Goal: Task Accomplishment & Management: Use online tool/utility

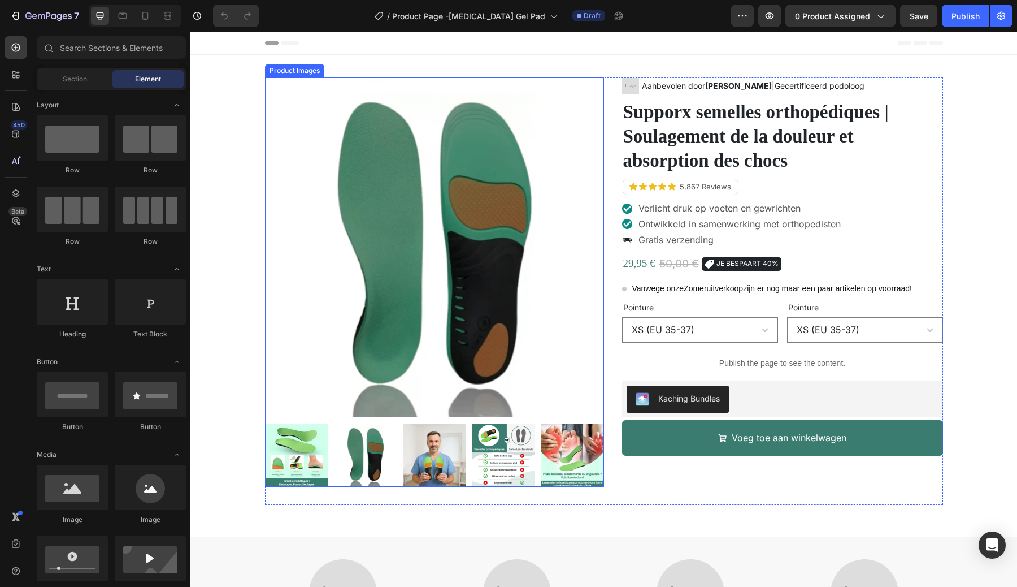
click at [576, 125] on img at bounding box center [434, 246] width 339 height 339
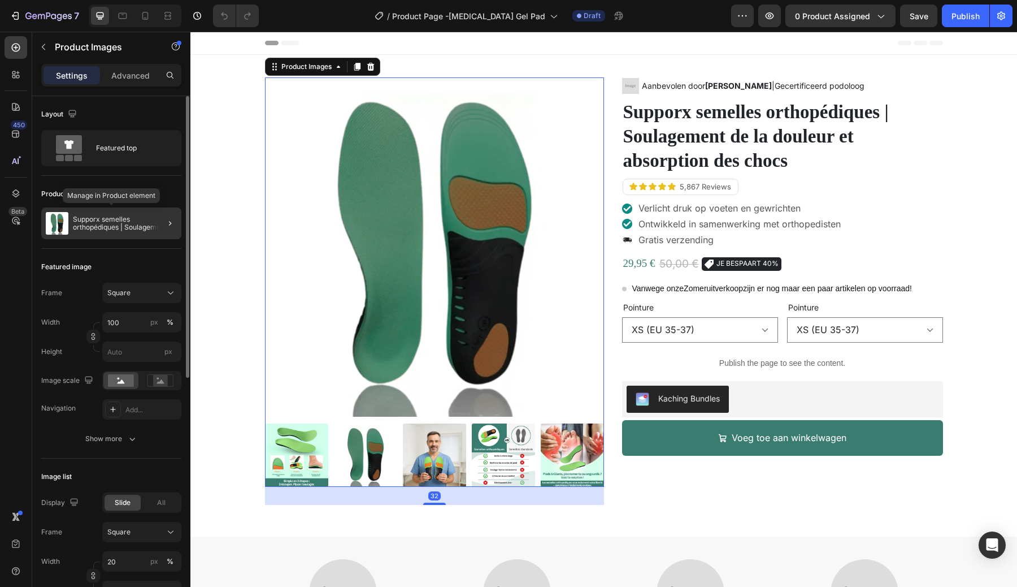
click at [130, 231] on p "Supporx semelles orthopédiques | Soulagement de la douleur et absorption des ch…" at bounding box center [125, 223] width 104 height 16
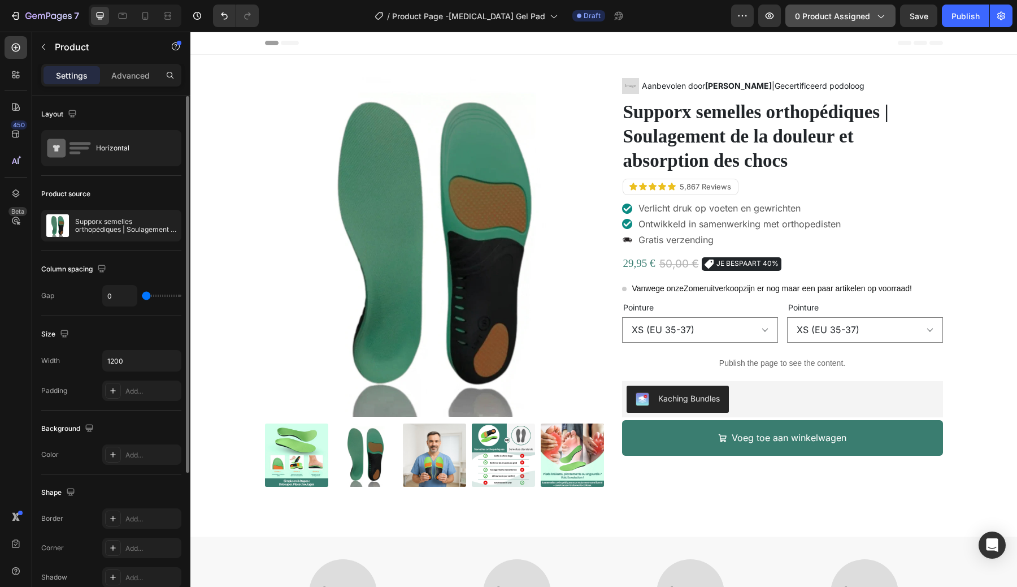
click at [847, 12] on span "0 product assigned" at bounding box center [832, 16] width 75 height 12
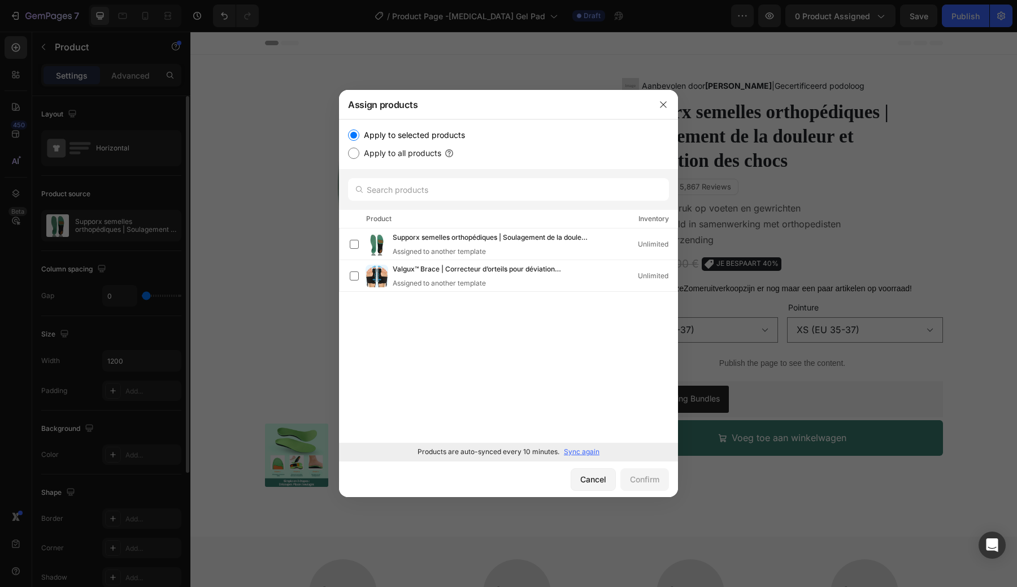
click at [418, 335] on div "Supporx semelles orthopédiques | Soulagement de la douleur et absorption des ch…" at bounding box center [508, 335] width 339 height 214
click at [575, 452] on p "Sync again" at bounding box center [582, 451] width 36 height 10
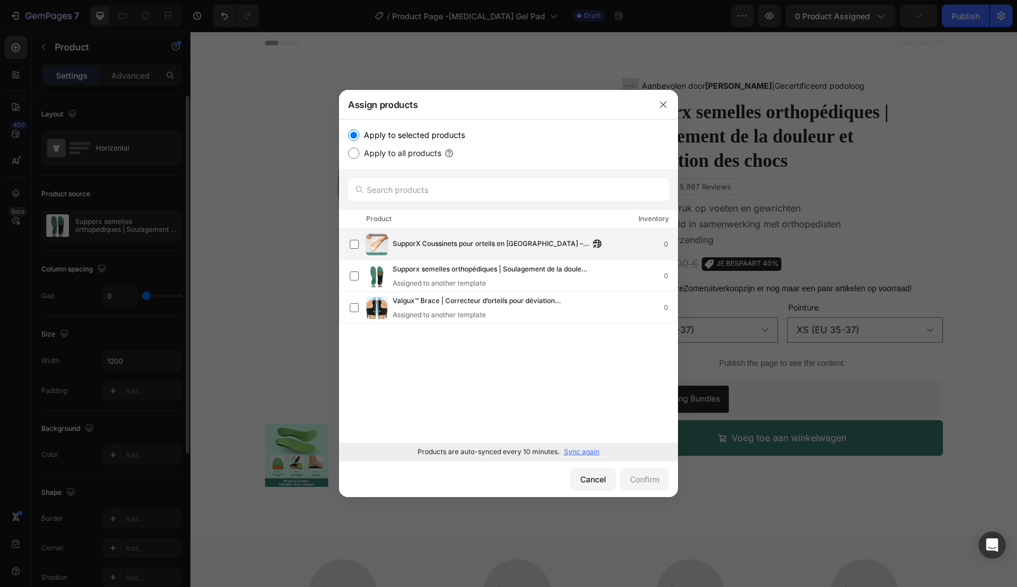
click at [429, 248] on span "SupporX Coussinets pour orteils en marteau – pour l’alignement des orteils et l…" at bounding box center [491, 244] width 197 height 12
click at [636, 478] on div "Confirm" at bounding box center [644, 479] width 29 height 12
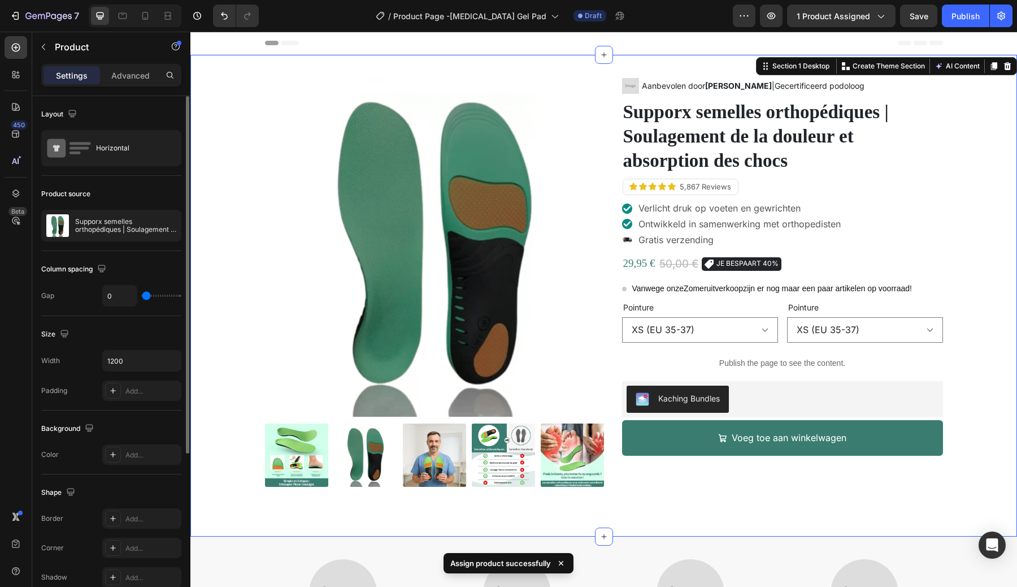
click at [216, 212] on div "Product Images Image Aanbevolen door Dr. Marieke De Vries |Gecertificeerd podol…" at bounding box center [604, 295] width 810 height 436
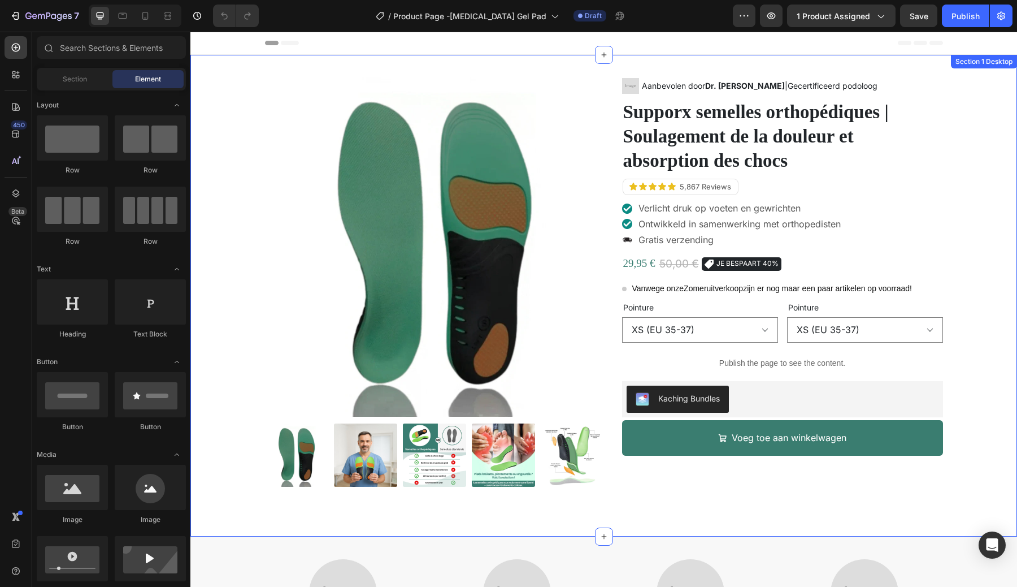
click at [245, 232] on div "Product Images Image Aanbevolen door [PERSON_NAME] |Gecertificeerd podoloog Tex…" at bounding box center [604, 295] width 810 height 436
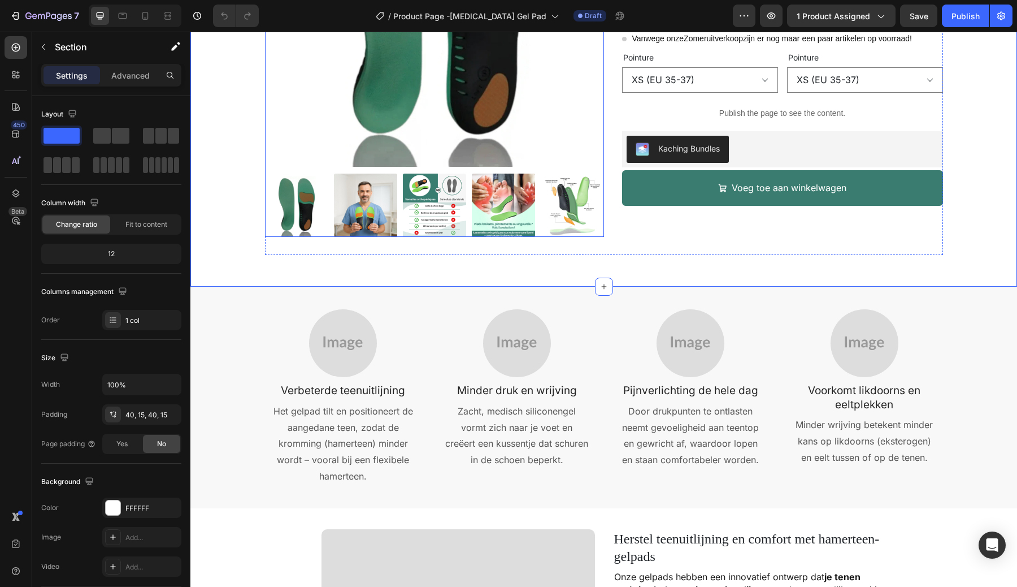
scroll to position [274, 0]
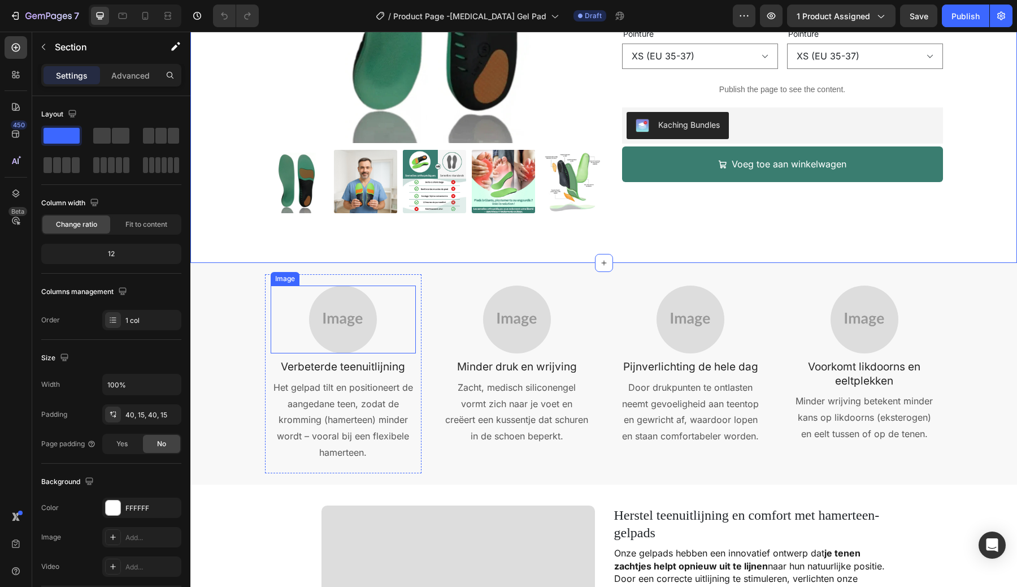
click at [344, 312] on img at bounding box center [343, 319] width 68 height 68
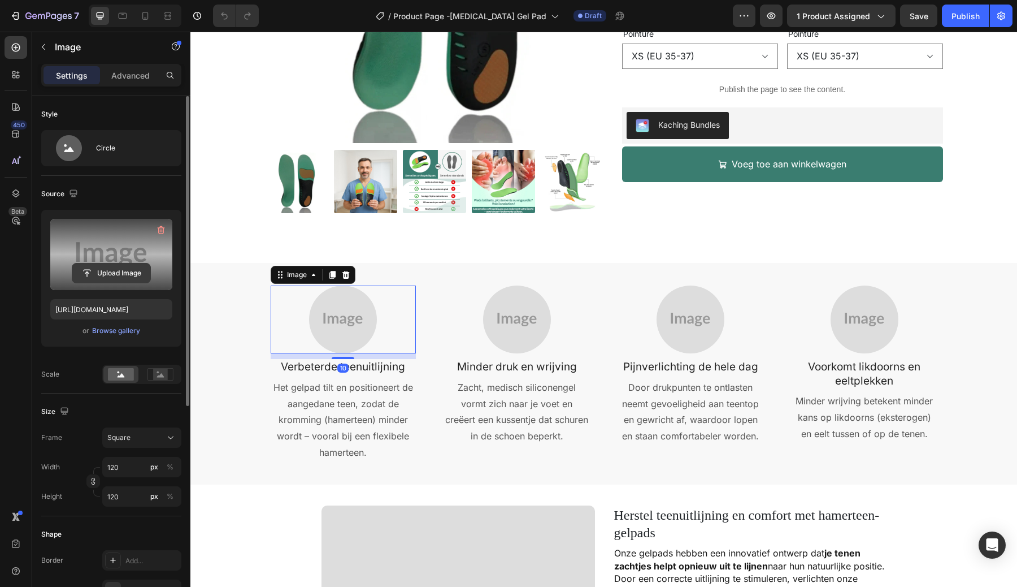
click at [132, 272] on input "file" at bounding box center [111, 272] width 78 height 19
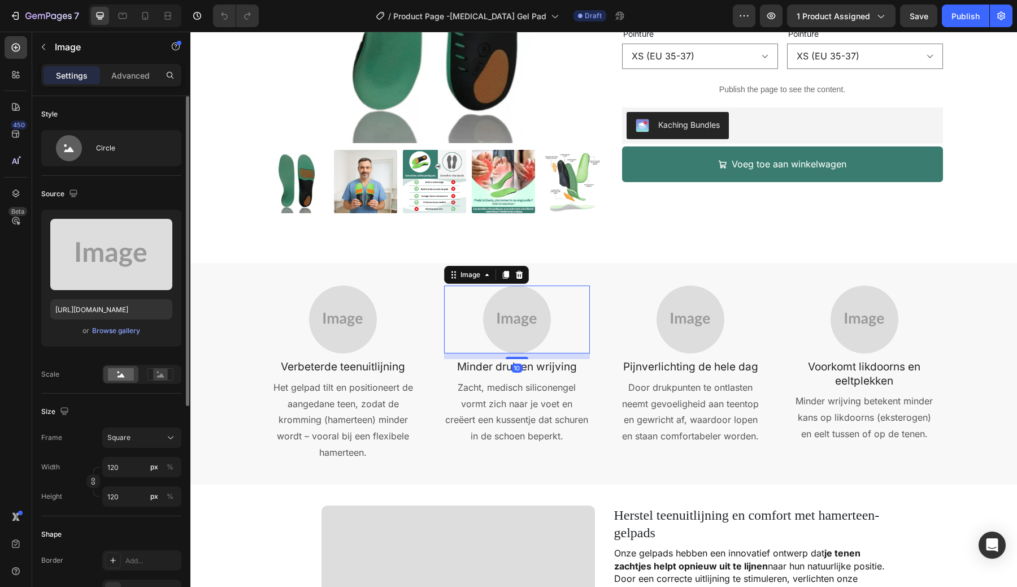
click at [504, 322] on img at bounding box center [517, 319] width 68 height 68
click at [310, 320] on img at bounding box center [343, 319] width 68 height 68
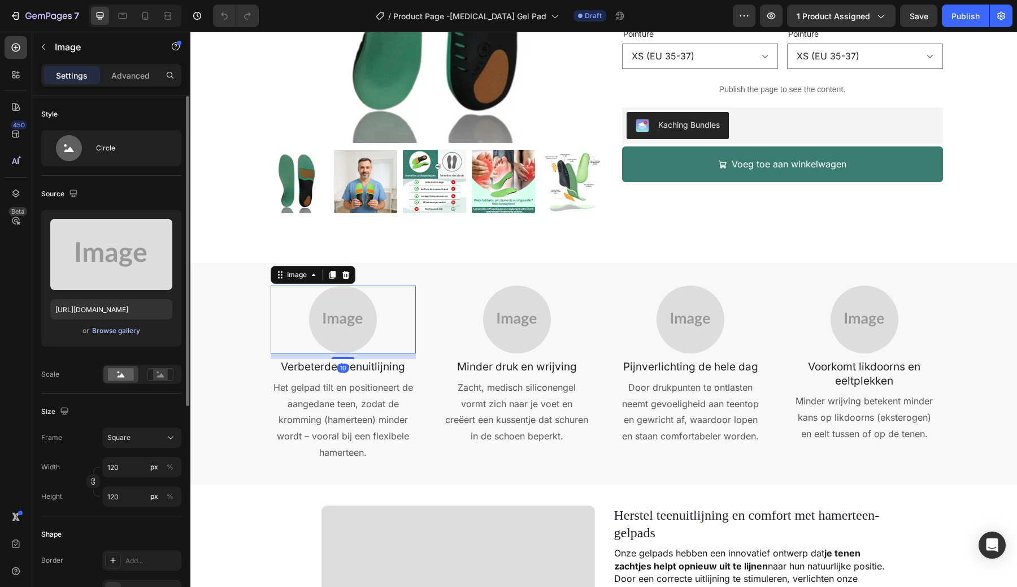
click at [123, 332] on div "Browse gallery" at bounding box center [116, 330] width 48 height 10
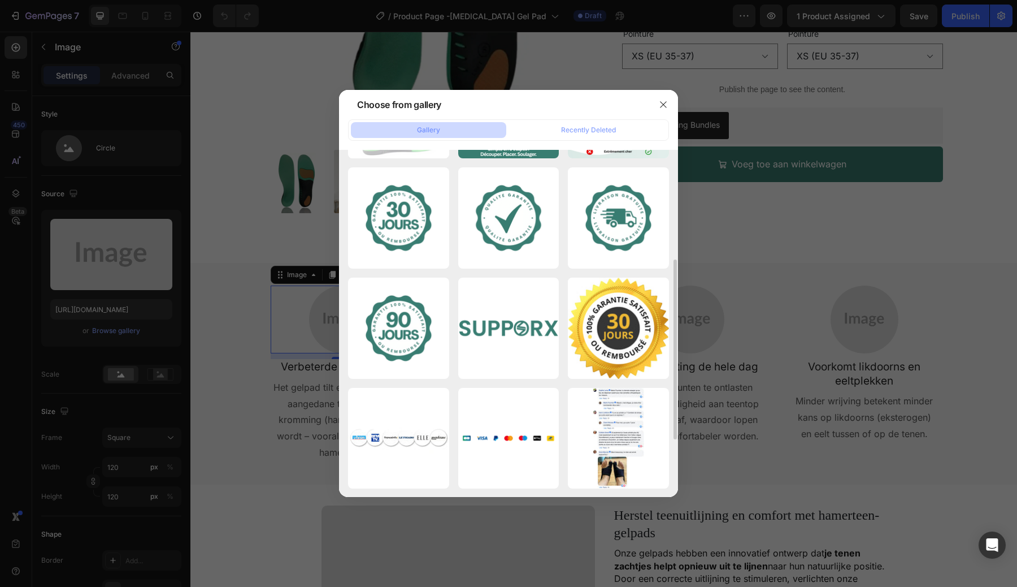
scroll to position [0, 0]
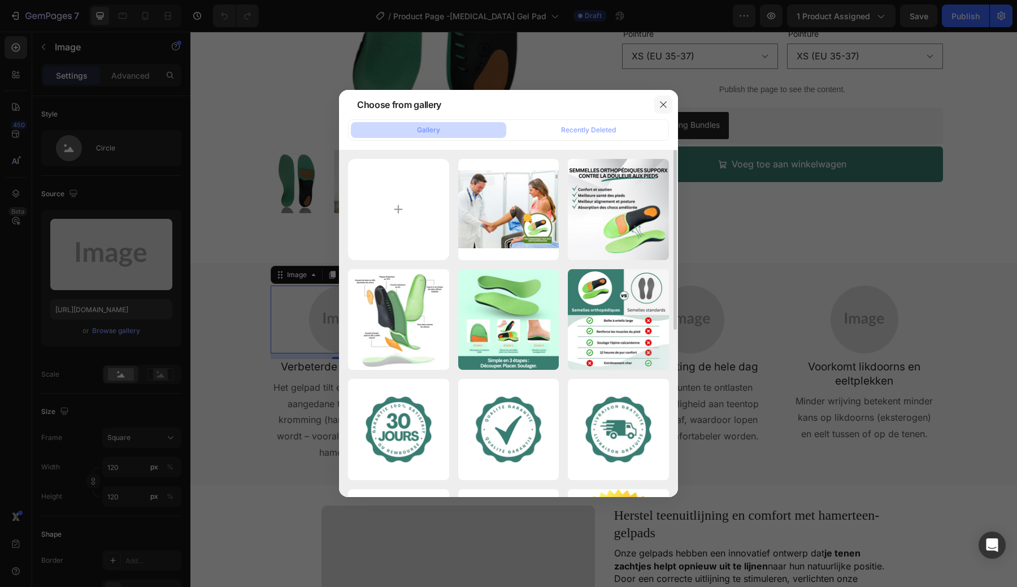
click at [662, 104] on icon "button" at bounding box center [663, 104] width 9 height 9
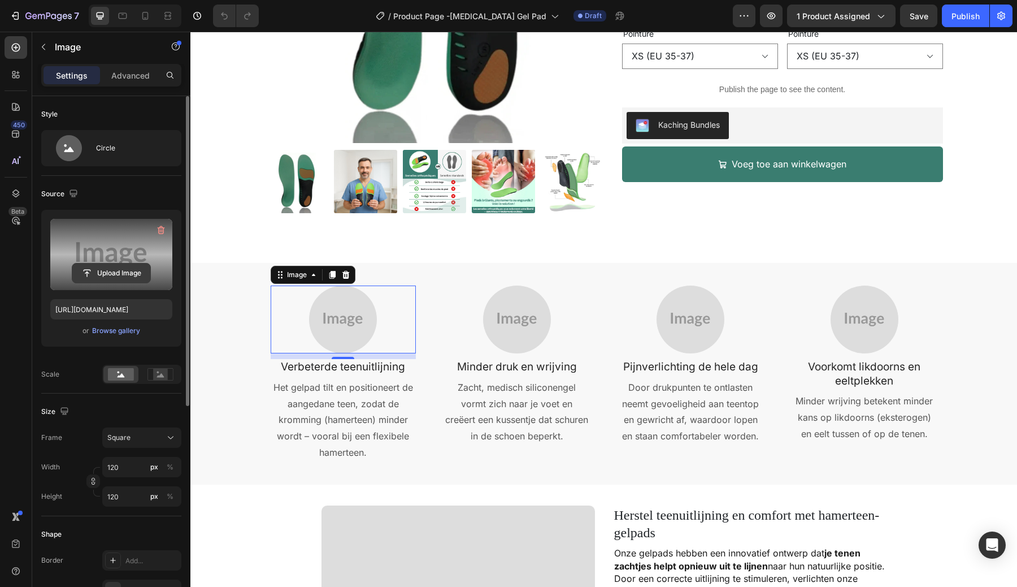
click at [121, 271] on input "file" at bounding box center [111, 272] width 78 height 19
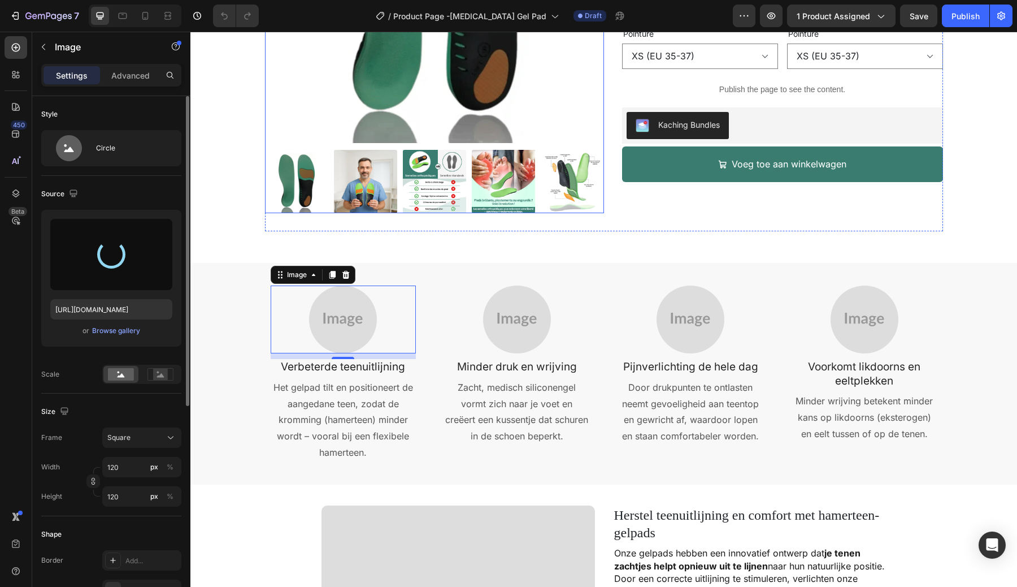
type input "https://cdn.shopify.com/s/files/1/0897/8081/4158/files/gempages_580287397640536…"
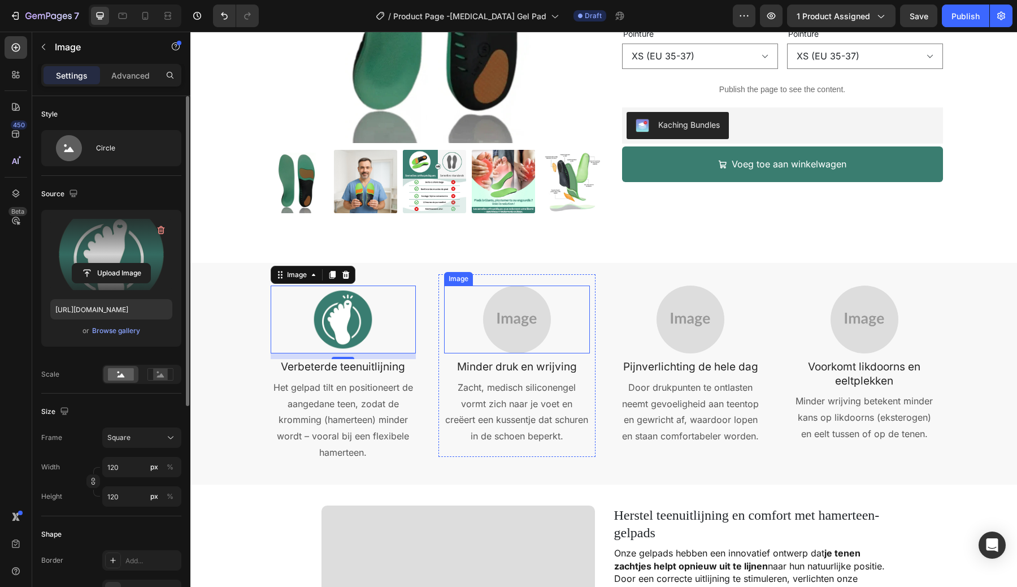
click at [494, 323] on img at bounding box center [517, 319] width 68 height 68
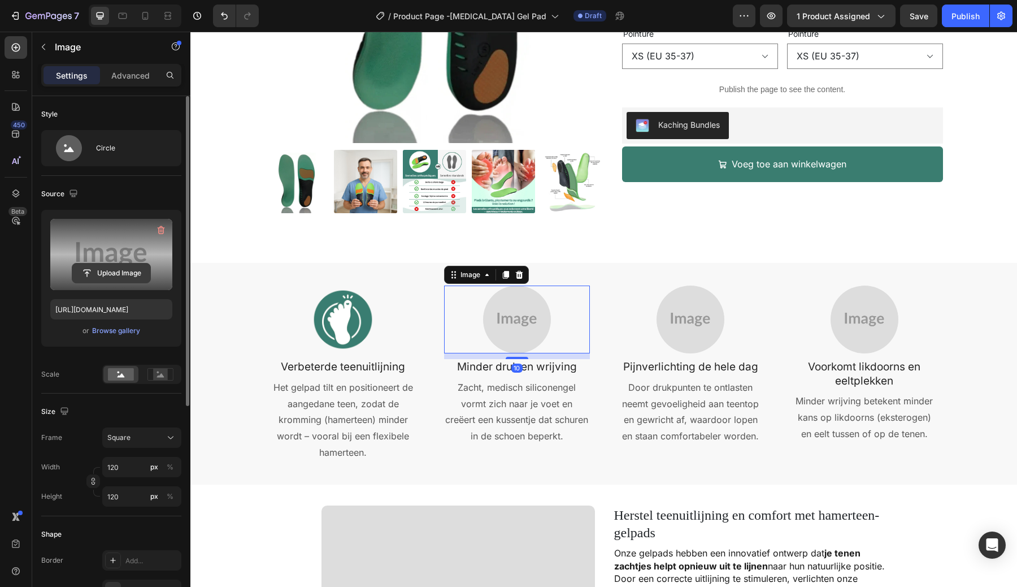
click at [112, 276] on input "file" at bounding box center [111, 272] width 78 height 19
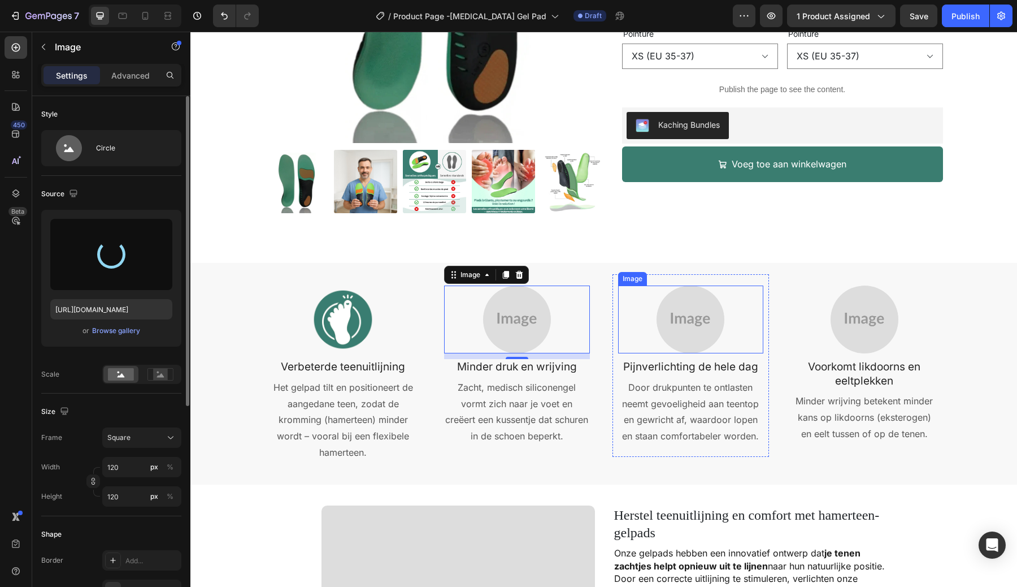
type input "https://cdn.shopify.com/s/files/1/0897/8081/4158/files/gempages_580287397640536…"
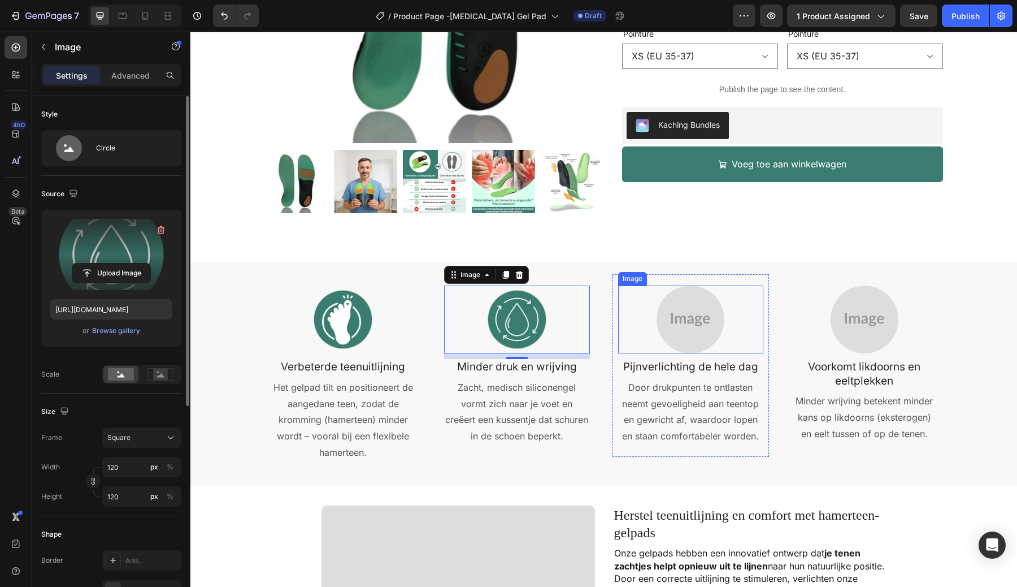
click at [687, 316] on img at bounding box center [691, 319] width 68 height 68
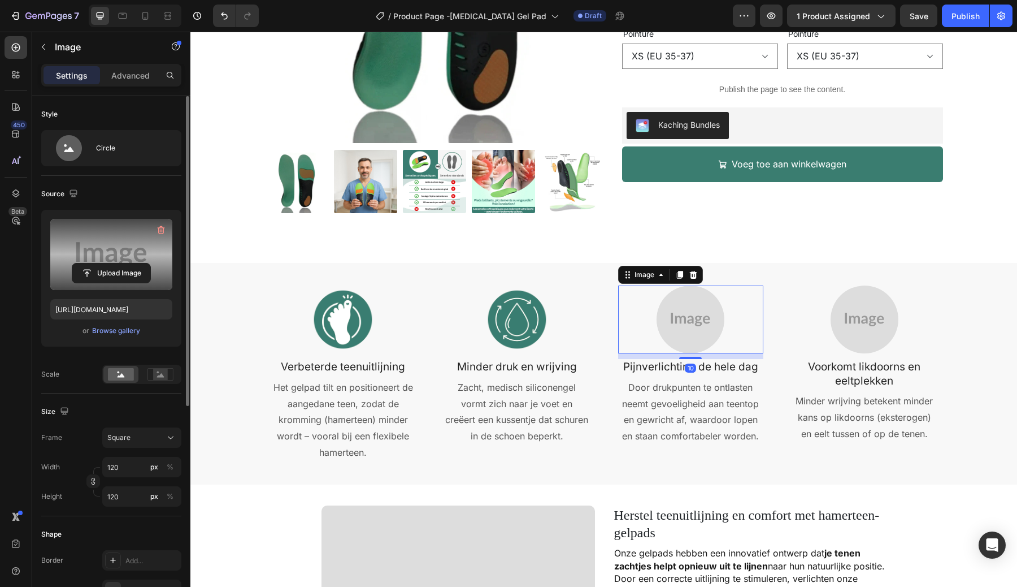
click at [97, 242] on label at bounding box center [111, 254] width 122 height 71
click at [97, 263] on input "file" at bounding box center [111, 272] width 78 height 19
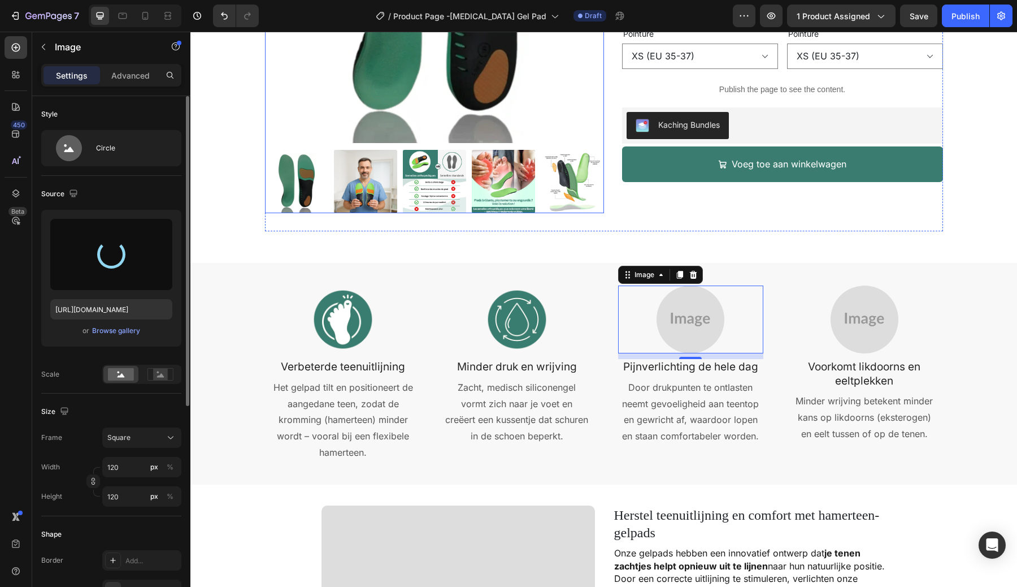
type input "https://cdn.shopify.com/s/files/1/0897/8081/4158/files/gempages_580287397640536…"
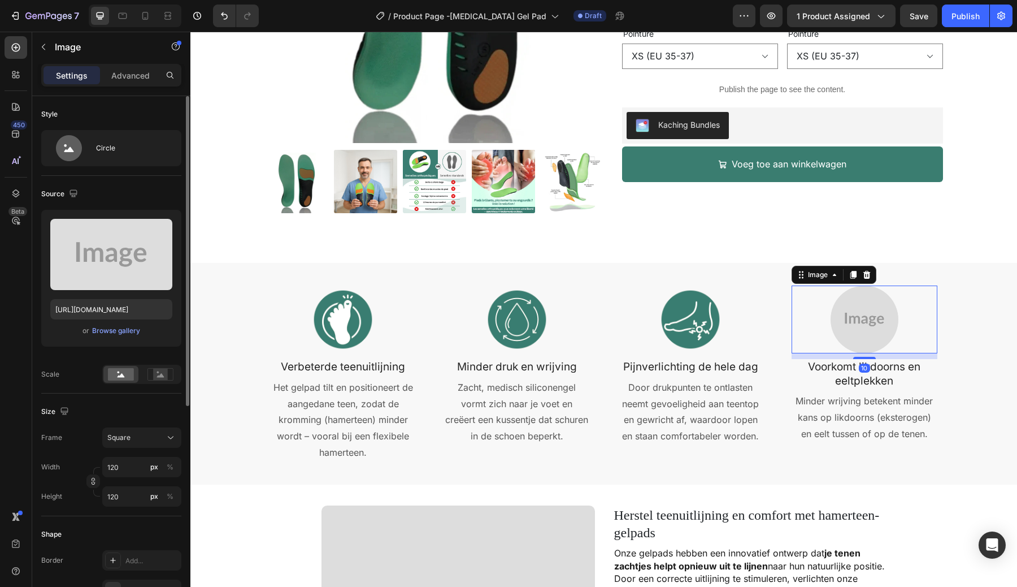
click at [865, 335] on img at bounding box center [865, 319] width 68 height 68
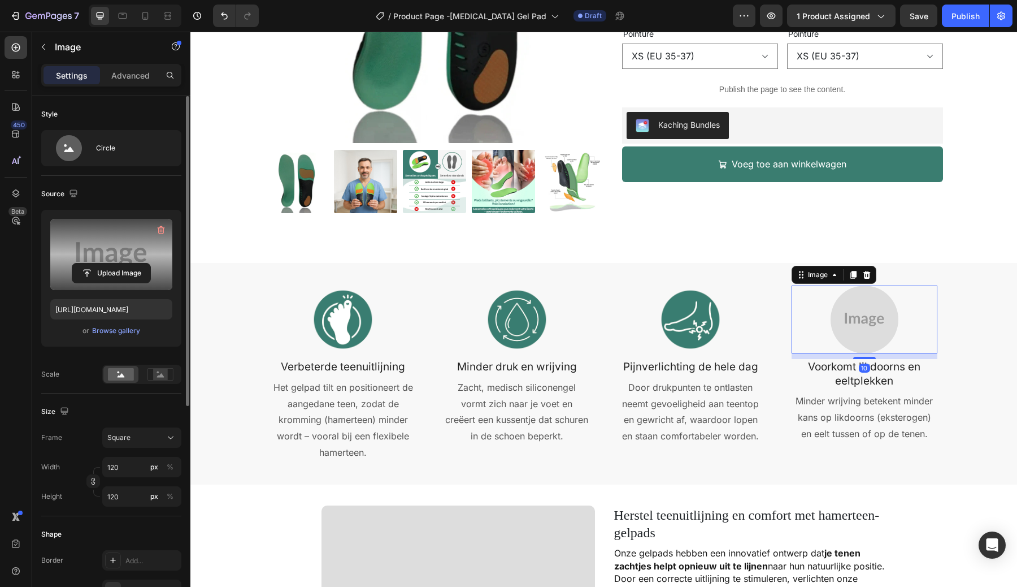
click at [87, 255] on label at bounding box center [111, 254] width 122 height 71
click at [87, 263] on input "file" at bounding box center [111, 272] width 78 height 19
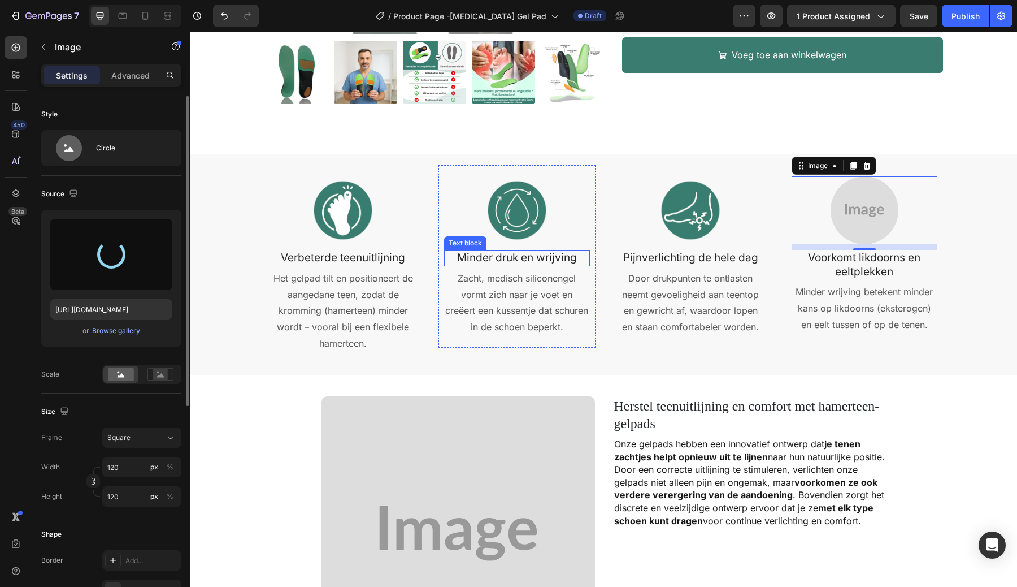
type input "https://cdn.shopify.com/s/files/1/0897/8081/4158/files/gempages_580287397640536…"
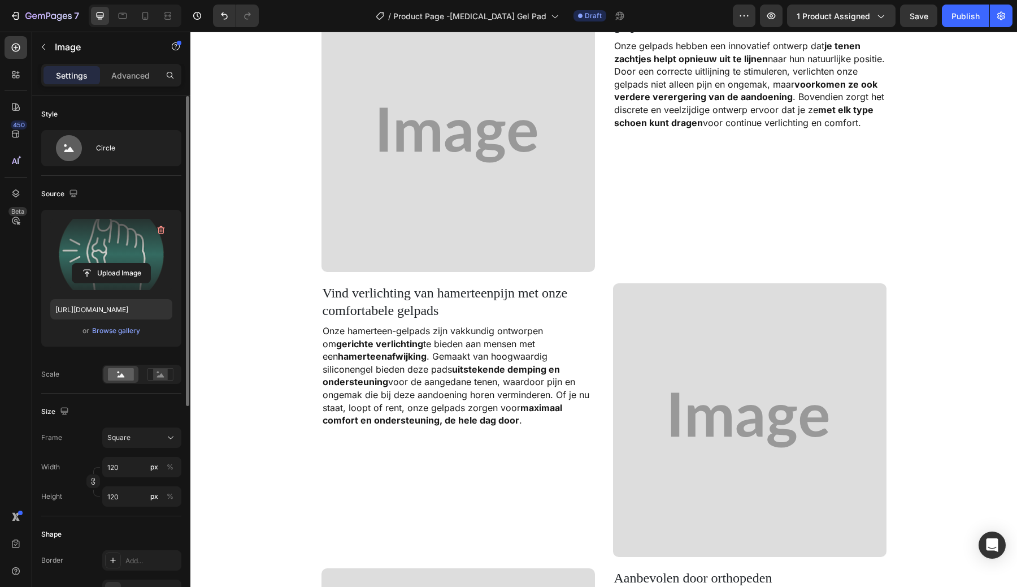
scroll to position [539, 0]
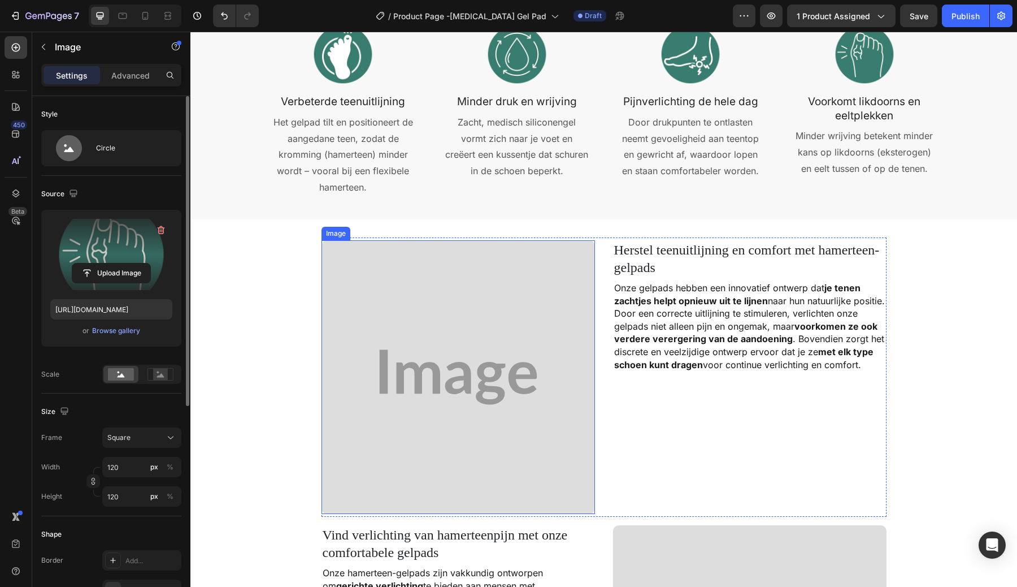
click at [423, 318] on img at bounding box center [459, 377] width 274 height 274
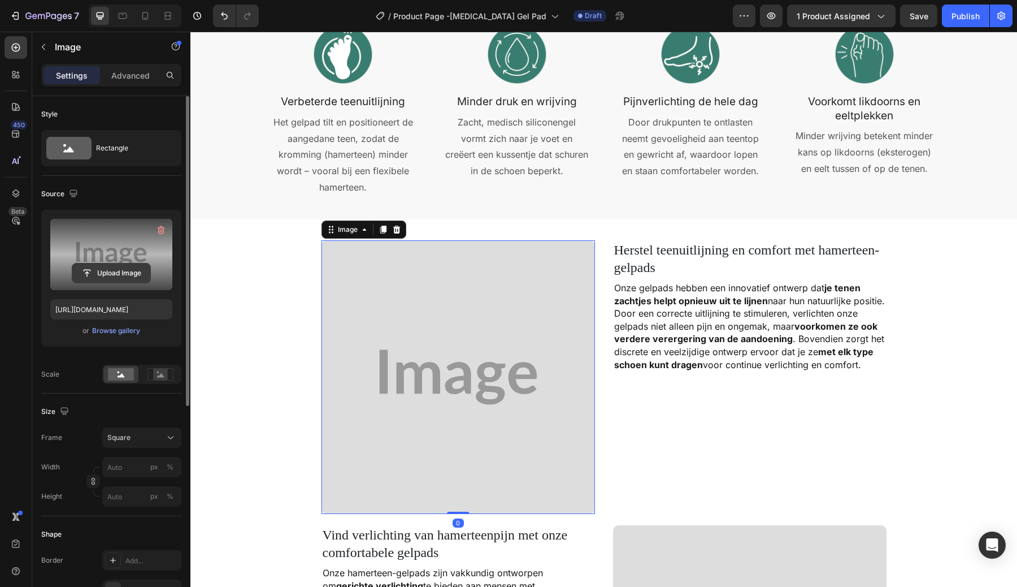
click at [121, 280] on input "file" at bounding box center [111, 272] width 78 height 19
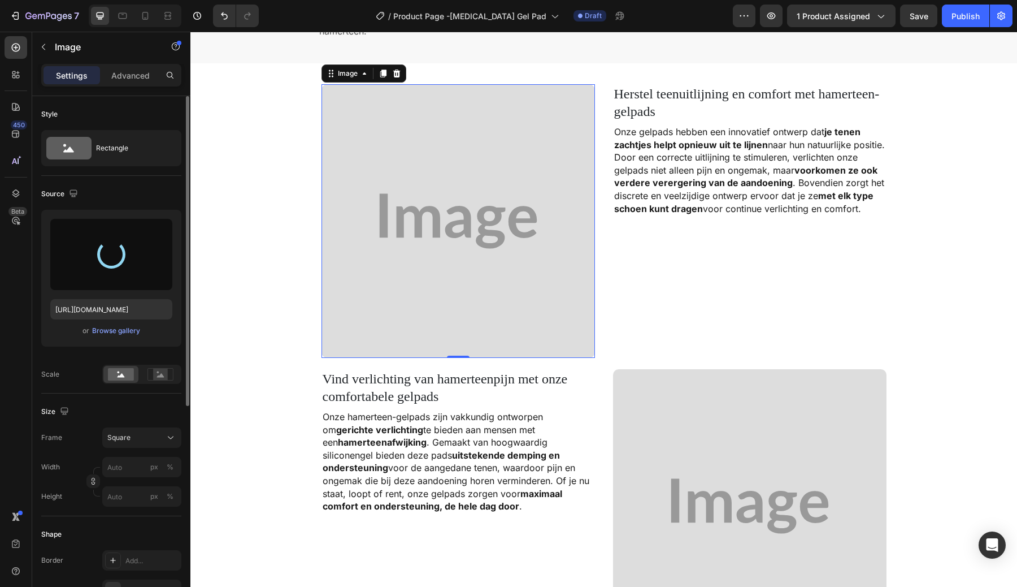
scroll to position [695, 0]
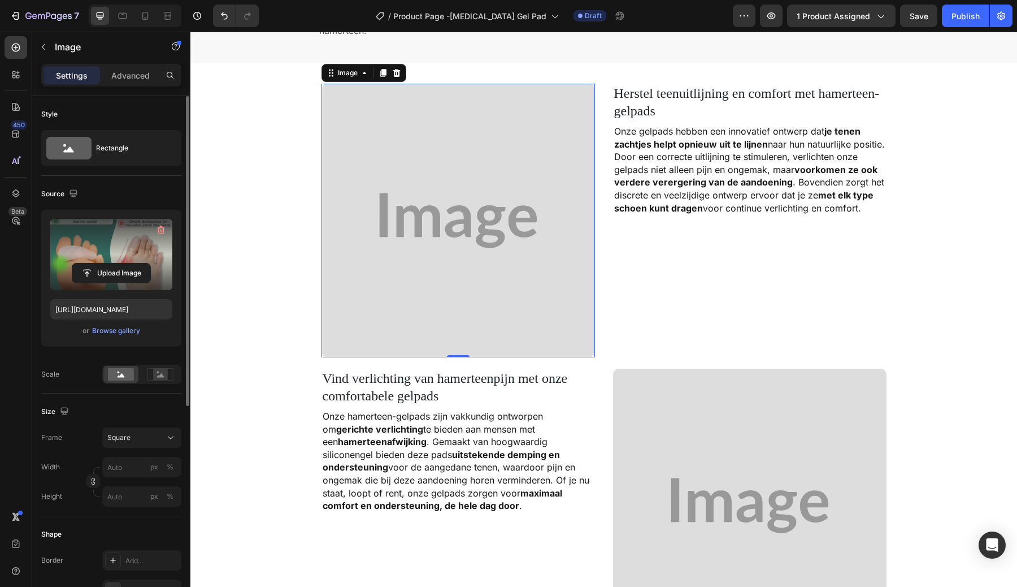
type input "https://cdn.shopify.com/s/files/1/0897/8081/4158/files/gempages_580287397640536…"
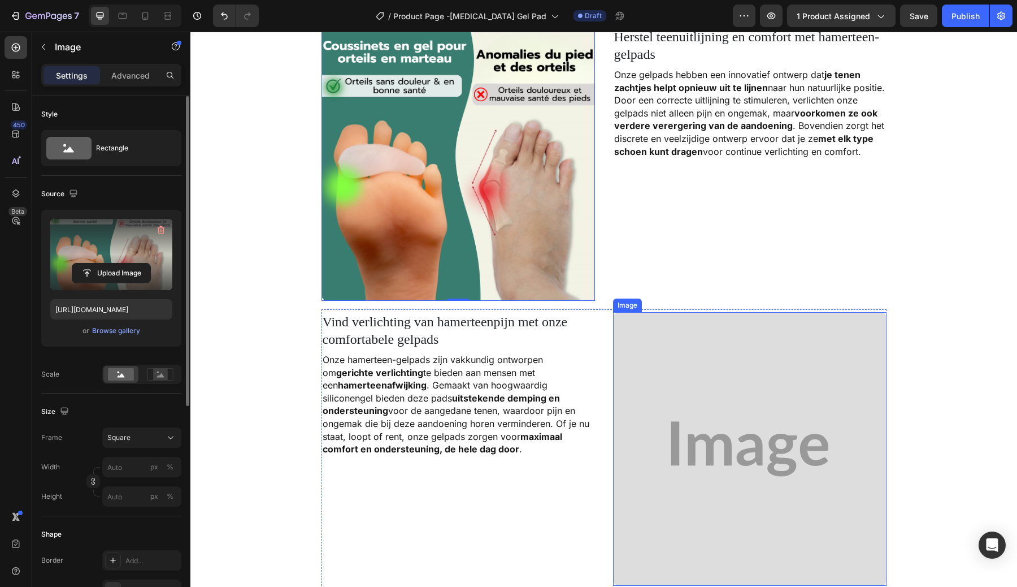
scroll to position [789, 0]
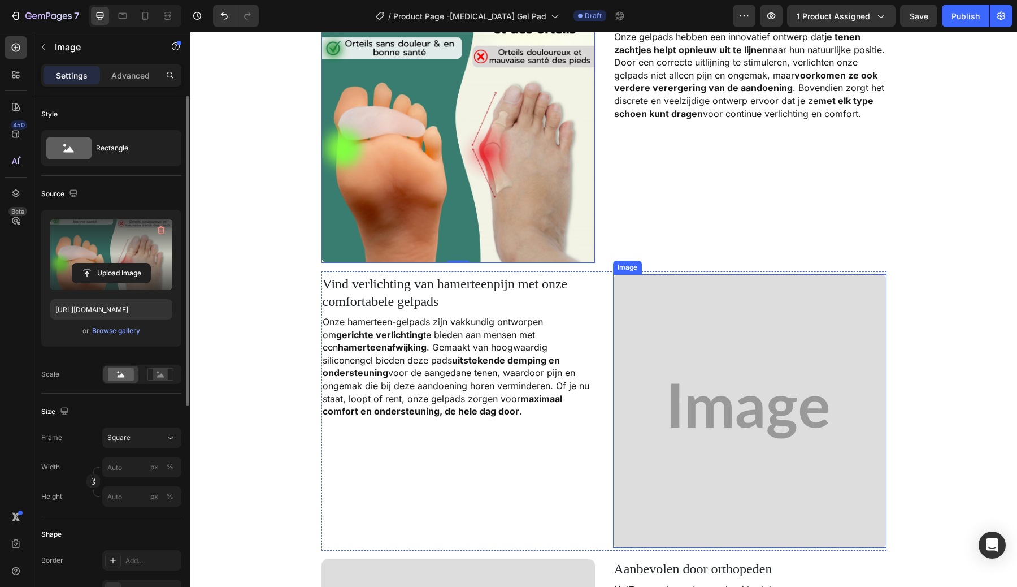
click at [701, 387] on img at bounding box center [750, 411] width 274 height 274
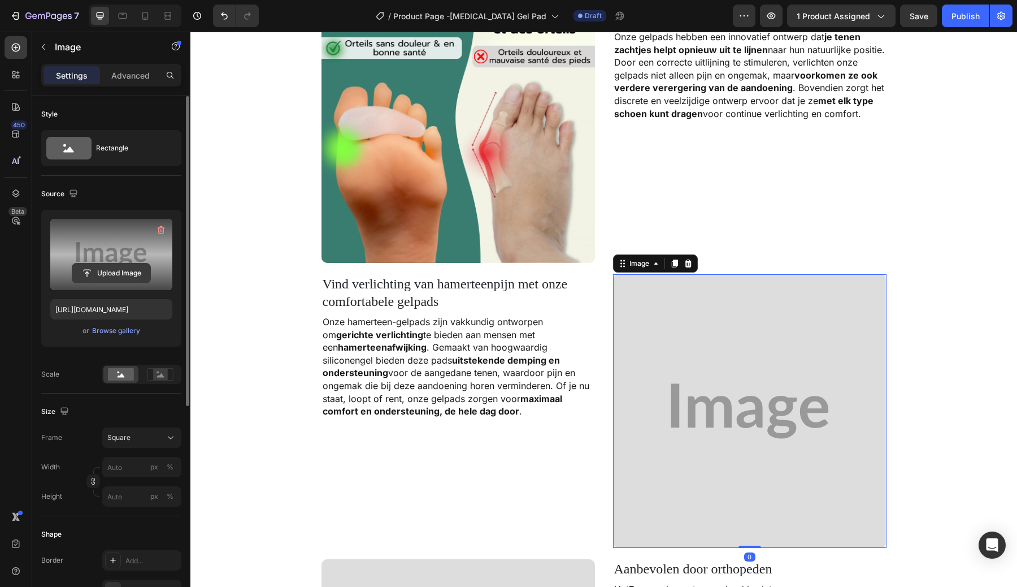
click at [124, 278] on input "file" at bounding box center [111, 272] width 78 height 19
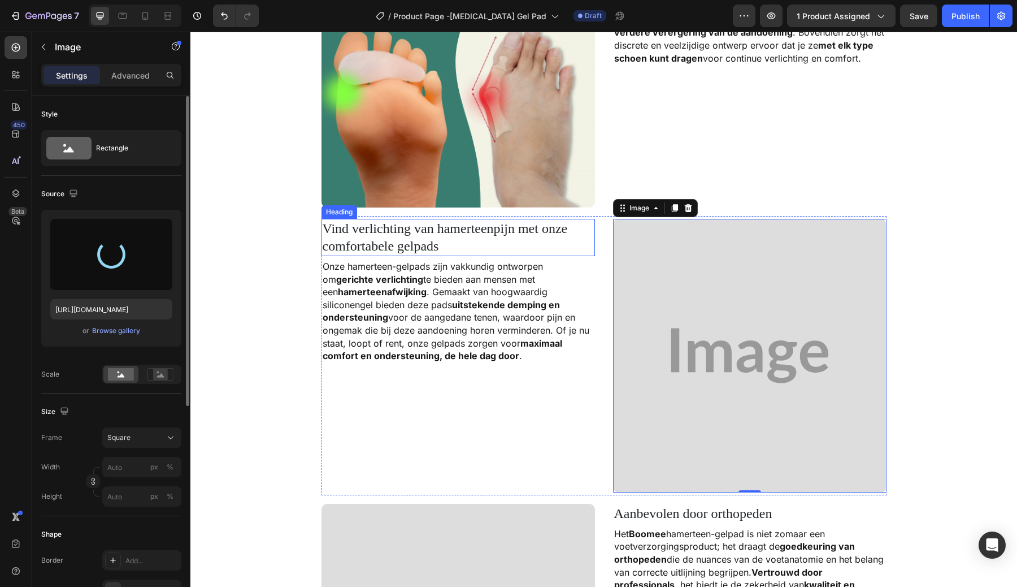
scroll to position [845, 0]
type input "https://cdn.shopify.com/s/files/1/0897/8081/4158/files/gempages_580287397640536…"
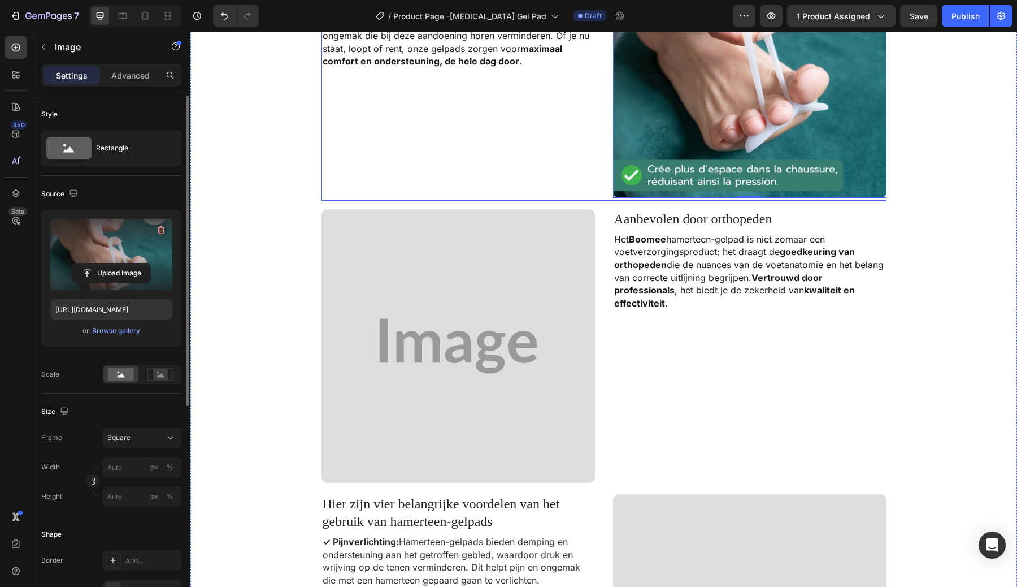
scroll to position [1141, 0]
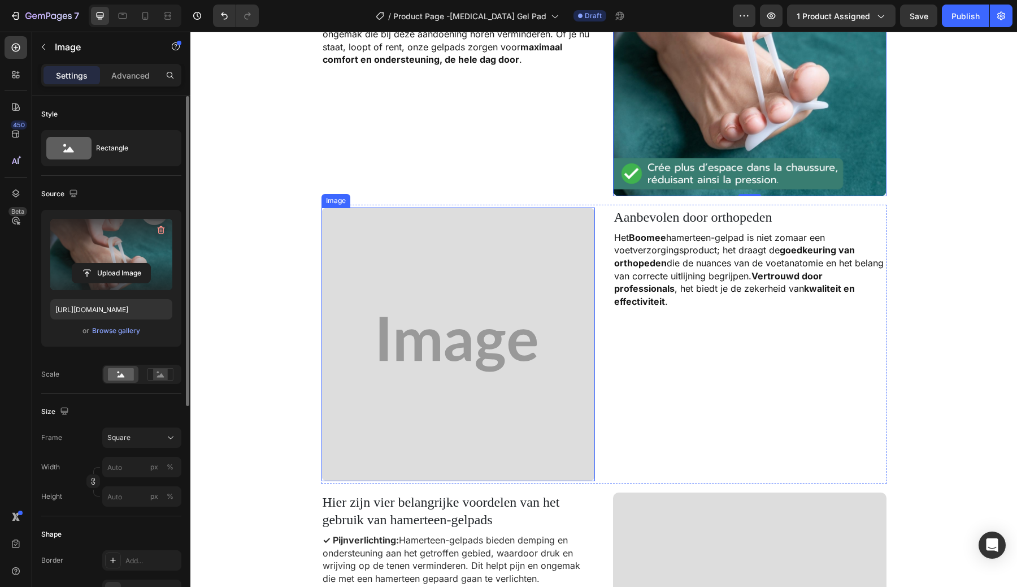
click at [449, 344] on img at bounding box center [459, 344] width 274 height 274
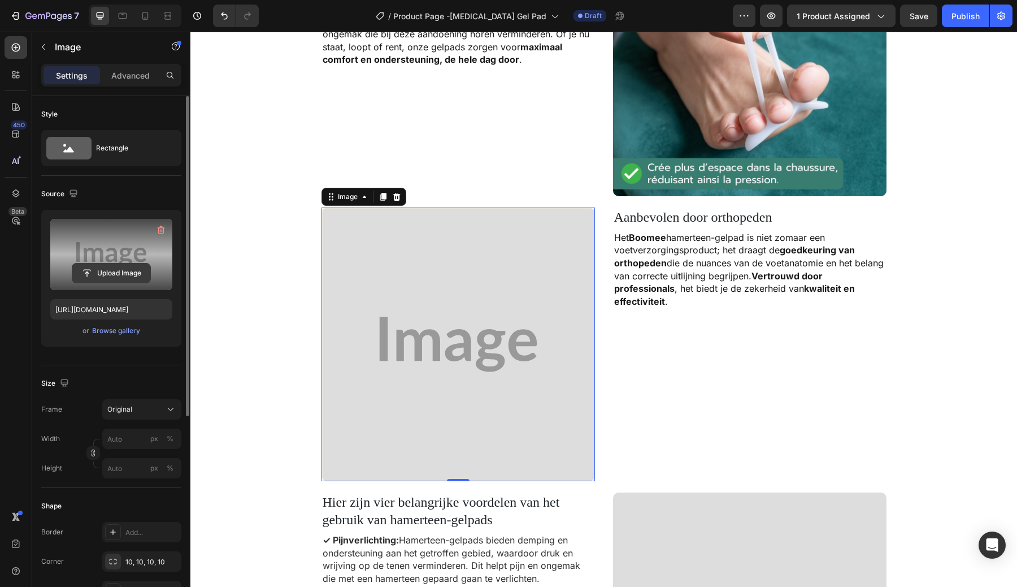
click at [118, 275] on input "file" at bounding box center [111, 272] width 78 height 19
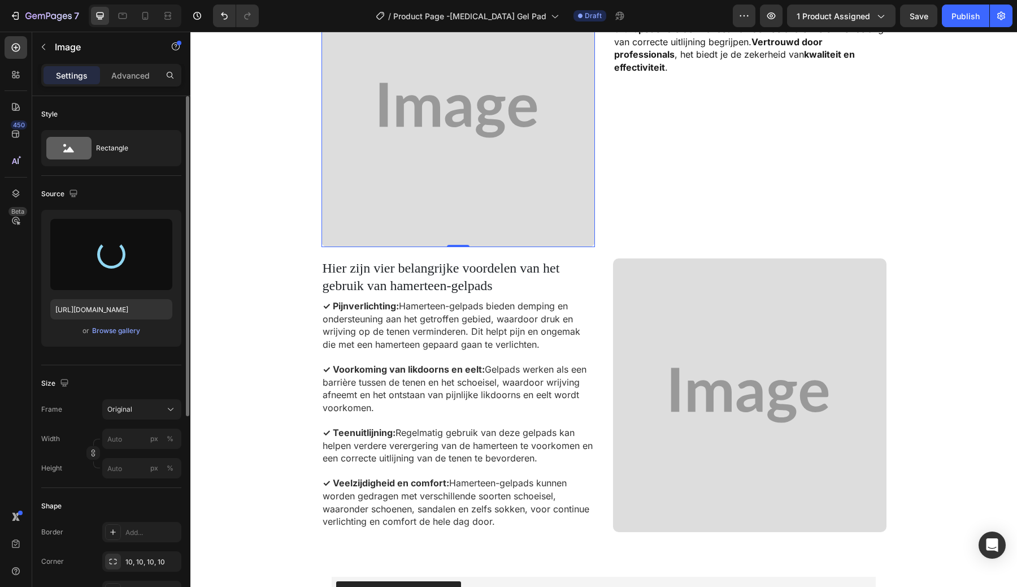
scroll to position [1375, 0]
type input "https://cdn.shopify.com/s/files/1/0897/8081/4158/files/gempages_580287397640536…"
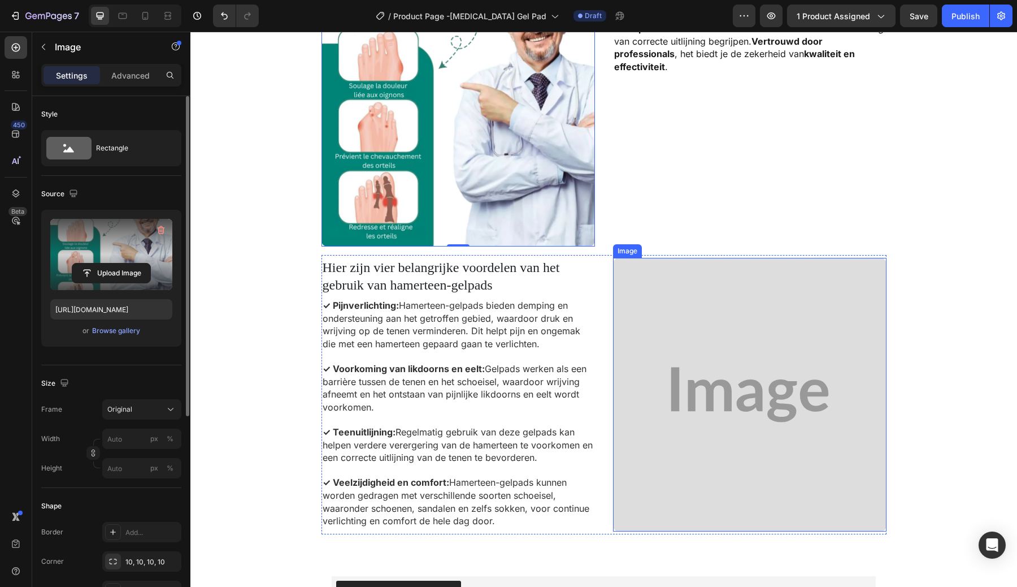
click at [715, 372] on img at bounding box center [750, 395] width 274 height 274
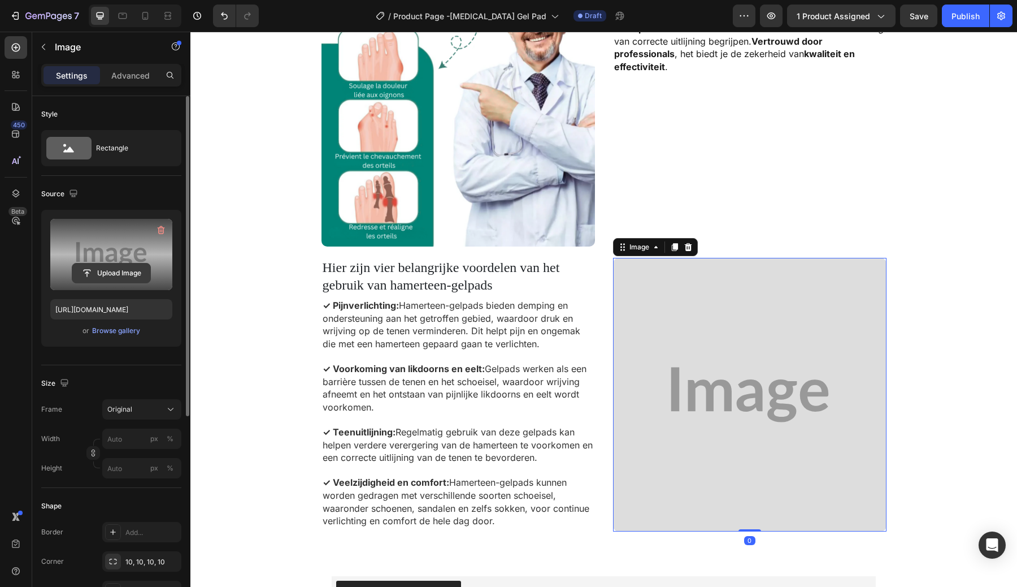
click at [114, 280] on input "file" at bounding box center [111, 272] width 78 height 19
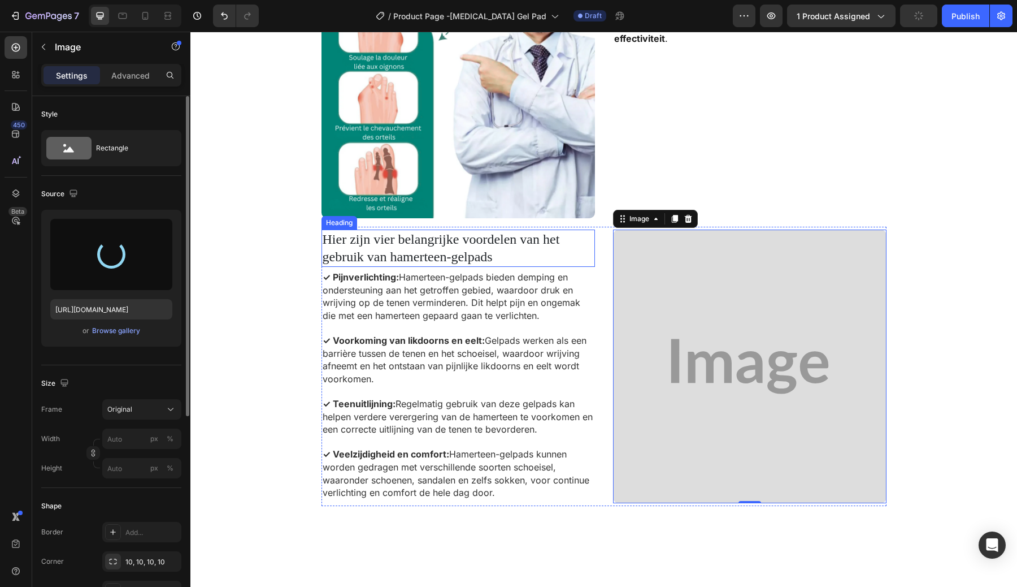
type input "https://cdn.shopify.com/s/files/1/0897/8081/4158/files/gempages_580287397640536…"
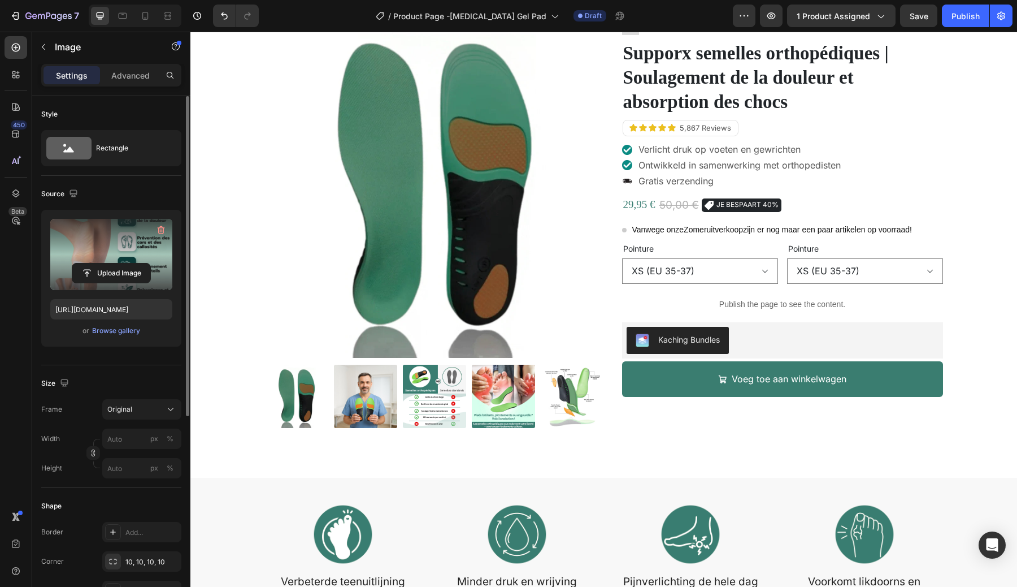
scroll to position [0, 0]
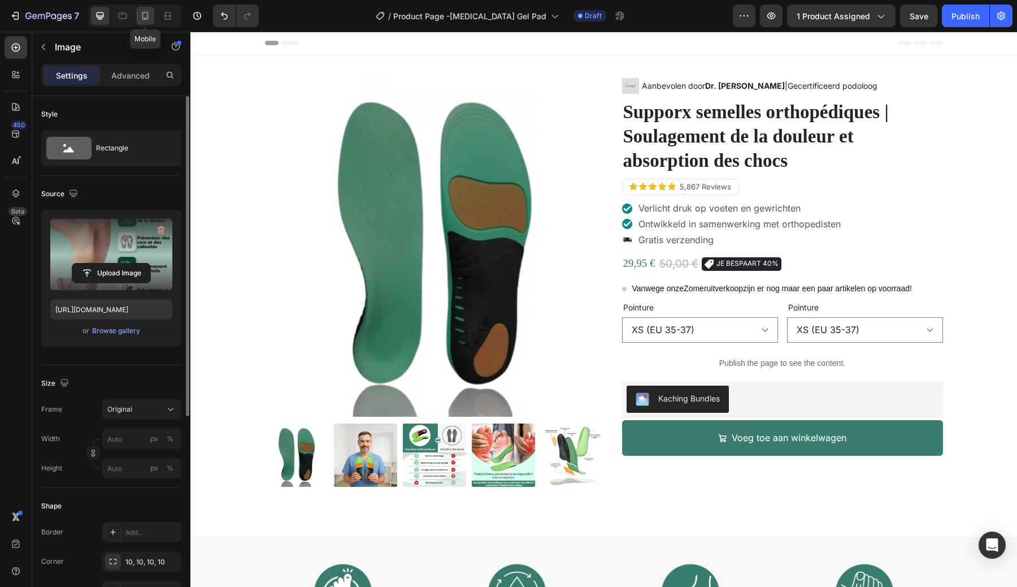
click at [149, 17] on icon at bounding box center [145, 15] width 11 height 11
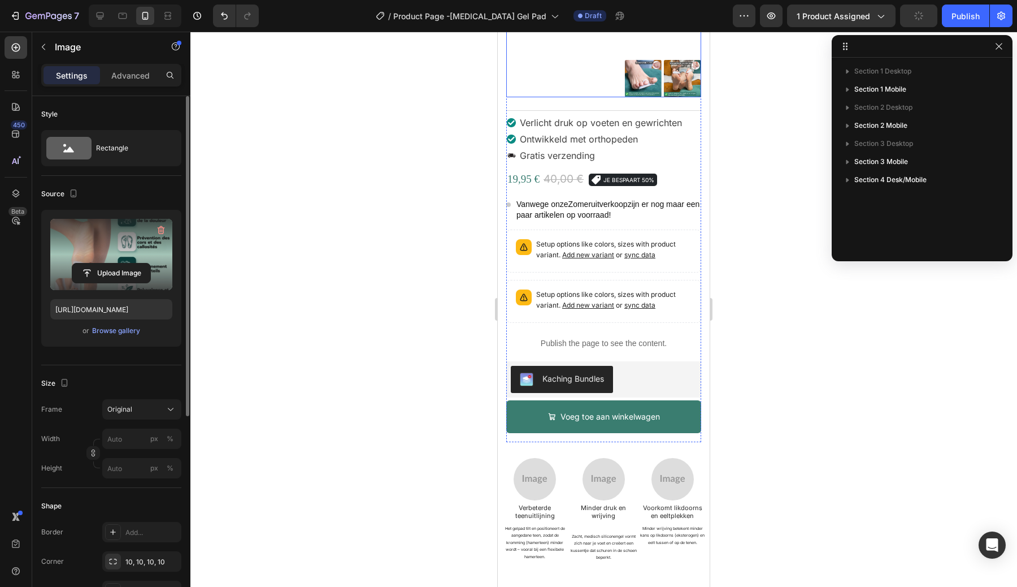
scroll to position [306, 0]
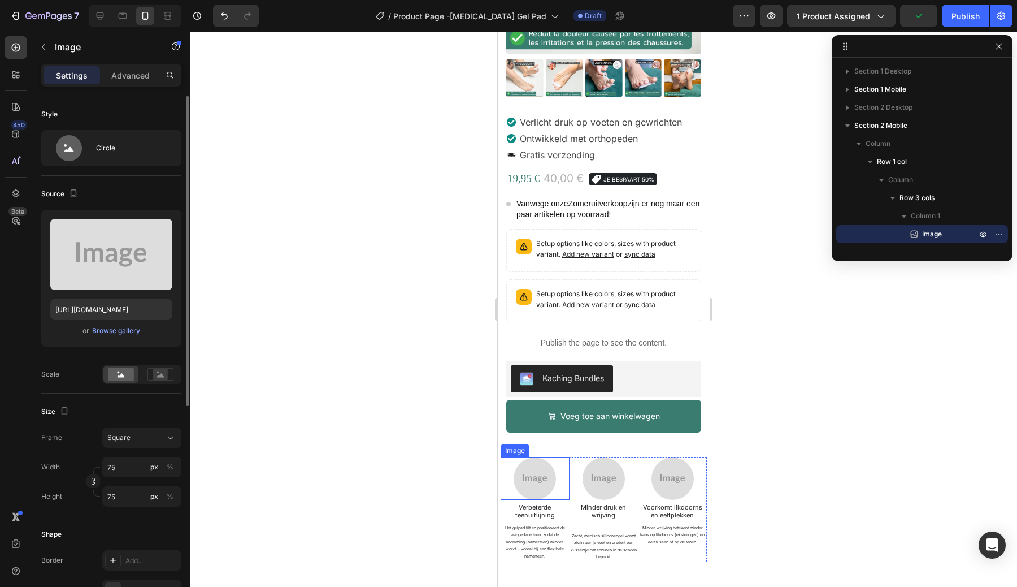
click at [537, 471] on img at bounding box center [535, 478] width 42 height 42
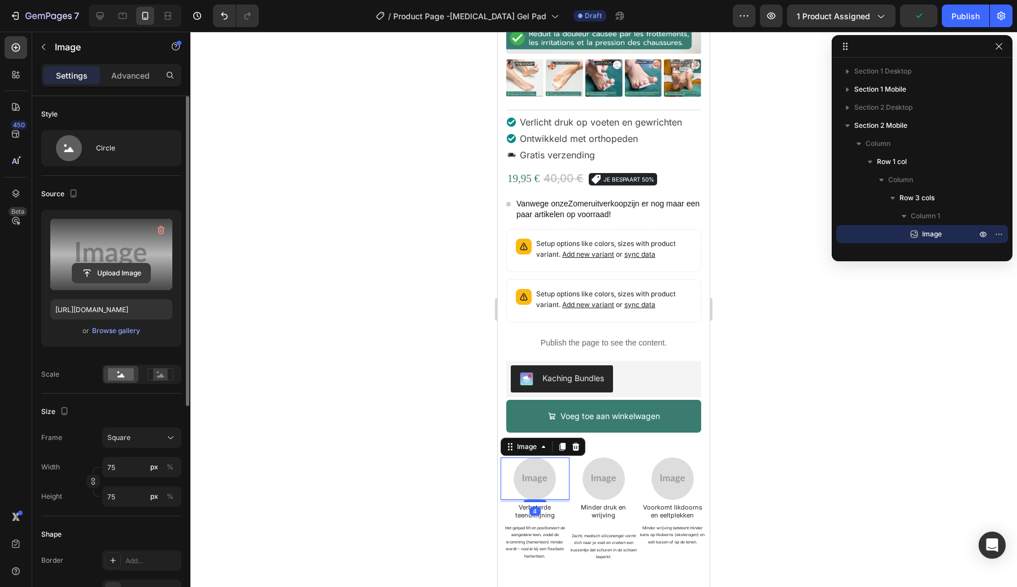
click at [127, 279] on input "file" at bounding box center [111, 272] width 78 height 19
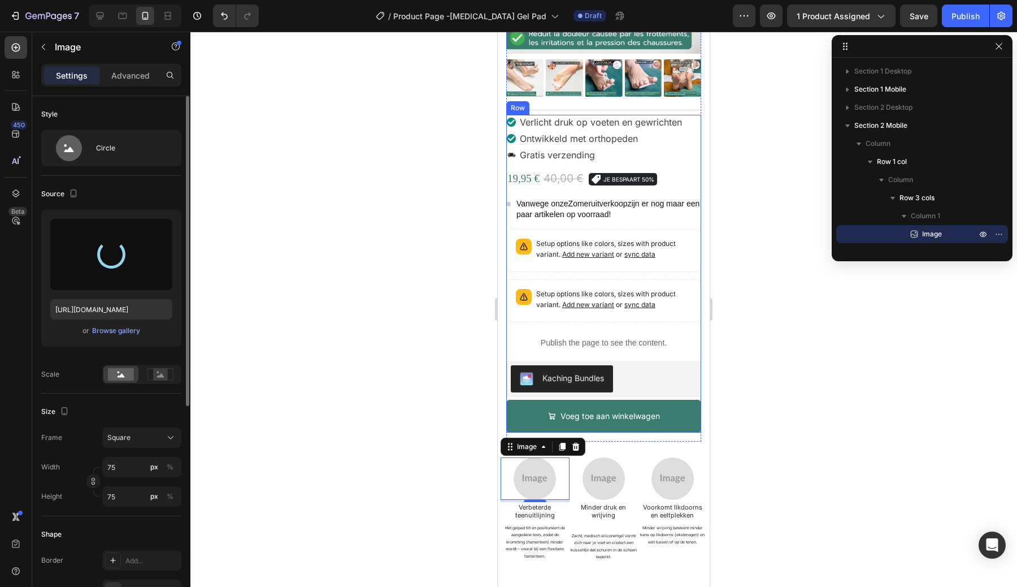
type input "https://cdn.shopify.com/s/files/1/0897/8081/4158/files/gempages_580287397640536…"
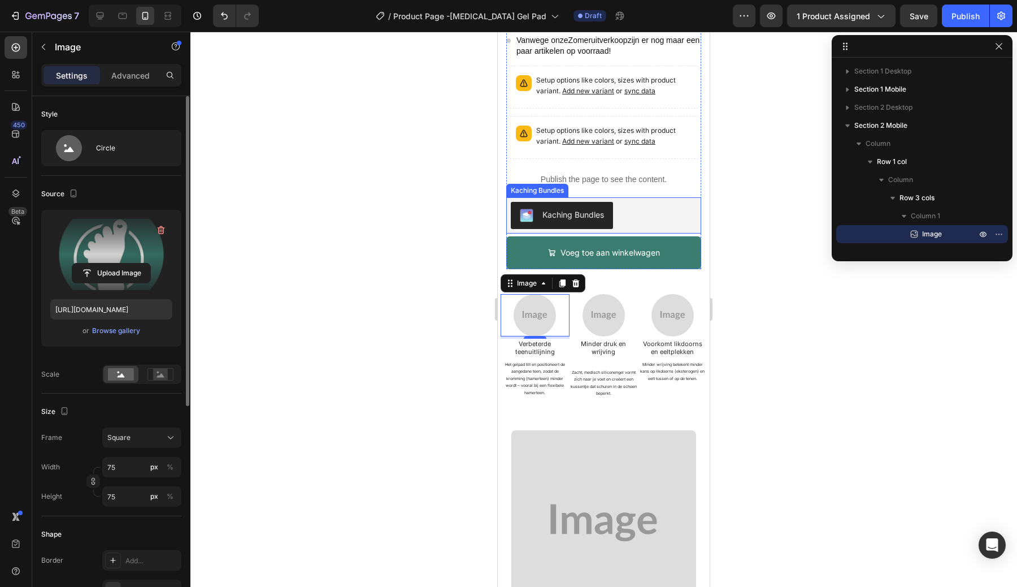
scroll to position [470, 0]
click at [602, 307] on img at bounding box center [604, 314] width 42 height 42
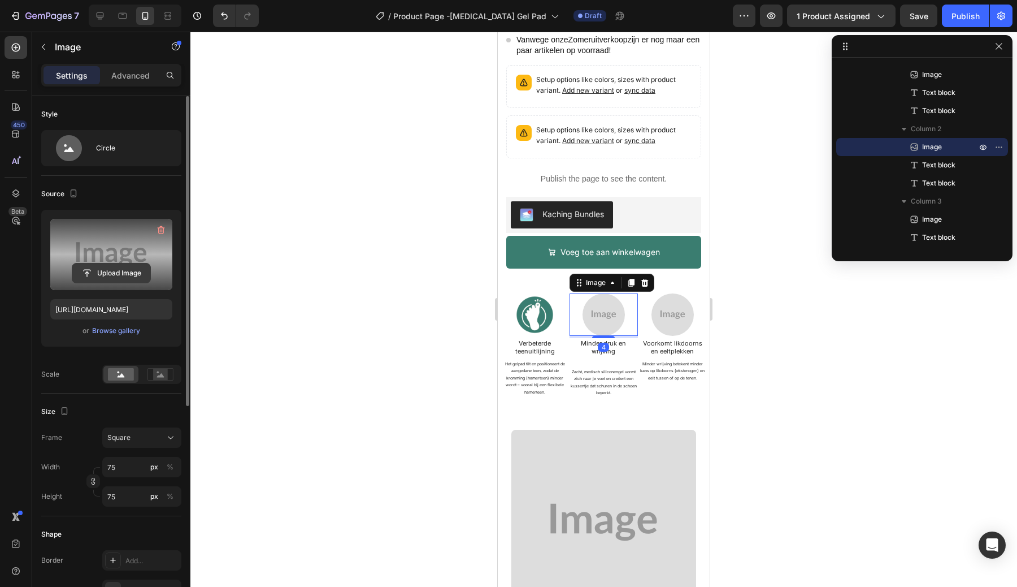
click at [121, 277] on input "file" at bounding box center [111, 272] width 78 height 19
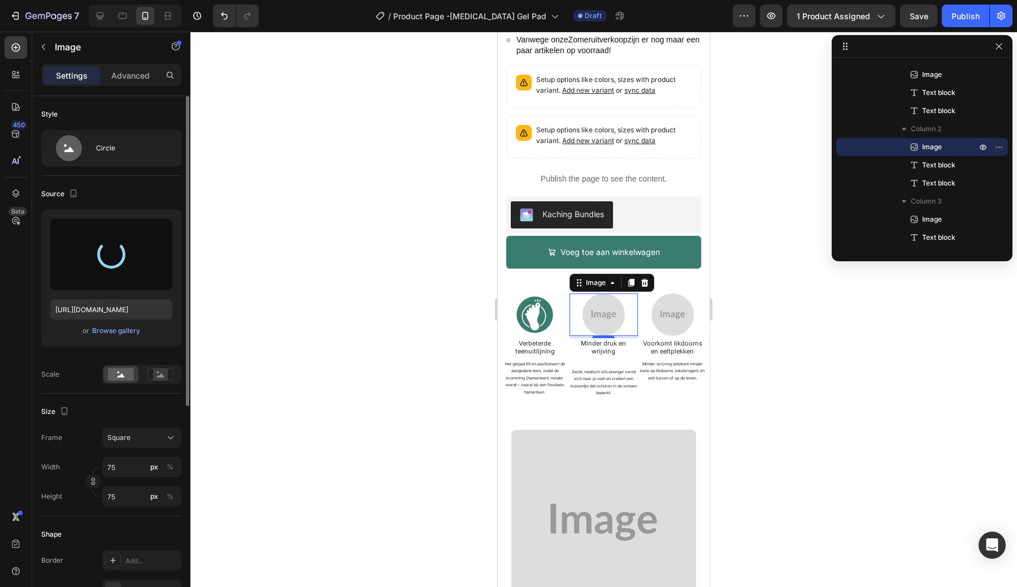
type input "https://cdn.shopify.com/s/files/1/0897/8081/4158/files/gempages_580287397640536…"
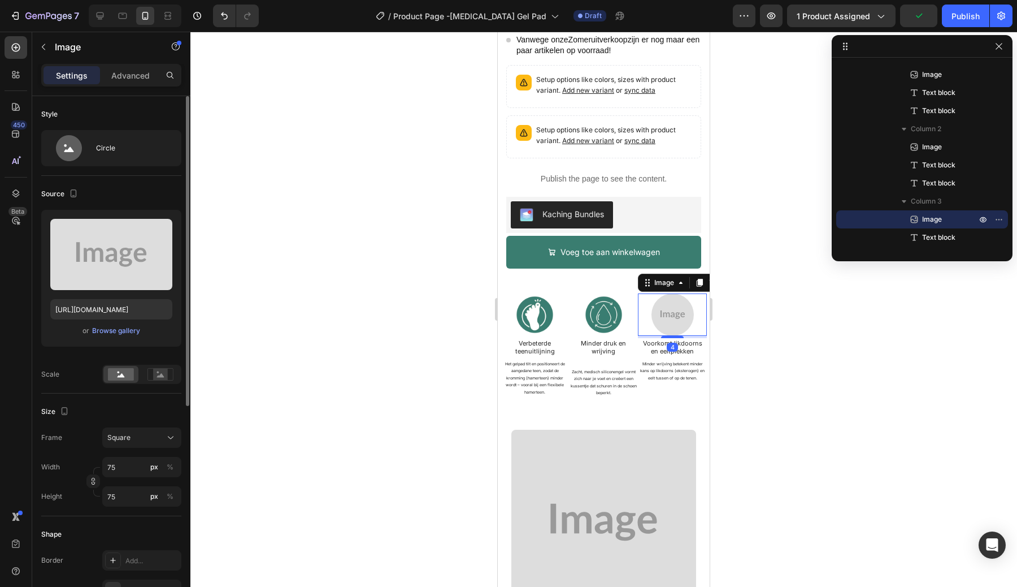
click at [674, 307] on img at bounding box center [673, 314] width 42 height 42
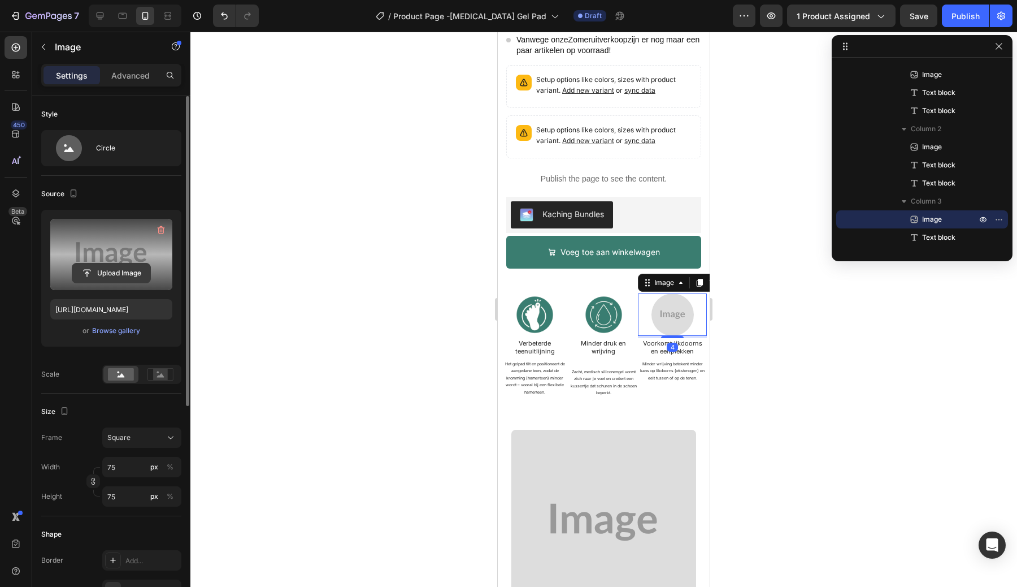
click at [134, 270] on input "file" at bounding box center [111, 272] width 78 height 19
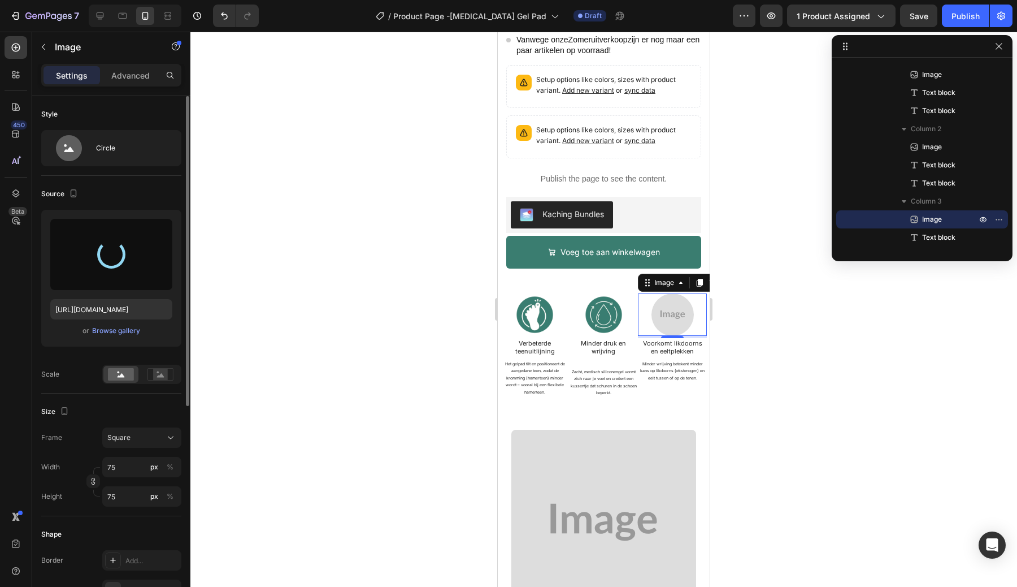
type input "https://cdn.shopify.com/s/files/1/0897/8081/4158/files/gempages_580287397640536…"
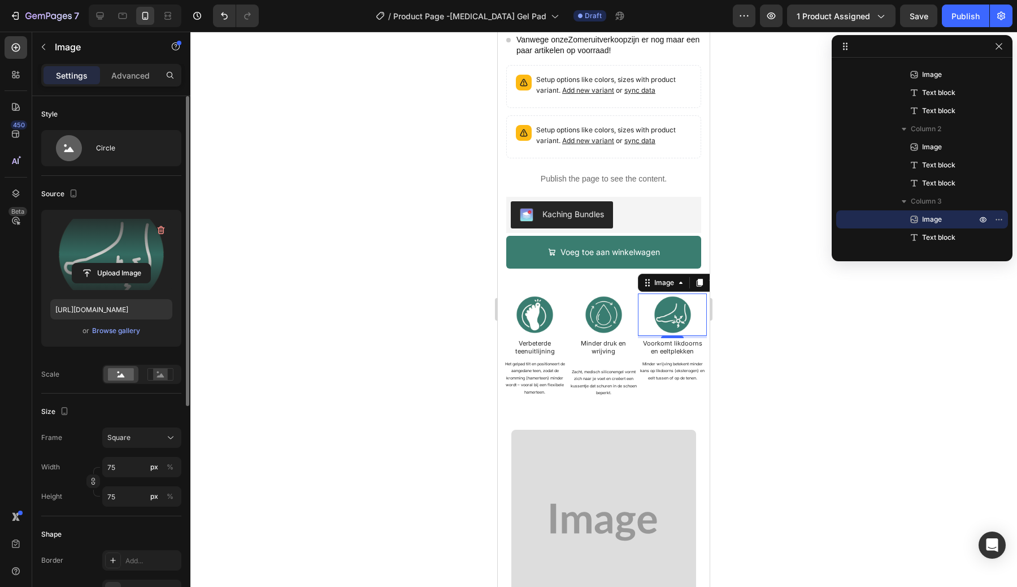
click at [344, 278] on div at bounding box center [603, 309] width 827 height 555
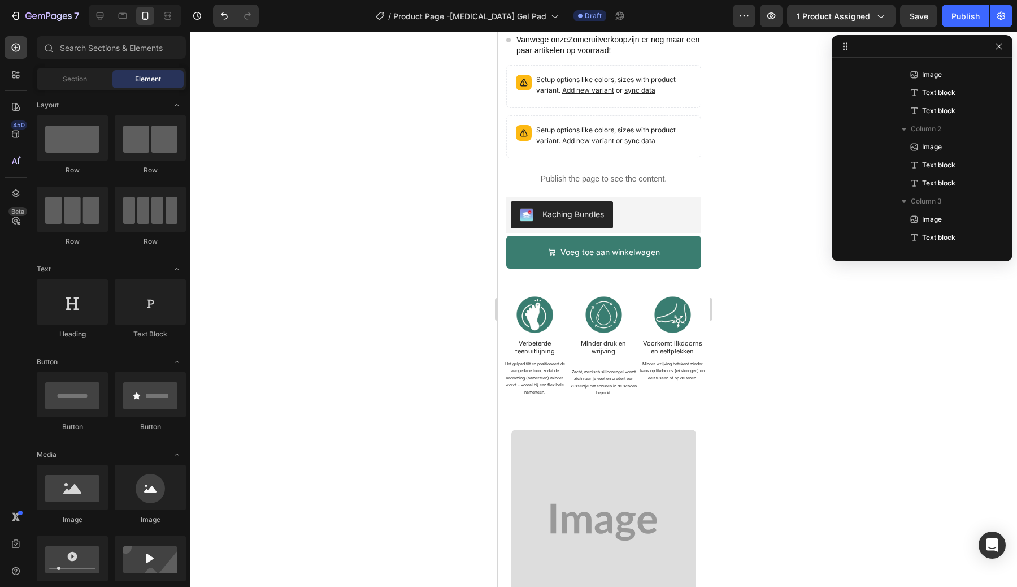
click at [344, 278] on div at bounding box center [603, 309] width 827 height 555
click at [368, 314] on div at bounding box center [603, 309] width 827 height 555
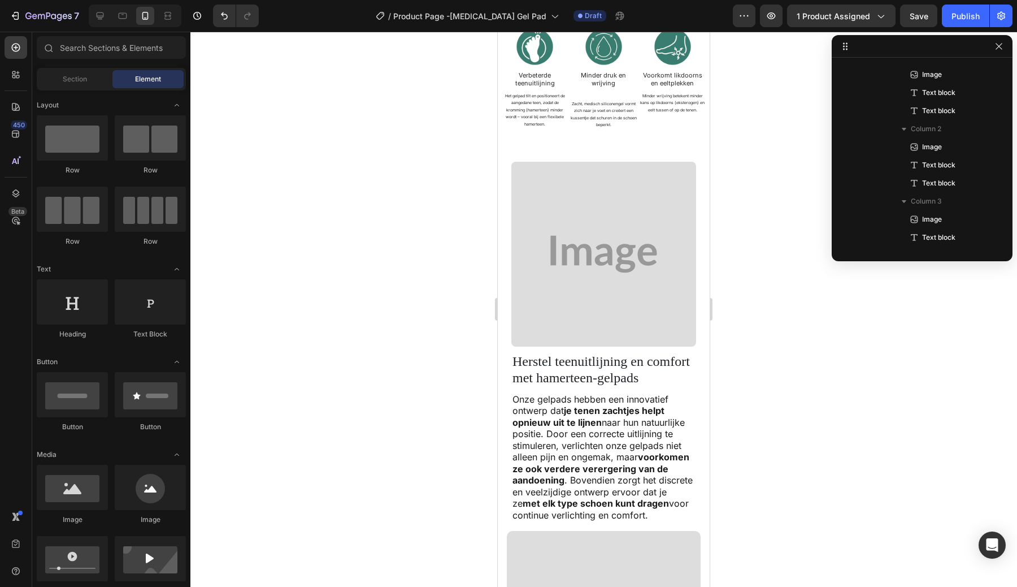
scroll to position [644, 0]
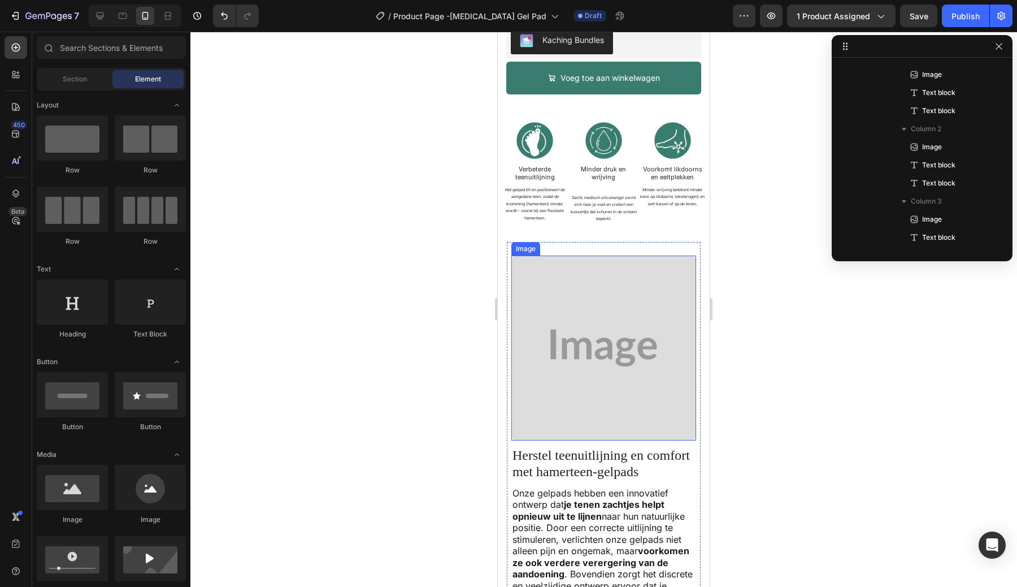
click at [613, 294] on img at bounding box center [603, 347] width 185 height 185
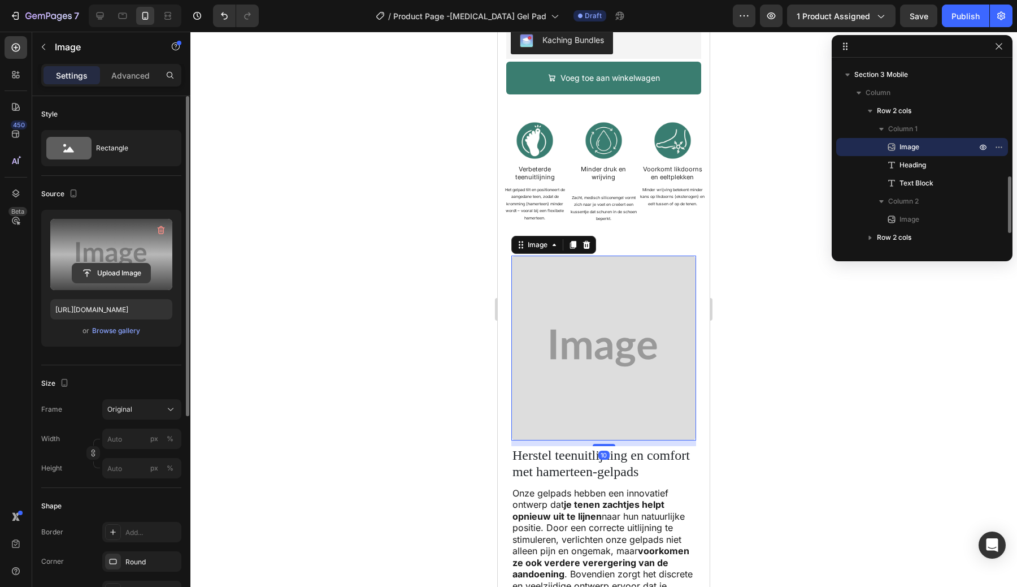
click at [118, 274] on input "file" at bounding box center [111, 272] width 78 height 19
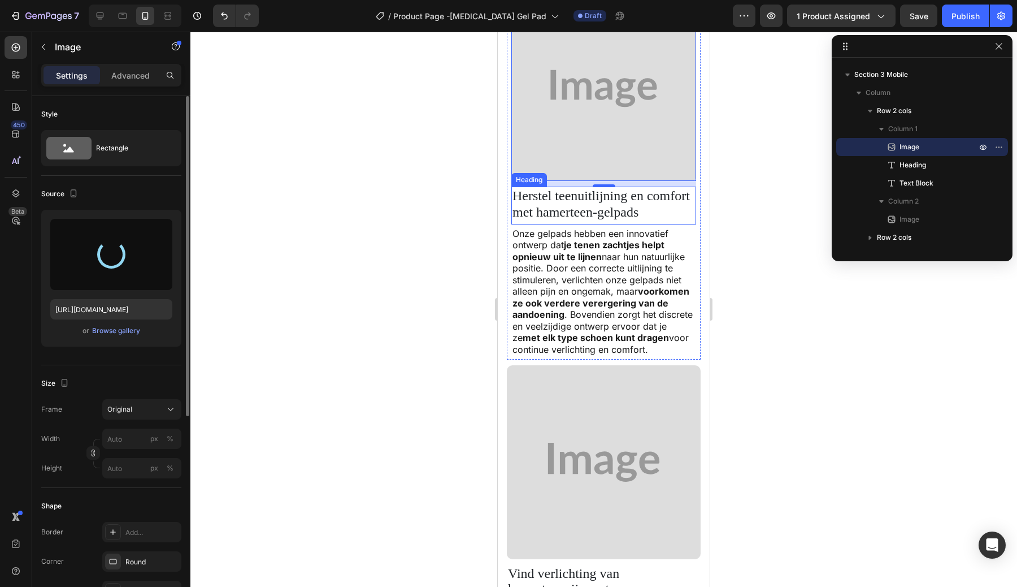
type input "https://cdn.shopify.com/s/files/1/0897/8081/4158/files/gempages_580287397640536…"
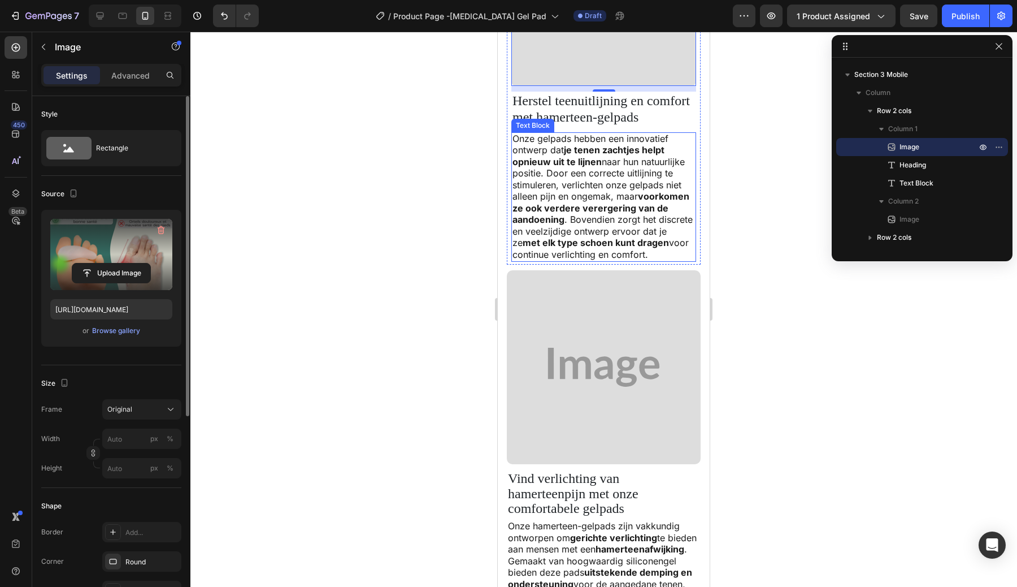
scroll to position [1011, 0]
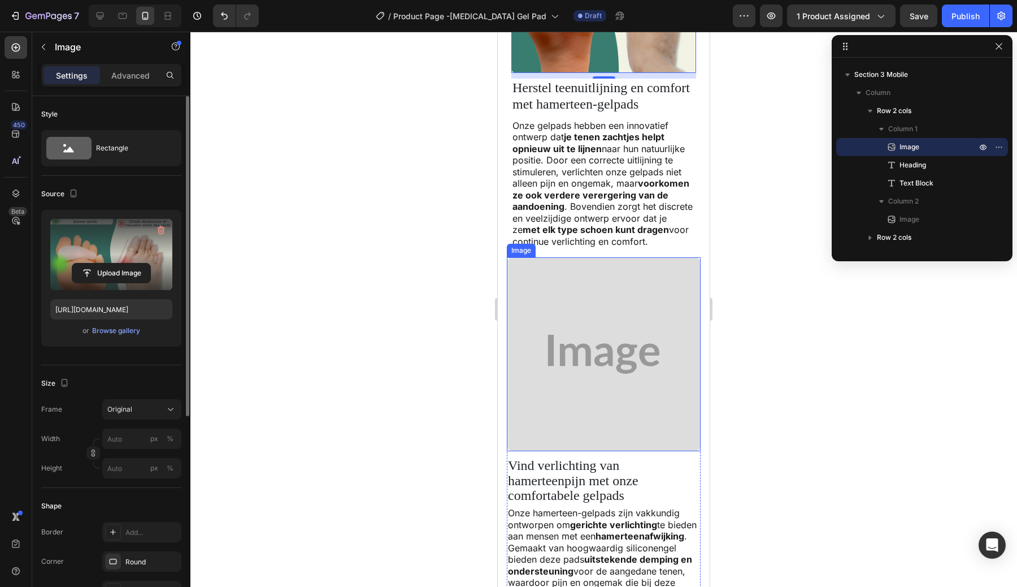
click at [605, 337] on img at bounding box center [604, 354] width 194 height 194
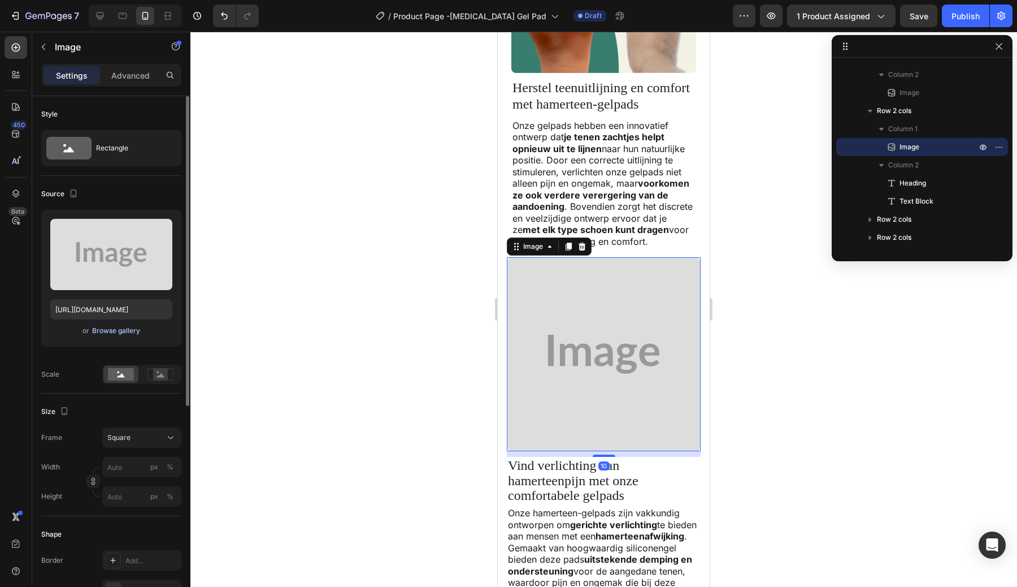
click at [119, 329] on div "Browse gallery" at bounding box center [116, 330] width 48 height 10
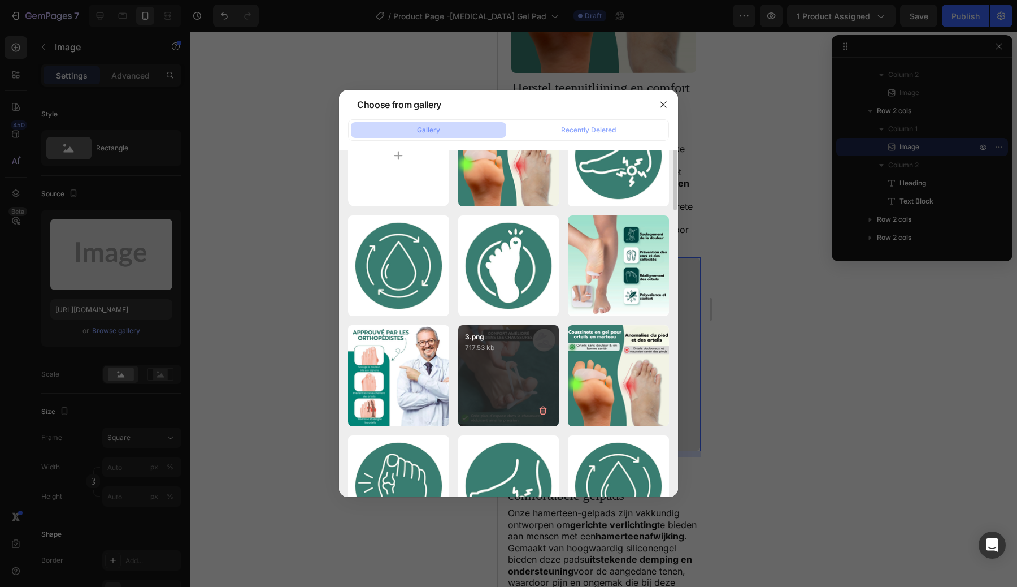
scroll to position [61, 0]
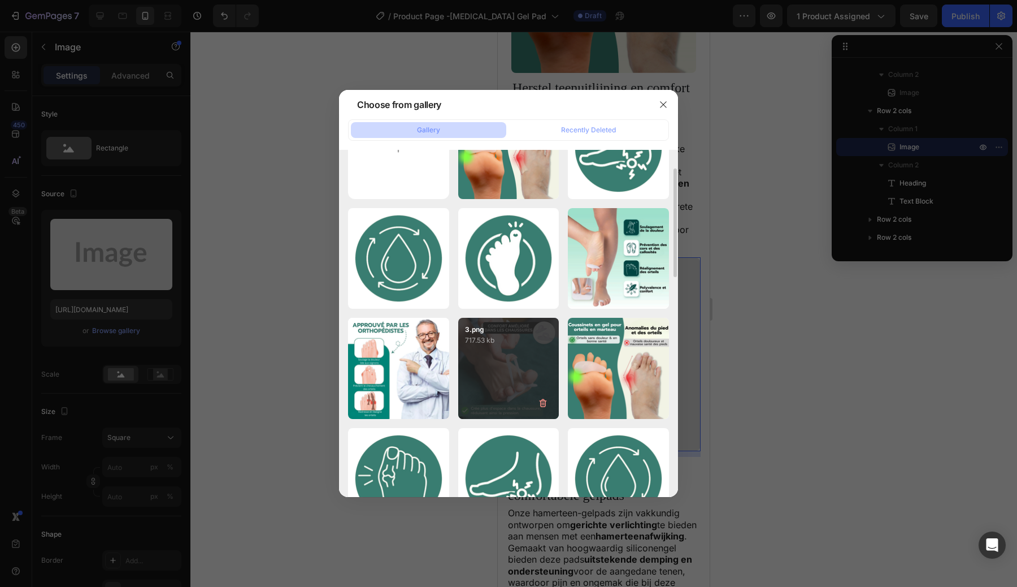
click at [491, 374] on div "3.png 717.53 kb" at bounding box center [508, 368] width 101 height 101
type input "https://cdn.shopify.com/s/files/1/0897/8081/4158/files/gempages_580287397640536…"
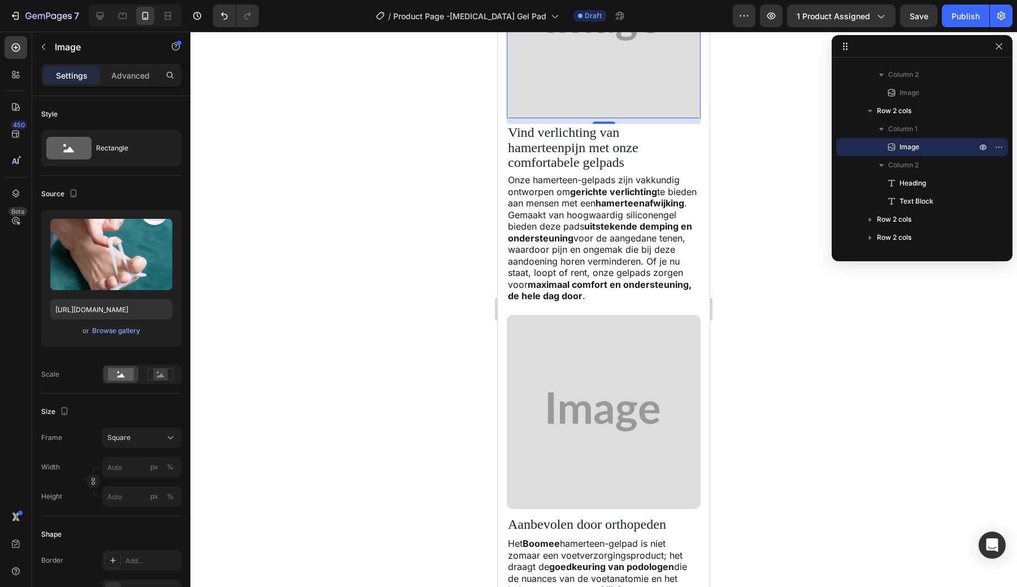
scroll to position [1355, 0]
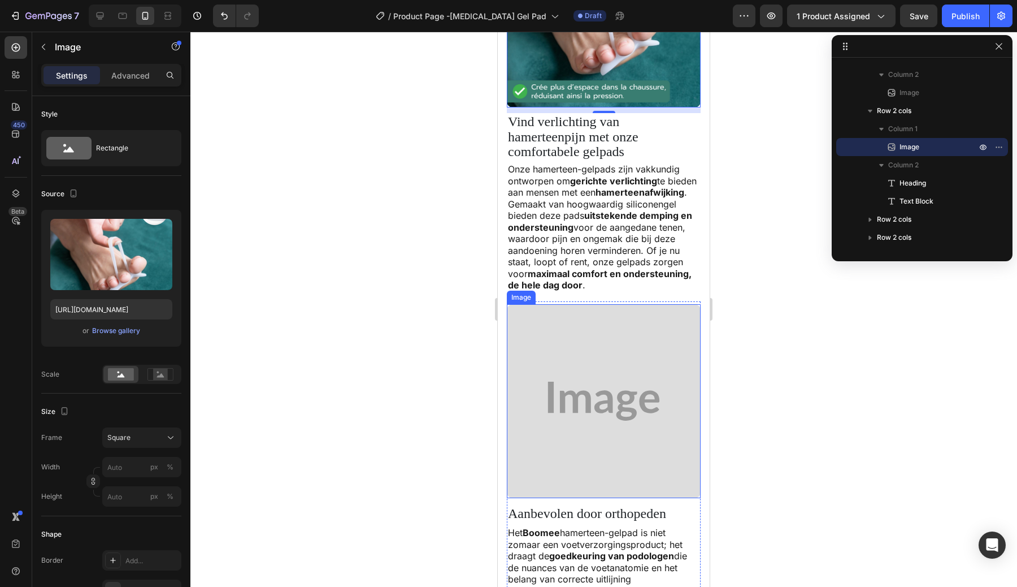
click at [554, 365] on img at bounding box center [604, 401] width 194 height 194
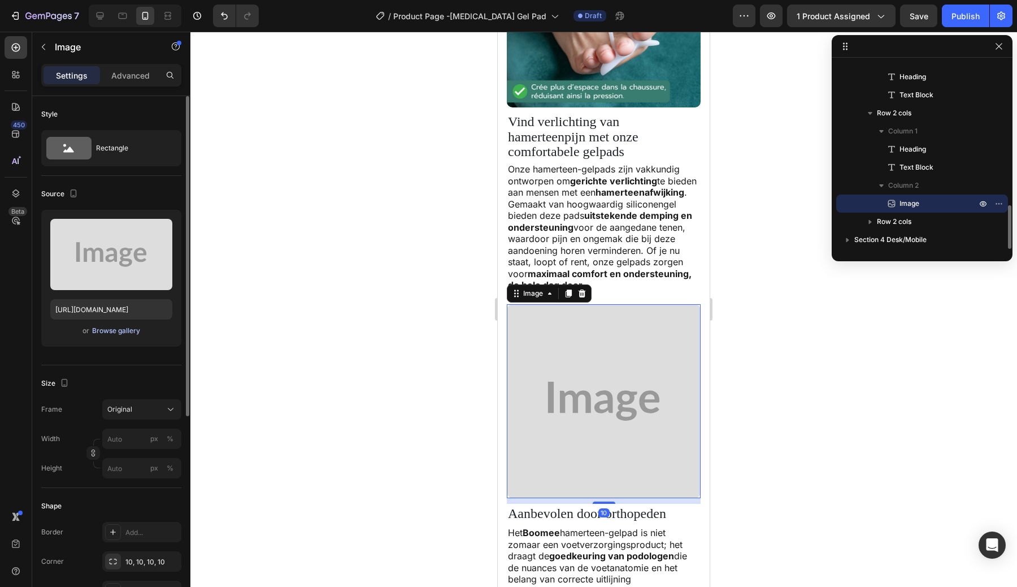
click at [113, 329] on div "Browse gallery" at bounding box center [116, 330] width 48 height 10
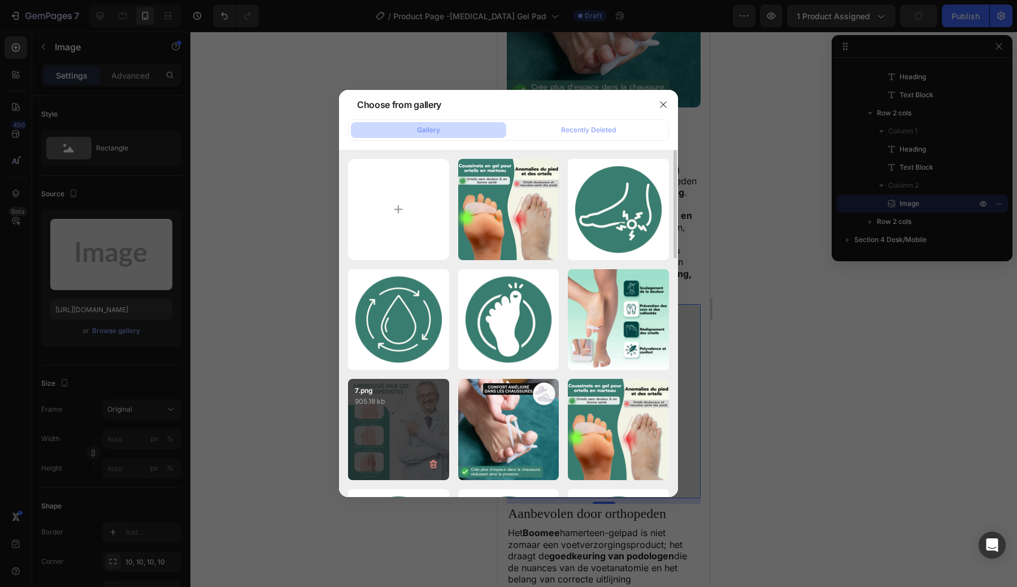
click at [372, 452] on div "7.png 905.18 kb" at bounding box center [398, 429] width 101 height 101
type input "https://cdn.shopify.com/s/files/1/0897/8081/4158/files/gempages_580287397640536…"
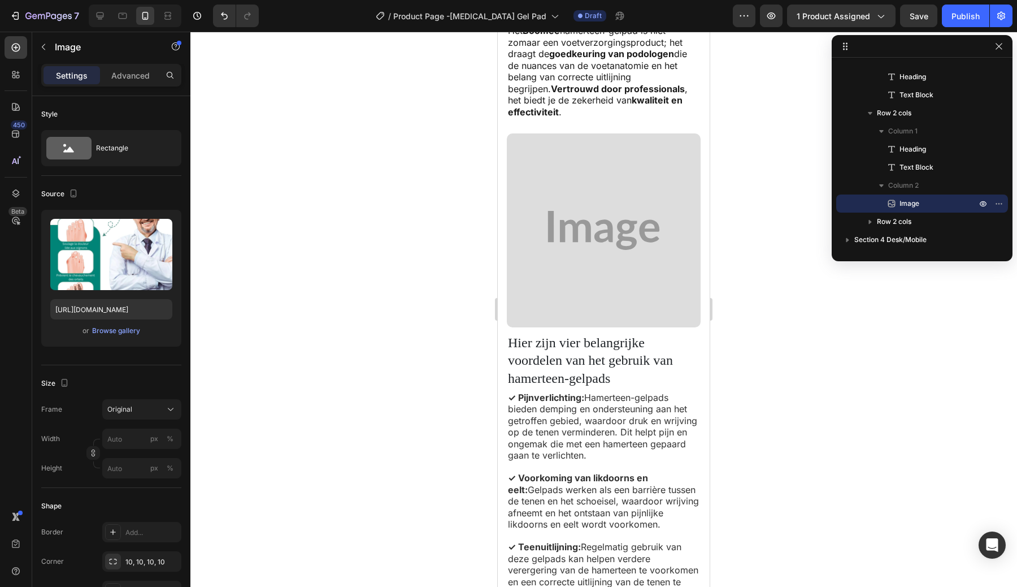
scroll to position [1832, 0]
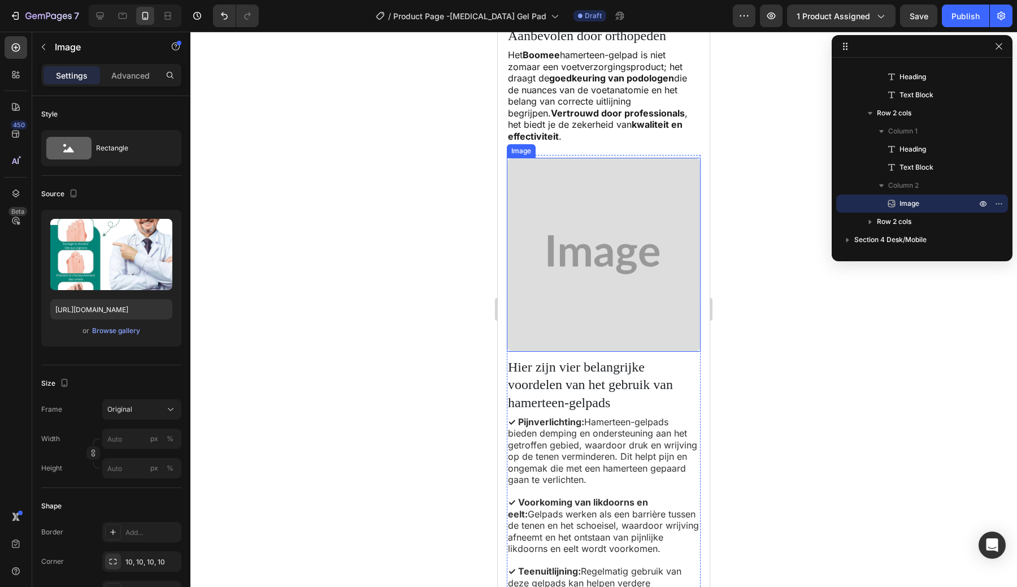
click at [616, 258] on img at bounding box center [604, 255] width 194 height 194
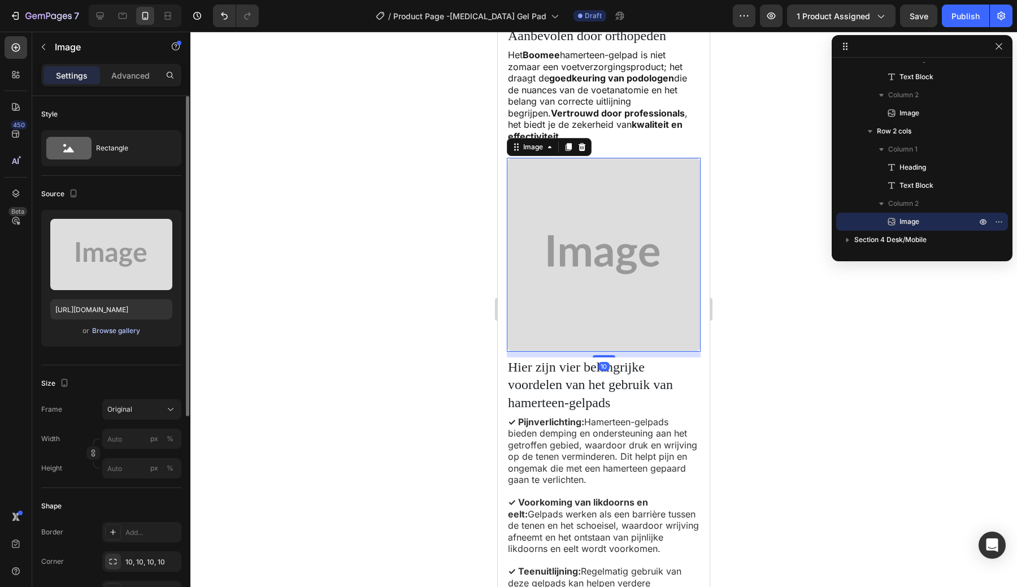
click at [107, 334] on div "Browse gallery" at bounding box center [116, 330] width 48 height 10
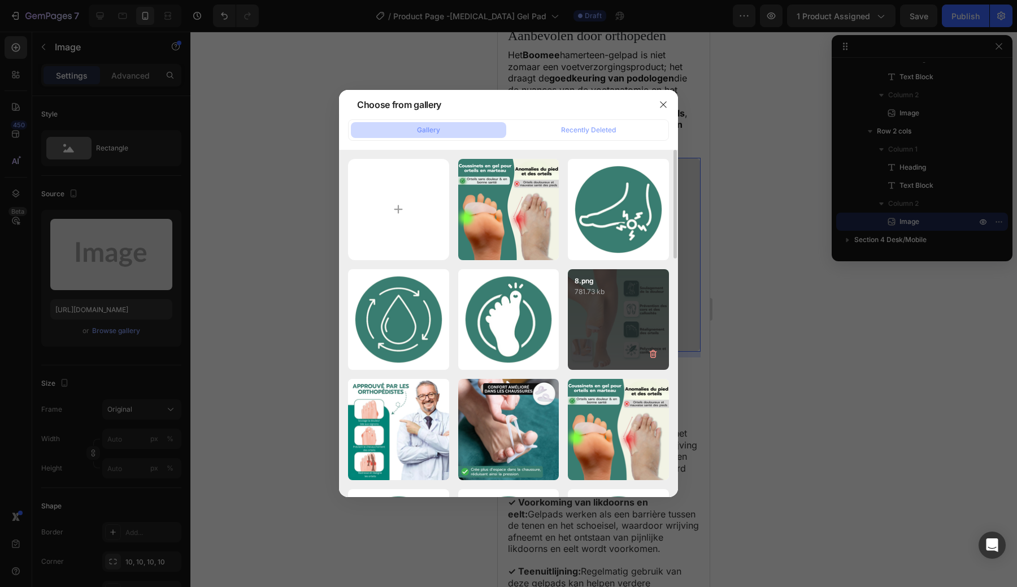
click at [589, 300] on div "8.png 781.73 kb" at bounding box center [618, 319] width 101 height 101
type input "https://cdn.shopify.com/s/files/1/0897/8081/4158/files/gempages_580287397640536…"
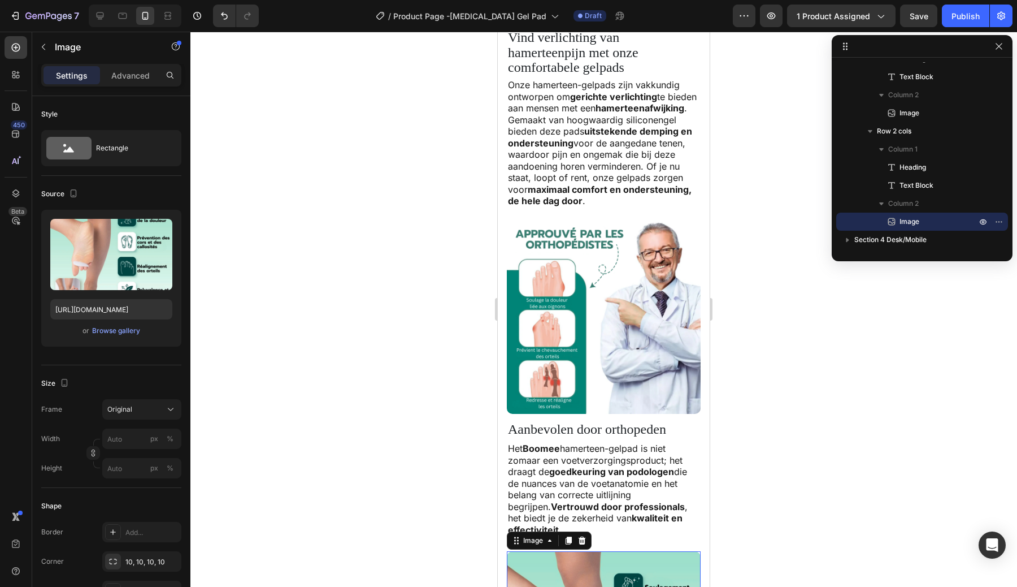
click at [379, 310] on div at bounding box center [603, 309] width 827 height 555
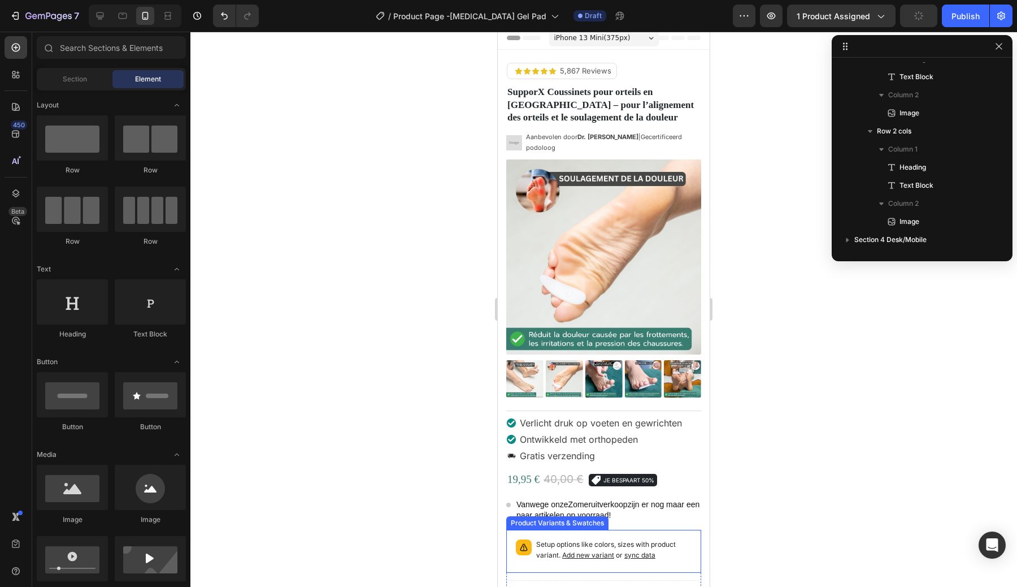
scroll to position [0, 0]
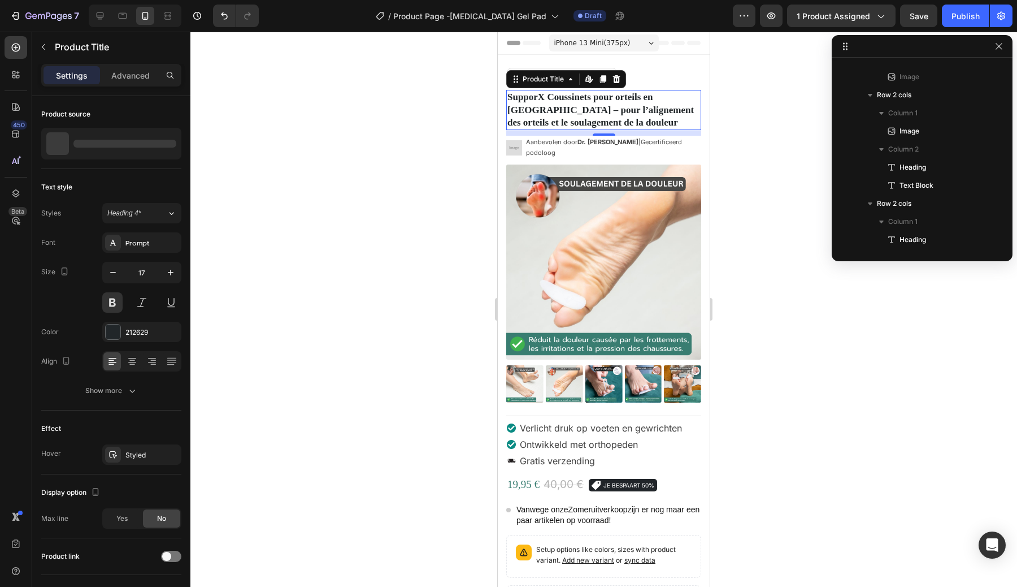
click at [583, 107] on h1 "SupporX Coussinets pour orteils en marteau – pour l’alignement des orteils et l…" at bounding box center [603, 110] width 195 height 40
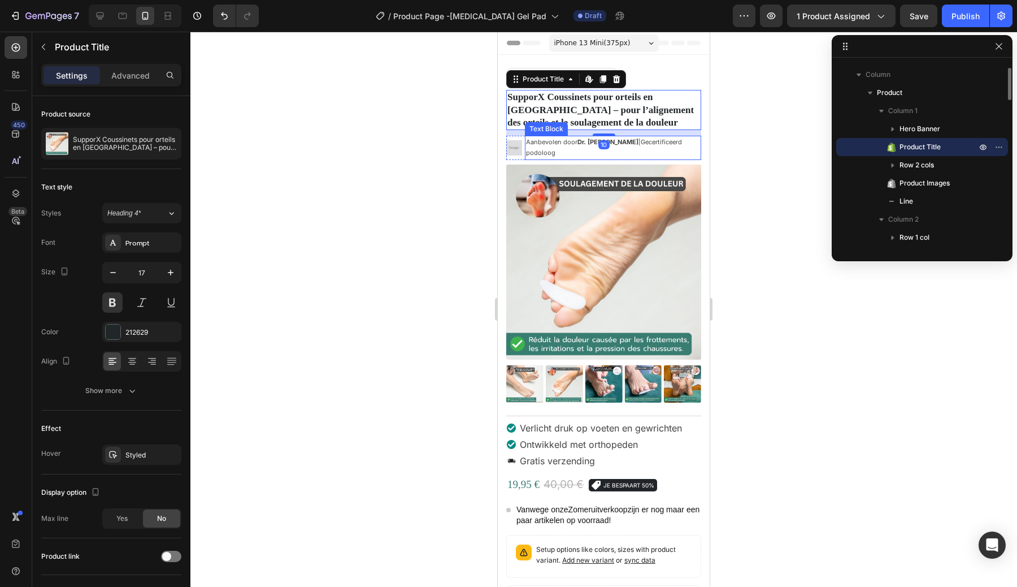
click at [548, 141] on span "Aanbevolen door Dr. Marieke De Vries |Gecertificeerd podoloog" at bounding box center [604, 147] width 156 height 19
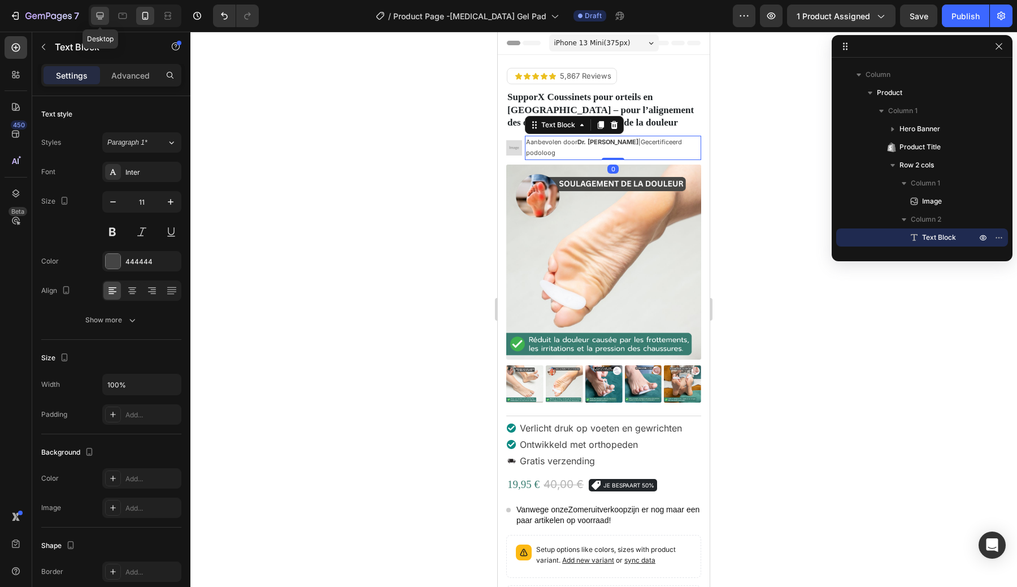
click at [96, 14] on icon at bounding box center [99, 15] width 11 height 11
type input "16"
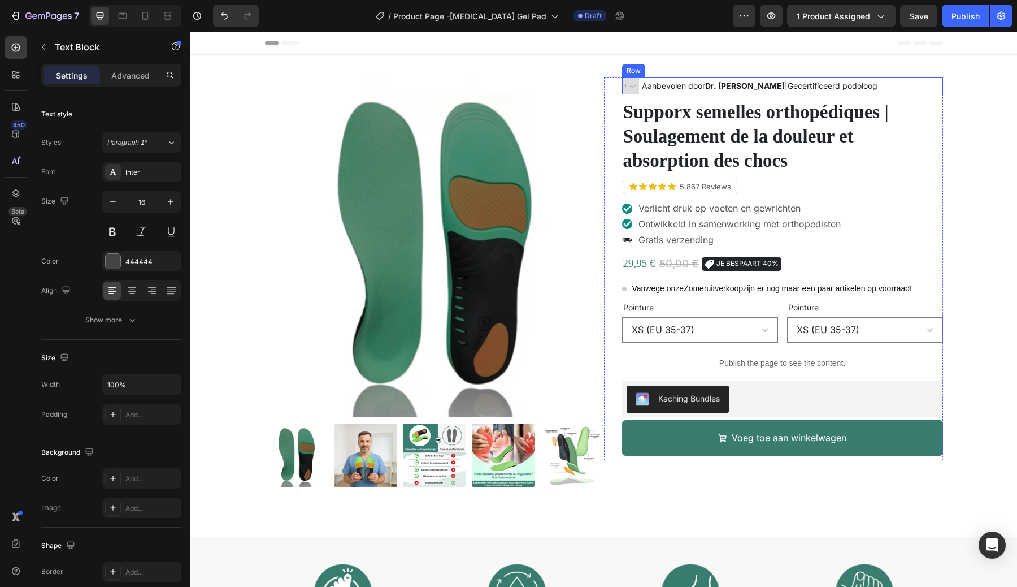
click at [674, 93] on div "Aanbevolen door Dr. Marieke De Vries |Gecertificeerd podoloog" at bounding box center [760, 85] width 238 height 16
click at [687, 84] on p "Aanbevolen door Dr. Marieke De Vries |Gecertificeerd podoloog" at bounding box center [760, 86] width 236 height 14
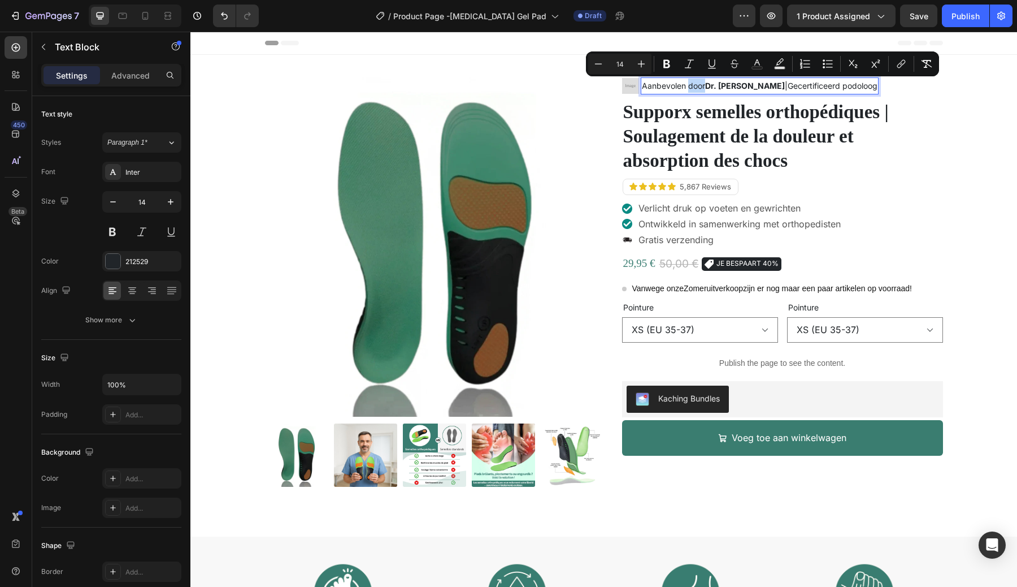
copy p "Aanbevolen door Dr. Marieke De Vries |Gecertificeerd podoloog"
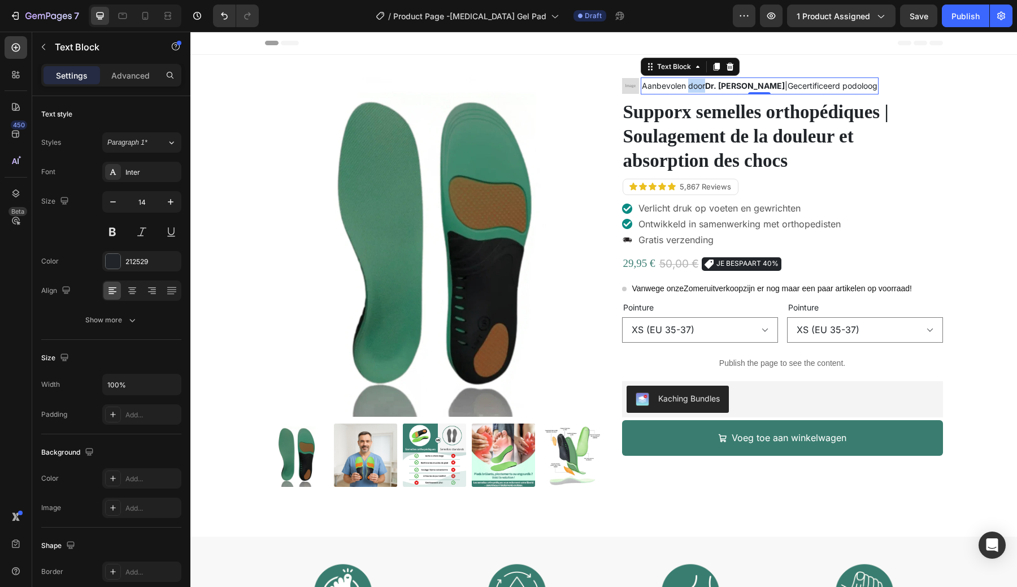
click at [775, 83] on strong "Dr. Marieke De Vries" at bounding box center [745, 86] width 80 height 10
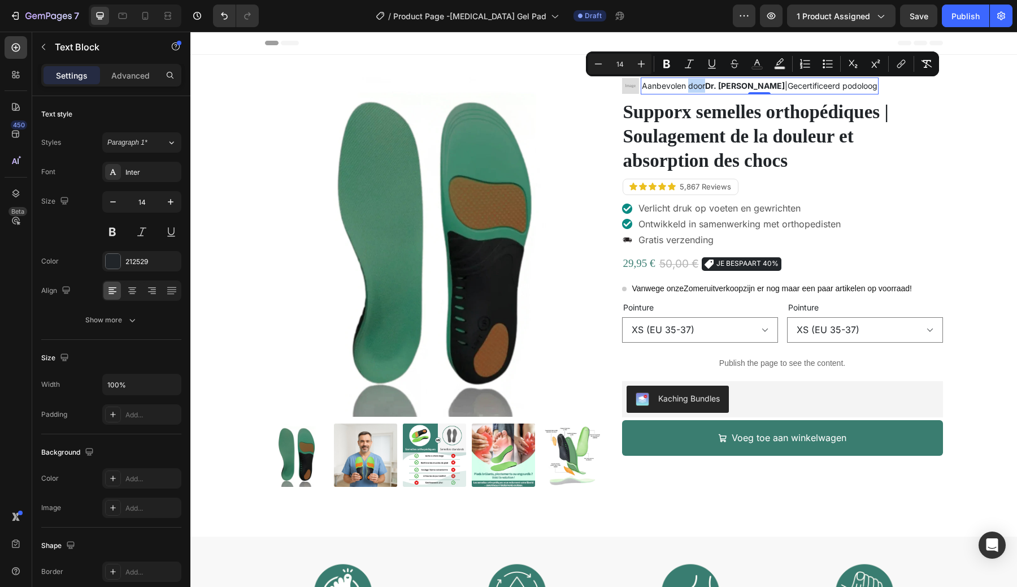
click at [775, 83] on strong "Dr. Marieke De Vries" at bounding box center [745, 86] width 80 height 10
click at [709, 84] on strong "Dr. Marieke De Vries" at bounding box center [745, 86] width 80 height 10
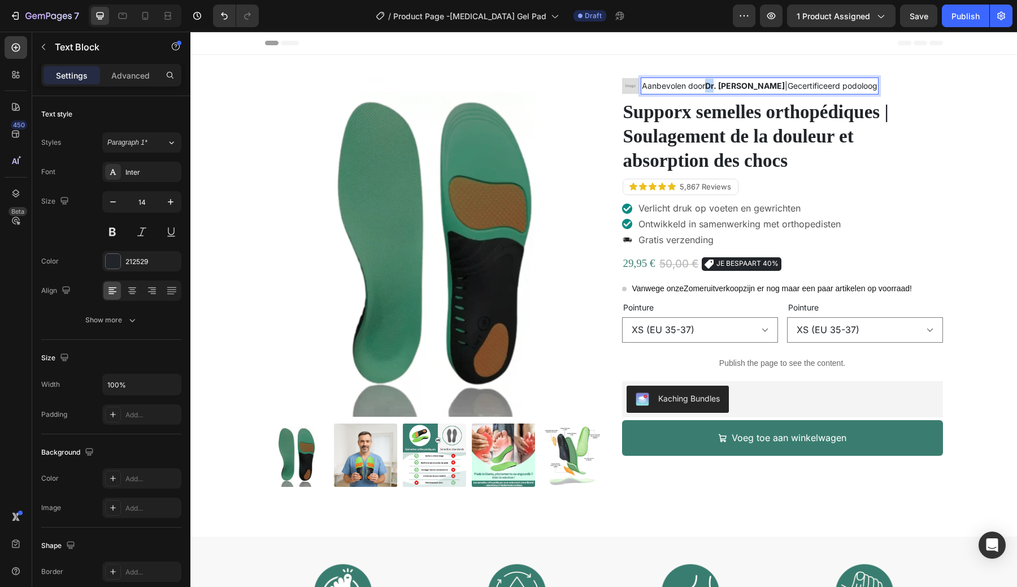
click at [709, 84] on strong "Dr. Marieke De Vries" at bounding box center [745, 86] width 80 height 10
click at [726, 83] on p "Recommandé par le Dr. Marie Dupont | Podologue certifiée" at bounding box center [752, 86] width 220 height 14
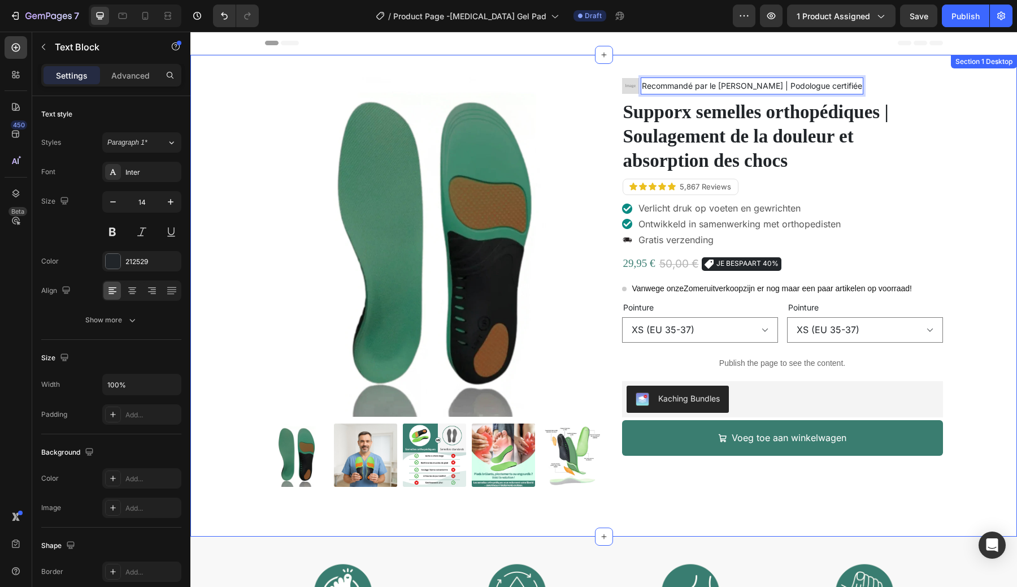
click at [958, 167] on div "Product Images Image Recommandé par le Dr. Marie Dupont | Podologue certifiée T…" at bounding box center [604, 295] width 810 height 436
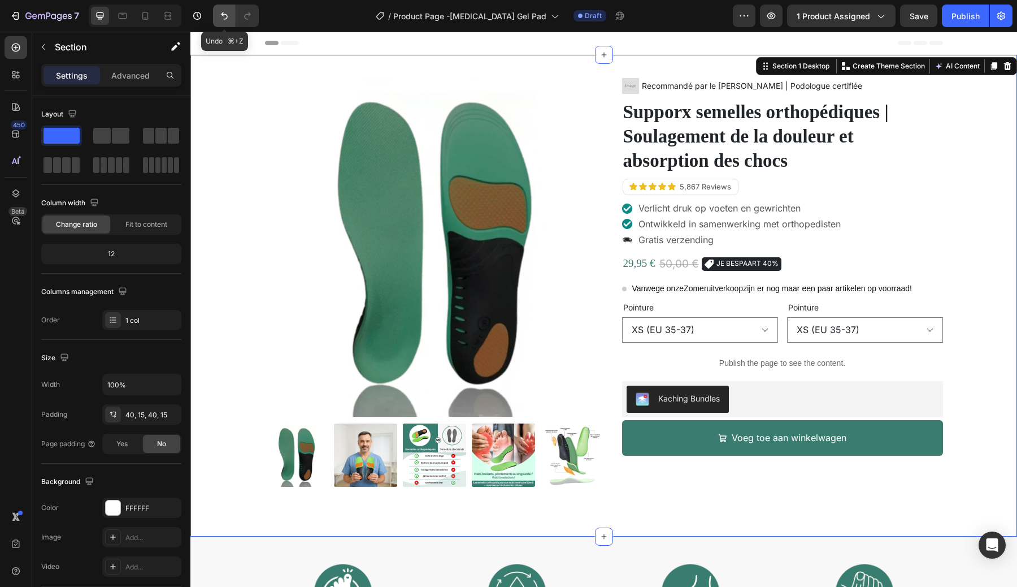
click at [223, 21] on icon "Undo/Redo" at bounding box center [224, 15] width 11 height 11
click at [249, 11] on icon "Undo/Redo" at bounding box center [247, 15] width 11 height 11
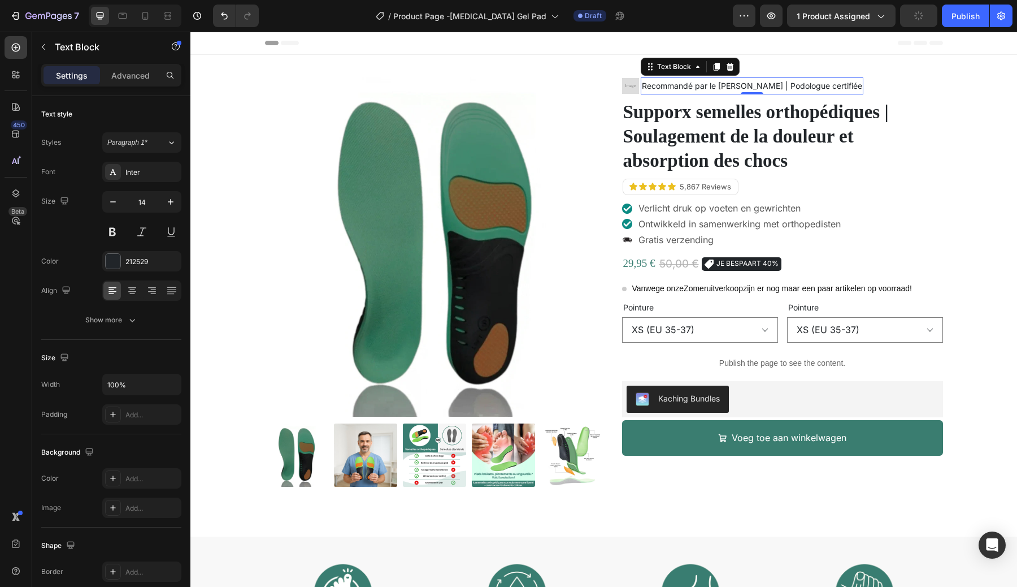
click at [690, 84] on p "Recommandé par le Dr. Marie Dupont | Podologue certifiée" at bounding box center [752, 86] width 220 height 14
click at [723, 85] on p "Recommandé par le Dr. Marie Dupont | Podologue certifiée" at bounding box center [752, 86] width 220 height 14
drag, startPoint x: 719, startPoint y: 86, endPoint x: 782, endPoint y: 85, distance: 62.7
click at [782, 86] on p "Recommandé par le Dr. Marie Dupont | Podologue certifiée" at bounding box center [752, 86] width 220 height 14
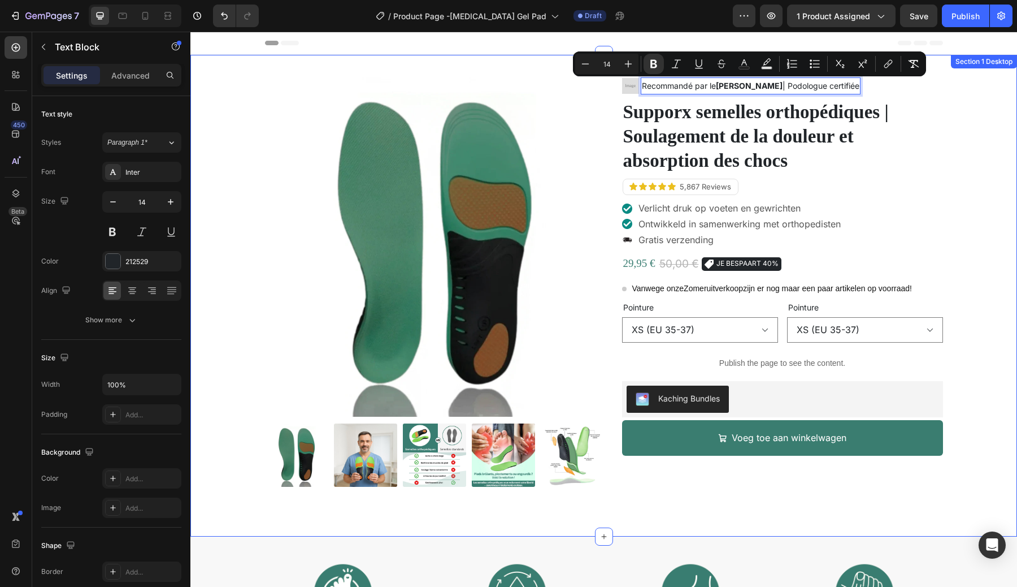
click at [961, 96] on div "Product Images Image Recommandé par le Dr. Marie Dupont | Podologue certifiée T…" at bounding box center [604, 295] width 810 height 436
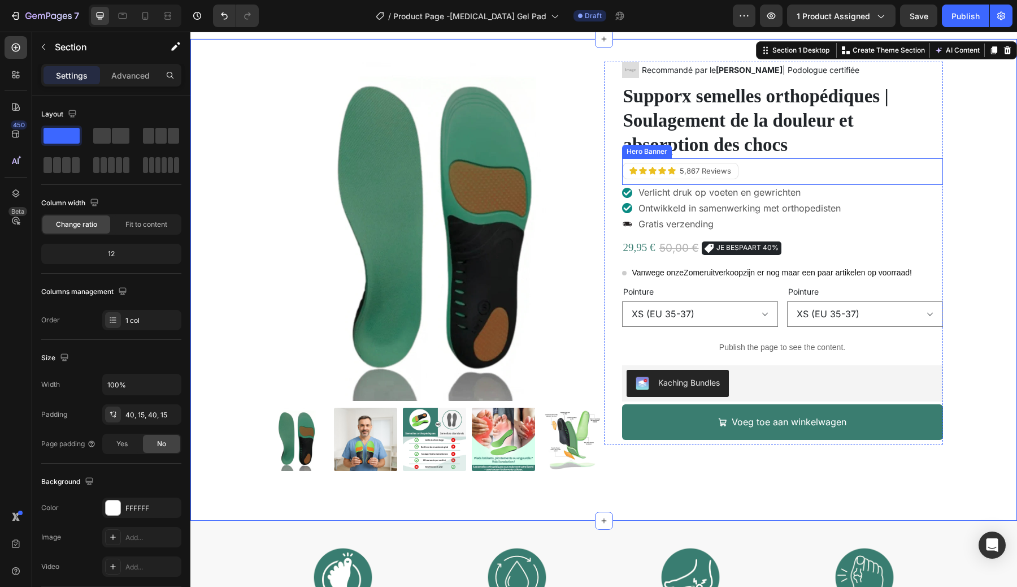
scroll to position [6, 0]
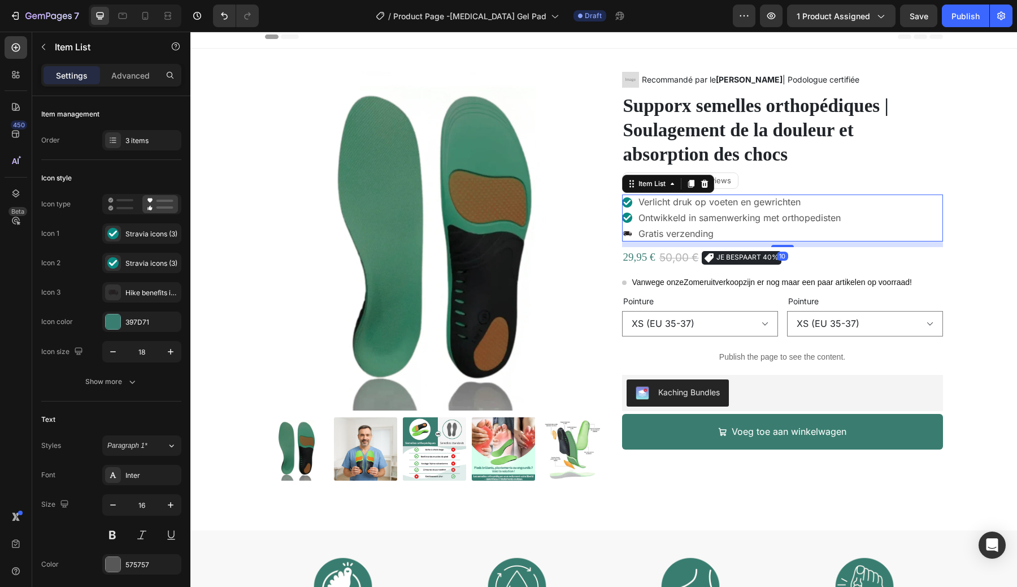
click at [707, 203] on p "Verlicht druk op voeten en gewrichten" at bounding box center [740, 202] width 202 height 12
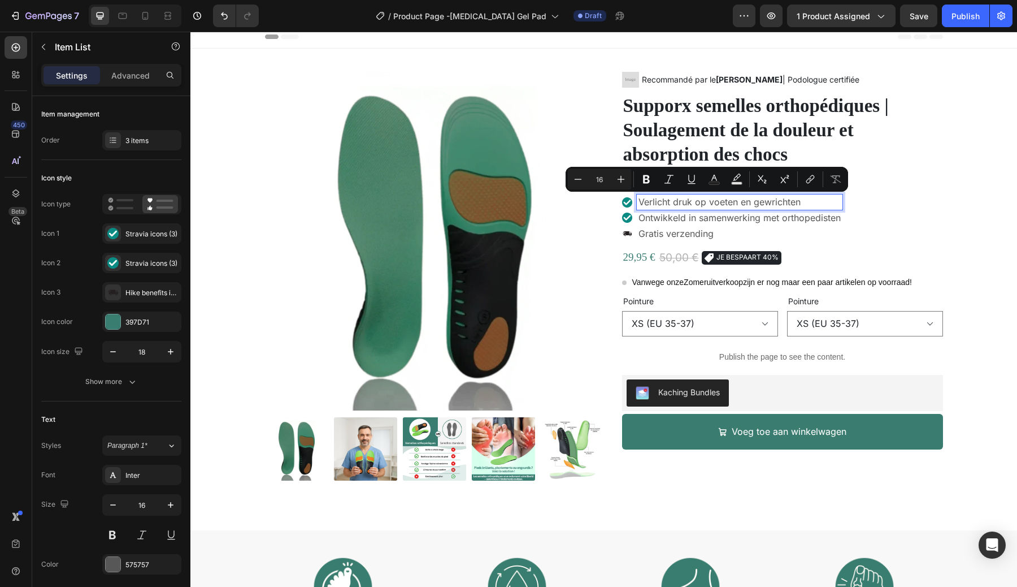
click at [718, 202] on p "Verlicht druk op voeten en gewrichten" at bounding box center [740, 202] width 202 height 12
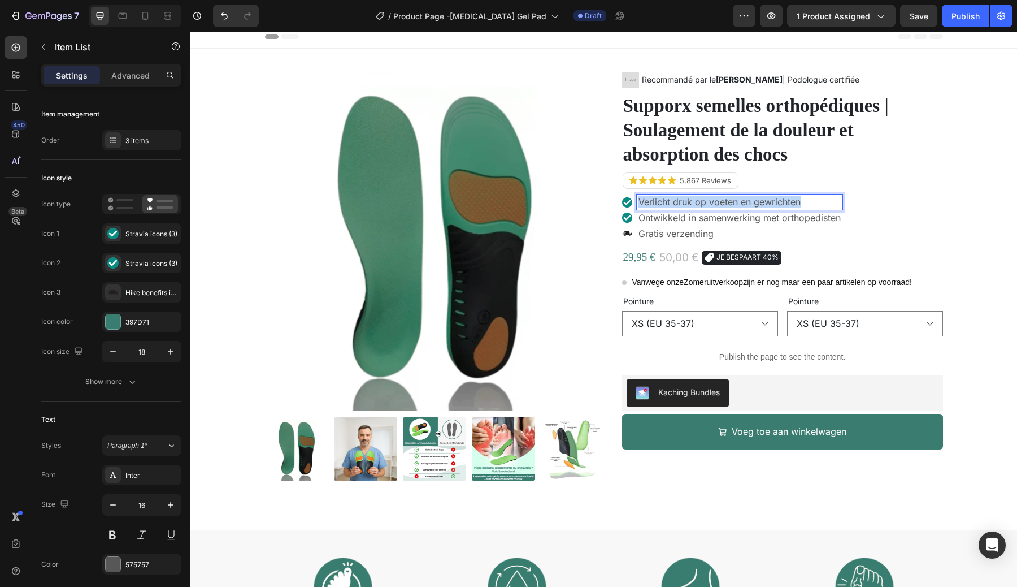
click at [718, 202] on p "Verlicht druk op voeten en gewrichten" at bounding box center [740, 202] width 202 height 12
click at [693, 221] on p "Ontwikkeld in samenwerking met orthopedisten" at bounding box center [749, 218] width 220 height 12
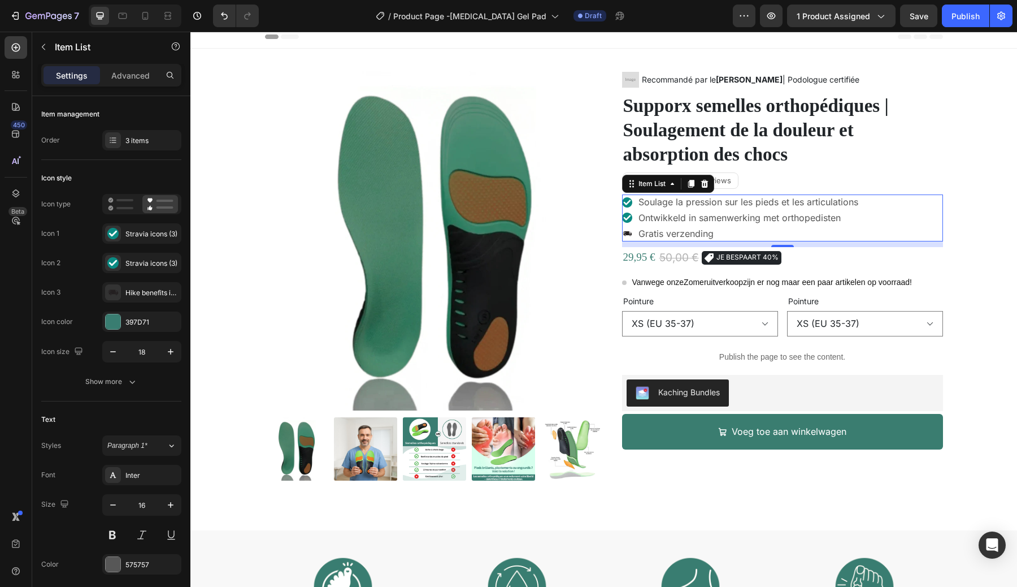
click at [704, 217] on p "Ontwikkeld in samenwerking met orthopedisten" at bounding box center [749, 218] width 220 height 12
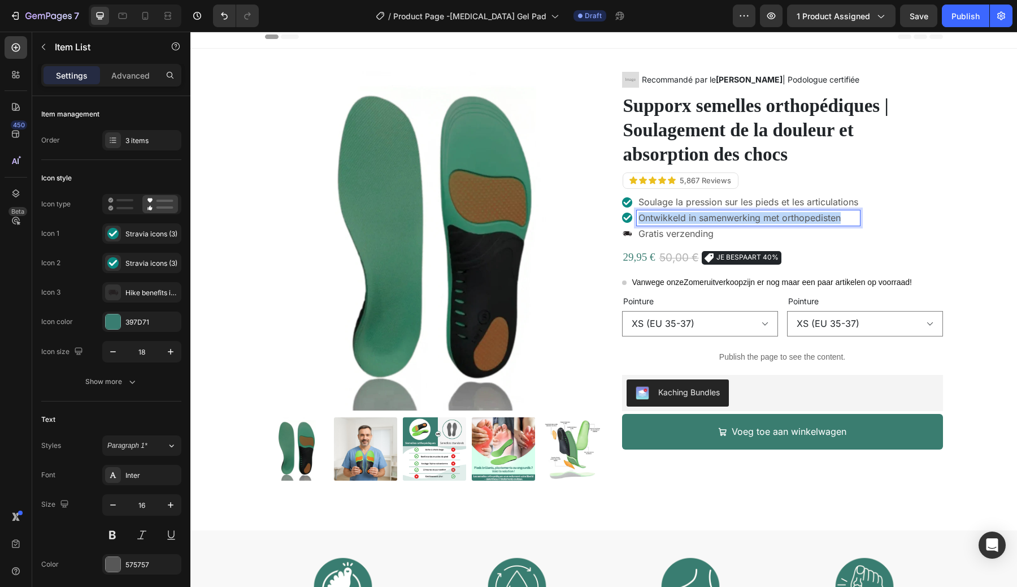
click at [704, 217] on p "Ontwikkeld in samenwerking met orthopedisten" at bounding box center [749, 218] width 220 height 12
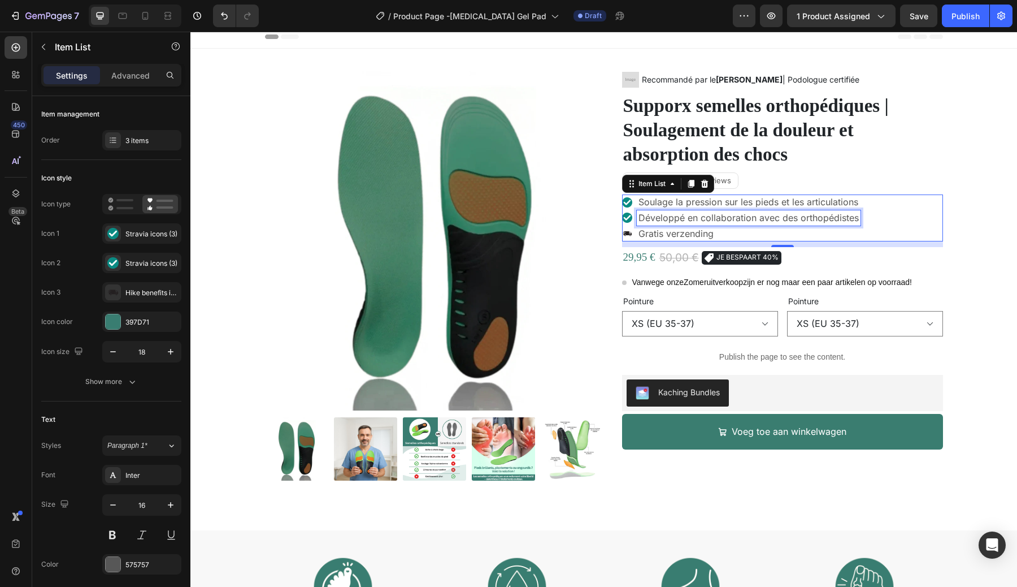
click at [684, 230] on p "Gratis verzending" at bounding box center [749, 234] width 220 height 12
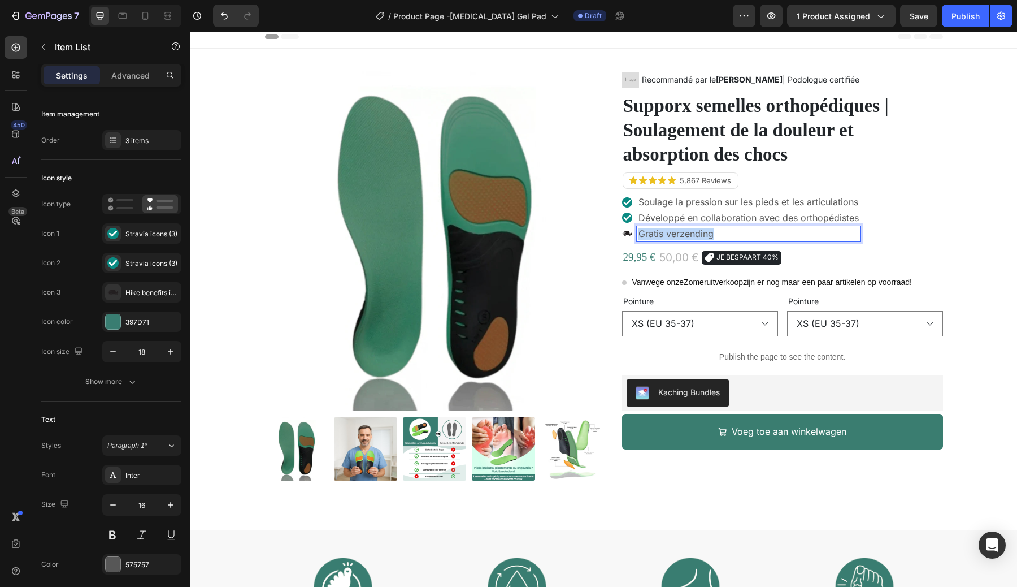
click at [684, 230] on p "Gratis verzending" at bounding box center [749, 234] width 220 height 12
click at [928, 212] on div "Soulage la pression sur les pieds et les articulations Développé en collaborati…" at bounding box center [782, 217] width 321 height 46
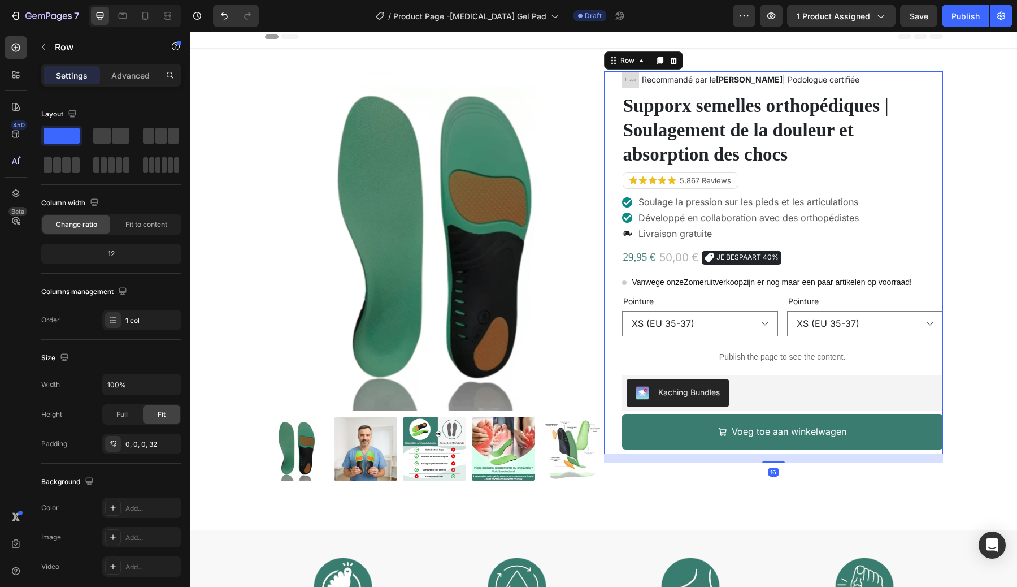
click at [604, 112] on div "Image Recommandé par le Dr. Marie Dupont | Podologue certifiée Text Block Row S…" at bounding box center [773, 262] width 339 height 383
click at [496, 143] on img at bounding box center [434, 240] width 339 height 339
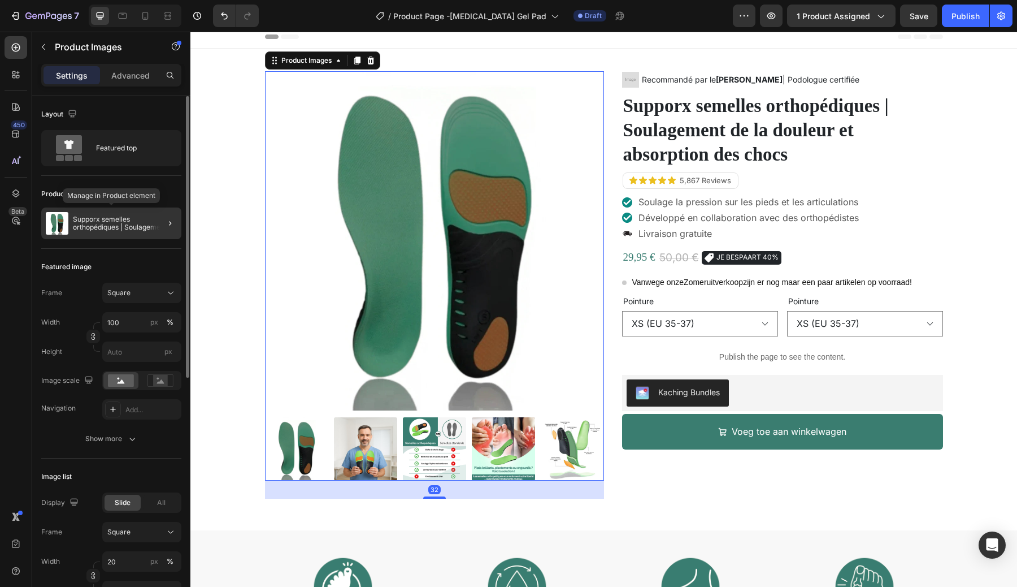
click at [139, 220] on p "Supporx semelles orthopédiques | Soulagement de la douleur et absorption des ch…" at bounding box center [125, 223] width 104 height 16
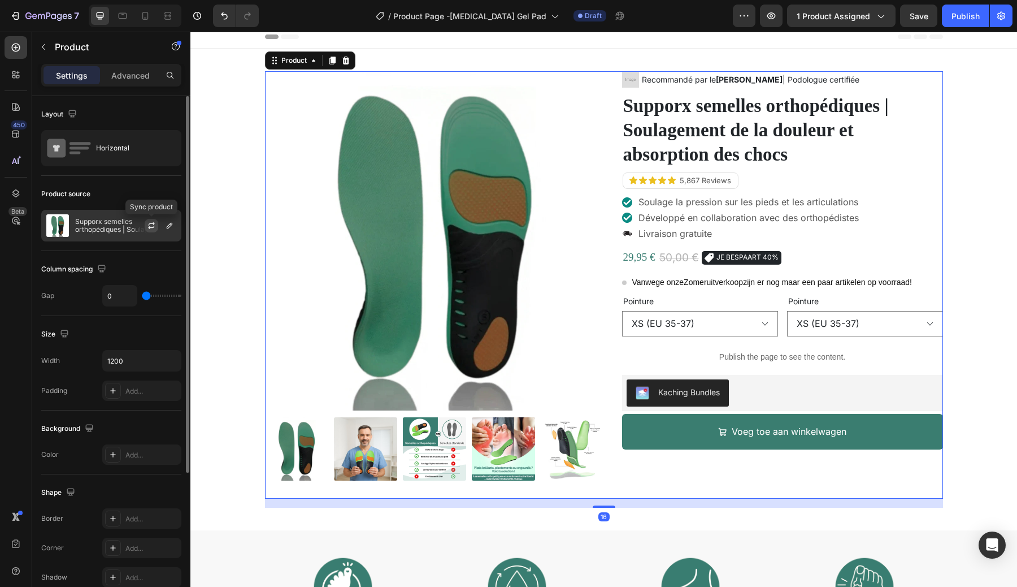
click at [152, 228] on icon "button" at bounding box center [151, 225] width 9 height 9
click at [172, 225] on icon "button" at bounding box center [169, 225] width 9 height 9
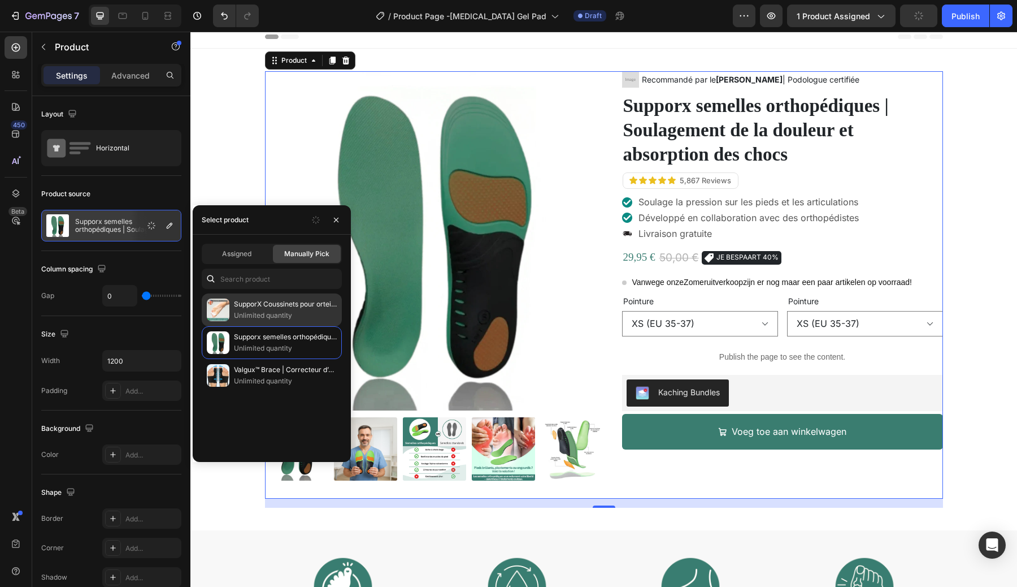
click at [257, 309] on p "SupporX Coussinets pour orteils en marteau – pour l’alignement des orteils et l…" at bounding box center [285, 303] width 103 height 11
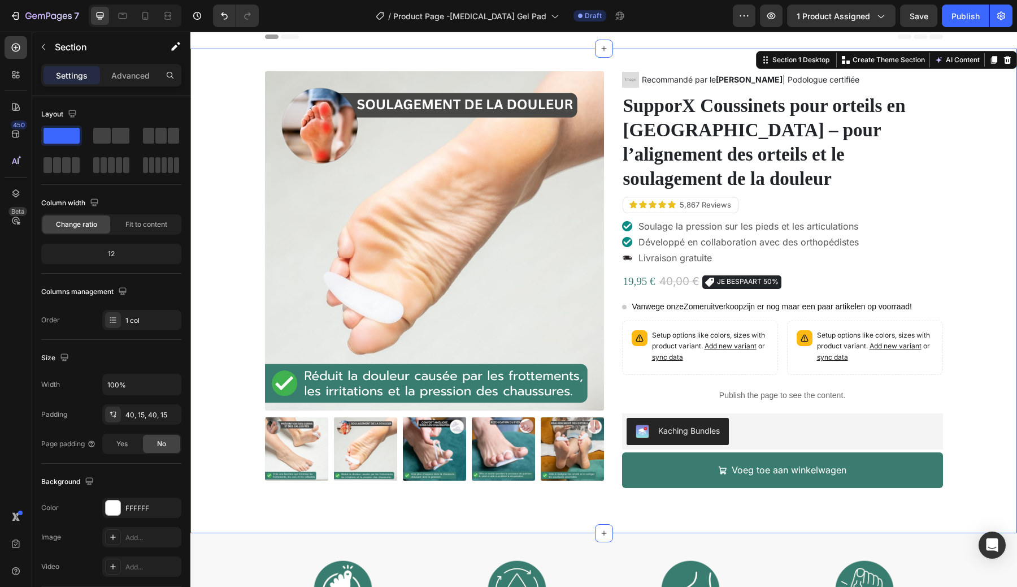
click at [969, 176] on div "Product Images Image Recommandé par le Dr. Marie Dupont | Podologue certifiée T…" at bounding box center [604, 290] width 810 height 439
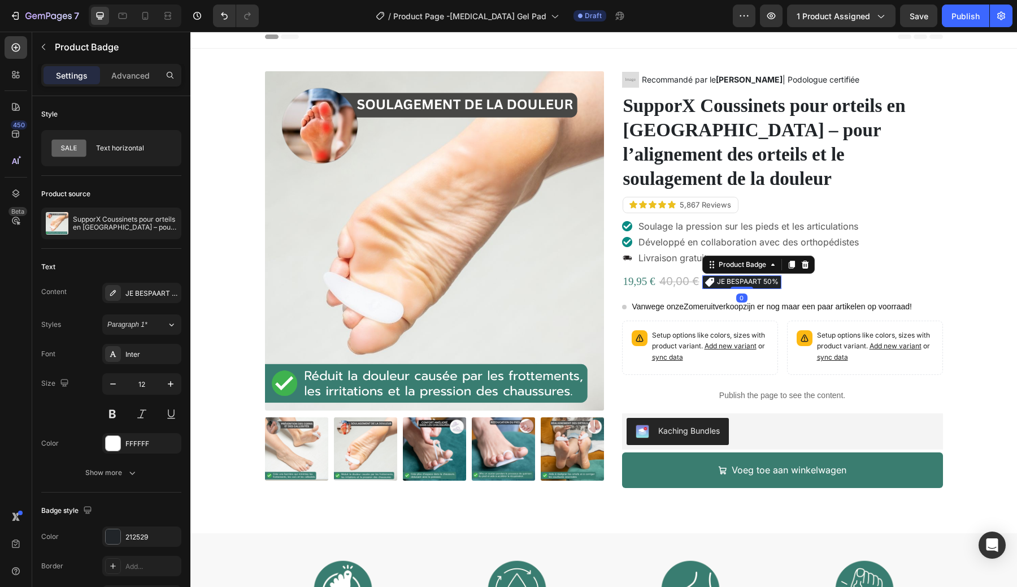
click at [752, 275] on div "JE BESPAART 50% Product Badge 0" at bounding box center [741, 282] width 79 height 14
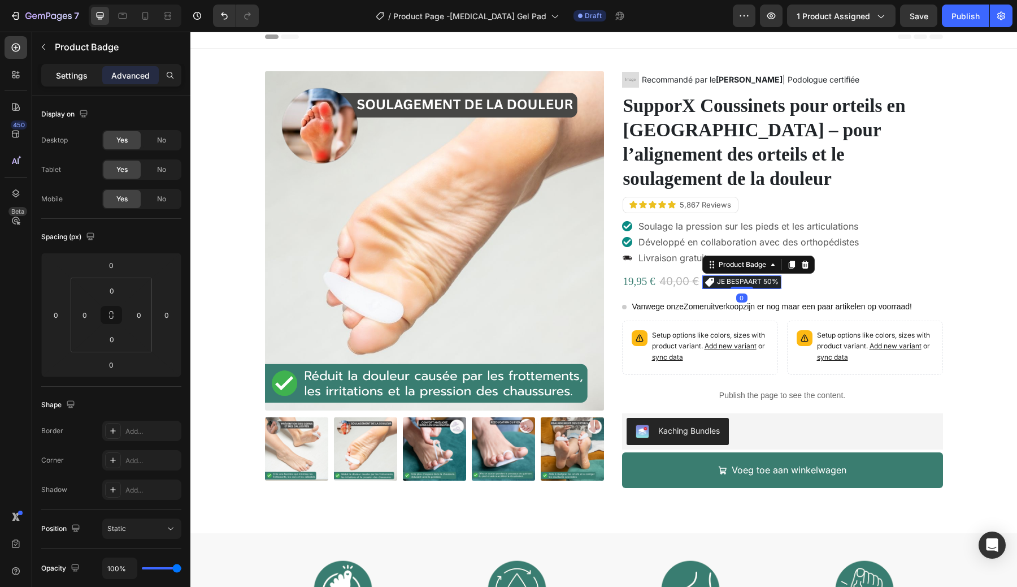
click at [73, 79] on p "Settings" at bounding box center [72, 76] width 32 height 12
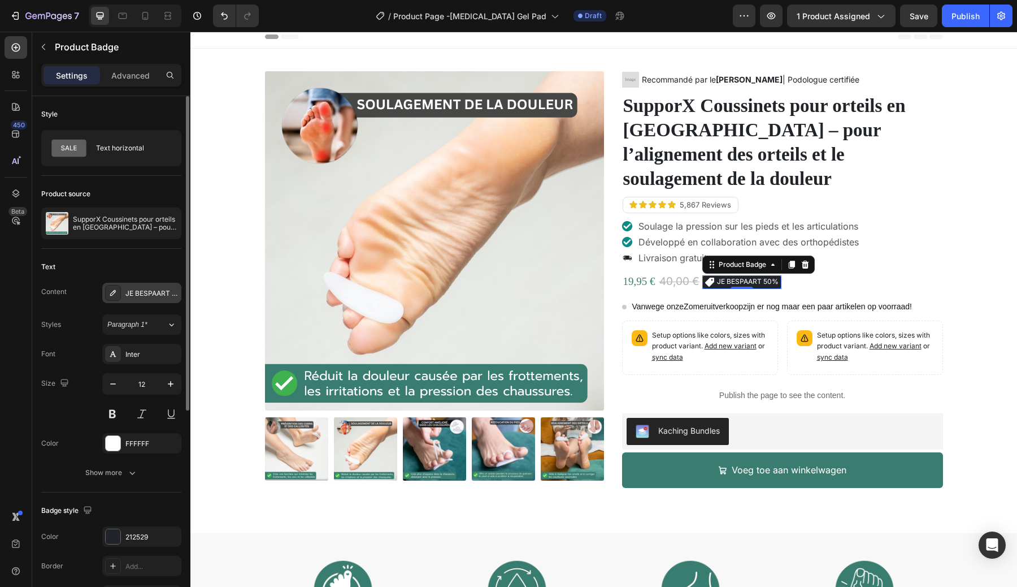
click at [140, 293] on div "JE BESPAART {percent_discount}" at bounding box center [151, 293] width 53 height 10
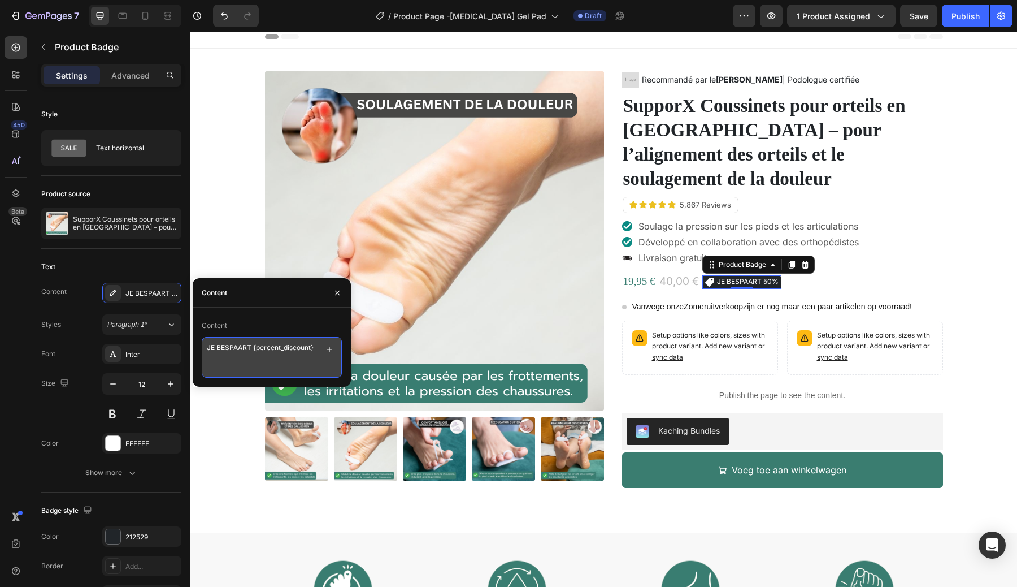
click at [250, 346] on textarea "JE BESPAART {percent_discount}" at bounding box center [272, 357] width 140 height 41
drag, startPoint x: 253, startPoint y: 346, endPoint x: 205, endPoint y: 347, distance: 47.5
click at [205, 347] on textarea "JE BESPAART {percent_discount}" at bounding box center [272, 357] width 140 height 41
paste textarea "ÉCONOMISEZ"
click at [315, 352] on textarea "ÉCONOMISEZ {percent_discount}" at bounding box center [272, 357] width 140 height 41
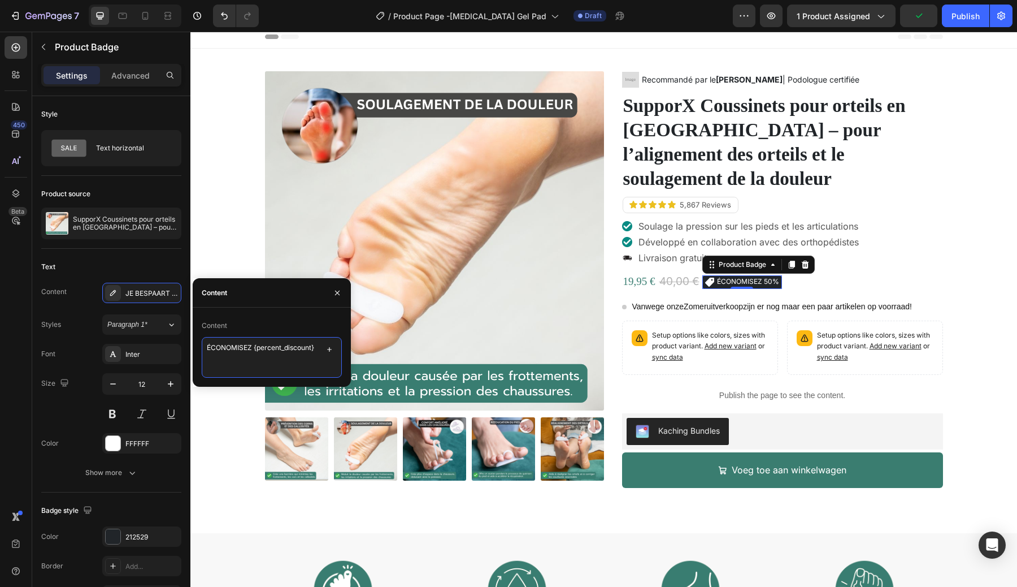
type textarea "ÉCONOMISEZ {percent_discount}"
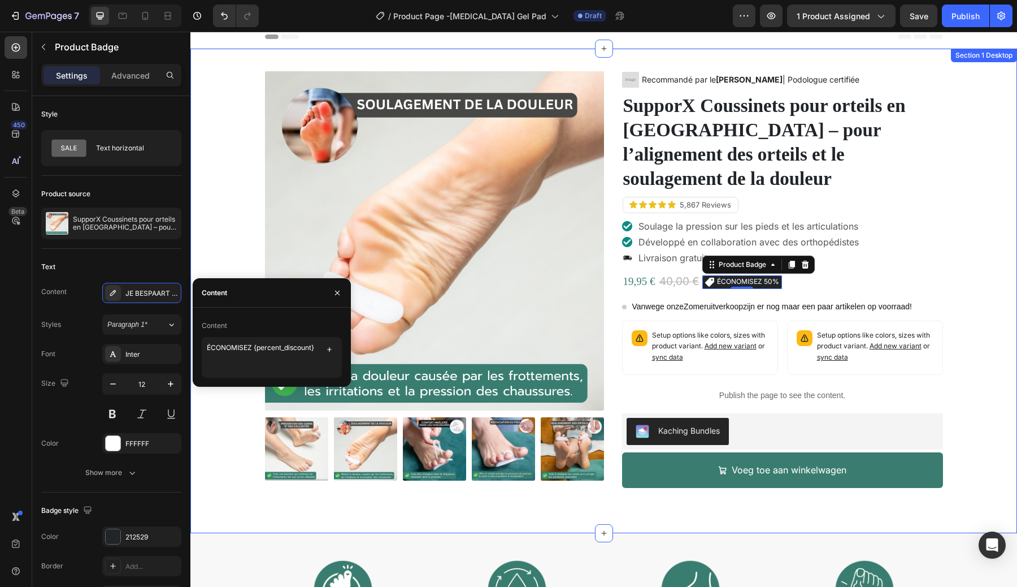
click at [957, 254] on div "Product Images Image Recommandé par le Dr. Marie Dupont | Podologue certifiée T…" at bounding box center [604, 290] width 810 height 439
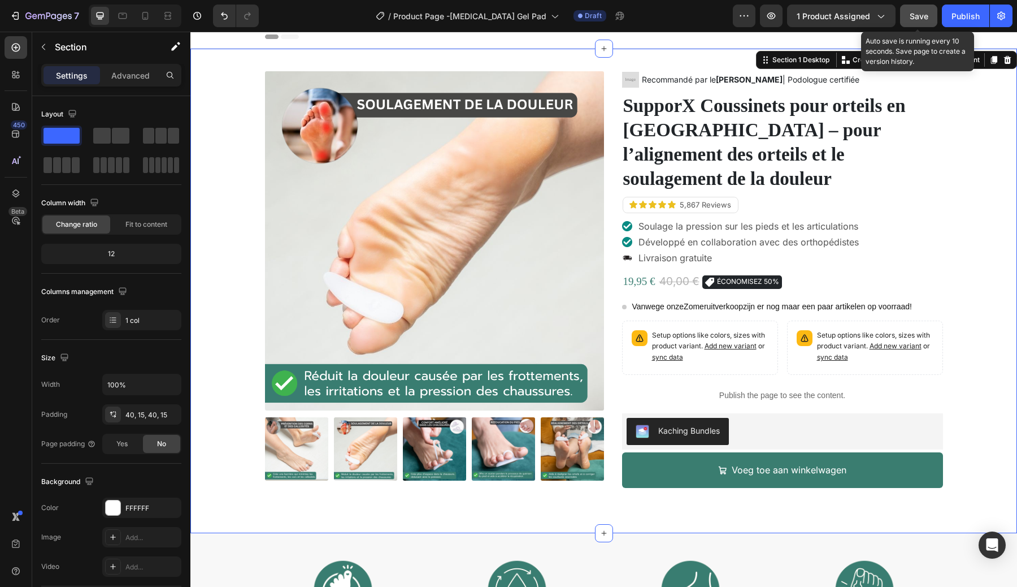
click at [917, 18] on span "Save" at bounding box center [919, 16] width 19 height 10
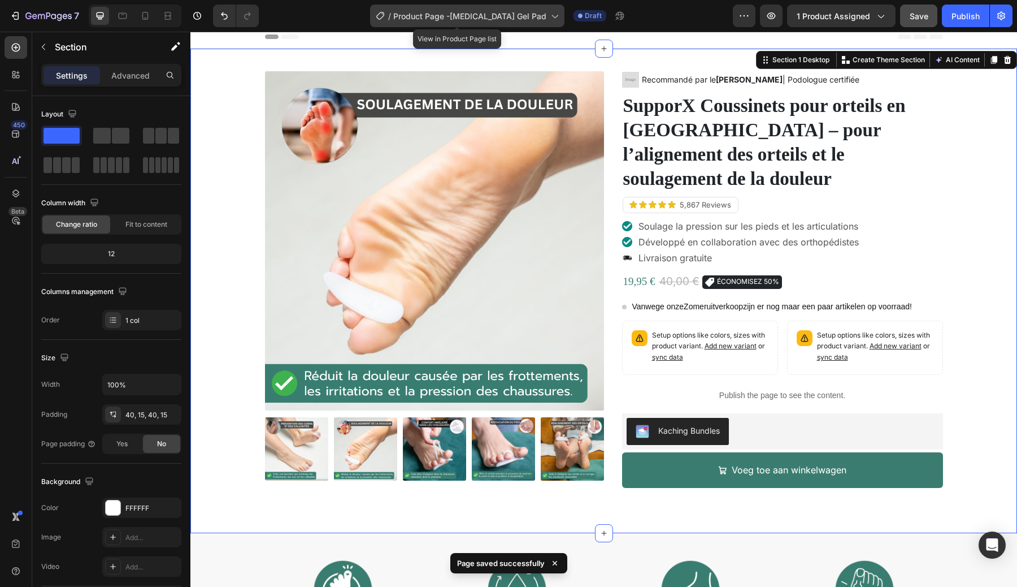
click at [539, 15] on div "/ Product Page -HammerToe Gel Pad" at bounding box center [467, 16] width 194 height 23
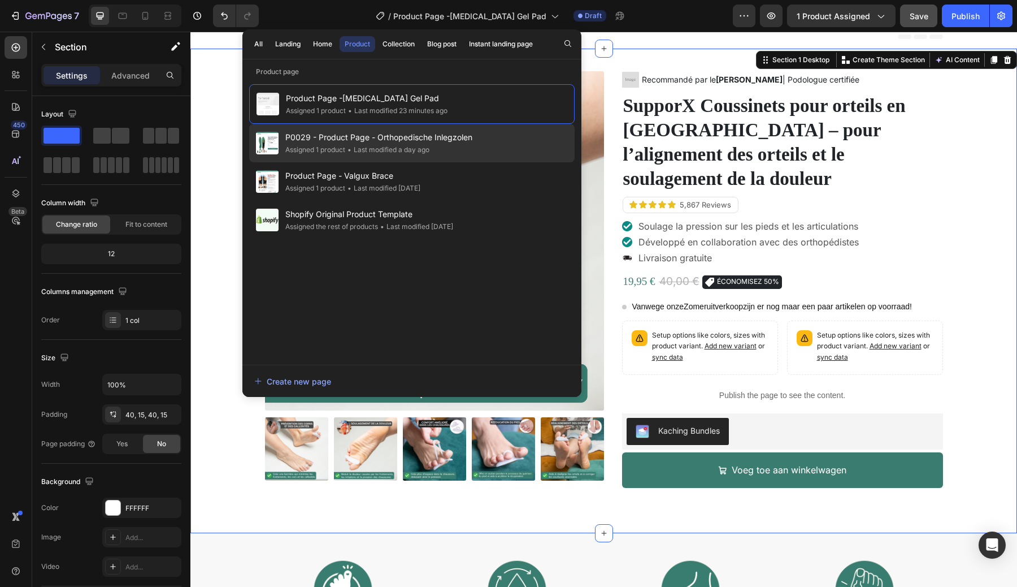
click at [362, 140] on span "P0029 - Product Page - Orthopedische Inlegzolen" at bounding box center [378, 138] width 187 height 14
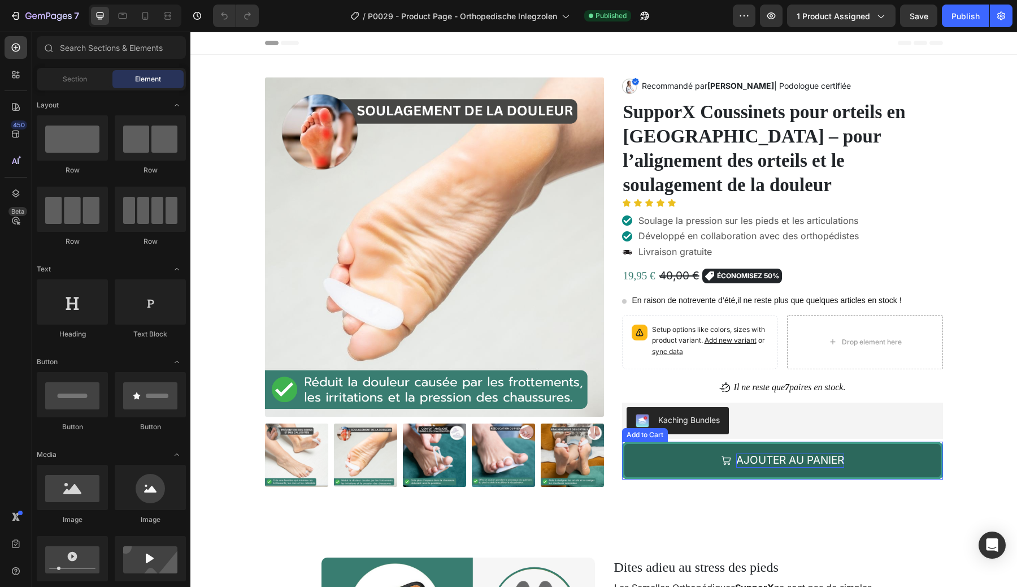
click at [774, 453] on div "AJOUTER AU PANIER" at bounding box center [790, 460] width 108 height 14
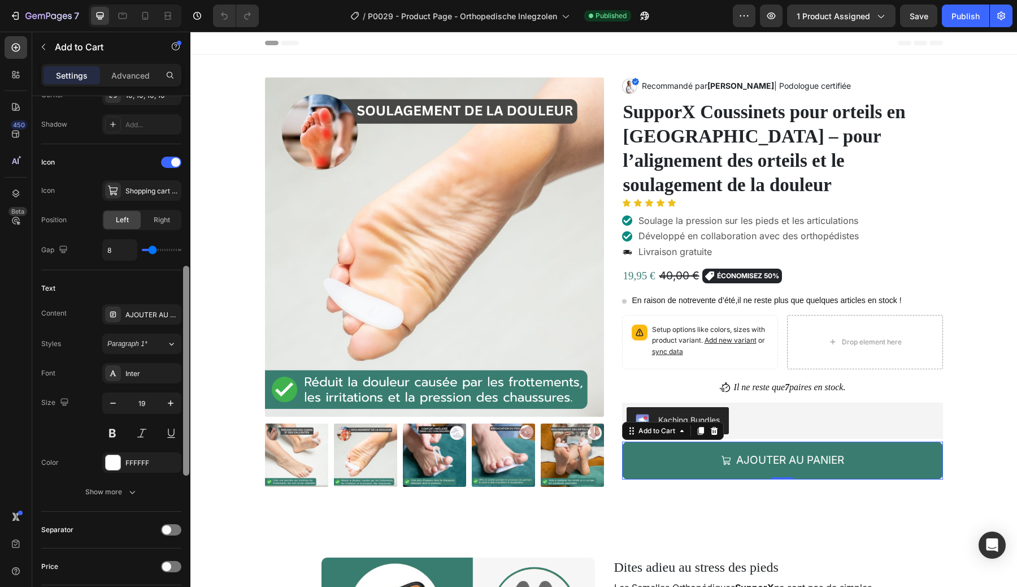
scroll to position [418, 0]
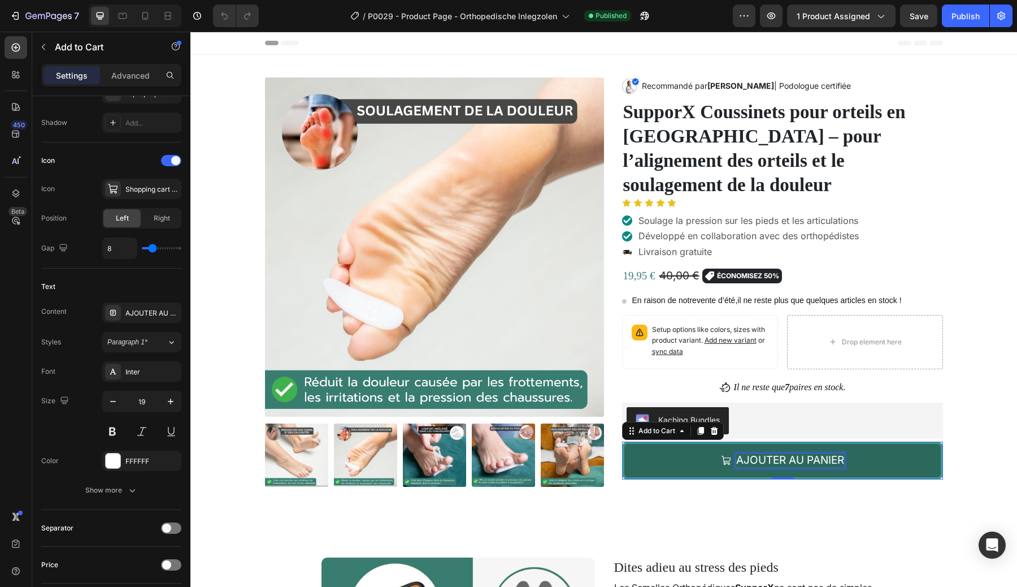
click at [777, 453] on div "AJOUTER AU PANIER" at bounding box center [790, 460] width 108 height 14
click at [777, 453] on p "AJOUTER AU PANIER" at bounding box center [790, 460] width 108 height 14
copy p "AJOUTER AU PANIER"
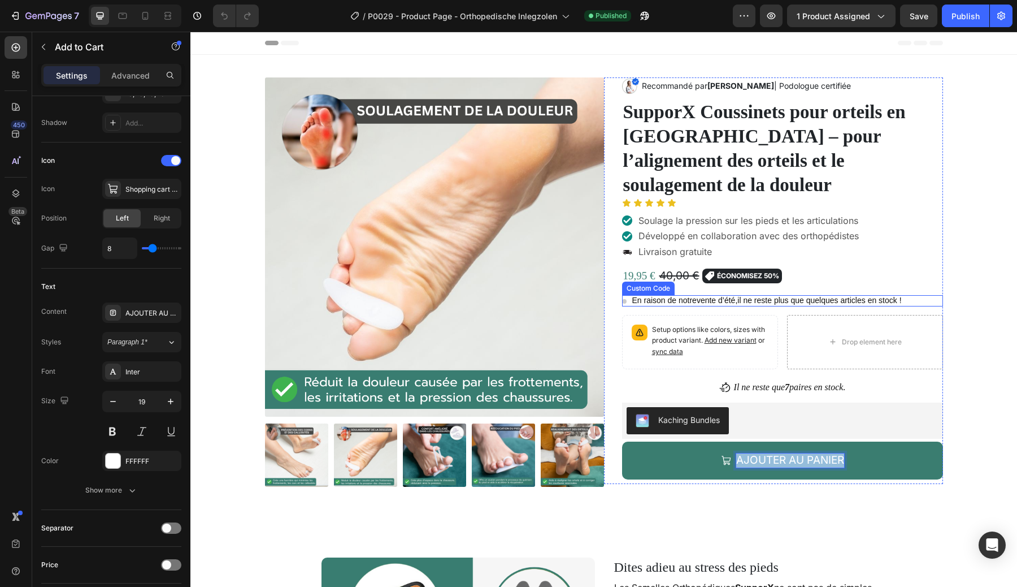
click at [709, 296] on span "vente d’été," at bounding box center [717, 300] width 41 height 9
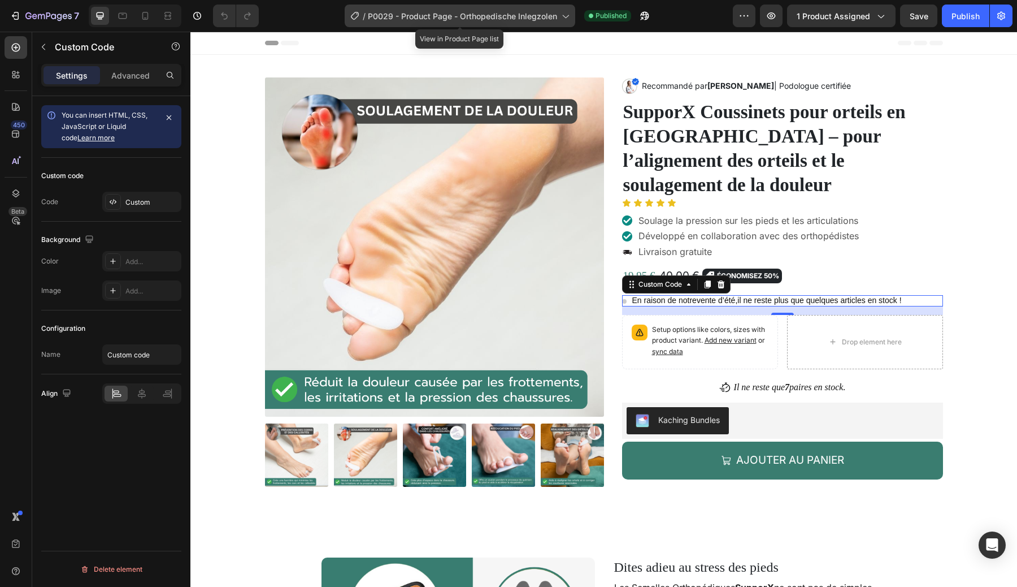
click at [444, 15] on span "P0029 - Product Page - Orthopedische Inlegzolen" at bounding box center [462, 16] width 189 height 12
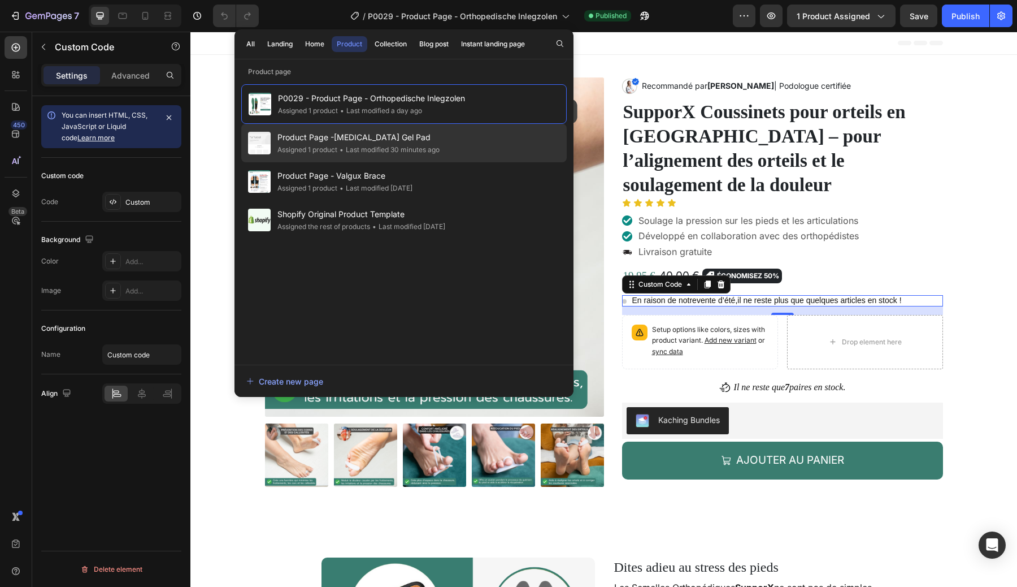
click at [372, 136] on span "Product Page -[MEDICAL_DATA] Gel Pad" at bounding box center [358, 138] width 162 height 14
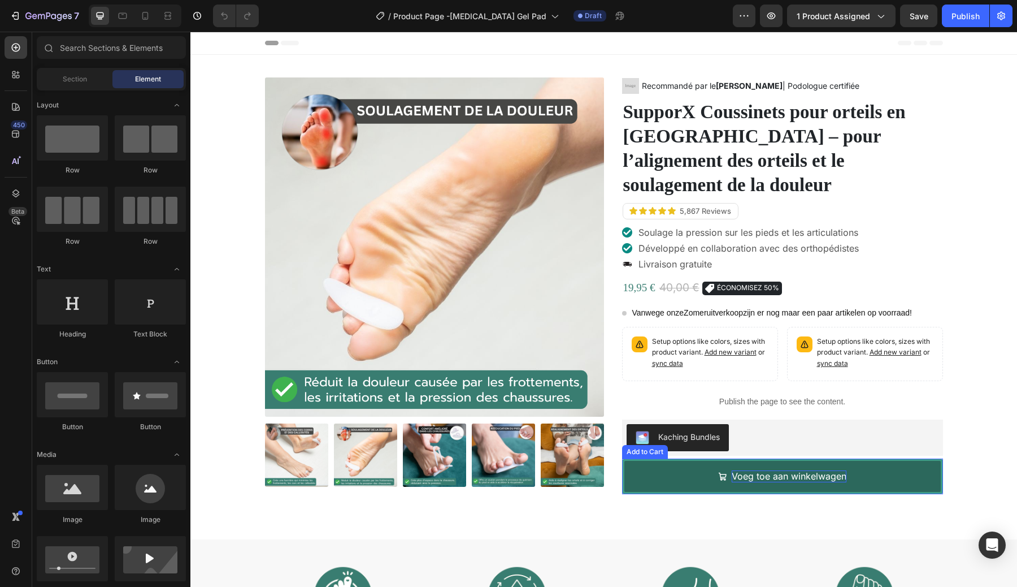
click at [756, 470] on div "Voeg toe aan winkelwagen" at bounding box center [789, 476] width 115 height 12
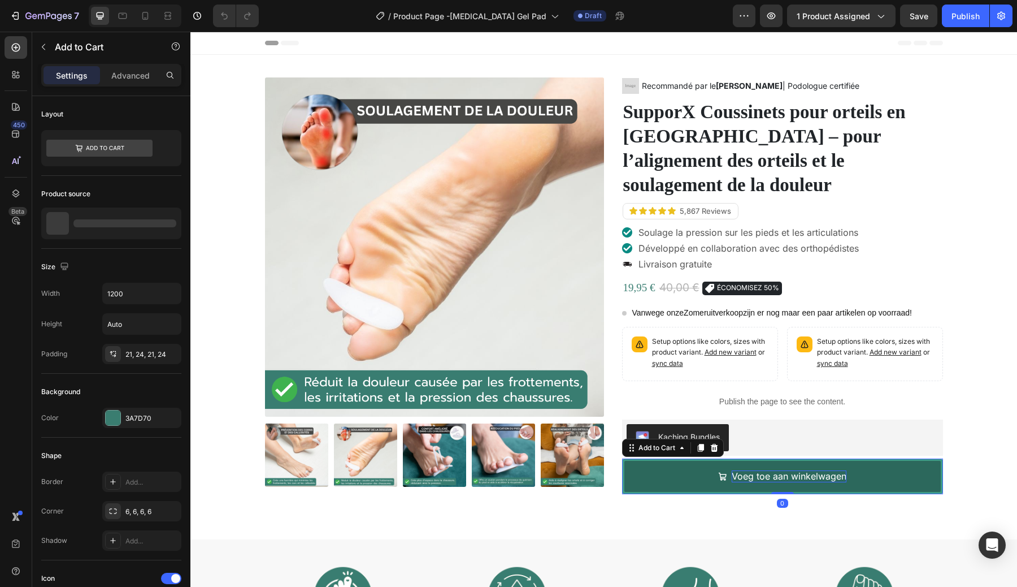
click at [756, 470] on div "Voeg toe aan winkelwagen" at bounding box center [789, 476] width 115 height 12
click at [756, 470] on p "Voeg toe aan winkelwagen" at bounding box center [789, 476] width 115 height 12
click at [756, 470] on p "AJOUTER AU PANIER" at bounding box center [789, 476] width 92 height 12
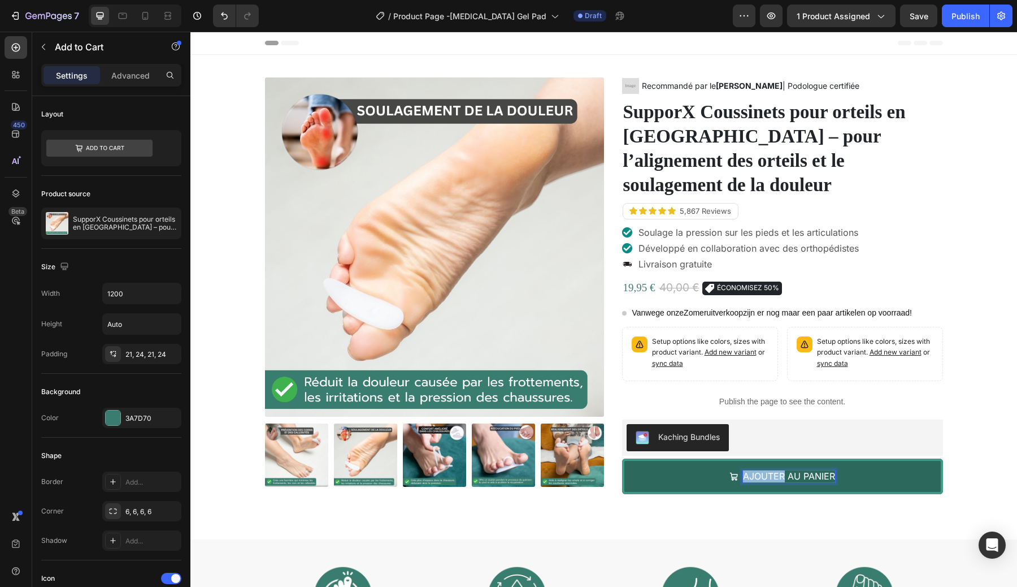
click at [756, 470] on p "AJOUTER AU PANIER" at bounding box center [789, 476] width 92 height 12
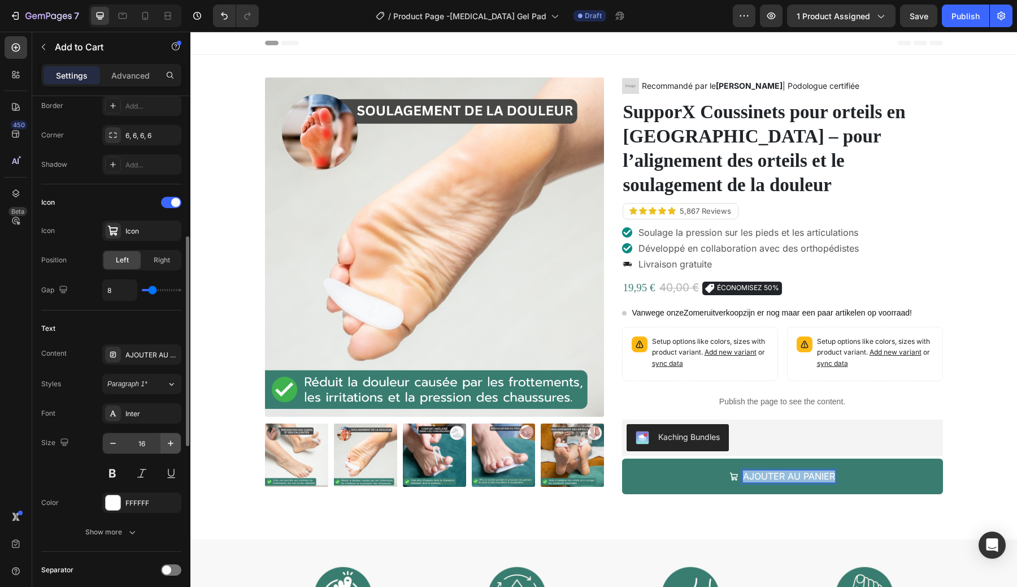
scroll to position [383, 0]
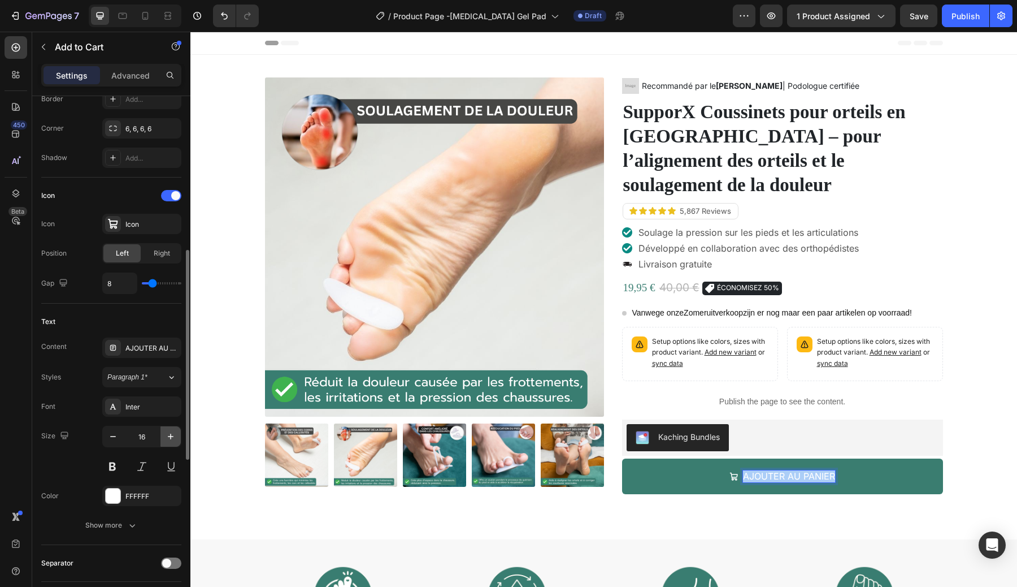
click at [163, 431] on button "button" at bounding box center [170, 436] width 20 height 20
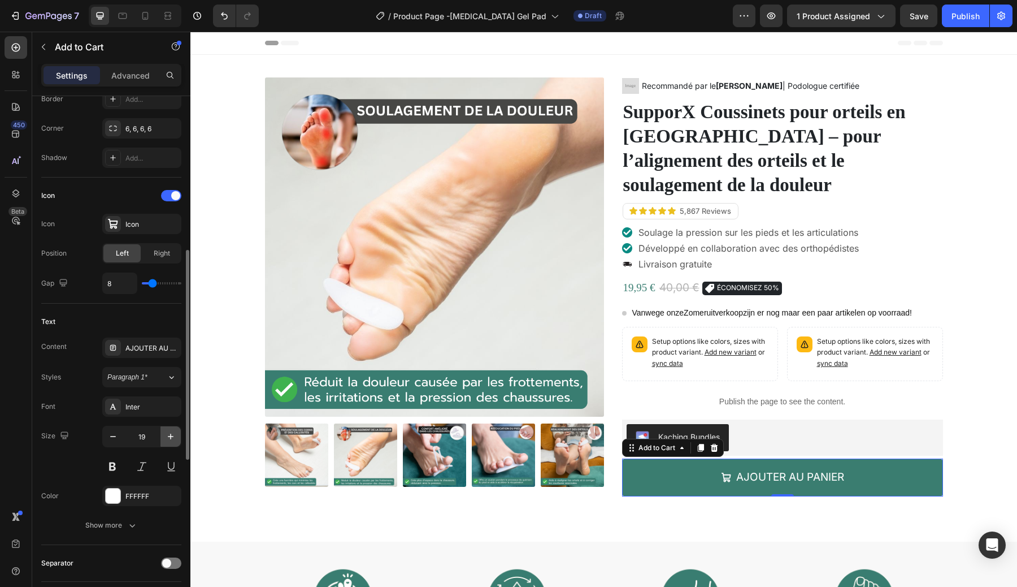
click at [163, 431] on button "button" at bounding box center [170, 436] width 20 height 20
click at [108, 431] on icon "button" at bounding box center [112, 436] width 11 height 11
type input "19"
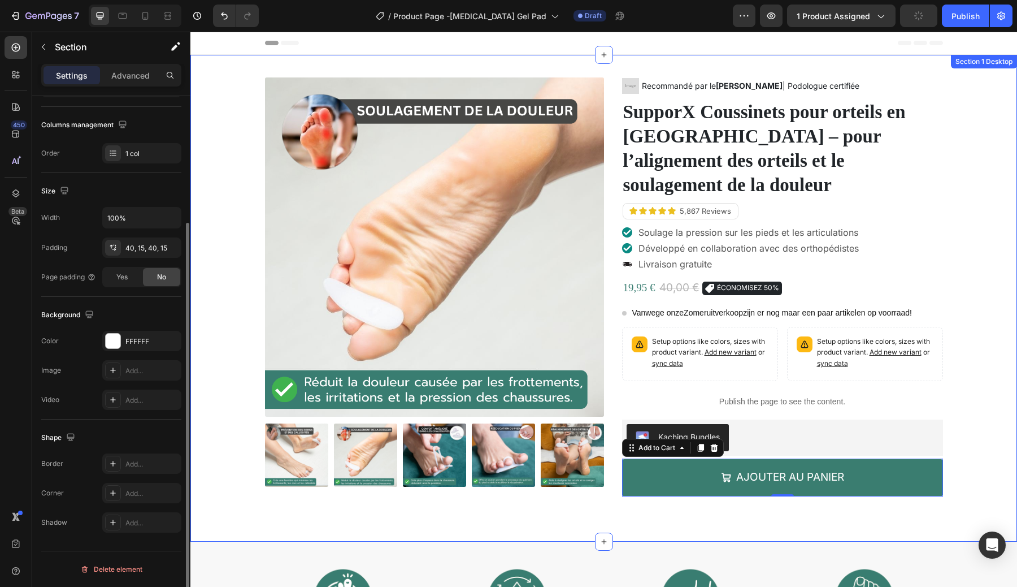
click at [968, 293] on div "Product Images Image Recommandé par le Dr. Marie Dupont | Podologue certifiée T…" at bounding box center [604, 297] width 810 height 441
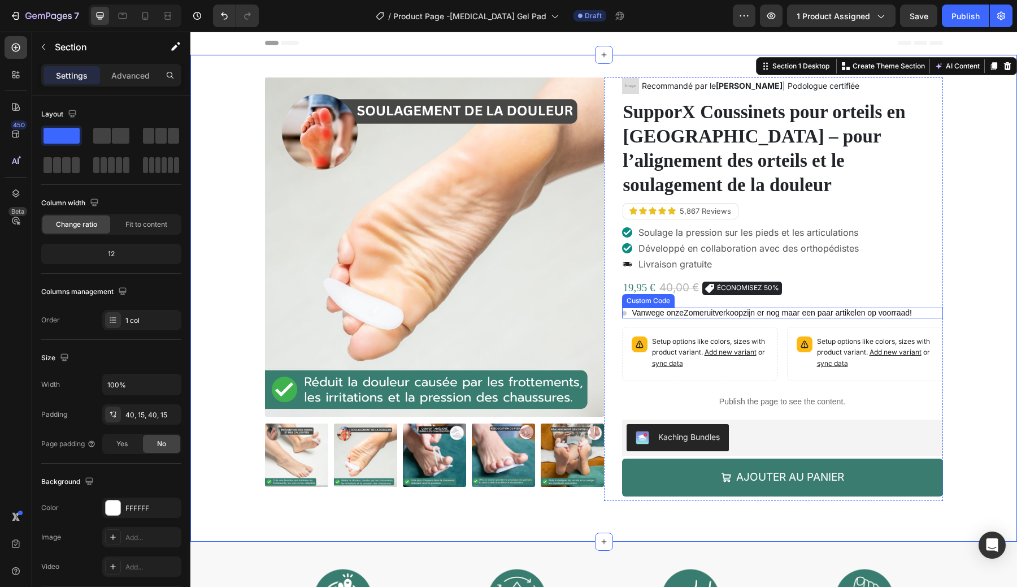
click at [660, 307] on div "Vanwege onze Zomeruitverkoop zijn er nog maar een paar artikelen op voorraad! C…" at bounding box center [782, 312] width 321 height 11
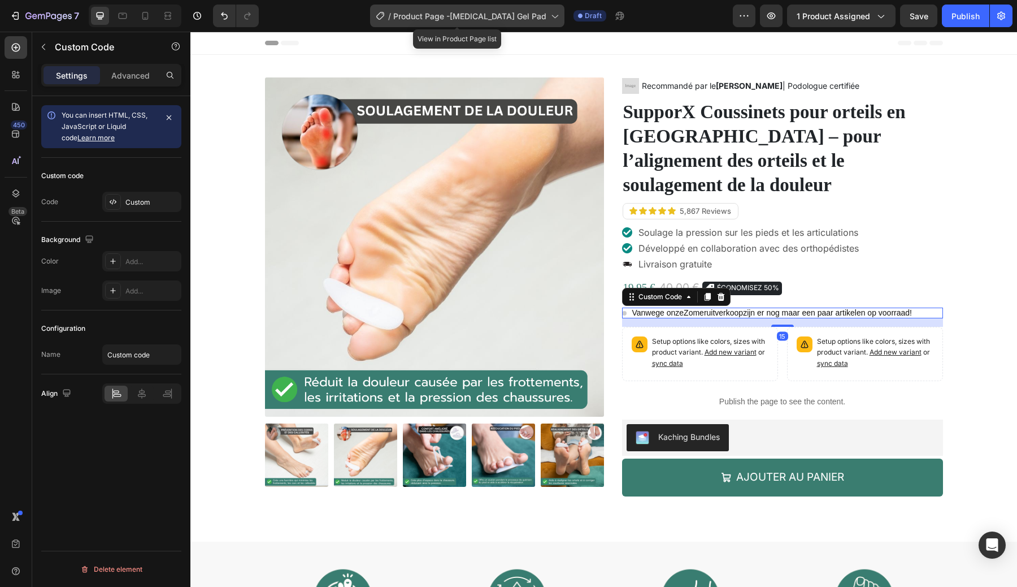
click at [470, 14] on span "Product Page -HammerToe Gel Pad" at bounding box center [469, 16] width 153 height 12
click at [786, 307] on p "Vanwege onze Zomeruitverkoop zijn er nog maar een paar artikelen op voorraad!" at bounding box center [772, 312] width 280 height 11
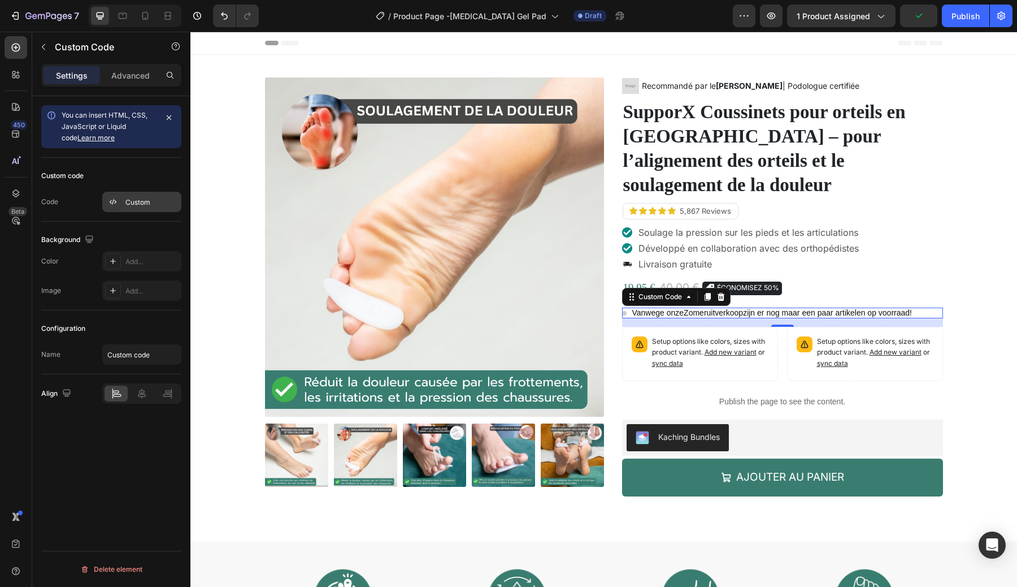
click at [147, 203] on div "Custom" at bounding box center [151, 202] width 53 height 10
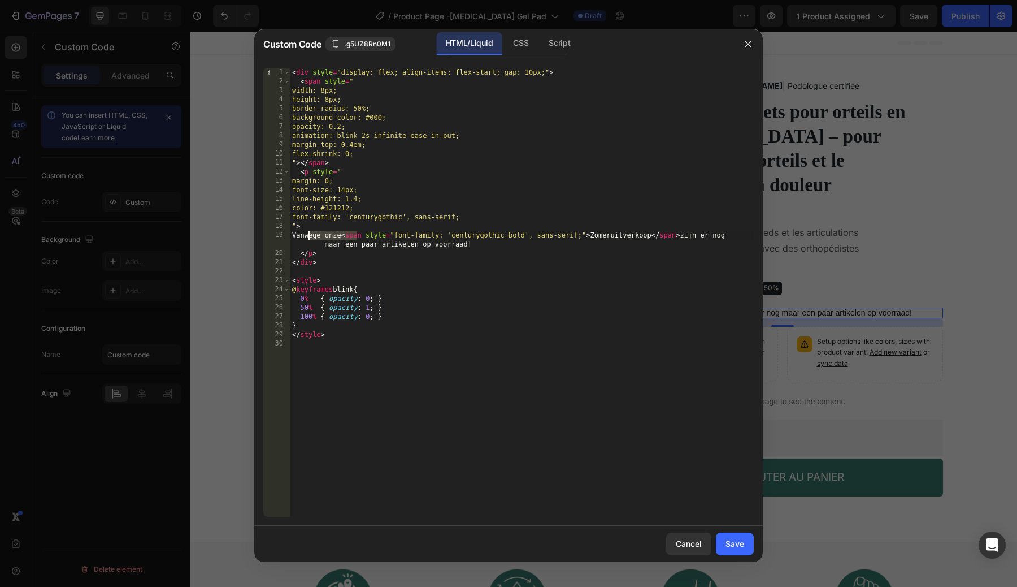
drag, startPoint x: 358, startPoint y: 236, endPoint x: 310, endPoint y: 237, distance: 48.6
click at [310, 237] on div "< div style = "display: flex; align-items: flex-start; gap: 10px;" > < span sty…" at bounding box center [522, 301] width 464 height 467
paste textarea "En raison de notr"
click at [670, 236] on div "< div style = "display: flex; align-items: flex-start; gap: 10px;" > < span sty…" at bounding box center [522, 301] width 464 height 467
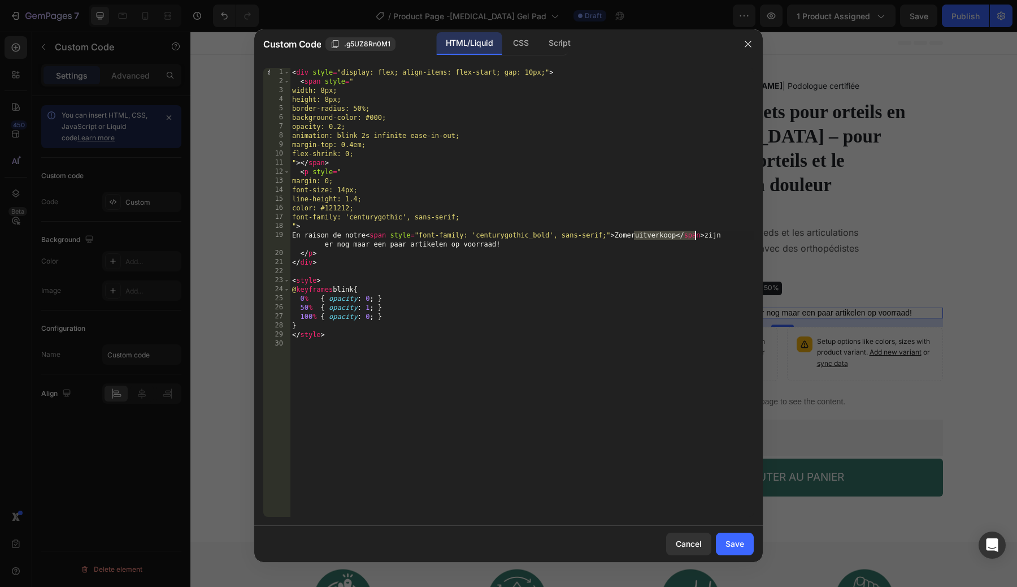
paste textarea "ente d’Été,"
click at [635, 231] on div "< div style = "display: flex; align-items: flex-start; gap: 10px;" > < span sty…" at bounding box center [522, 301] width 464 height 467
type textarea "En raison de notre <span style="font-family: 'centurygothic_bold', sans-serif;"…"
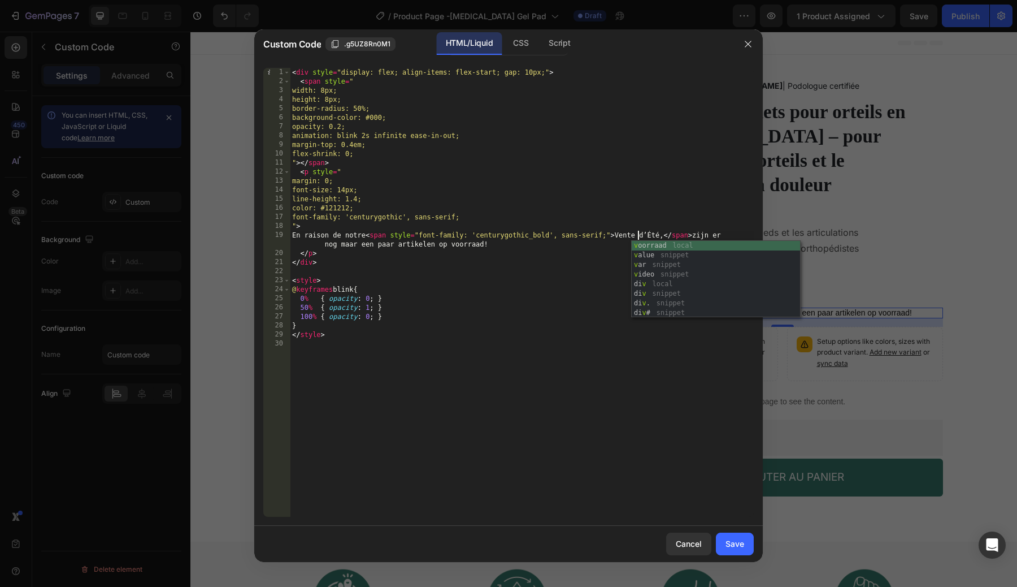
click at [602, 270] on div "< div style = "display: flex; align-items: flex-start; gap: 10px;" > < span sty…" at bounding box center [522, 301] width 464 height 467
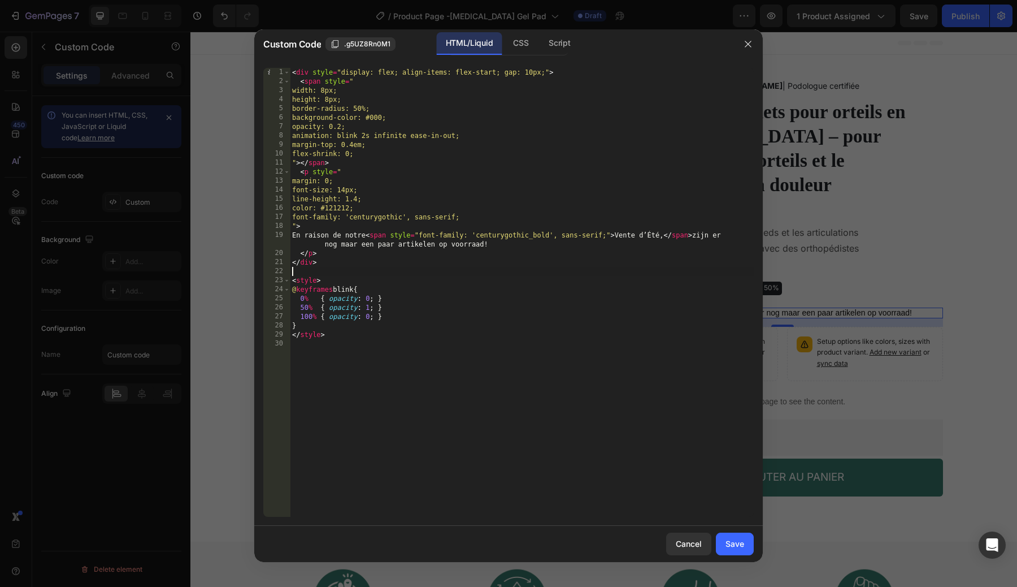
scroll to position [0, 0]
drag, startPoint x: 504, startPoint y: 244, endPoint x: 717, endPoint y: 237, distance: 213.2
click at [717, 237] on div "< div style = "display: flex; align-items: flex-start; gap: 10px;" > < span sty…" at bounding box center [522, 301] width 464 height 467
paste textarea "il ne reste plus que quelques articles en stock"
click at [610, 258] on div "< div style = "display: flex; align-items: flex-start; gap: 10px;" > < span sty…" at bounding box center [522, 301] width 464 height 467
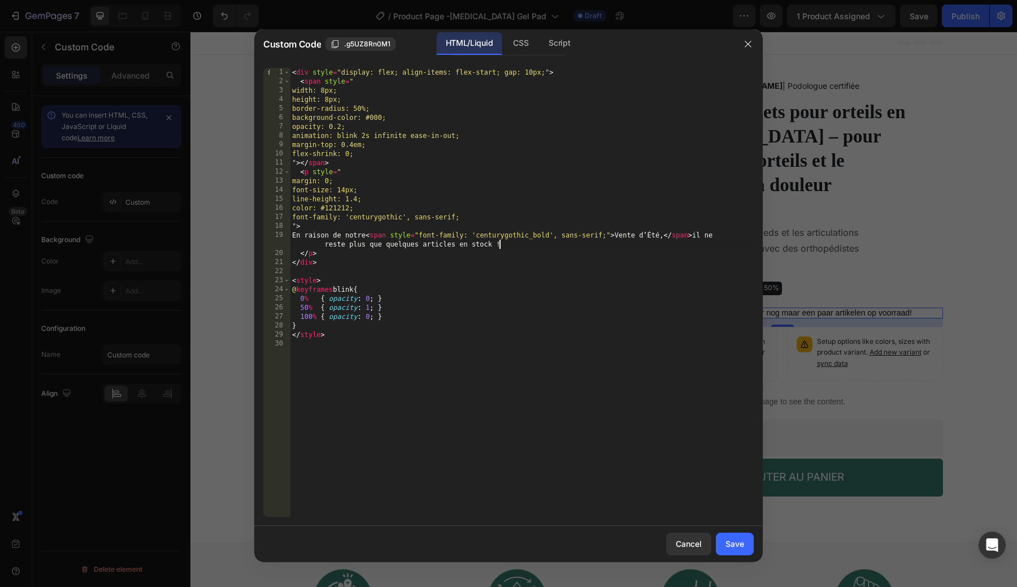
type textarea "</div>"
click at [727, 544] on div "Save" at bounding box center [735, 543] width 19 height 12
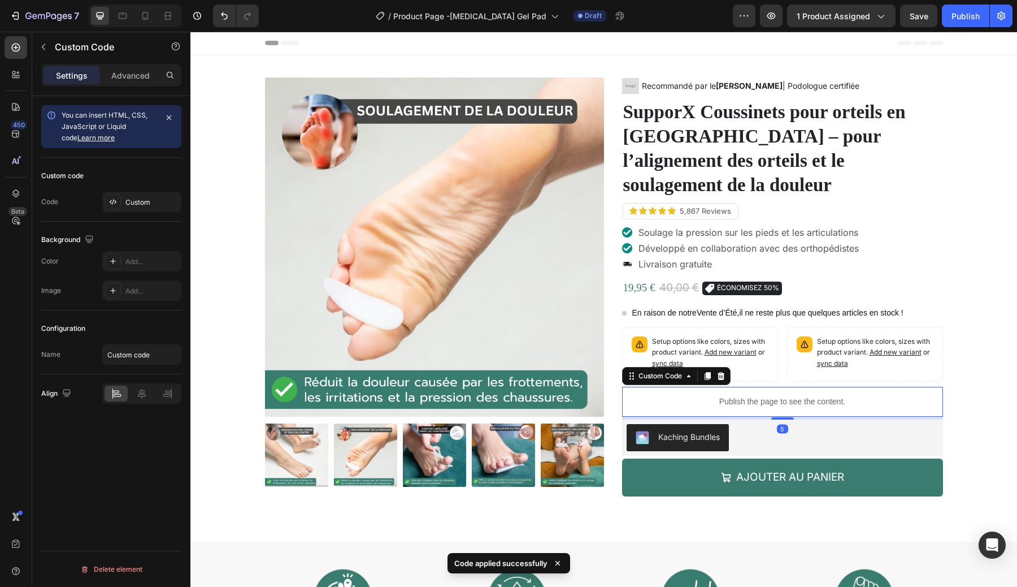
click at [769, 396] on p "Publish the page to see the content." at bounding box center [782, 402] width 321 height 12
click at [144, 207] on div "Custom" at bounding box center [151, 202] width 53 height 10
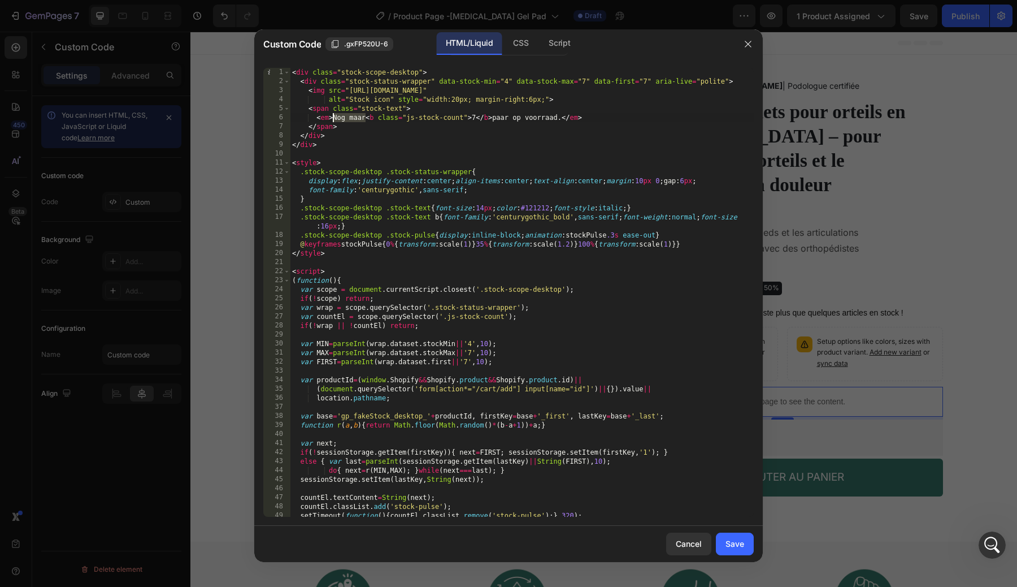
drag, startPoint x: 367, startPoint y: 118, endPoint x: 334, endPoint y: 121, distance: 33.5
click at [334, 120] on div "< div class = "stock-scope-desktop" > < div class = "stock-status-wrapper" data…" at bounding box center [522, 301] width 464 height 467
paste textarea "Il ne reste que"
click at [540, 112] on div "< div class = "stock-scope-desktop" > < div class = "stock-status-wrapper" data…" at bounding box center [522, 301] width 464 height 467
drag, startPoint x: 529, startPoint y: 118, endPoint x: 563, endPoint y: 121, distance: 33.5
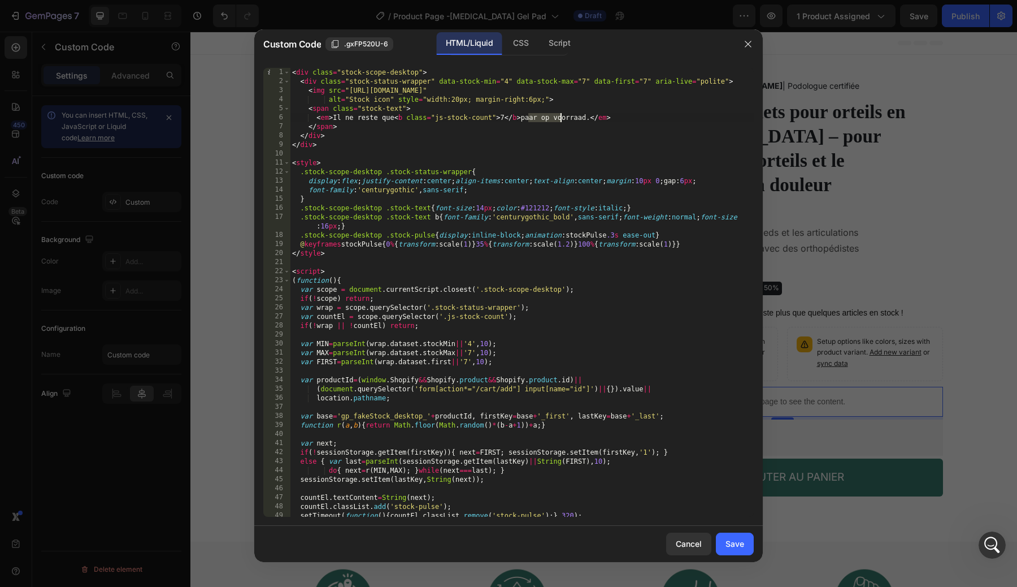
click at [563, 121] on div "< div class = "stock-scope-desktop" > < div class = "stock-status-wrapper" data…" at bounding box center [522, 301] width 464 height 467
drag, startPoint x: 528, startPoint y: 120, endPoint x: 549, endPoint y: 117, distance: 21.1
click at [550, 117] on div "< div class = "stock-scope-desktop" > < div class = "stock-status-wrapper" data…" at bounding box center [522, 301] width 464 height 467
click at [549, 117] on div "< div class = "stock-scope-desktop" > < div class = "stock-status-wrapper" data…" at bounding box center [522, 301] width 464 height 467
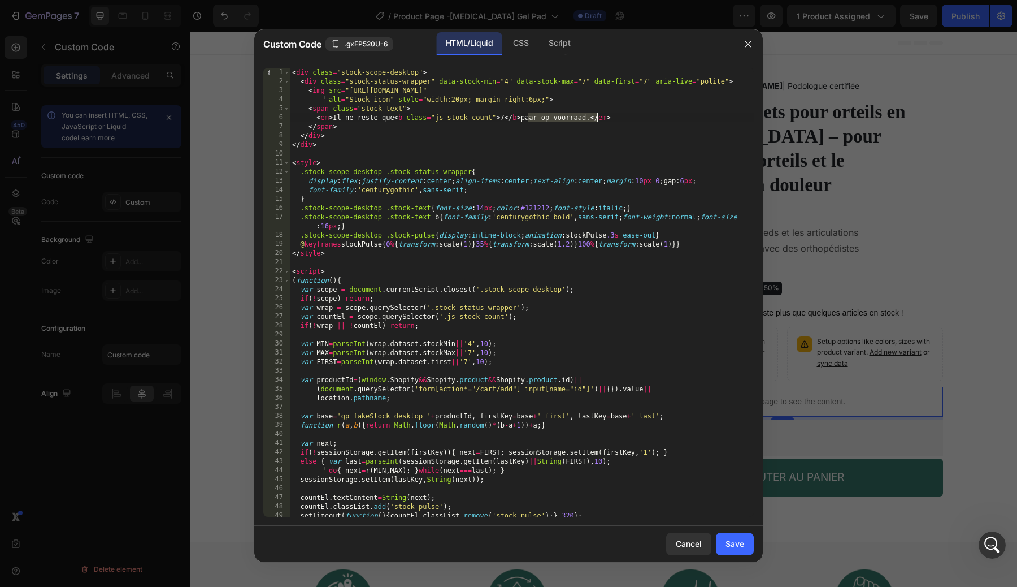
drag, startPoint x: 527, startPoint y: 119, endPoint x: 597, endPoint y: 119, distance: 69.5
click at [597, 119] on div "< div class = "stock-scope-desktop" > < div class = "stock-status-wrapper" data…" at bounding box center [522, 301] width 464 height 467
paste textarea "ires en stock"
type textarea "<em>Il ne reste que <b class="js-stock-count">7</b> paires en stock.</em>"
click at [563, 117] on div "< div class = "stock-scope-desktop" > < div class = "stock-status-wrapper" data…" at bounding box center [522, 301] width 464 height 467
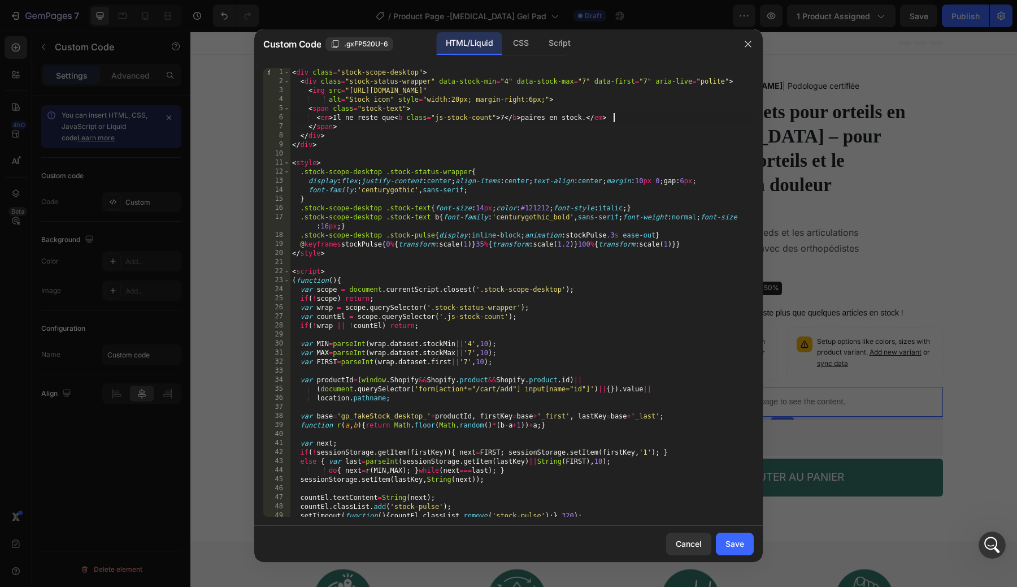
click at [628, 120] on div "< div class = "stock-scope-desktop" > < div class = "stock-status-wrapper" data…" at bounding box center [522, 301] width 464 height 467
click at [737, 544] on div "Save" at bounding box center [735, 543] width 19 height 12
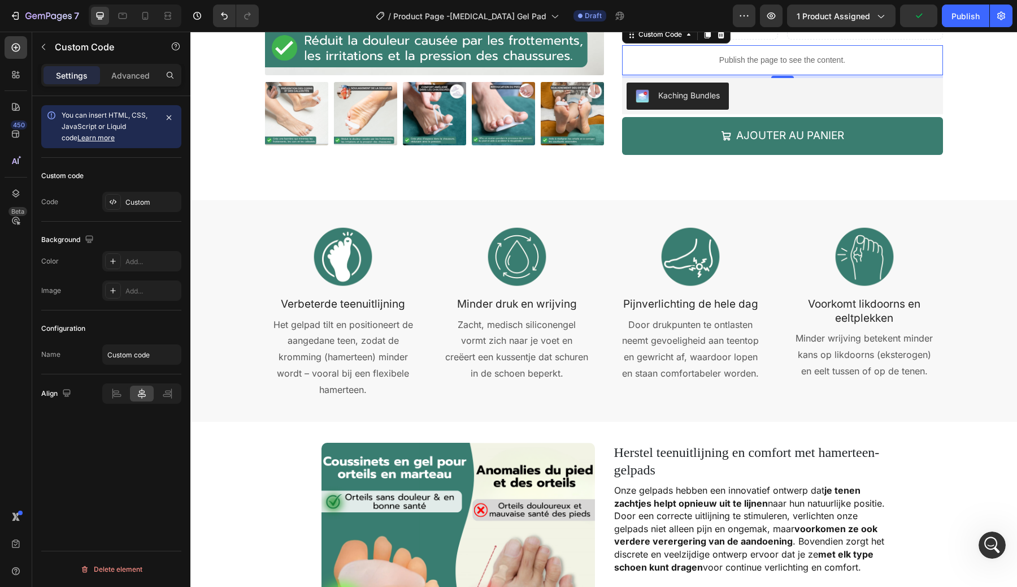
scroll to position [342, 0]
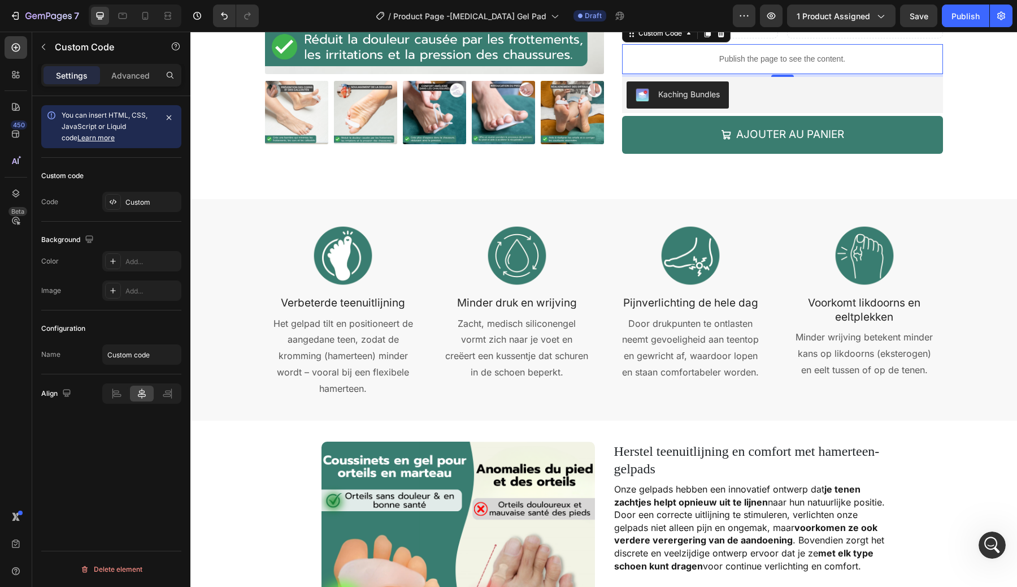
click at [332, 298] on p "Verbeterde teenuitlijning" at bounding box center [344, 303] width 144 height 14
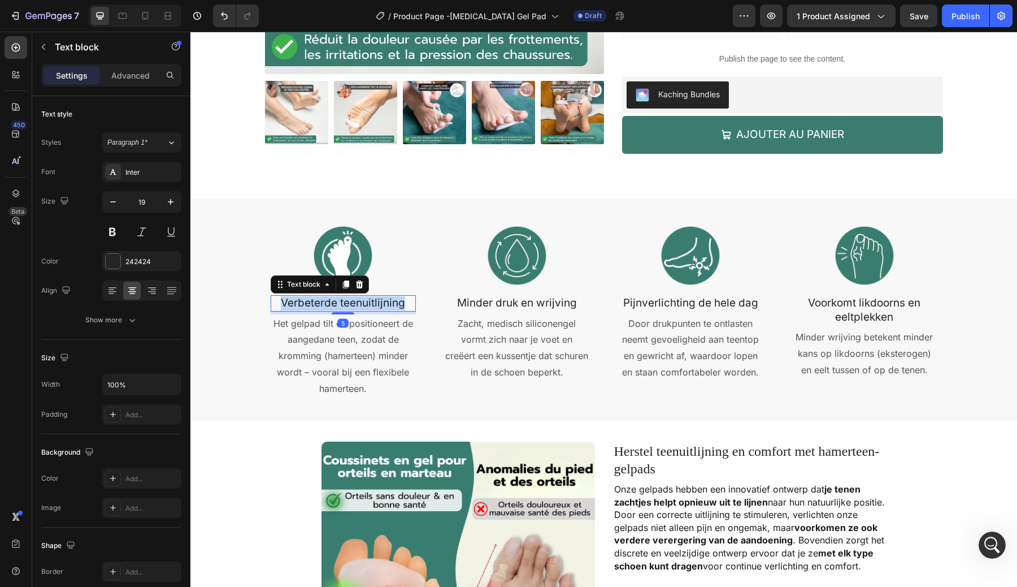
click at [332, 298] on p "Verbeterde teenuitlijning" at bounding box center [344, 303] width 144 height 14
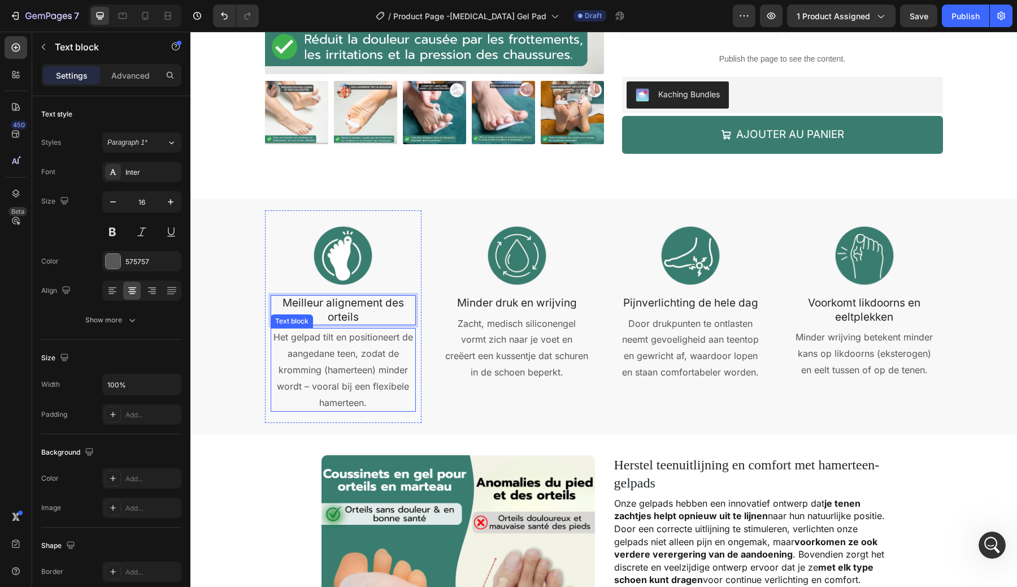
click at [359, 337] on p "Het gelpad tilt en positioneert de aangedane teen, zodat de kromming (hamerteen…" at bounding box center [344, 369] width 144 height 81
click at [518, 296] on p "Minder druk en wrijving" at bounding box center [517, 303] width 144 height 14
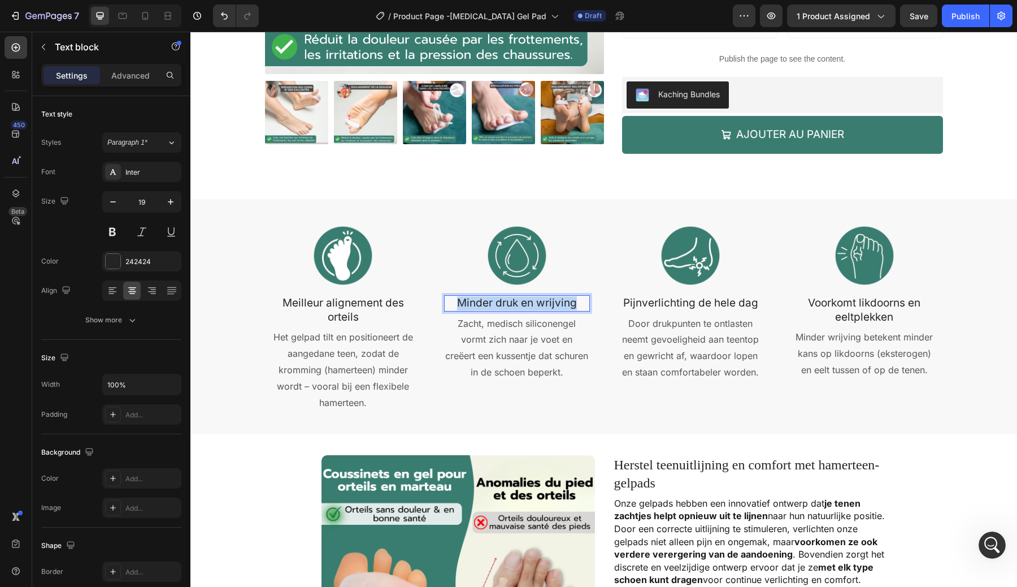
click at [518, 296] on p "Minder druk en wrijving" at bounding box center [517, 303] width 144 height 14
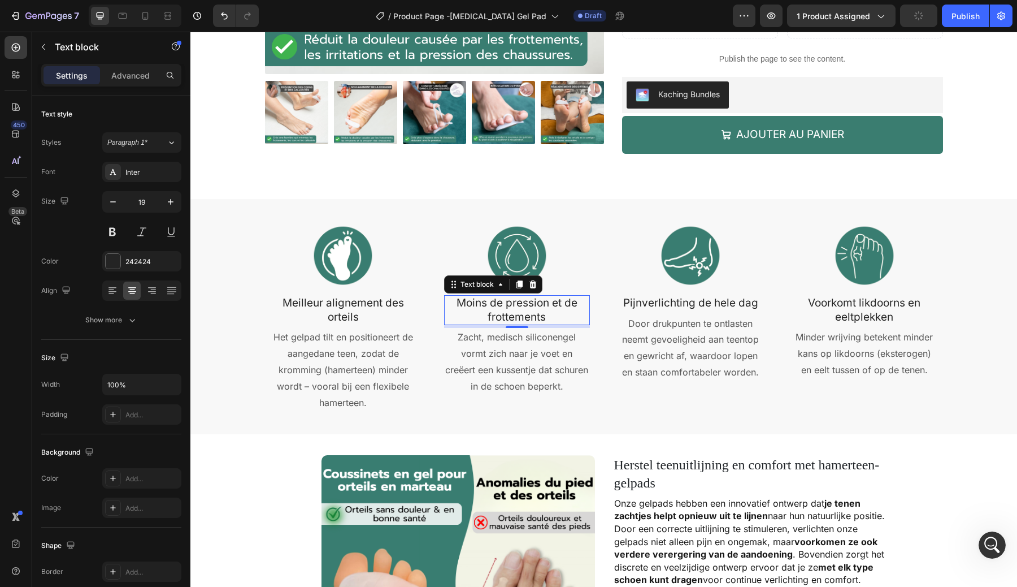
click at [674, 296] on p "Pijnverlichting de hele dag" at bounding box center [691, 303] width 144 height 14
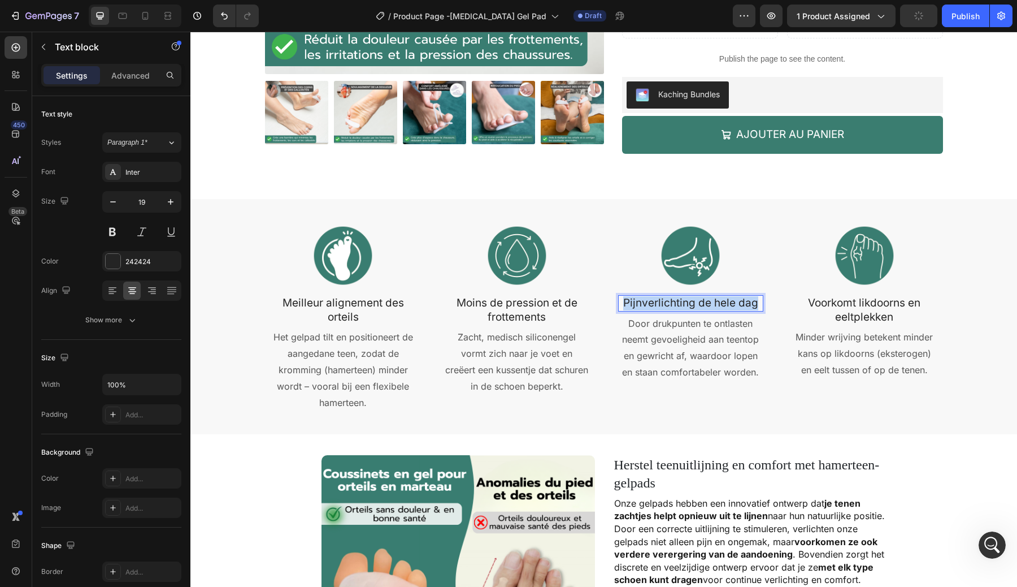
click at [674, 296] on p "Pijnverlichting de hele dag" at bounding box center [691, 303] width 144 height 14
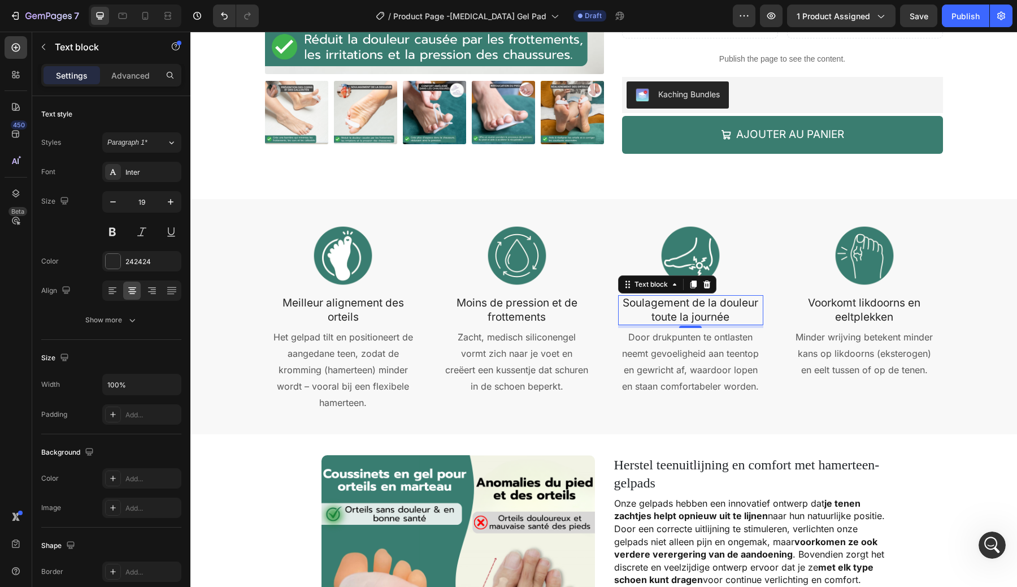
click at [856, 296] on p "Voorkomt likdoorns en eeltplekken" at bounding box center [865, 310] width 144 height 28
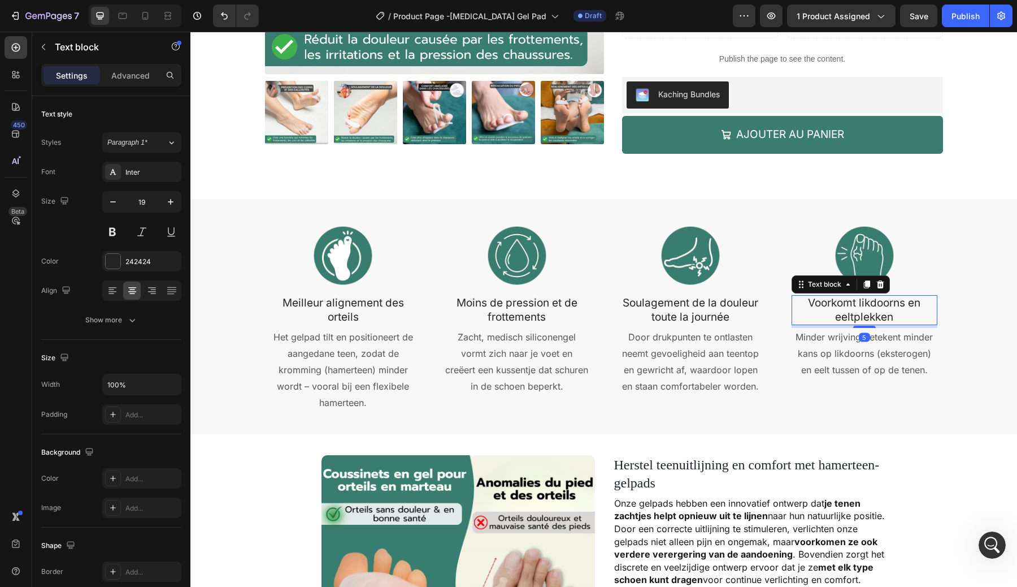
click at [856, 296] on p "Voorkomt likdoorns en eeltplekken" at bounding box center [865, 310] width 144 height 28
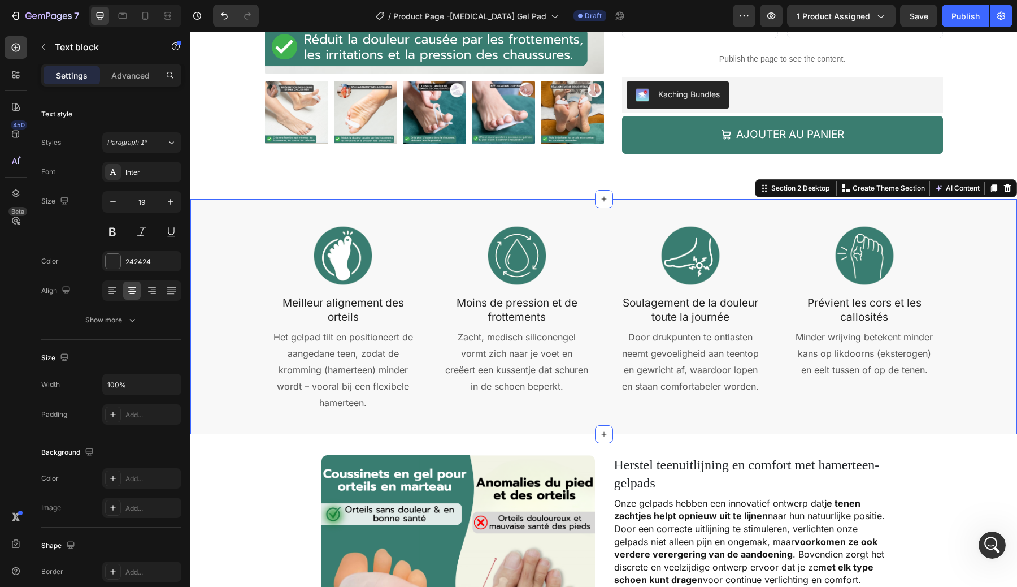
click at [961, 331] on div "Image Meilleur alignement des orteils Text block Het gelpad tilt en positioneer…" at bounding box center [604, 316] width 810 height 212
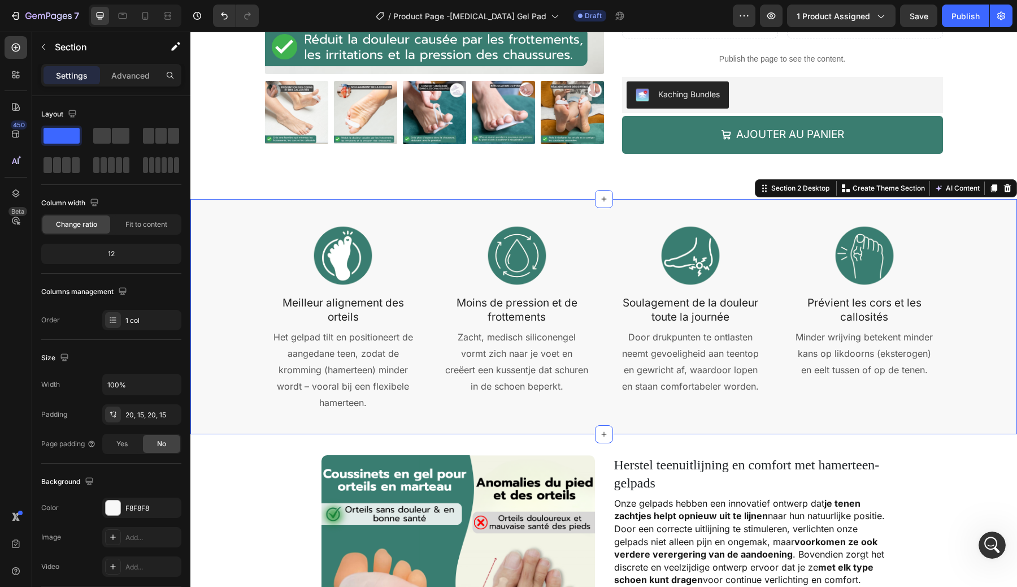
click at [347, 349] on p "Het gelpad tilt en positioneert de aangedane teen, zodat de kromming (hamerteen…" at bounding box center [344, 369] width 144 height 81
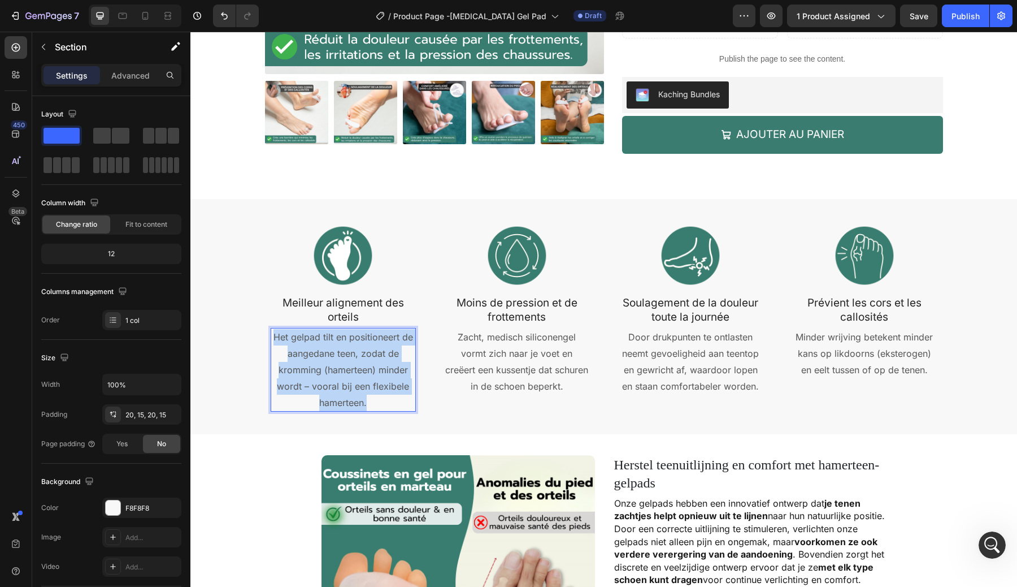
click at [347, 349] on p "Het gelpad tilt en positioneert de aangedane teen, zodat de kromming (hamerteen…" at bounding box center [344, 369] width 144 height 81
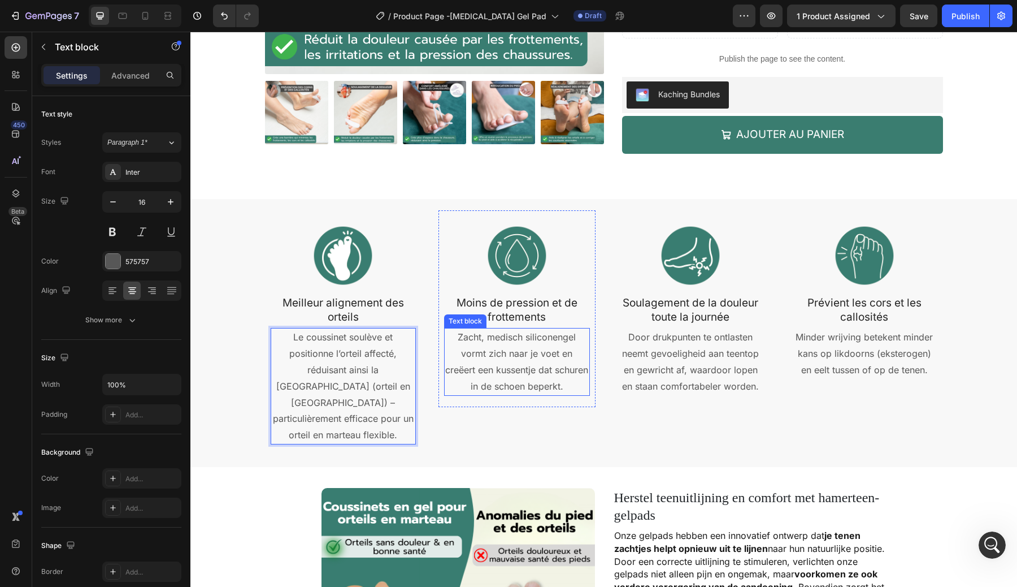
click at [533, 371] on p "Zacht, medisch siliconengel vormt zich naar je voet en creëert een kussentje da…" at bounding box center [517, 361] width 144 height 65
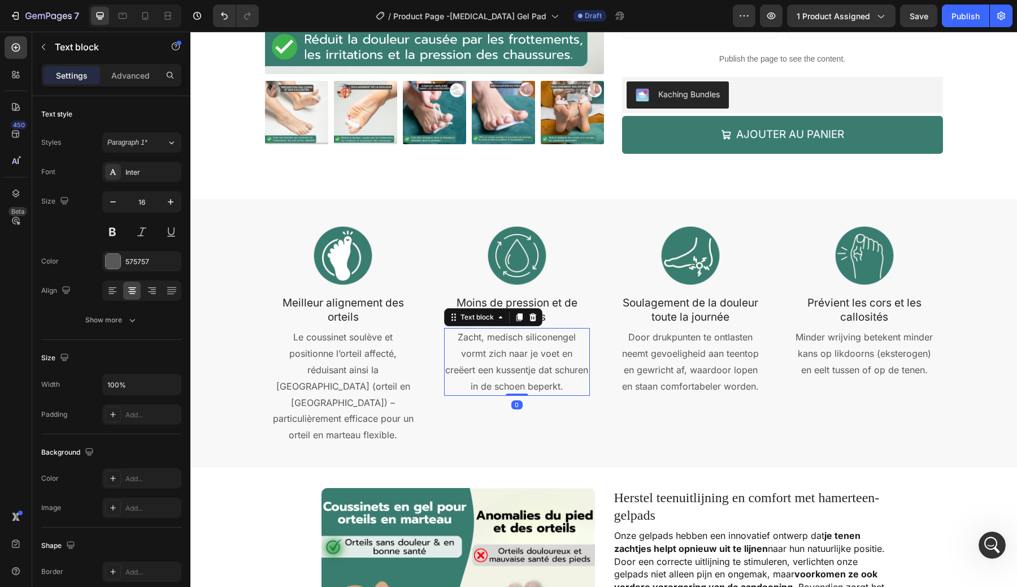
click at [533, 371] on p "Zacht, medisch siliconengel vormt zich naar je voet en creëert een kussentje da…" at bounding box center [517, 361] width 144 height 65
click at [670, 348] on p "Door drukpunten te ontlasten neemt gevoeligheid aan teentop en gewricht af, waa…" at bounding box center [691, 361] width 144 height 65
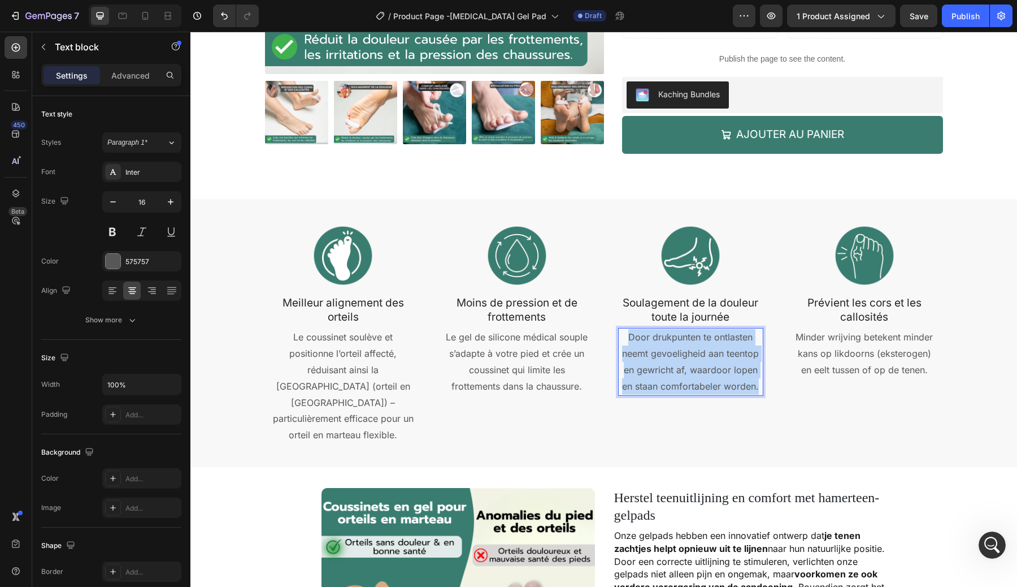
click at [670, 348] on p "Door drukpunten te ontlasten neemt gevoeligheid aan teentop en gewricht af, waa…" at bounding box center [691, 361] width 144 height 65
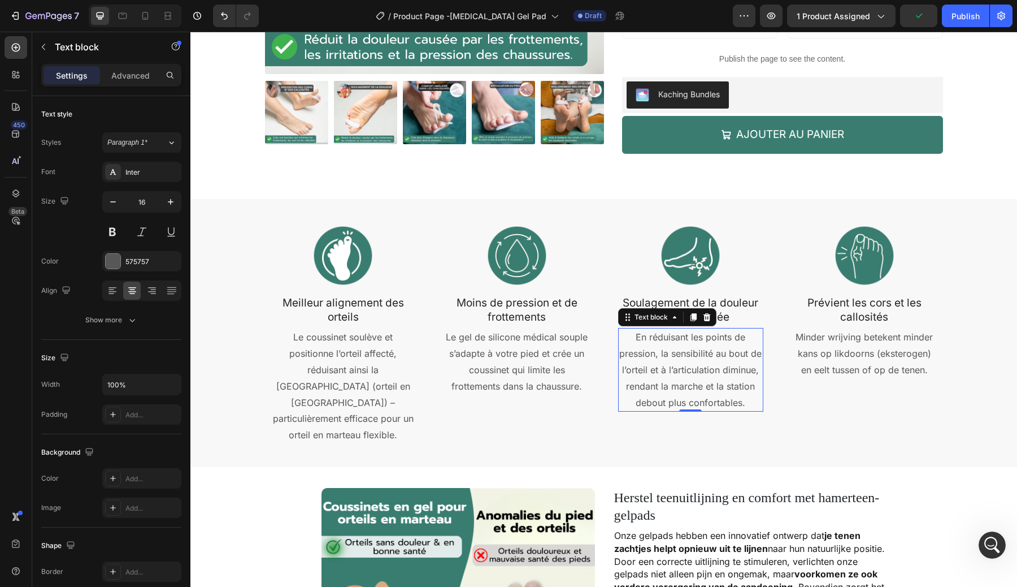
click at [879, 351] on p "Minder wrijving betekent minder kans op likdoorns (eksterogen) en eelt tussen o…" at bounding box center [865, 353] width 144 height 49
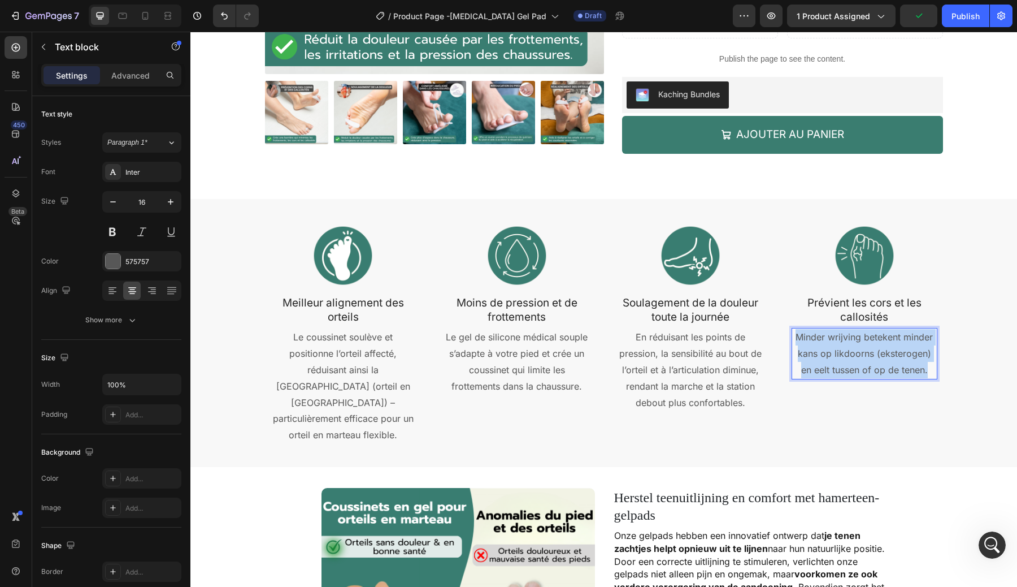
click at [879, 351] on p "Minder wrijving betekent minder kans op likdoorns (eksterogen) en eelt tussen o…" at bounding box center [865, 353] width 144 height 49
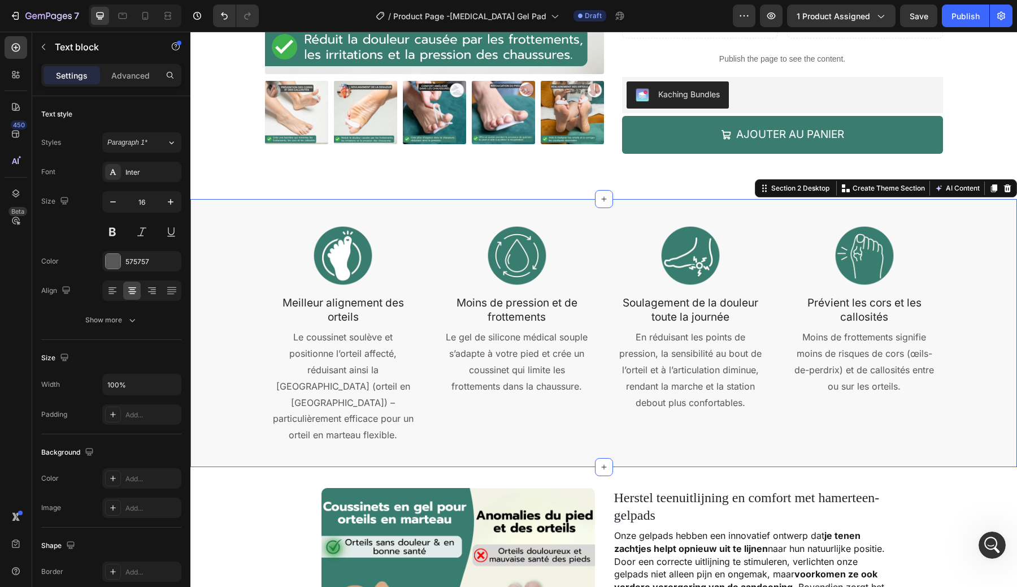
click at [982, 397] on div "Image Meilleur alignement des orteils Text block Le coussinet soulève et positi…" at bounding box center [604, 332] width 810 height 245
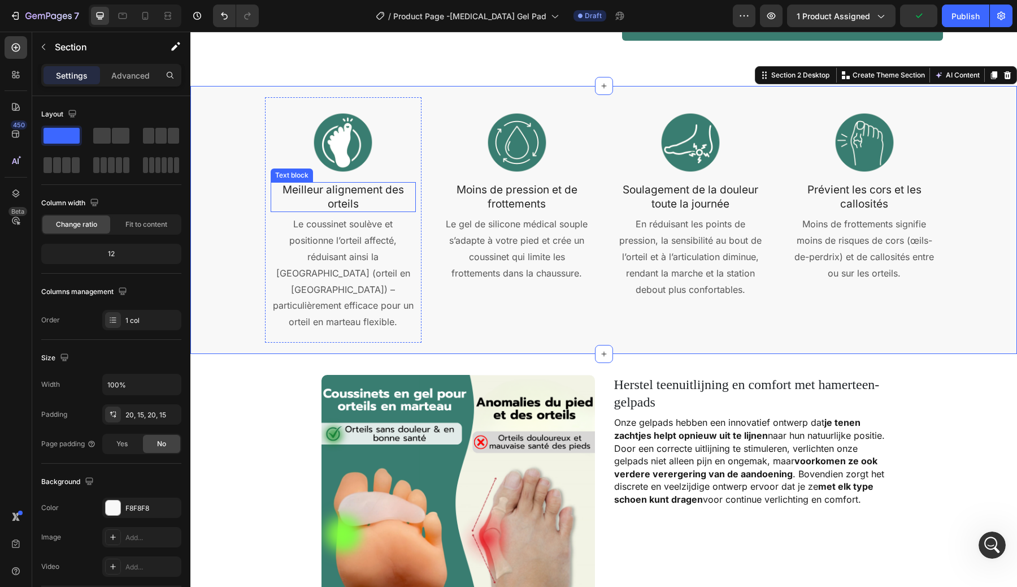
scroll to position [457, 0]
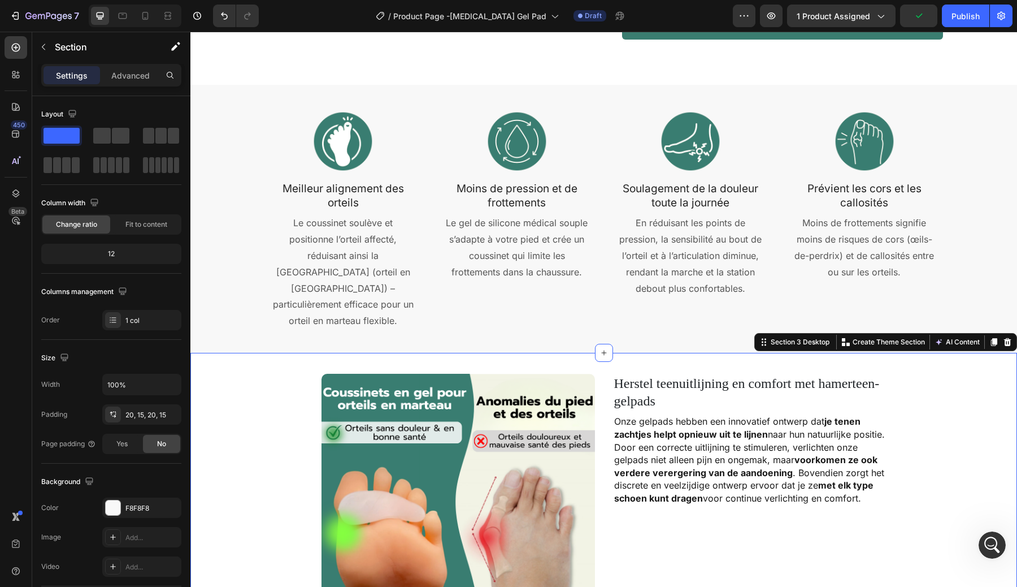
click at [149, 21] on icon at bounding box center [145, 15] width 11 height 11
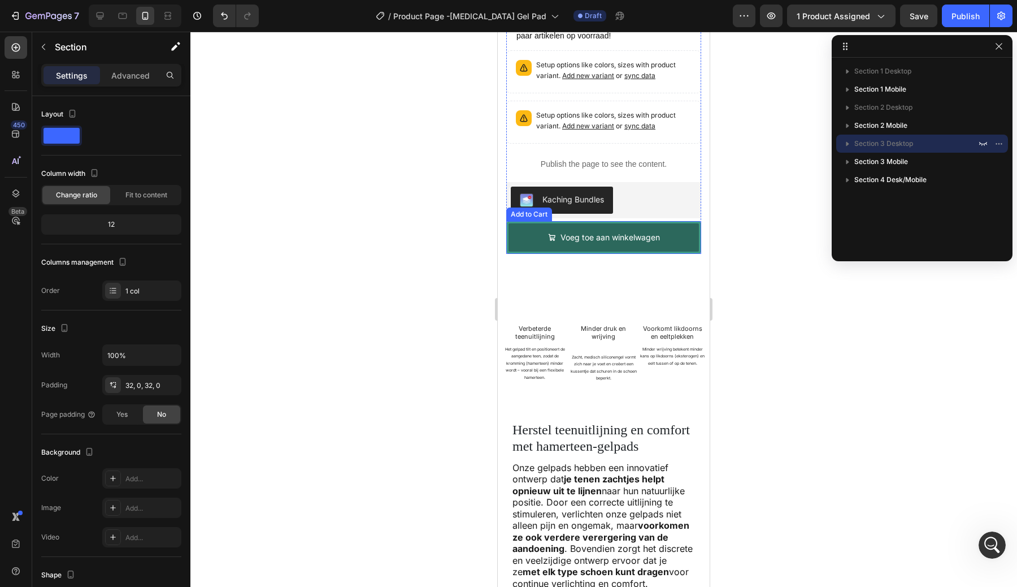
scroll to position [491, 0]
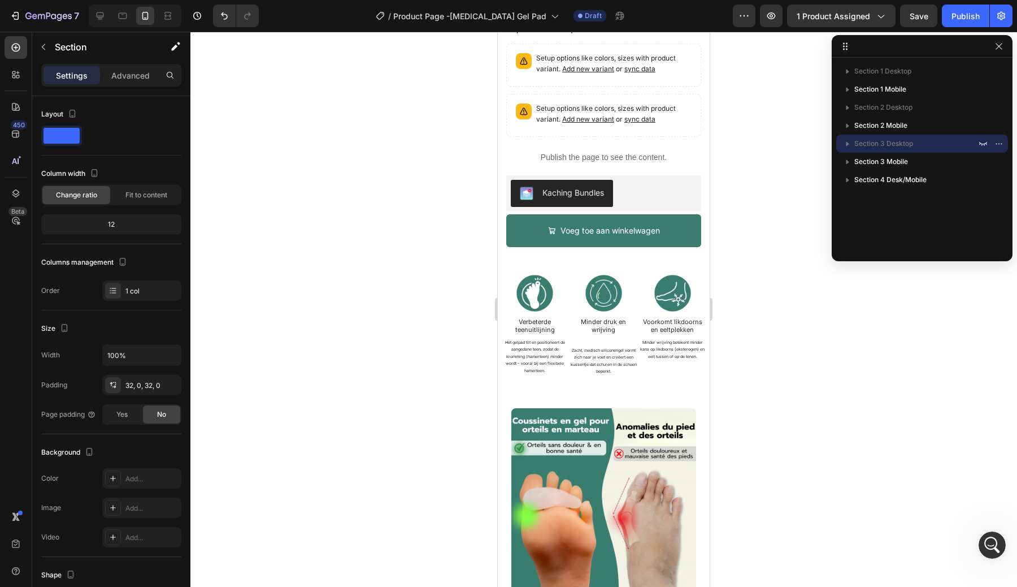
click at [520, 325] on p "Verbeterde teenuitlijning" at bounding box center [535, 326] width 67 height 16
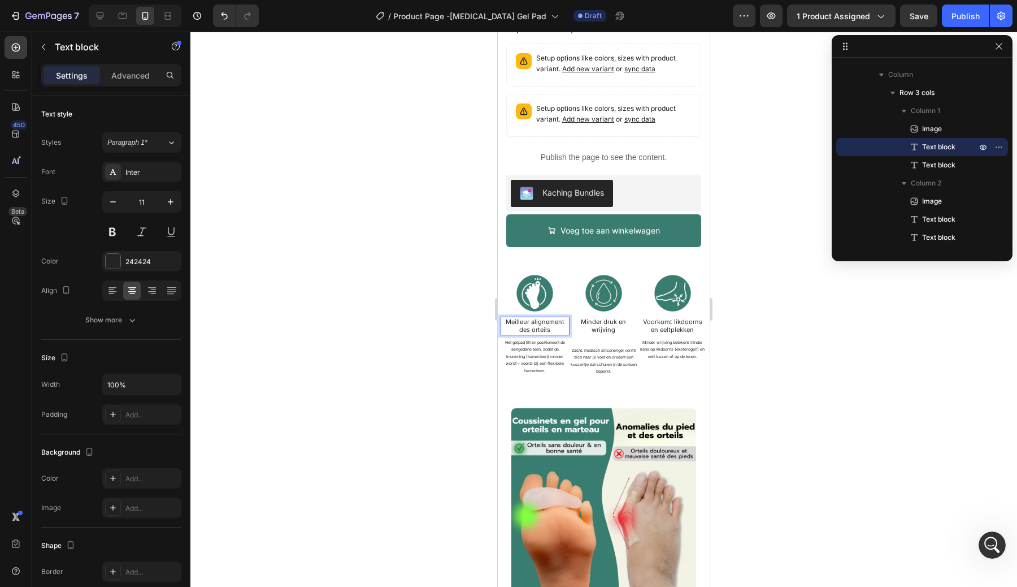
click at [600, 324] on span "Minder druk en wrijving" at bounding box center [603, 326] width 45 height 16
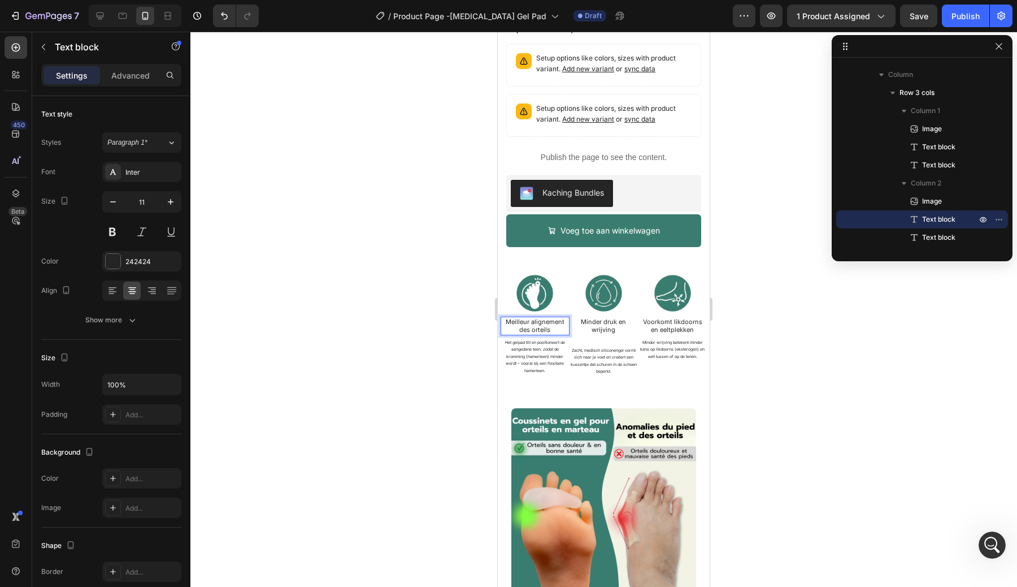
click at [600, 324] on span "Minder druk en wrijving" at bounding box center [603, 326] width 45 height 16
click at [678, 324] on span "Voorkomt likdoorns en eeltplekken" at bounding box center [672, 326] width 59 height 16
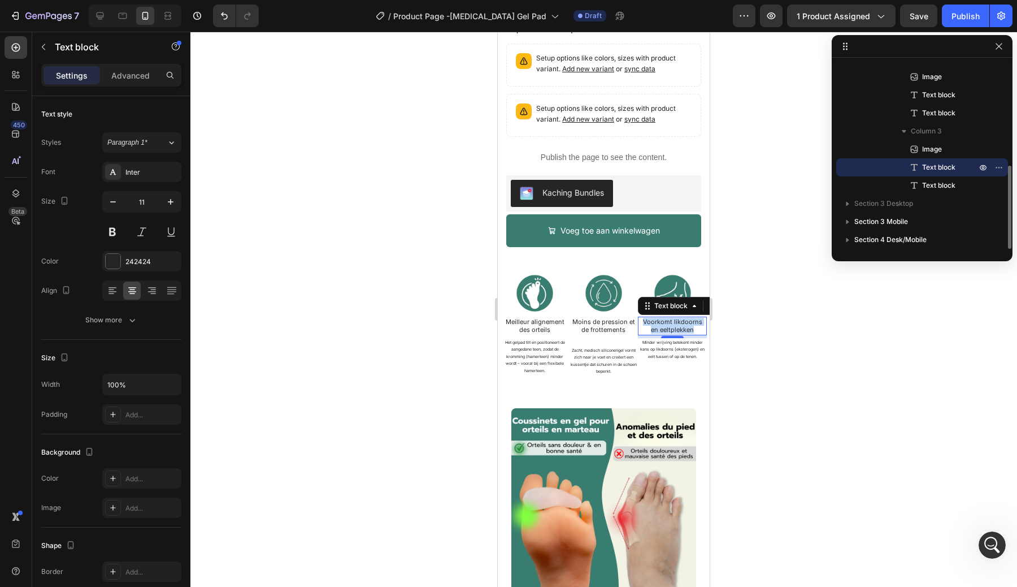
click at [678, 324] on span "Voorkomt likdoorns en eeltplekken" at bounding box center [672, 326] width 59 height 16
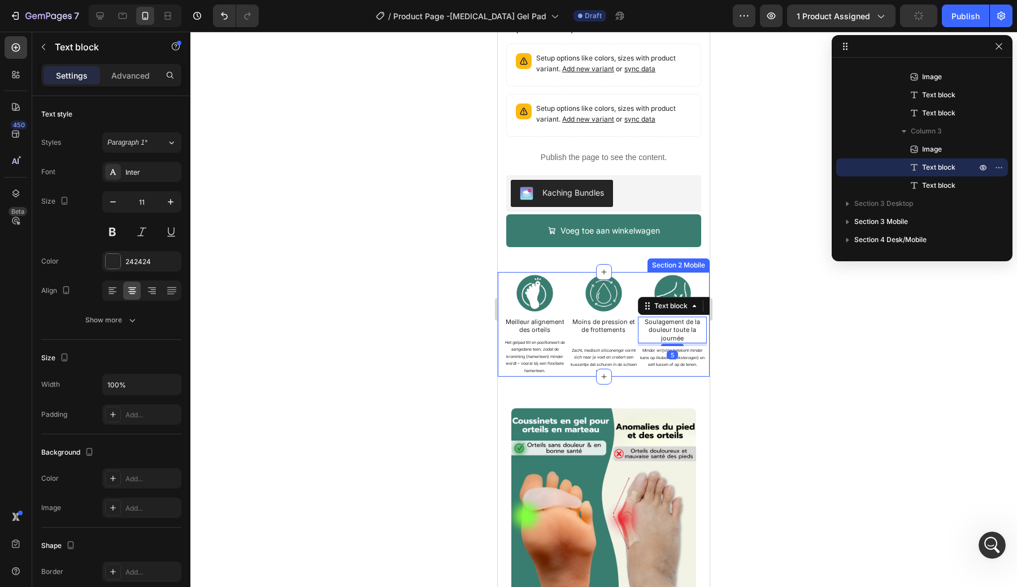
click at [769, 328] on div at bounding box center [603, 309] width 827 height 555
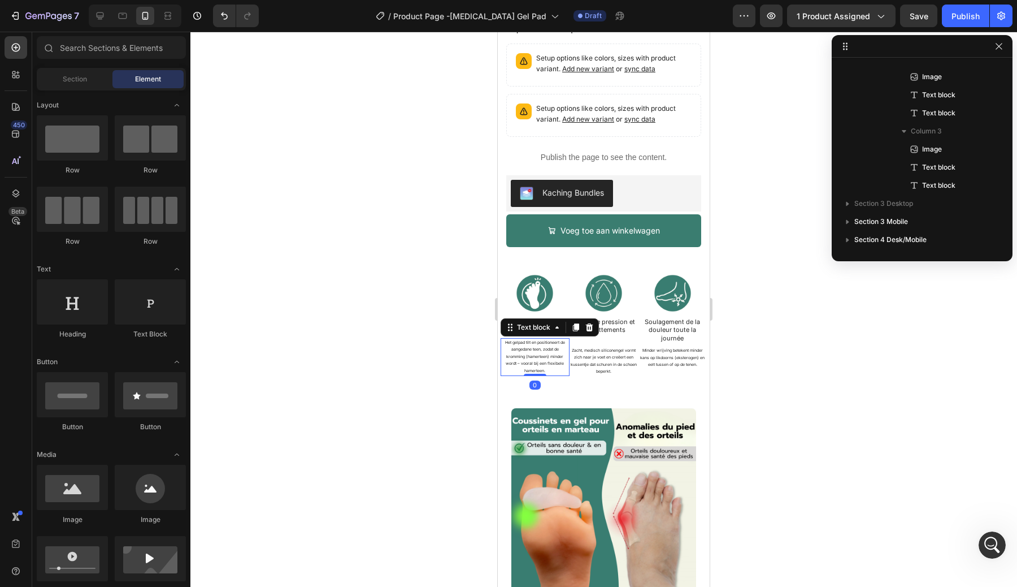
click at [530, 359] on span "Het gelpad tilt en positioneert de aangedane teen, zodat de kromming (hamerteen…" at bounding box center [535, 356] width 60 height 33
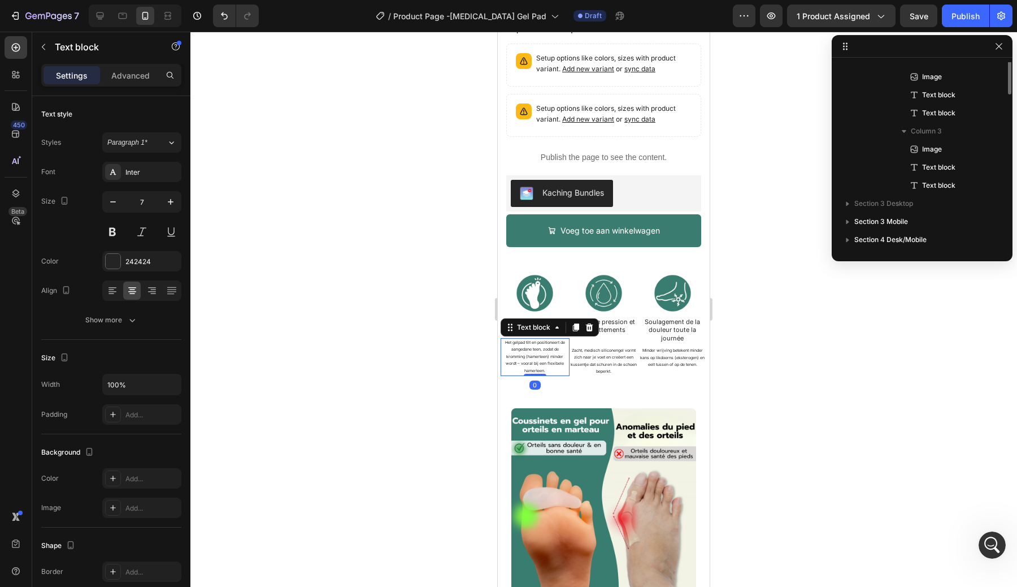
scroll to position [123, 0]
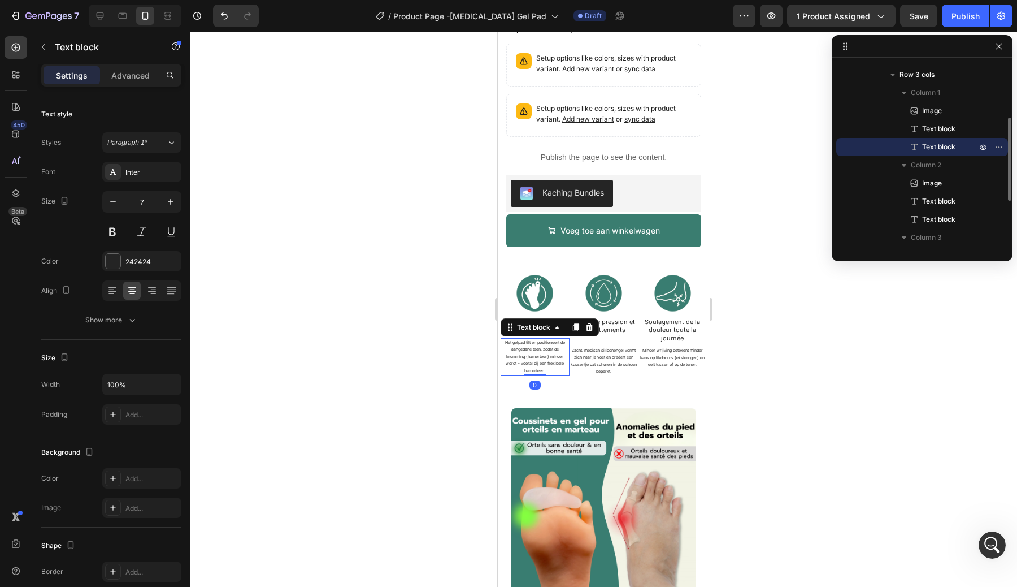
click at [530, 359] on span "Het gelpad tilt en positioneert de aangedane teen, zodat de kromming (hamerteen…" at bounding box center [535, 356] width 60 height 33
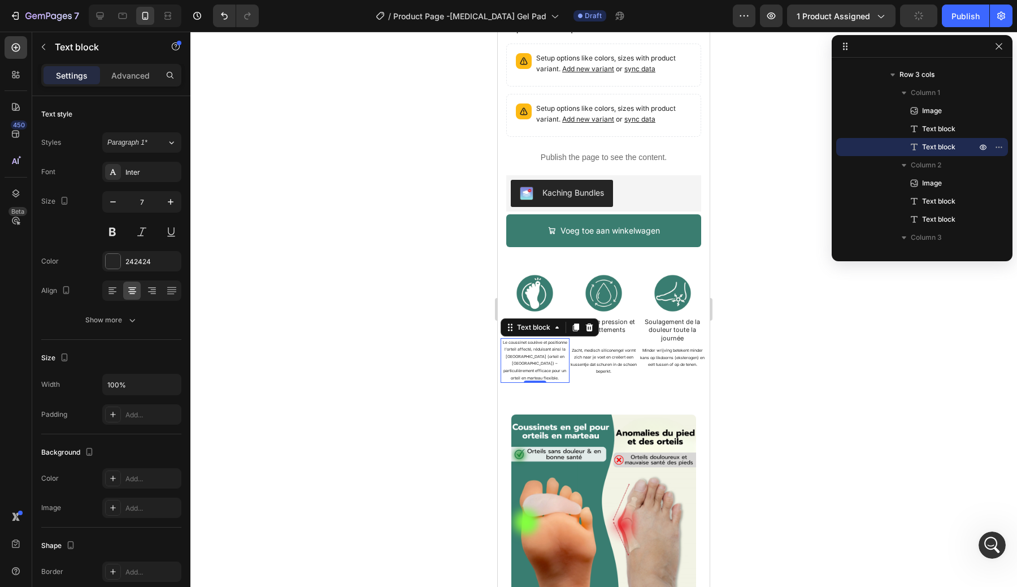
click at [613, 359] on span "Zacht, medisch siliconengel vormt zich naar je voet en creëert een kussentje da…" at bounding box center [604, 361] width 66 height 27
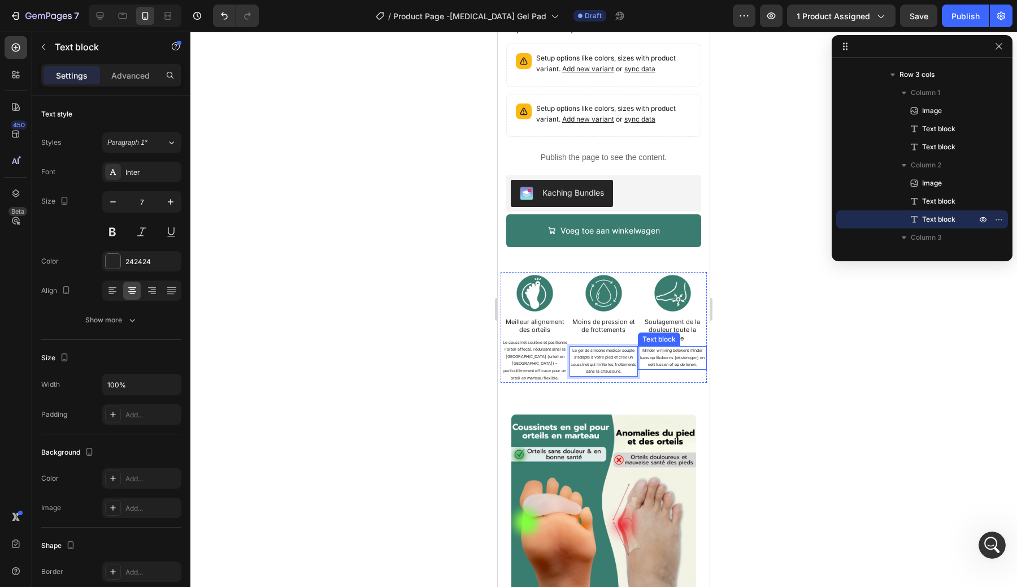
click at [662, 362] on p "Minder wrijving betekent minder kans op likdoorns (eksterogen) en eelt tussen o…" at bounding box center [672, 357] width 67 height 21
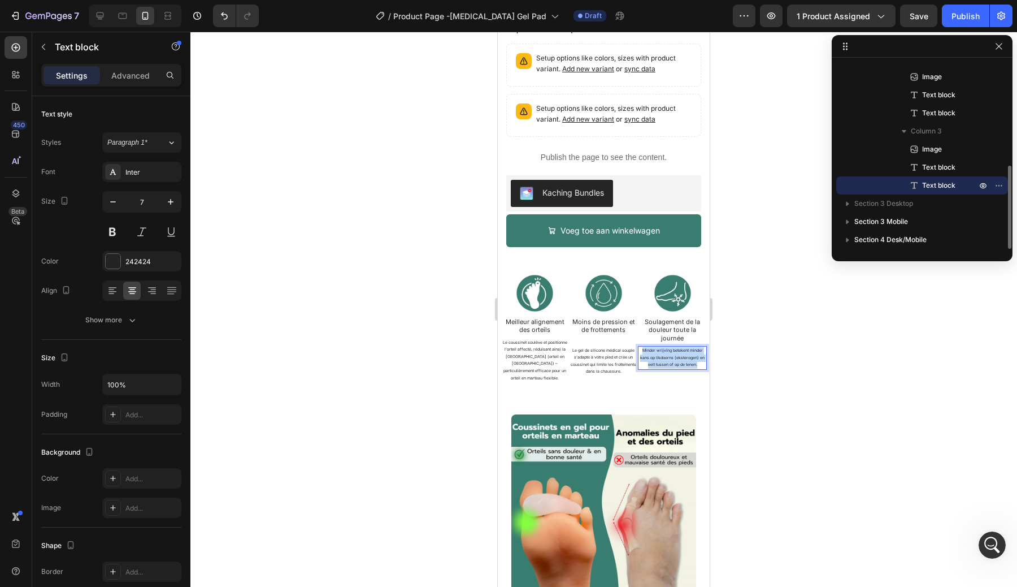
click at [662, 362] on p "Minder wrijving betekent minder kans op likdoorns (eksterogen) en eelt tussen o…" at bounding box center [672, 357] width 67 height 21
click at [794, 354] on div at bounding box center [603, 309] width 827 height 555
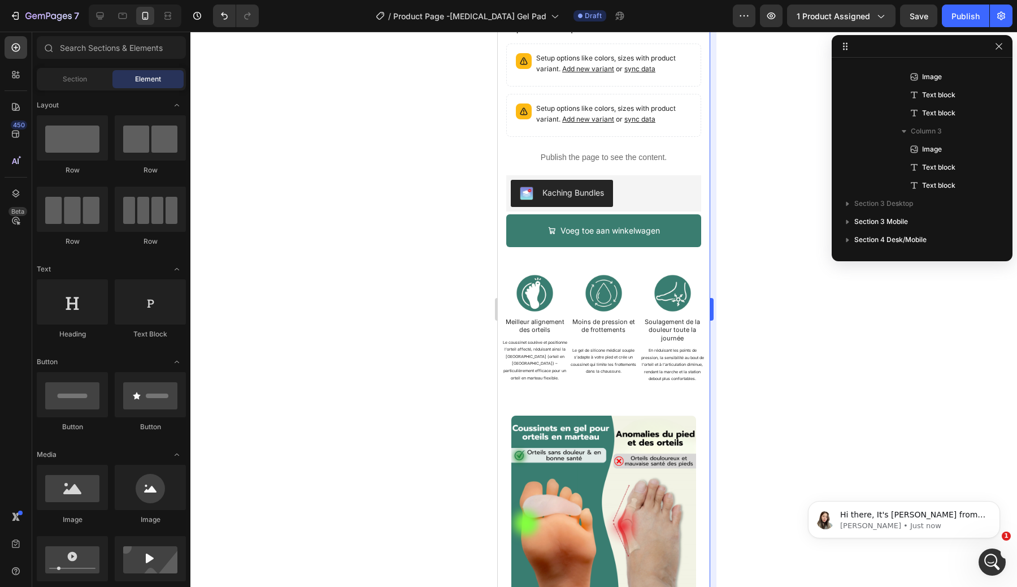
scroll to position [0, 0]
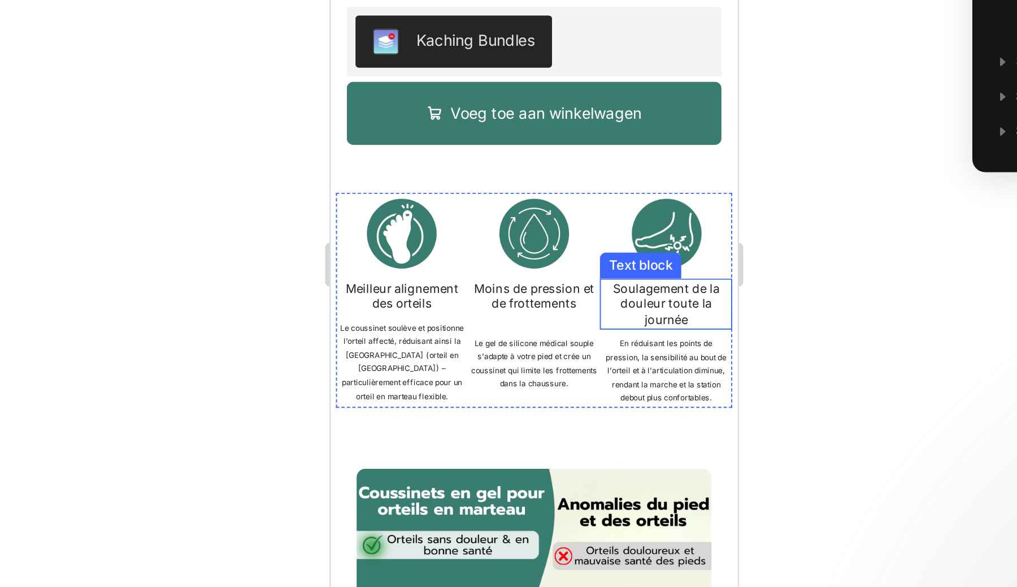
click at [501, 40] on span "Soulagement de la douleur toute la journée" at bounding box center [505, 30] width 55 height 24
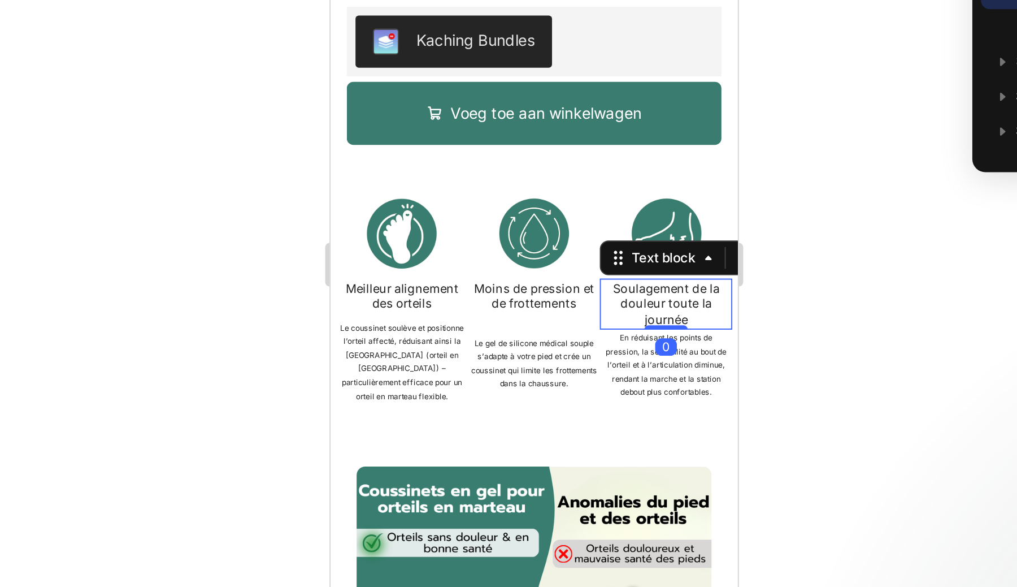
drag, startPoint x: 514, startPoint y: 44, endPoint x: 514, endPoint y: 34, distance: 10.2
click at [514, 34] on div "Soulagement de la douleur toute la journée Text block 0" at bounding box center [505, 29] width 69 height 27
click at [424, 58] on span "Le gel de silicone médical souple s’adapte à votre pied et crée un coussinet qu…" at bounding box center [436, 60] width 66 height 27
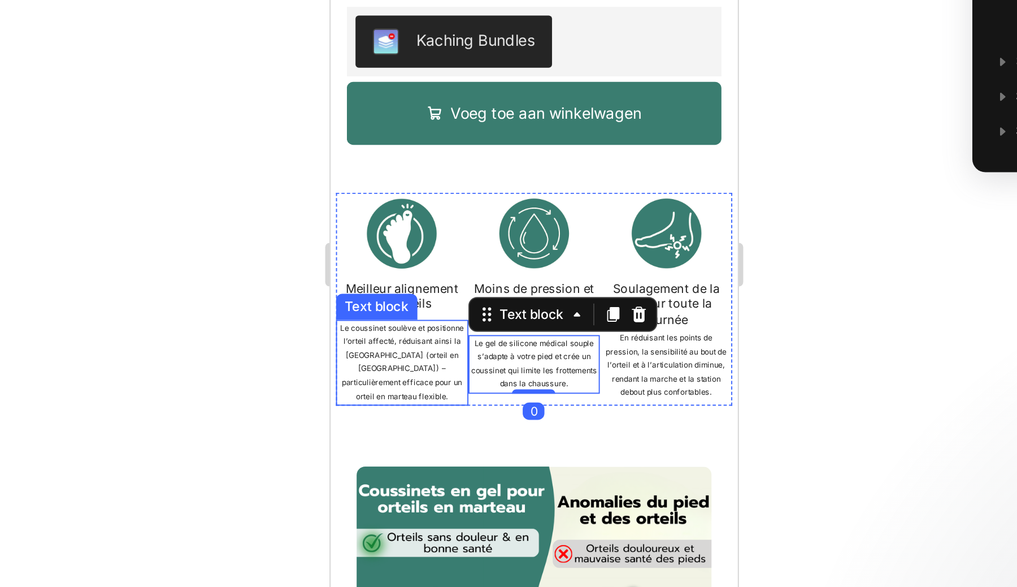
click at [379, 60] on p "Le coussinet soulève et positionne l’orteil affecté, réduisant ainsi la courbur…" at bounding box center [368, 60] width 67 height 43
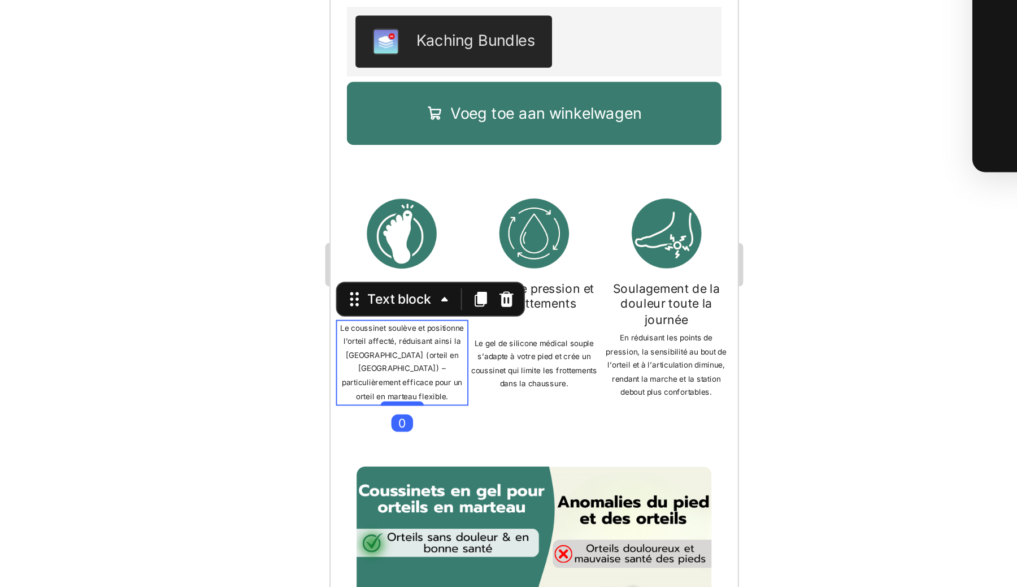
click at [433, 354] on div at bounding box center [603, 309] width 827 height 555
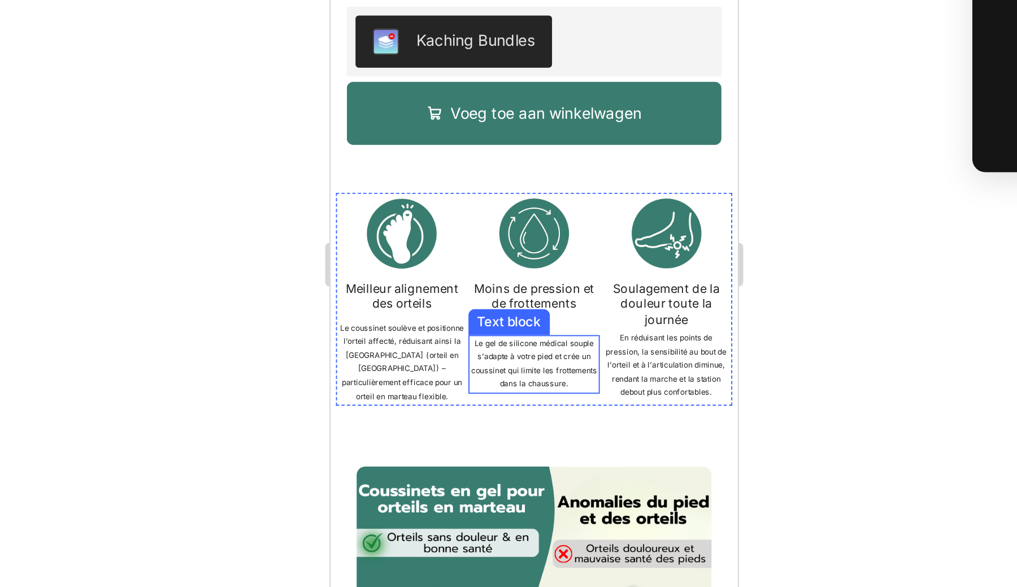
click at [423, 56] on span "Le gel de silicone médical souple s’adapte à votre pied et crée un coussinet qu…" at bounding box center [436, 60] width 66 height 27
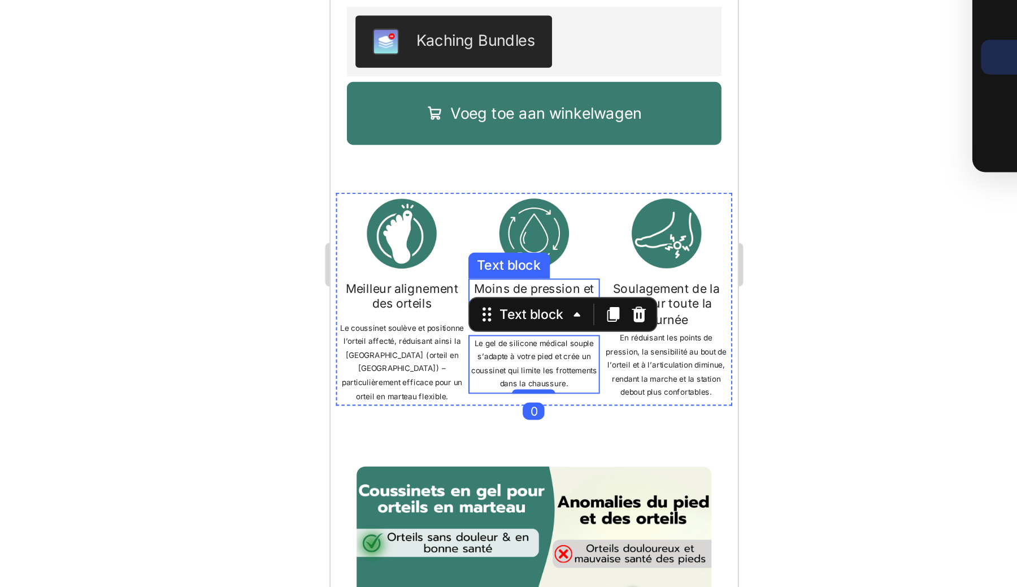
click at [425, 20] on span "Moins de pression et de frottements" at bounding box center [436, 26] width 63 height 16
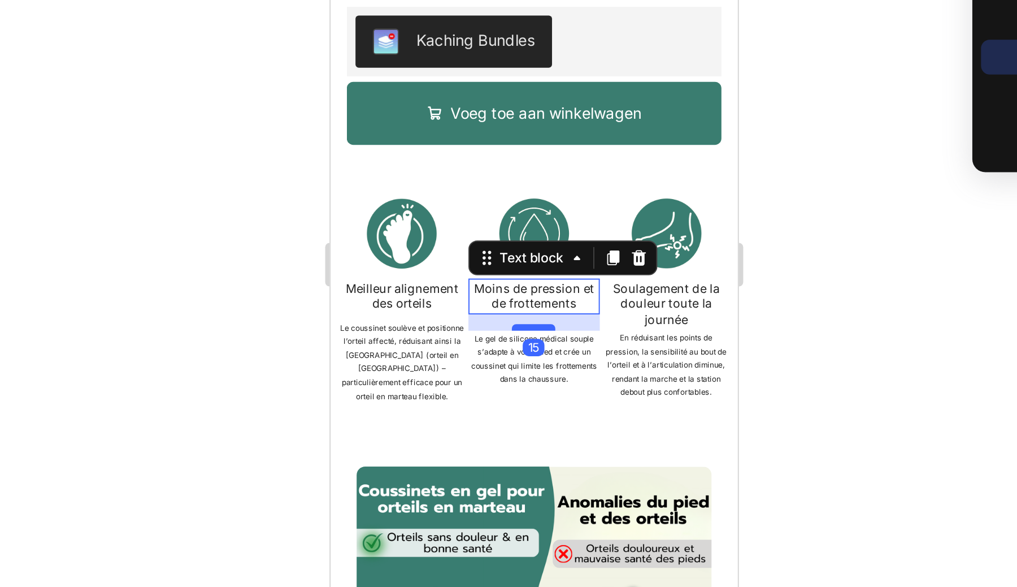
click at [432, 41] on div at bounding box center [436, 41] width 23 height 3
type input "15"
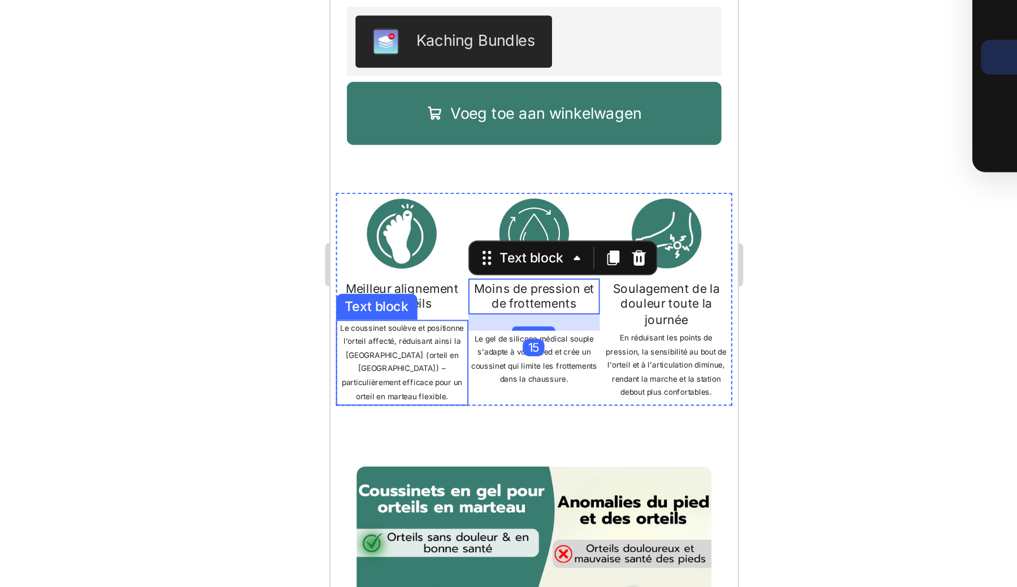
click at [366, 52] on p "Le coussinet soulève et positionne l’orteil affecté, réduisant ainsi la courbur…" at bounding box center [368, 60] width 67 height 43
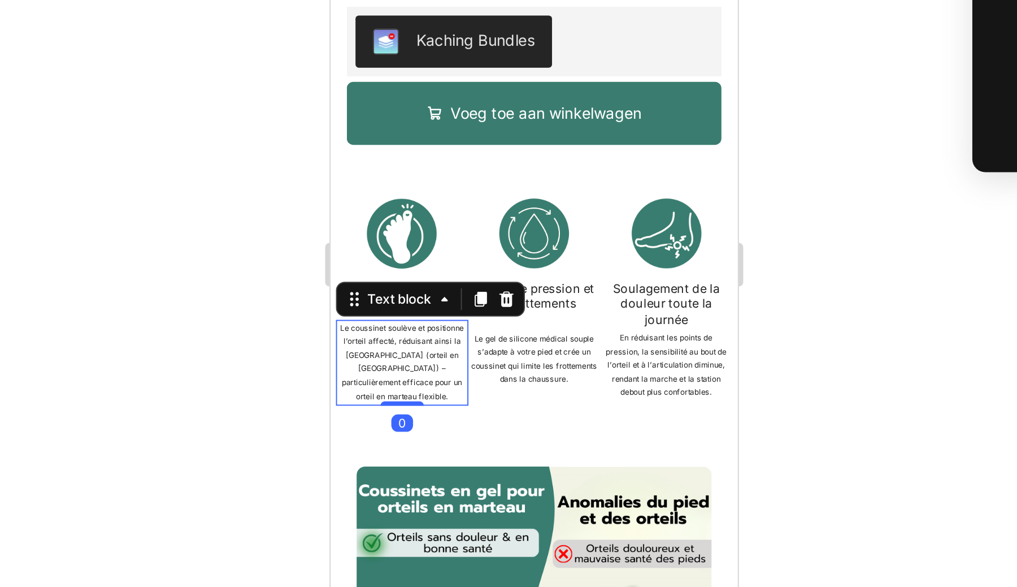
click at [448, 342] on div at bounding box center [603, 309] width 827 height 555
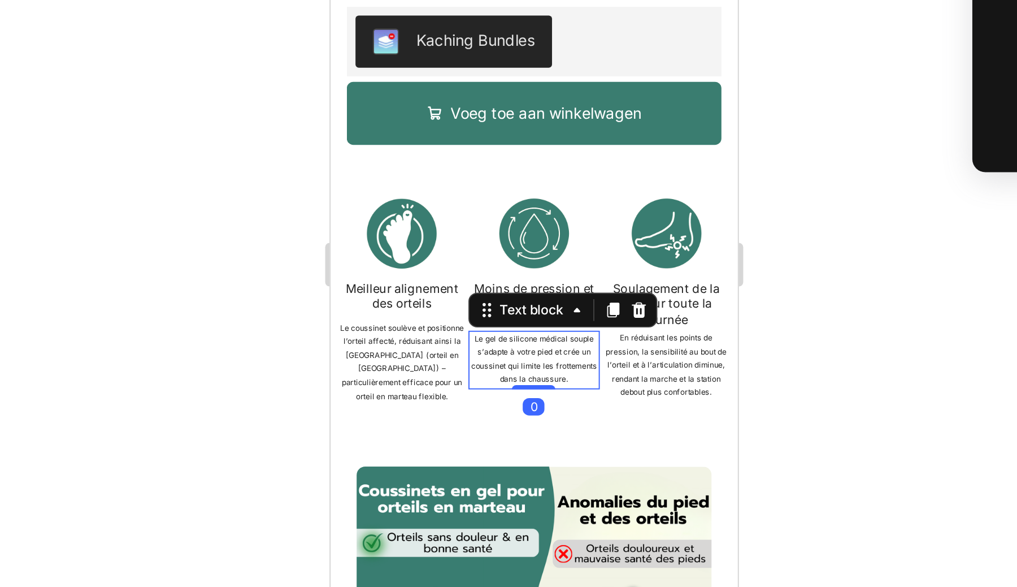
click at [449, 59] on p "Le gel de silicone médical souple s’adapte à votre pied et crée un coussinet qu…" at bounding box center [436, 59] width 67 height 28
click at [418, 17] on div "Moins de pression et de frottements" at bounding box center [436, 25] width 69 height 19
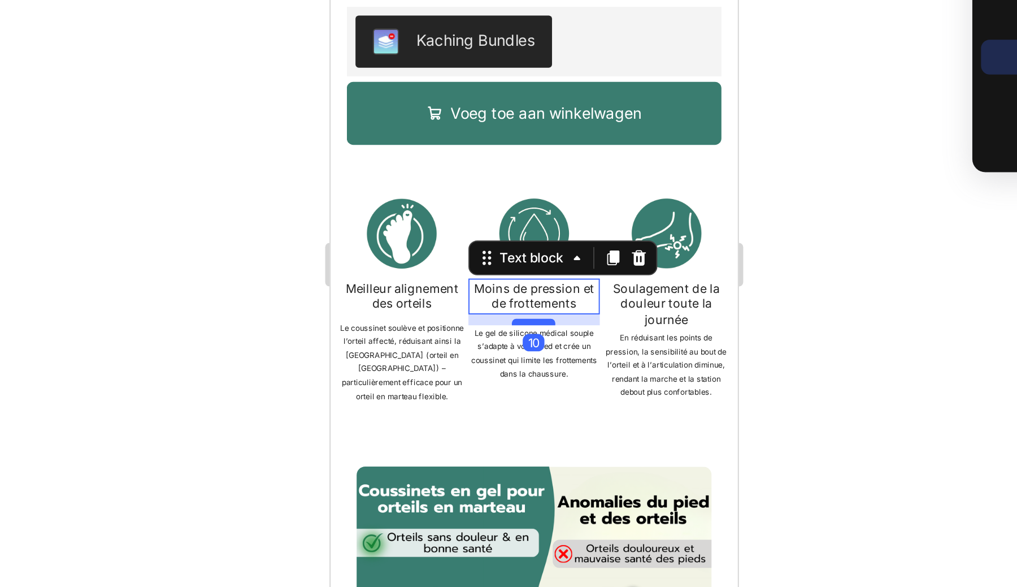
click at [433, 39] on div at bounding box center [436, 38] width 23 height 3
type input "10"
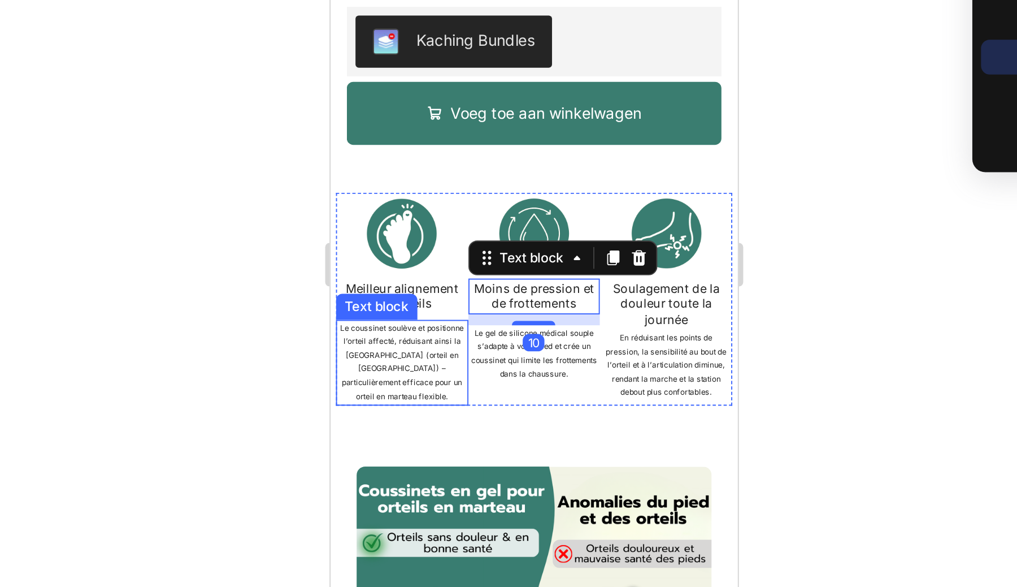
click at [437, 346] on div at bounding box center [603, 309] width 827 height 555
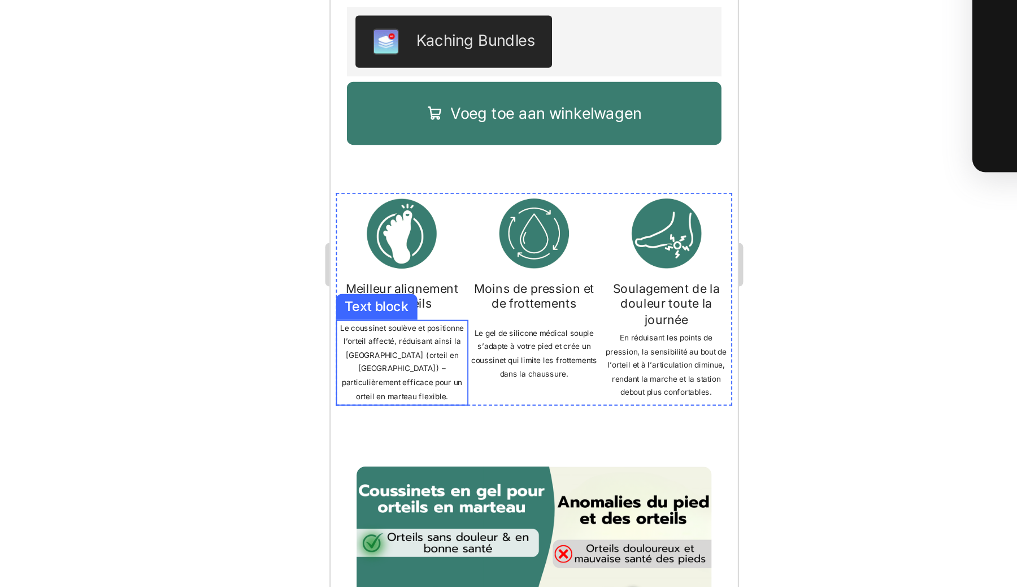
click at [391, 371] on div at bounding box center [603, 309] width 827 height 555
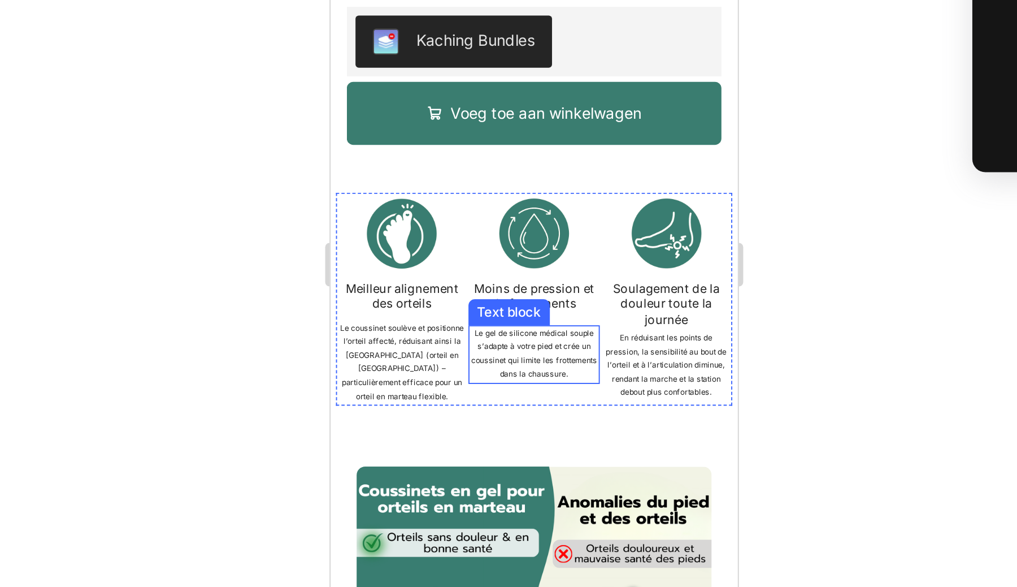
click at [490, 58] on p "En réduisant les points de pression, la sensibilité au bout de l’orteil et à l’…" at bounding box center [505, 62] width 67 height 36
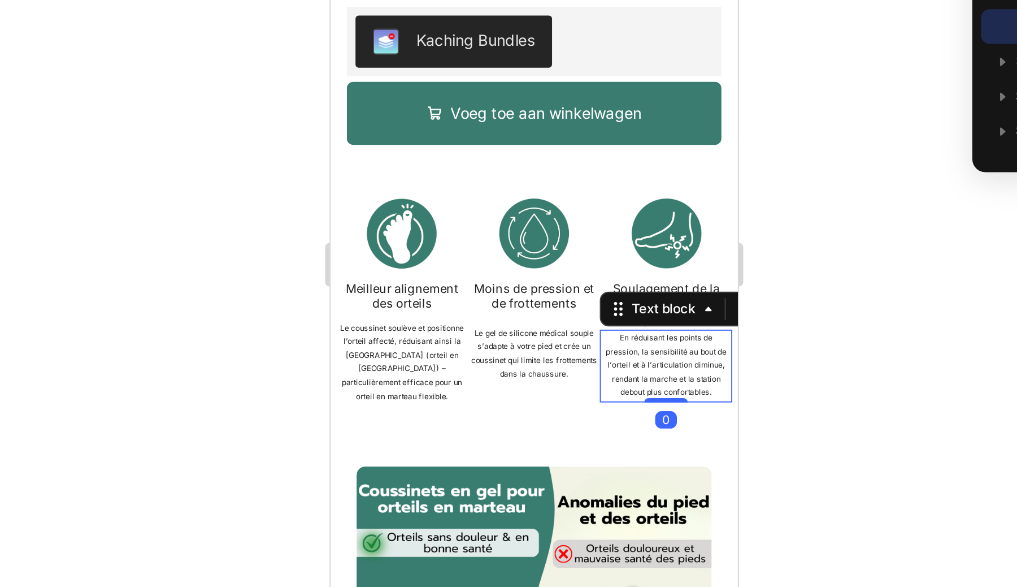
click at [431, 58] on span "Le gel de silicone médical souple s’adapte à votre pied et crée un coussinet qu…" at bounding box center [436, 55] width 66 height 27
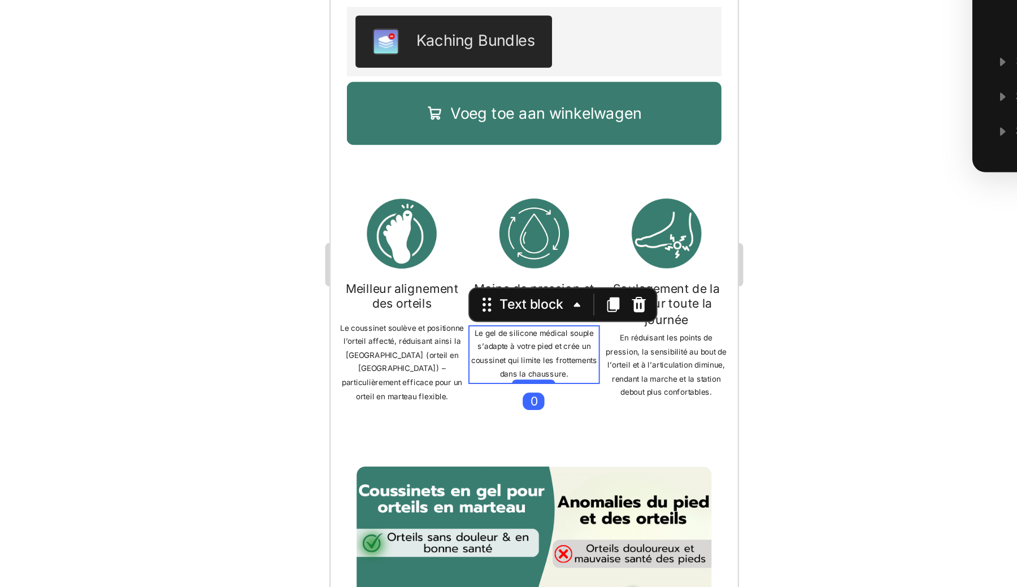
click at [361, 59] on p "Le coussinet soulève et positionne l’orteil affecté, réduisant ainsi la courbur…" at bounding box center [368, 60] width 67 height 43
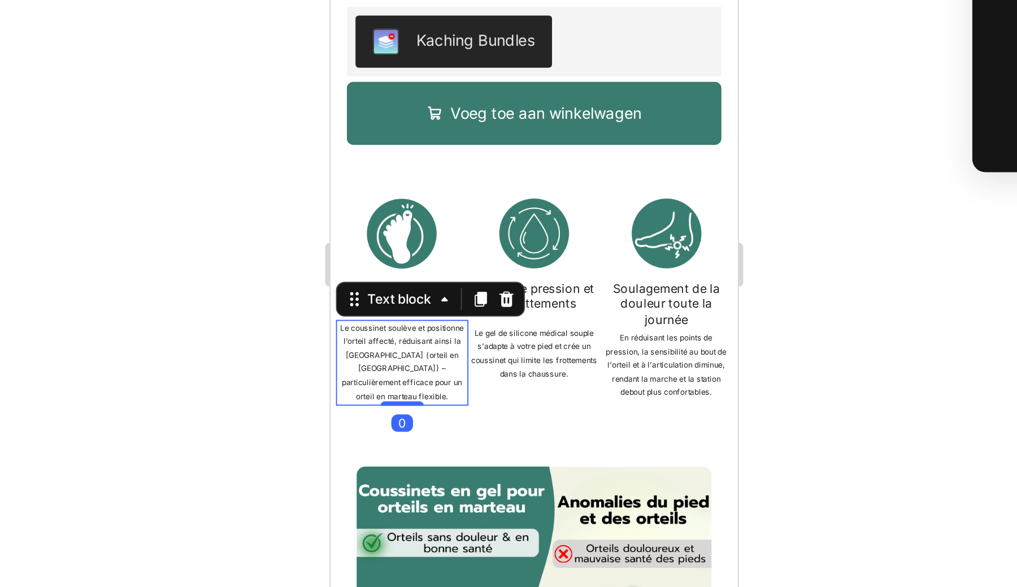
click at [444, 372] on div at bounding box center [603, 309] width 827 height 555
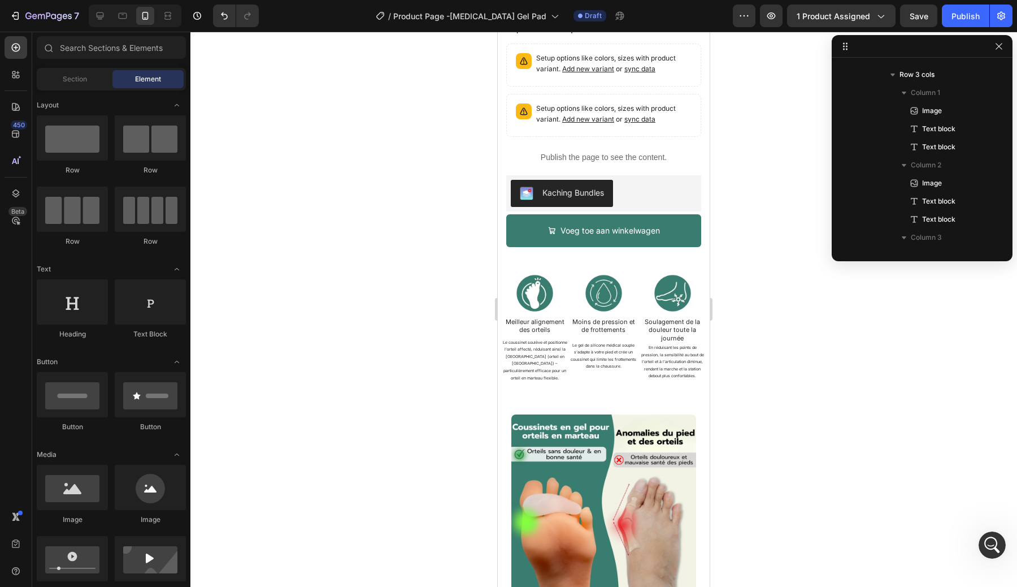
click at [444, 347] on div at bounding box center [603, 309] width 827 height 555
click at [507, 379] on div "Image Meilleur alignement des orteils Text block Le coussinet soulève et positi…" at bounding box center [535, 327] width 69 height 111
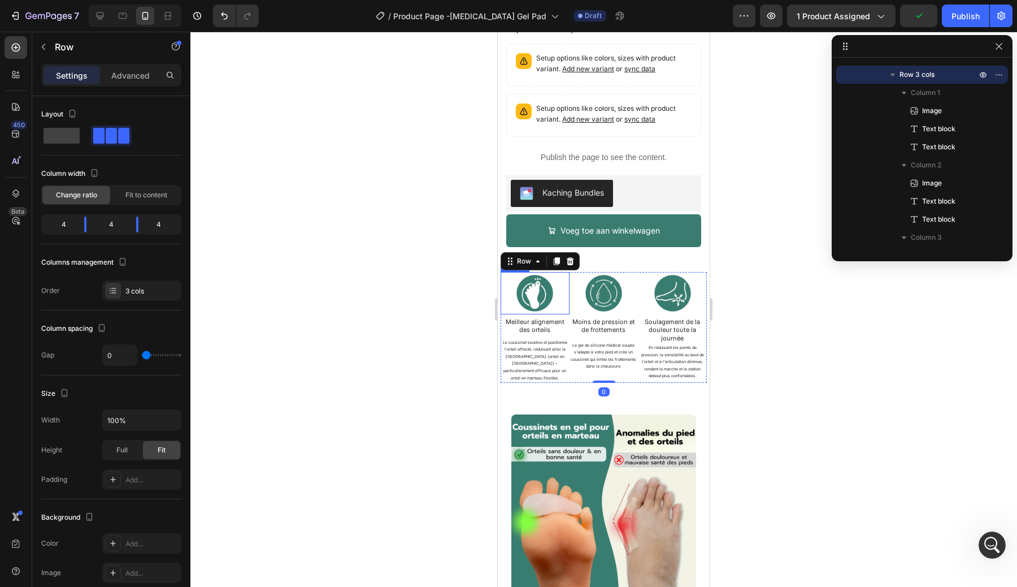
click at [474, 289] on div at bounding box center [603, 309] width 827 height 555
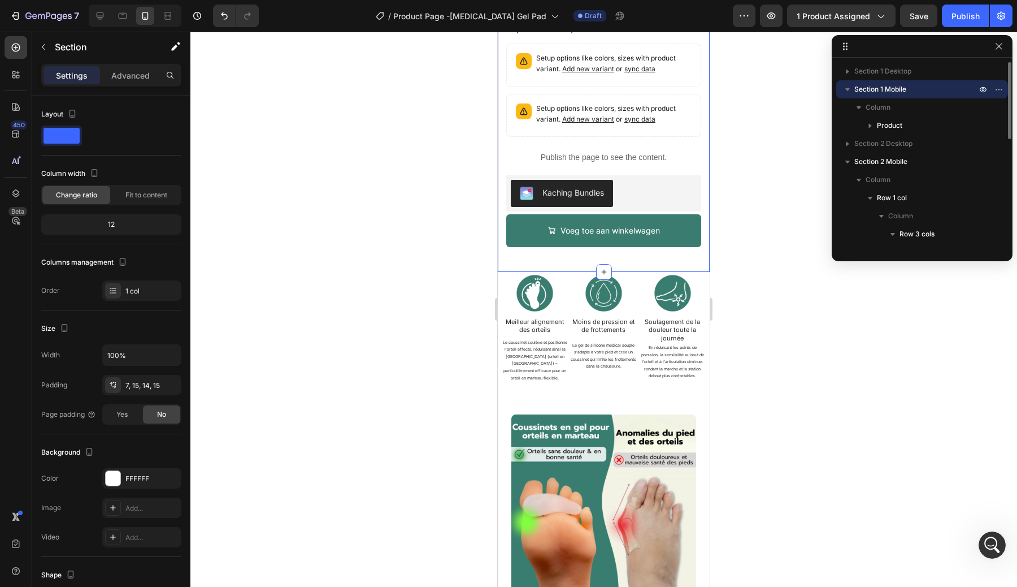
click at [419, 295] on div at bounding box center [603, 309] width 827 height 555
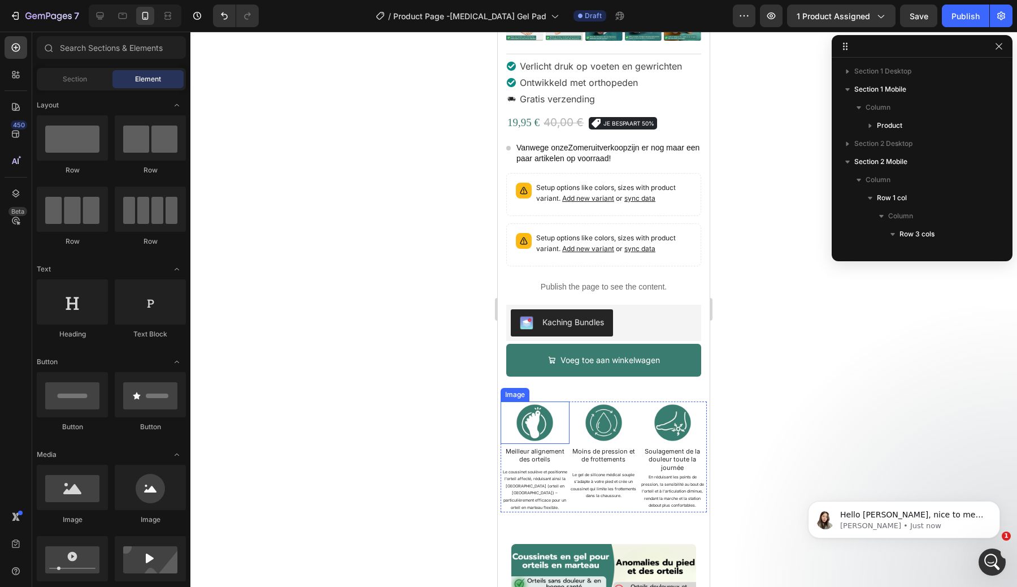
scroll to position [345, 0]
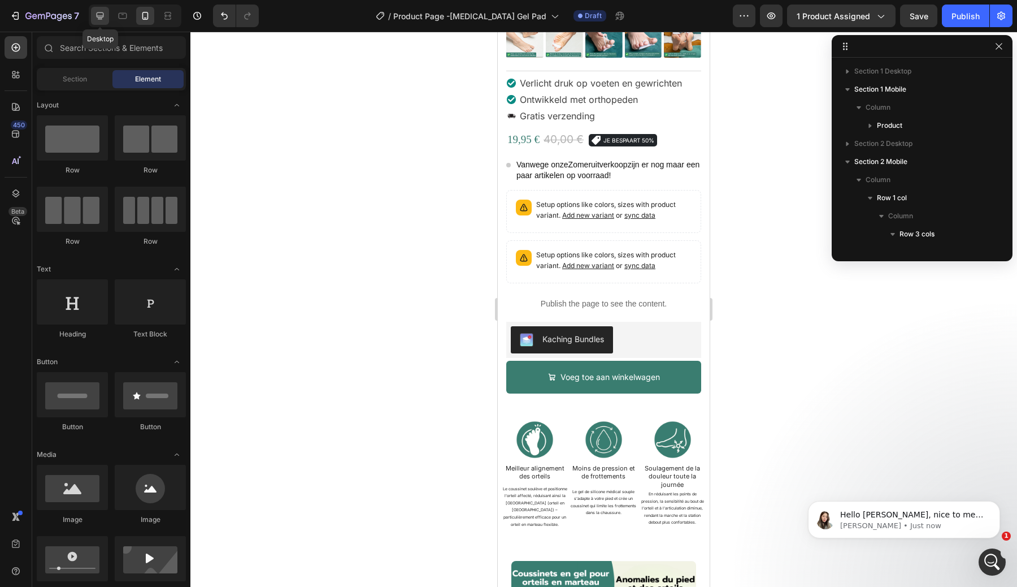
click at [102, 14] on icon at bounding box center [99, 15] width 11 height 11
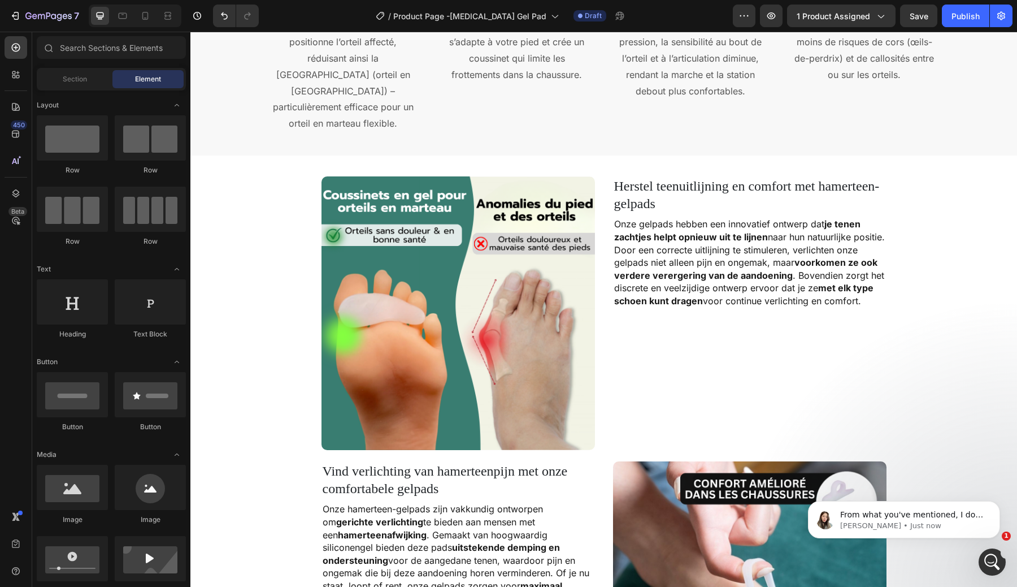
scroll to position [648, 0]
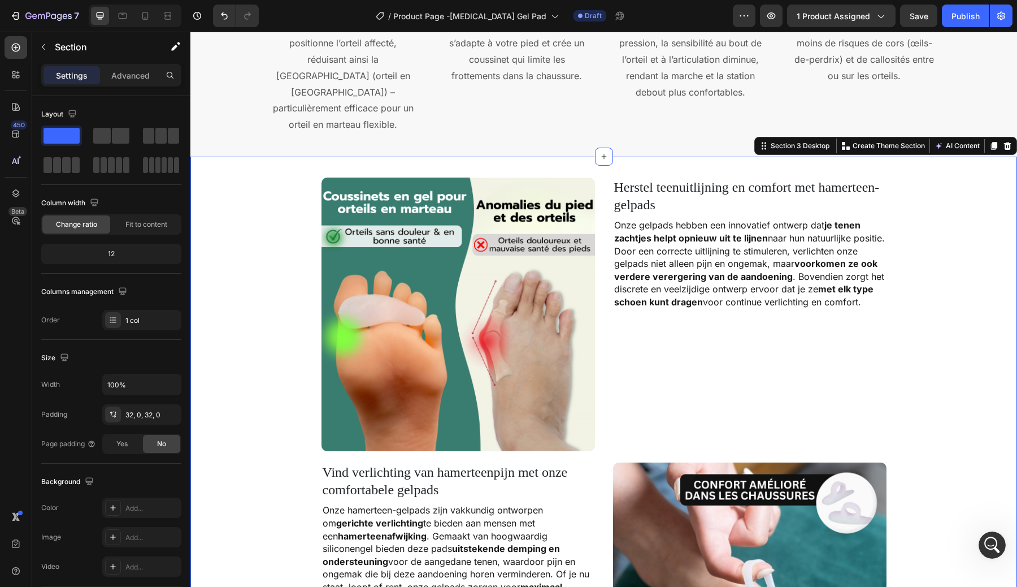
click at [628, 181] on span "Herstel teenuitlijning en comfort met hamerteen-gelpads" at bounding box center [747, 196] width 266 height 32
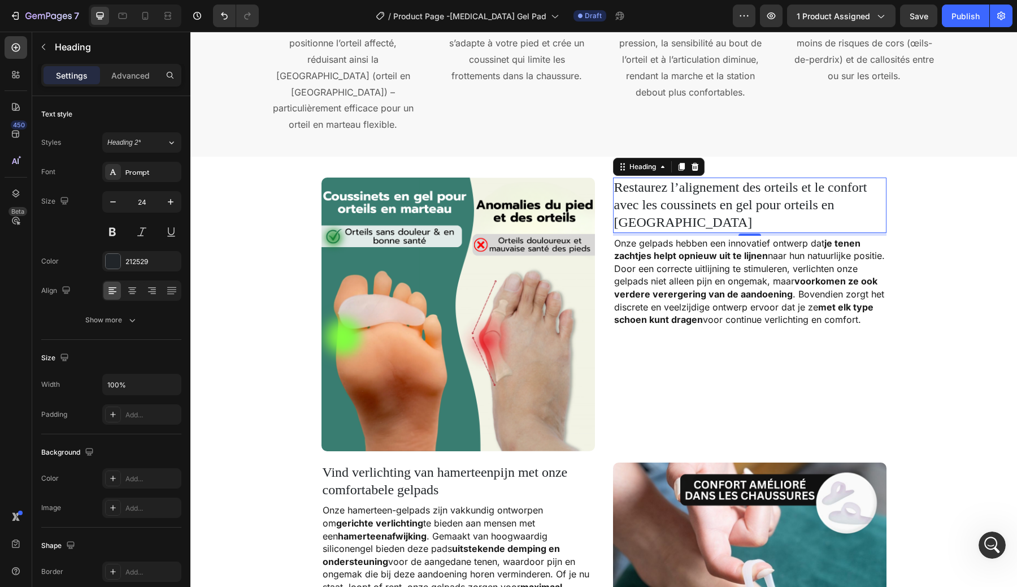
click at [643, 237] on span "Onze gelpads hebben een innovatief ontwerp dat je tenen zachtjes helpt opnieuw …" at bounding box center [749, 281] width 271 height 88
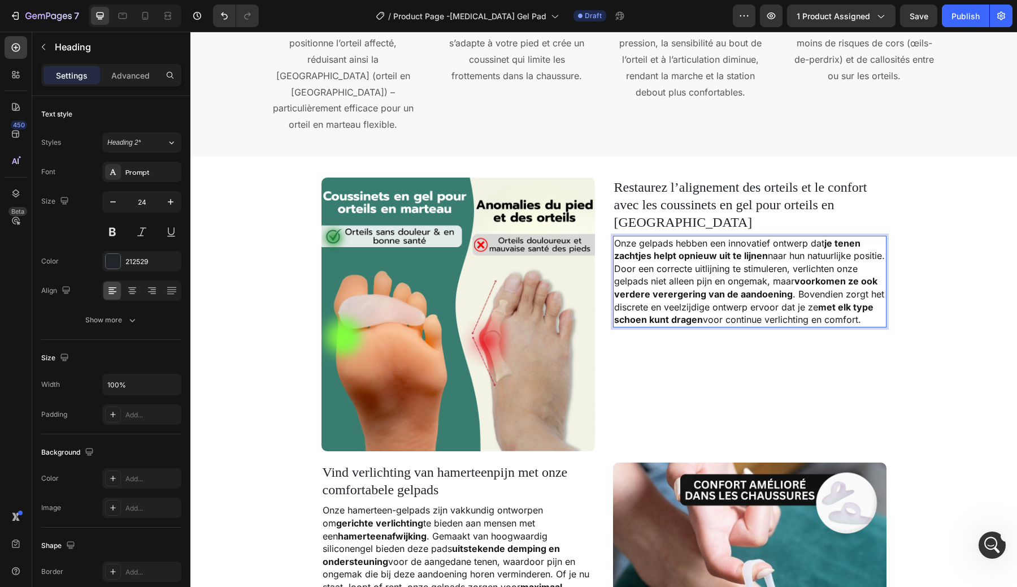
click at [643, 237] on span "Onze gelpads hebben een innovatief ontwerp dat je tenen zachtjes helpt opnieuw …" at bounding box center [749, 281] width 271 height 88
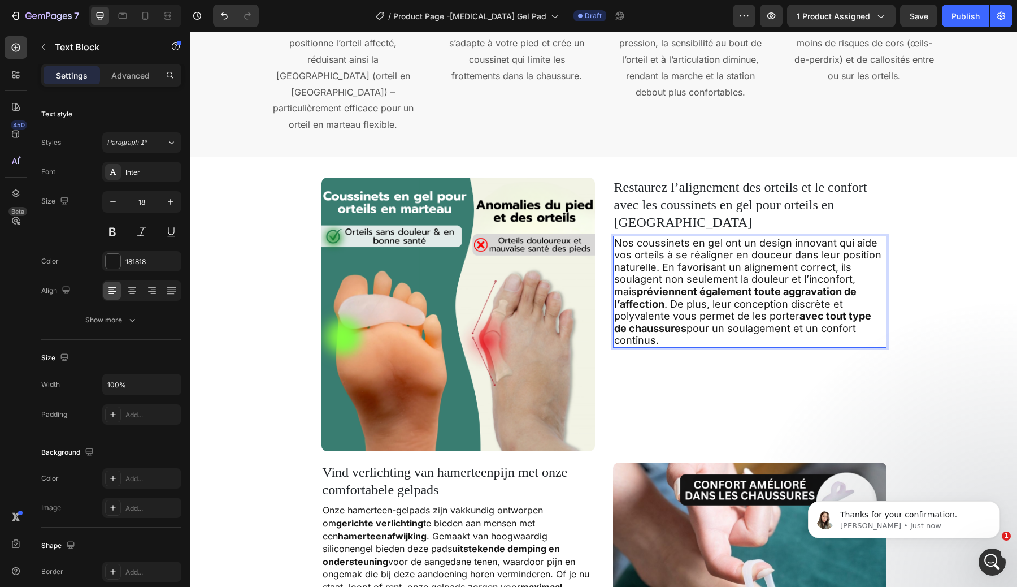
click at [643, 237] on p "Nos coussinets en gel ont un design innovant qui aide vos orteils à se réaligne…" at bounding box center [749, 292] width 271 height 110
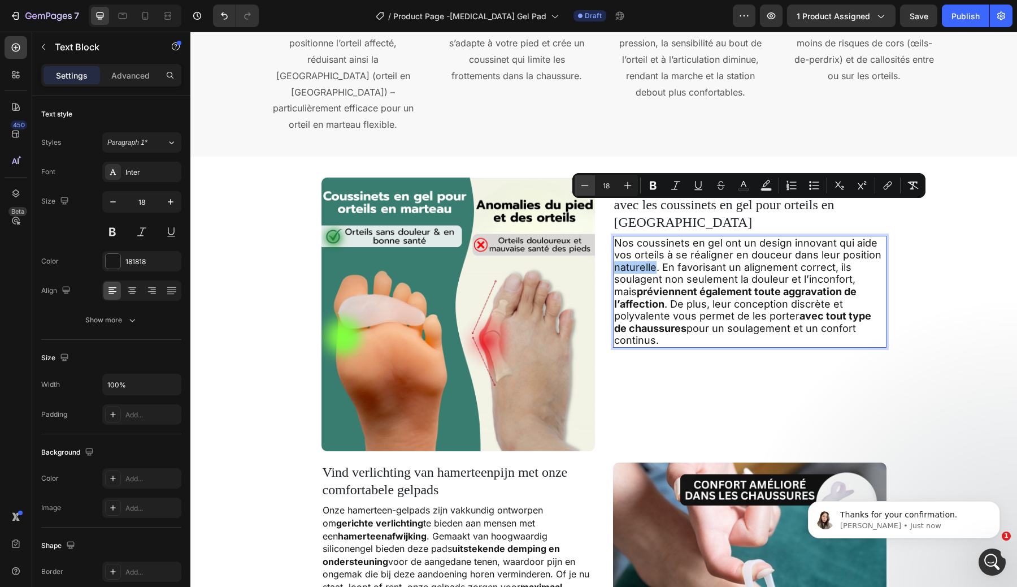
click at [592, 190] on button "Minus" at bounding box center [585, 185] width 20 height 20
type input "16"
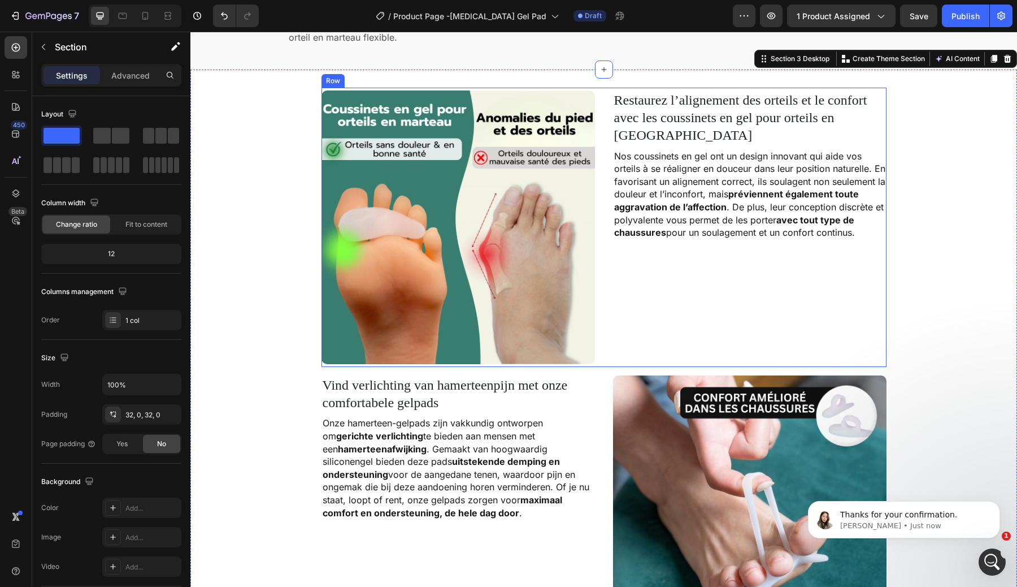
scroll to position [821, 0]
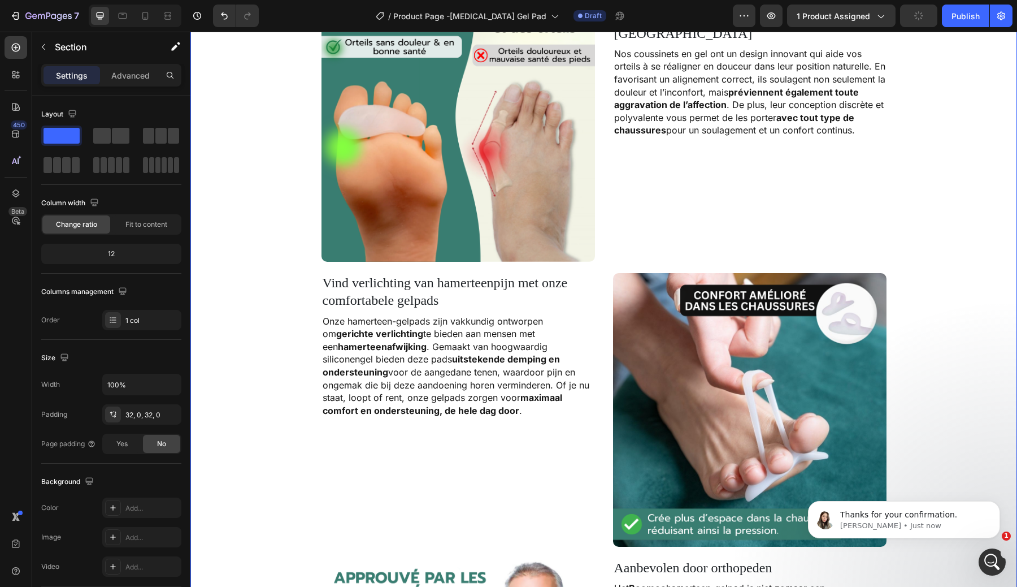
click at [264, 344] on div "Image ⁠⁠⁠⁠⁠⁠⁠ Restaurez l’alignement des orteils et le confort avec les coussin…" at bounding box center [603, 554] width 827 height 1139
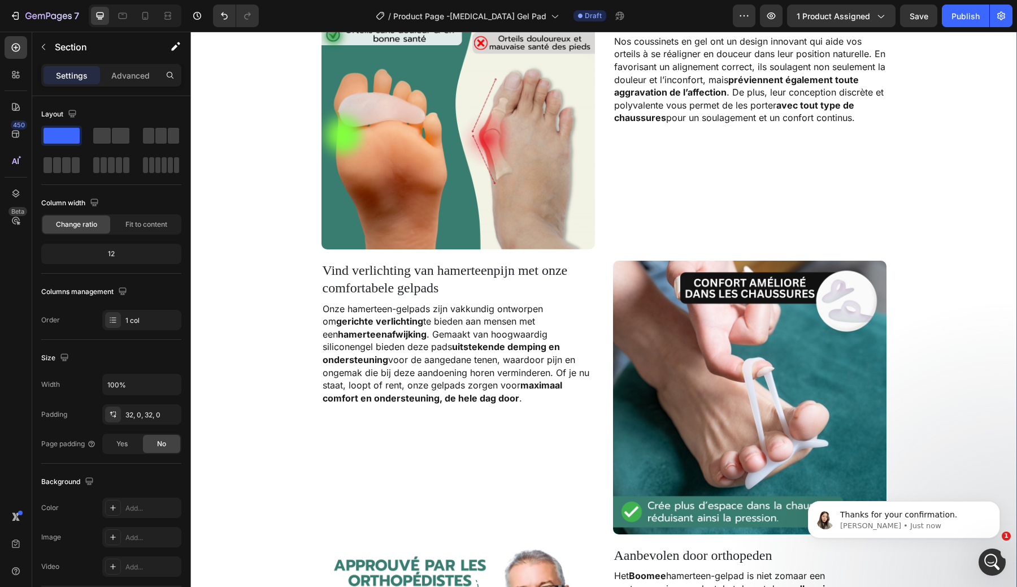
click at [383, 279] on h2 "Vind verlichting van hamerteenpijn met onze comfortabele gelpads" at bounding box center [459, 279] width 274 height 37
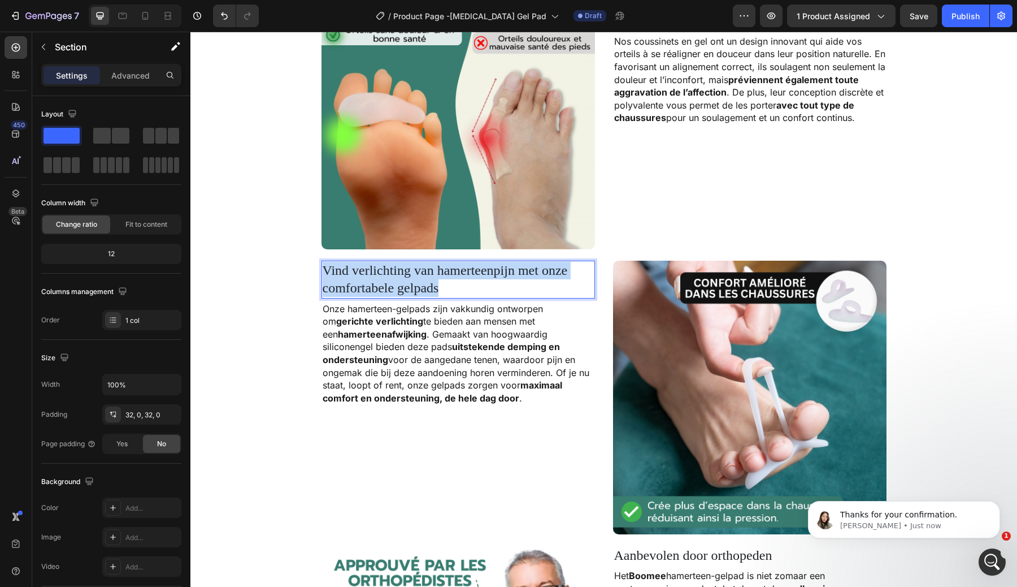
click at [383, 279] on p "Vind verlichting van hamerteenpijn met onze comfortabele gelpads" at bounding box center [458, 279] width 271 height 35
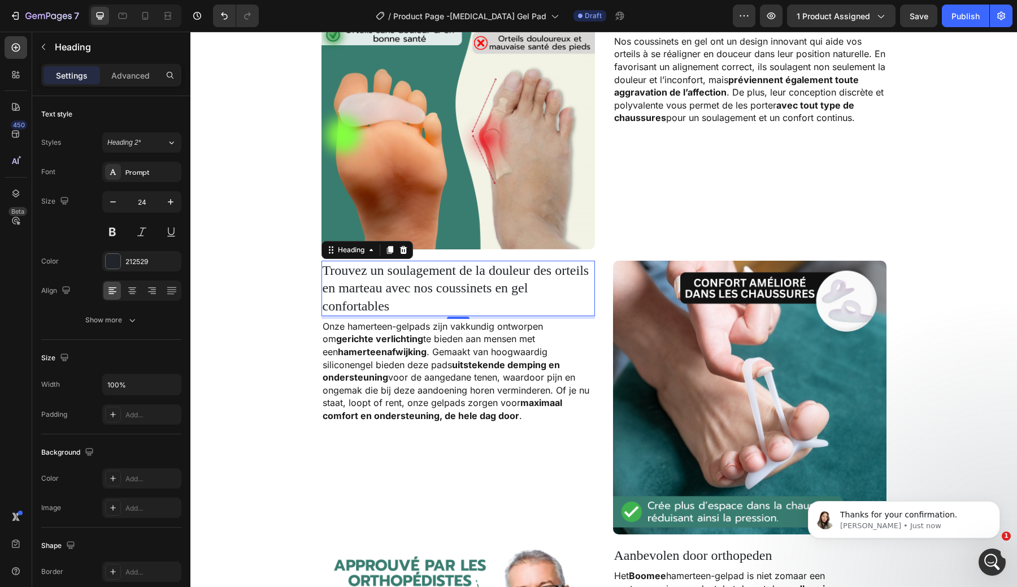
click at [364, 346] on strong "hamerteenafwijking" at bounding box center [382, 351] width 89 height 11
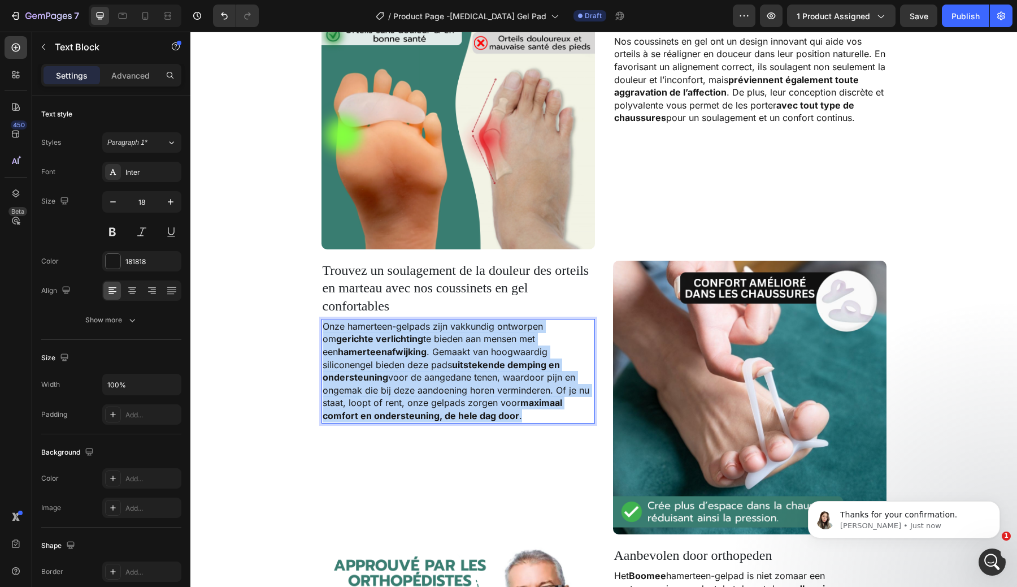
click at [364, 346] on strong "hamerteenafwijking" at bounding box center [382, 351] width 89 height 11
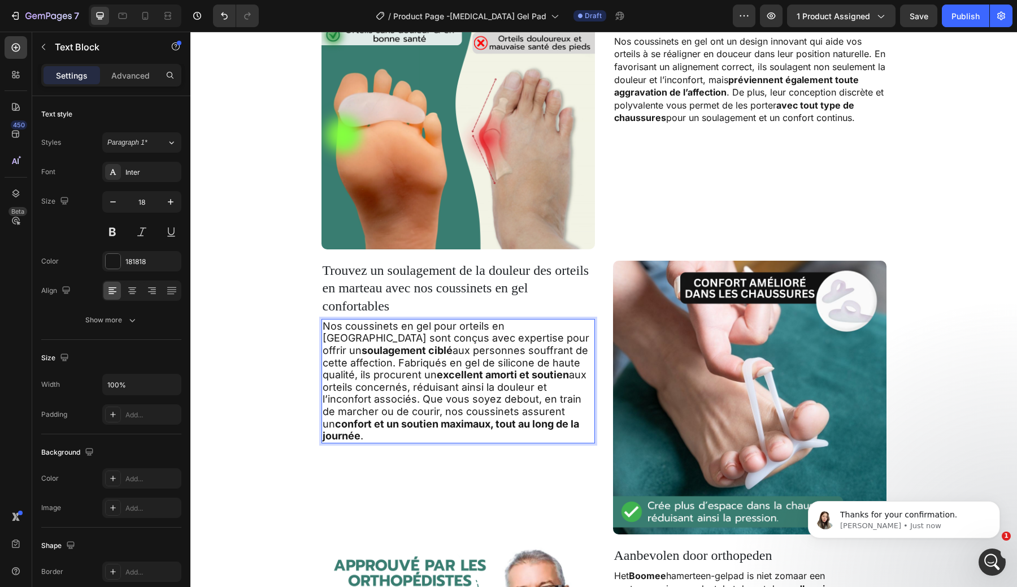
click at [364, 346] on p "Nos coussinets en gel pour orteils en marteau sont conçus avec expertise pour o…" at bounding box center [458, 381] width 271 height 122
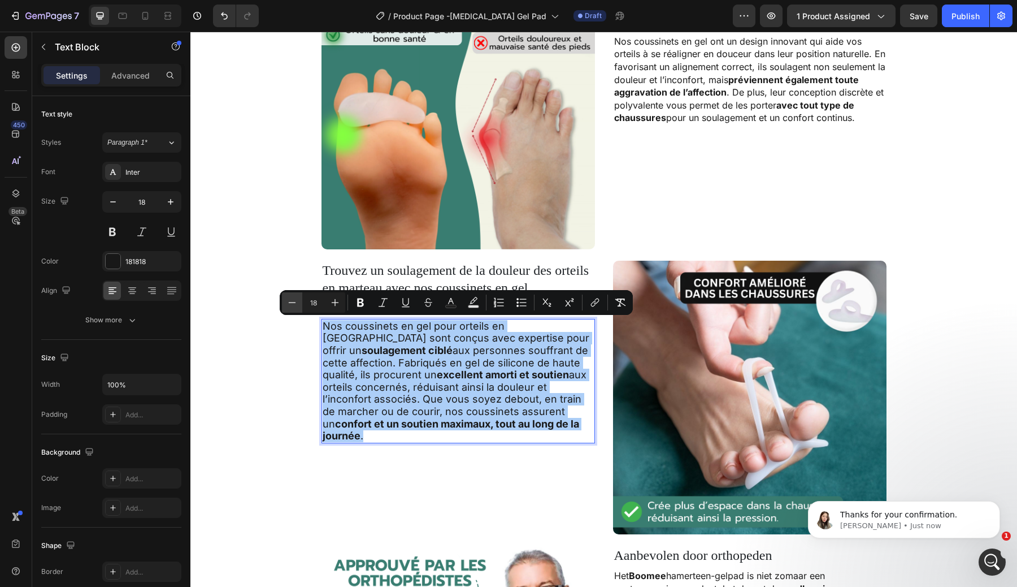
click at [289, 301] on icon "Editor contextual toolbar" at bounding box center [292, 302] width 11 height 11
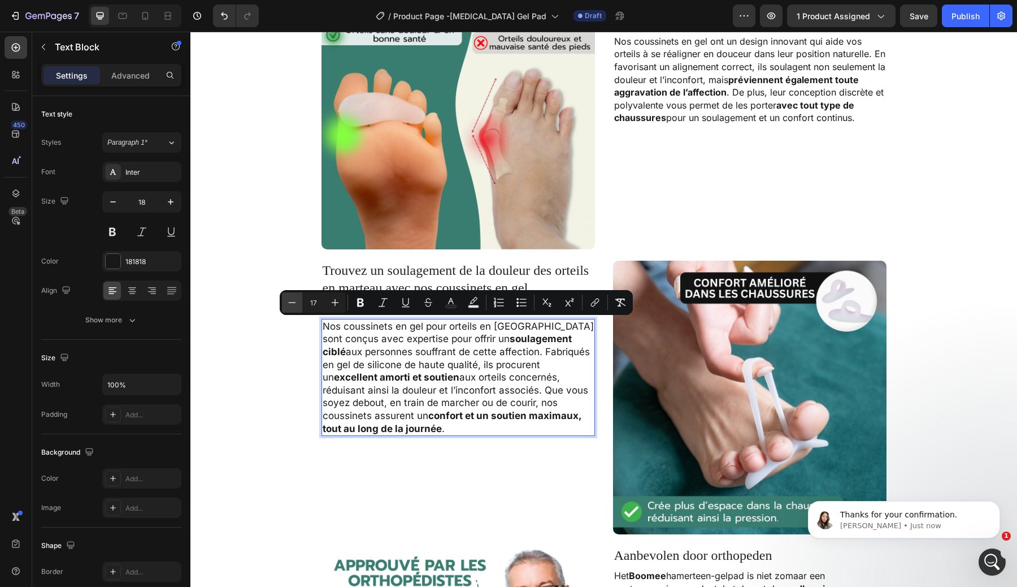
click at [289, 301] on icon "Editor contextual toolbar" at bounding box center [292, 302] width 11 height 11
type input "16"
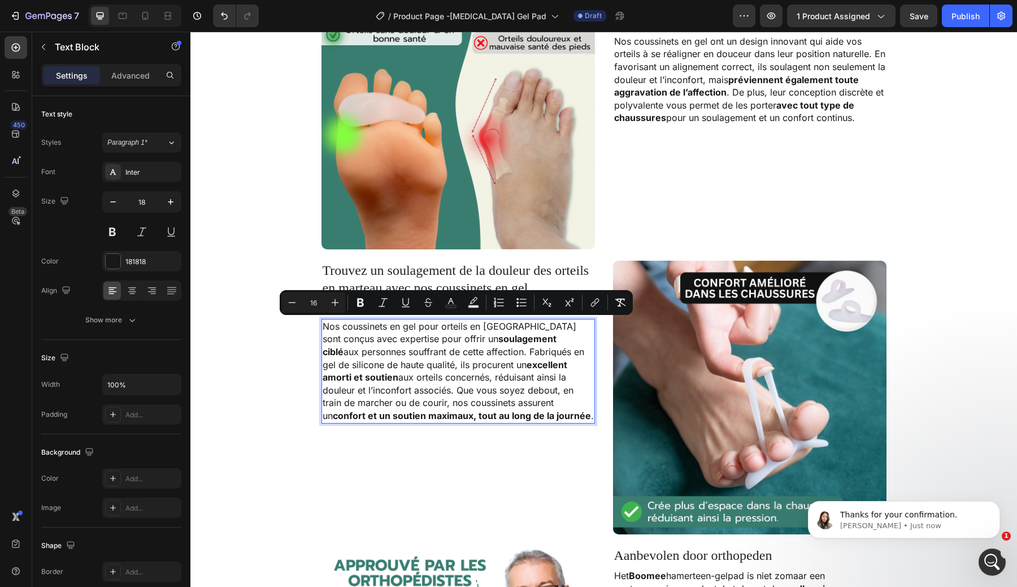
click at [256, 357] on div "Image ⁠⁠⁠⁠⁠⁠⁠ Restaurez l’alignement des orteils et le confort avec les coussin…" at bounding box center [603, 542] width 827 height 1139
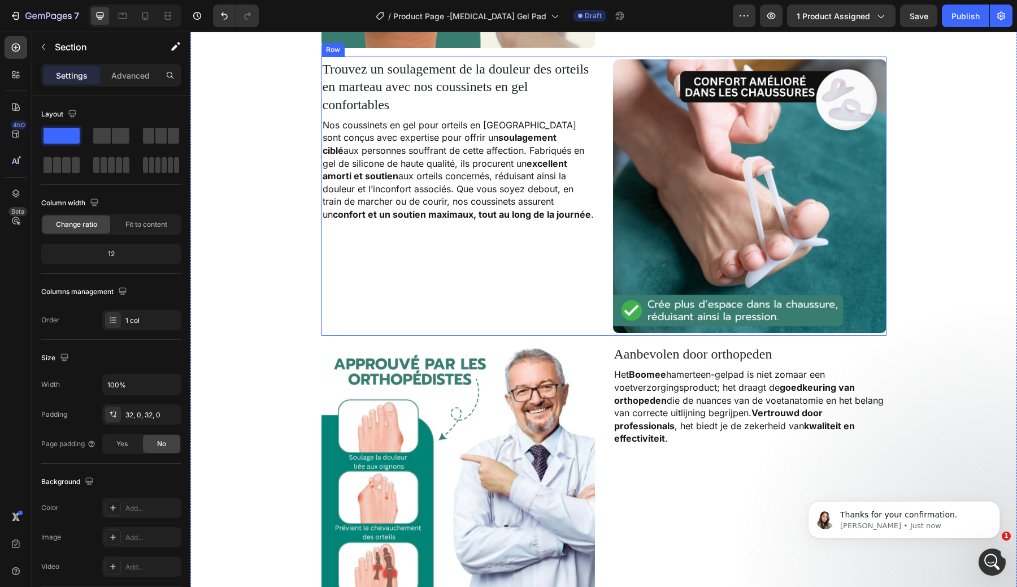
scroll to position [1119, 0]
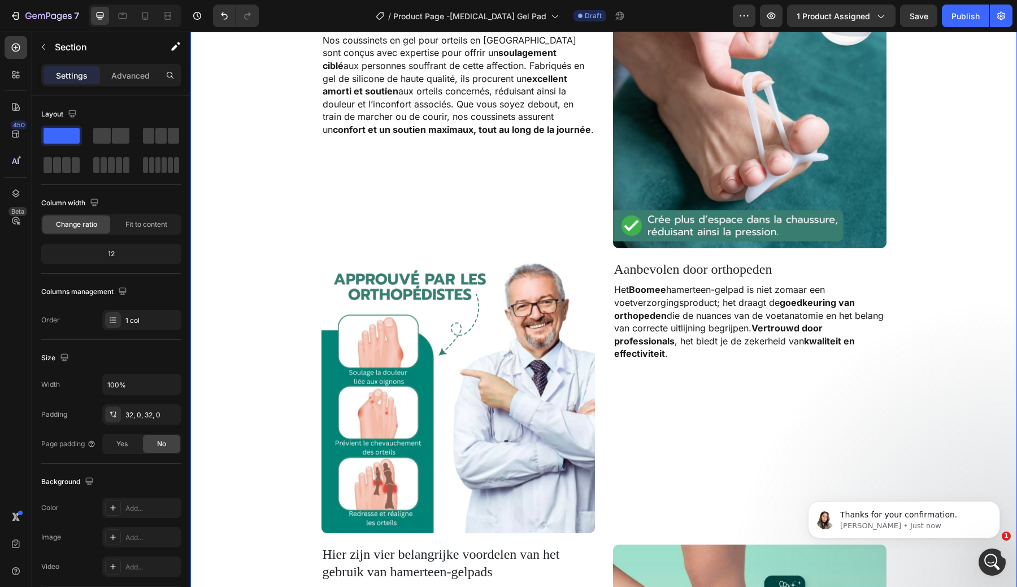
click at [944, 238] on div "Image ⁠⁠⁠⁠⁠⁠⁠ Restaurez l’alignement des orteils et le confort avec les coussin…" at bounding box center [603, 256] width 827 height 1139
click at [743, 263] on span "Aanbevolen door orthopeden" at bounding box center [693, 269] width 158 height 15
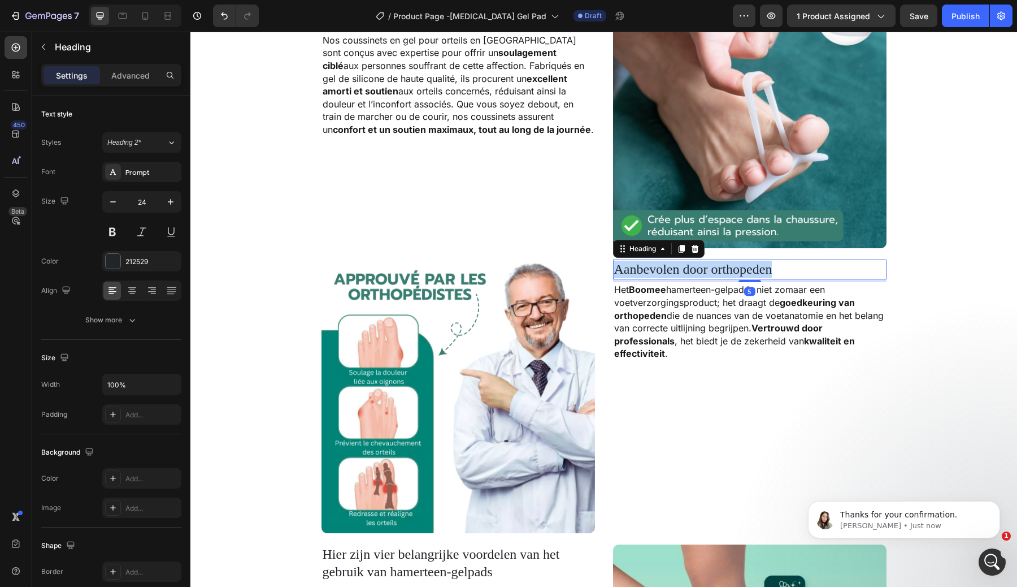
click at [743, 263] on span "Aanbevolen door orthopeden" at bounding box center [693, 269] width 158 height 15
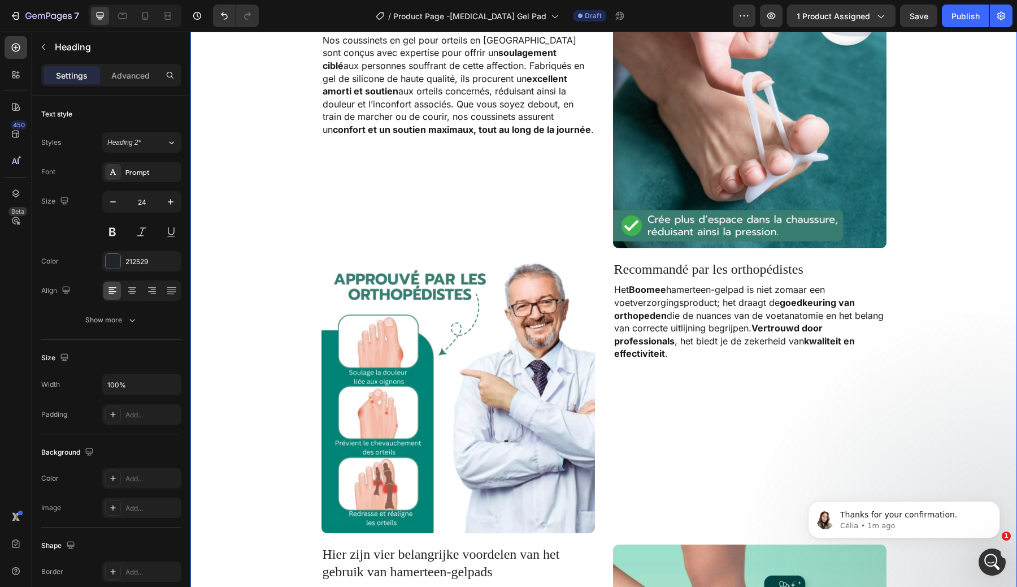
click at [922, 289] on div "Image ⁠⁠⁠⁠⁠⁠⁠ Restaurez l’alignement des orteils et le confort avec les coussin…" at bounding box center [603, 256] width 827 height 1139
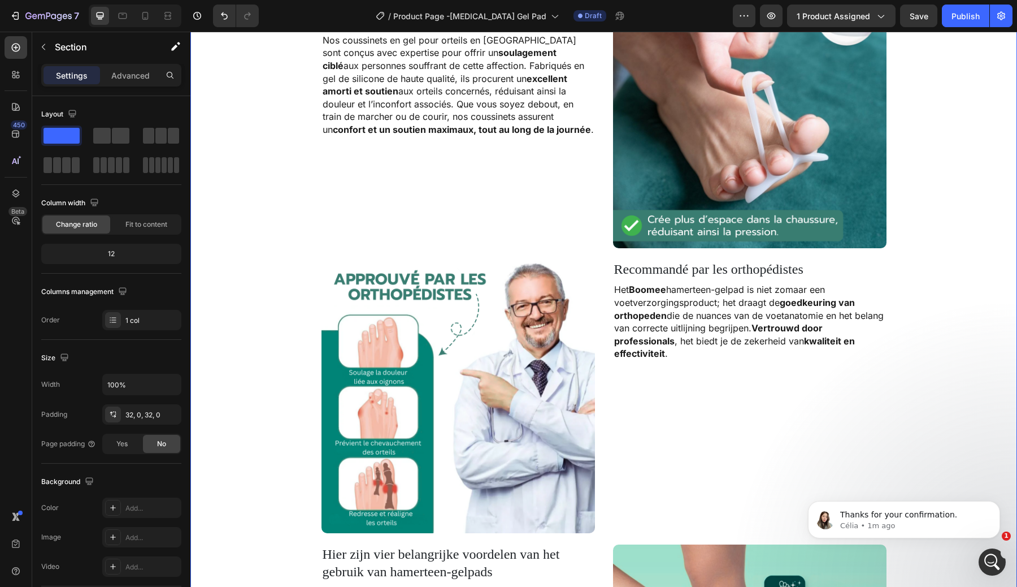
click at [706, 305] on span "Het Boomee hamerteen-gelpad is niet zomaar een voetverzorgingsproduct; het draa…" at bounding box center [749, 321] width 270 height 75
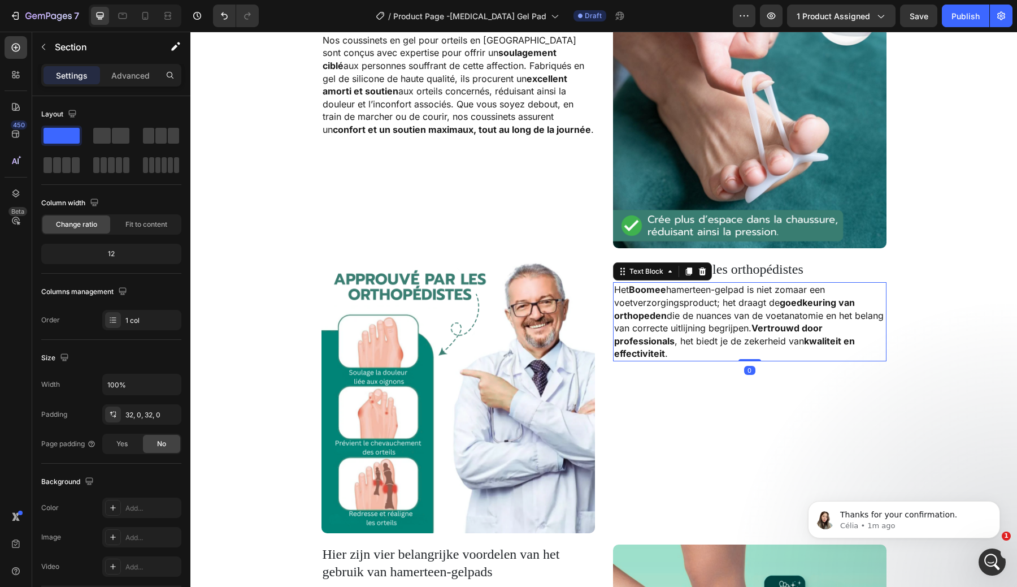
click at [706, 305] on span "Het Boomee hamerteen-gelpad is niet zomaar een voetverzorgingsproduct; het draa…" at bounding box center [749, 321] width 270 height 75
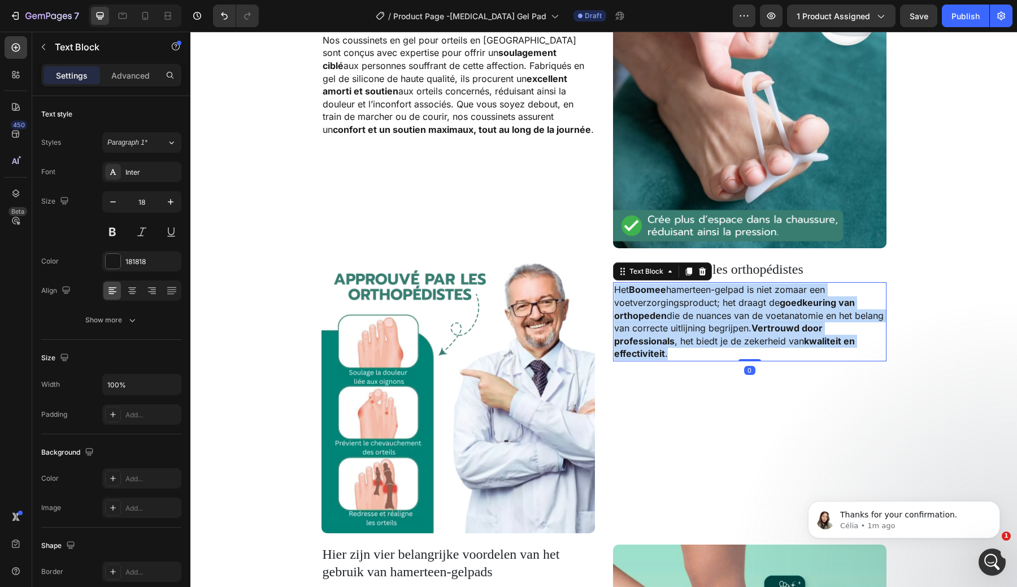
click at [706, 305] on span "Het Boomee hamerteen-gelpad is niet zomaar een voetverzorgingsproduct; het draa…" at bounding box center [749, 321] width 270 height 75
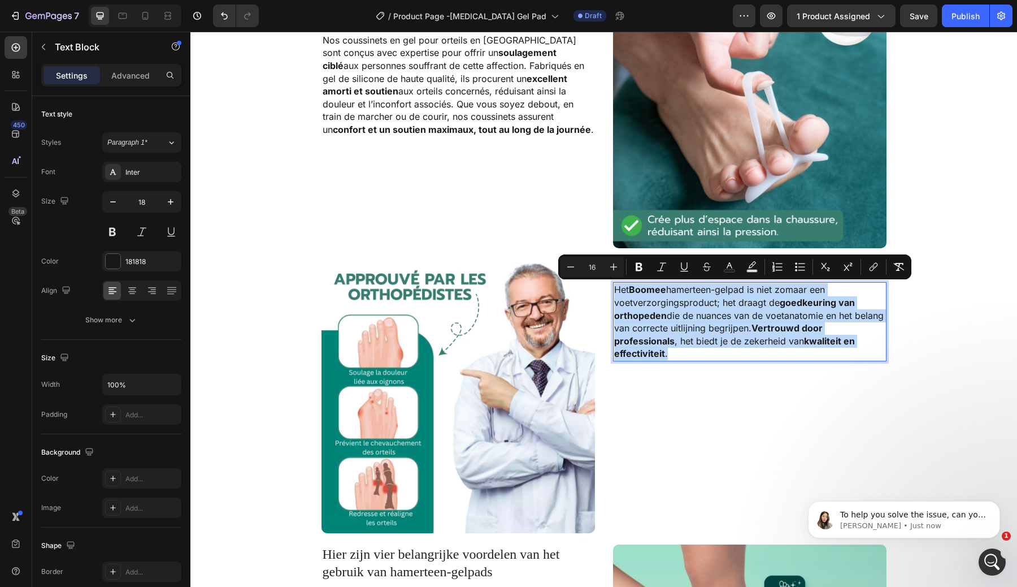
type input "18"
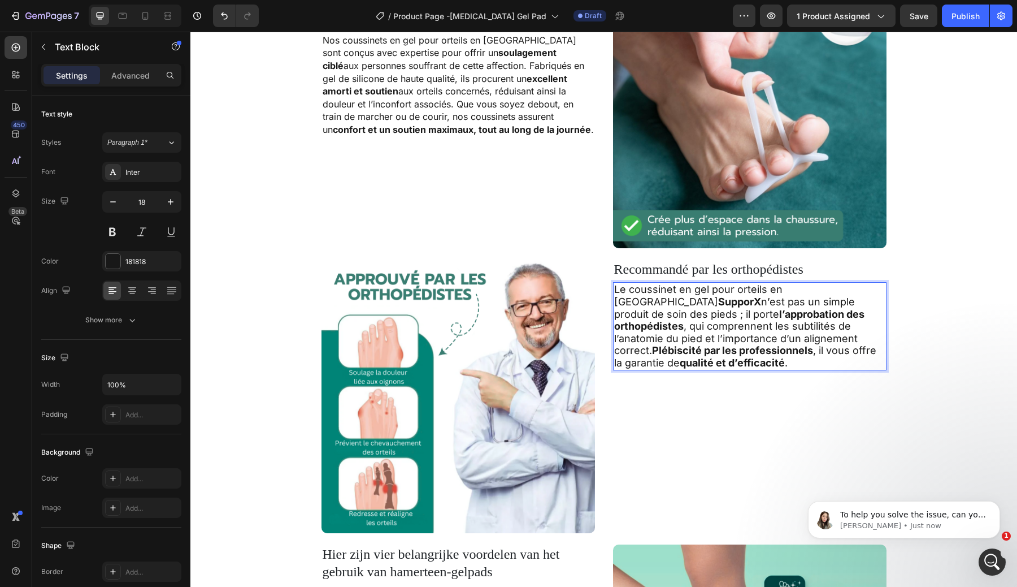
click at [697, 308] on strong "l’approbation des orthopédistes" at bounding box center [739, 320] width 250 height 24
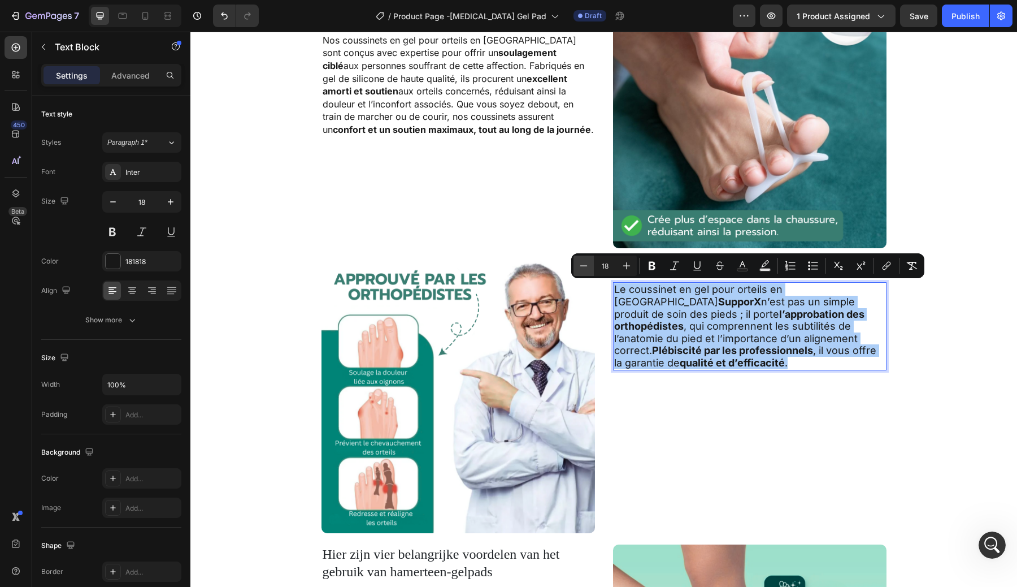
click at [584, 263] on icon "Editor contextual toolbar" at bounding box center [583, 265] width 11 height 11
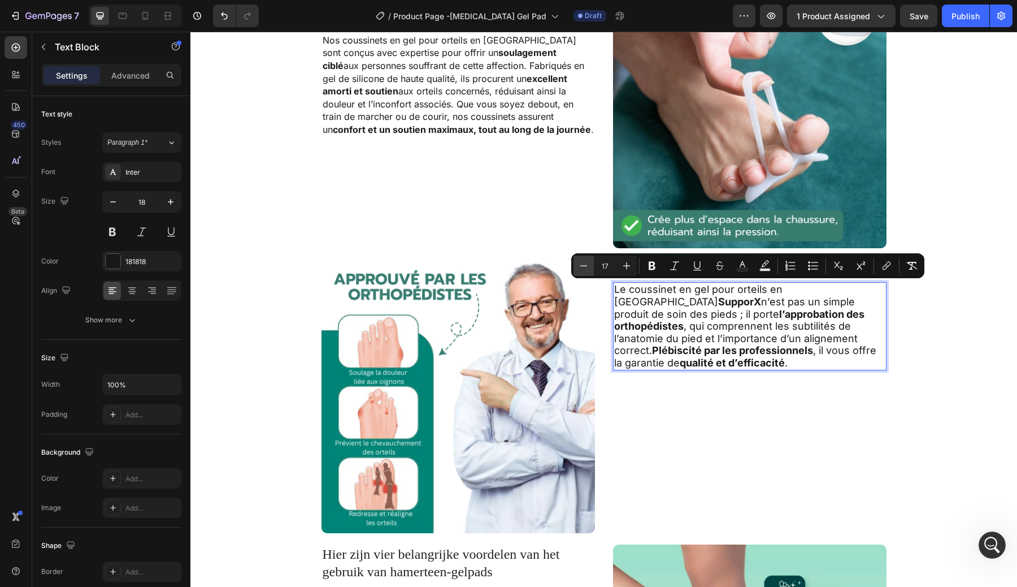
click at [584, 263] on icon "Editor contextual toolbar" at bounding box center [583, 265] width 11 height 11
type input "16"
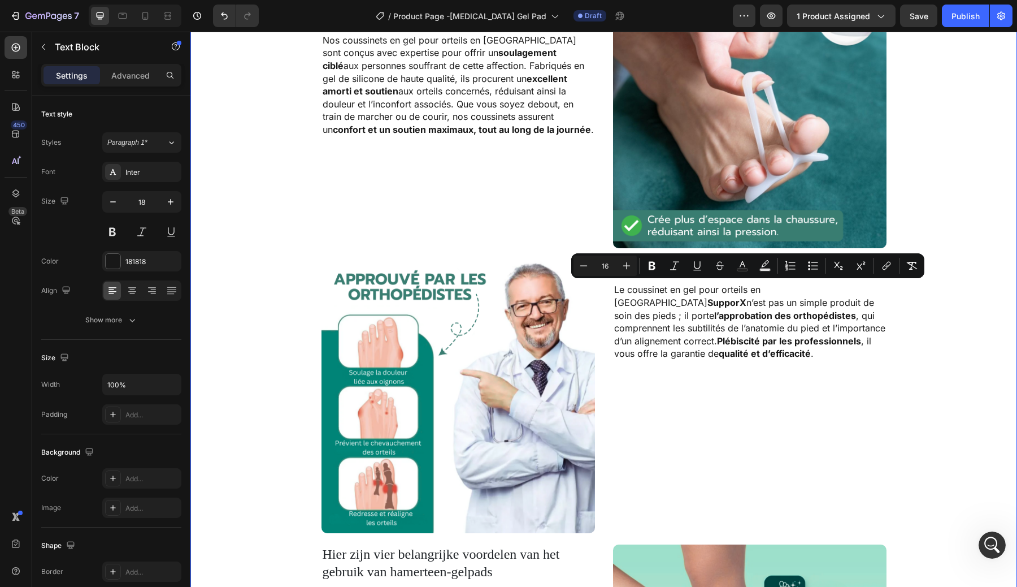
click at [961, 362] on div "Image ⁠⁠⁠⁠⁠⁠⁠ Restaurez l’alignement des orteils et le confort avec les coussin…" at bounding box center [603, 256] width 827 height 1139
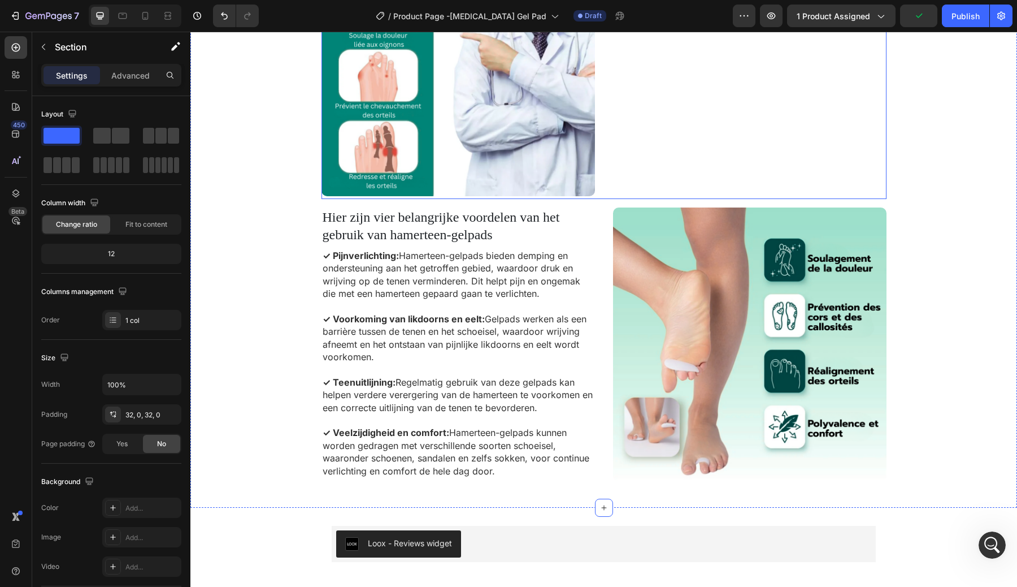
scroll to position [1487, 0]
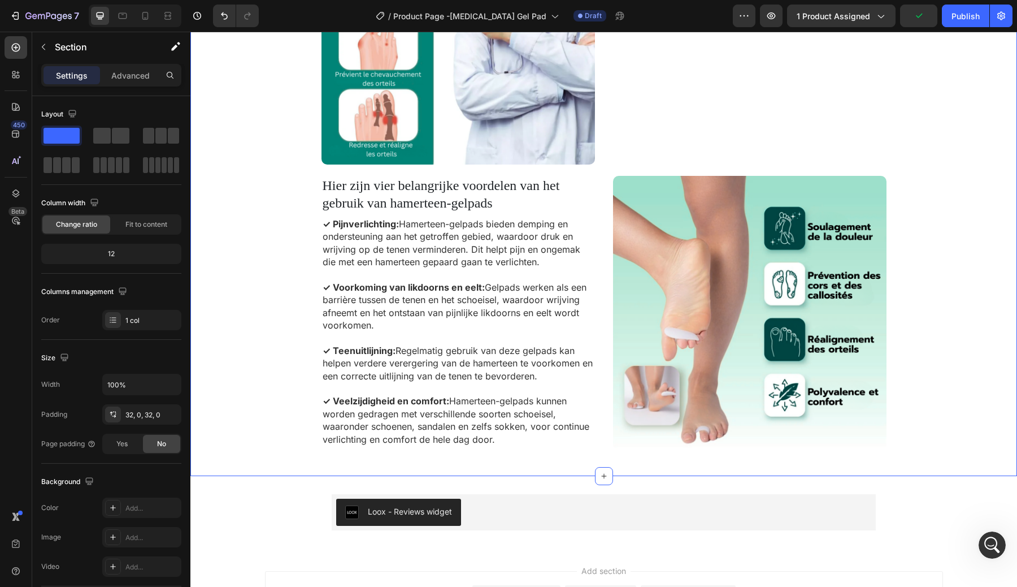
click at [420, 200] on span "Hier zijn vier belangrijke voordelen van het gebruik van hamerteen-gelpads" at bounding box center [441, 194] width 237 height 32
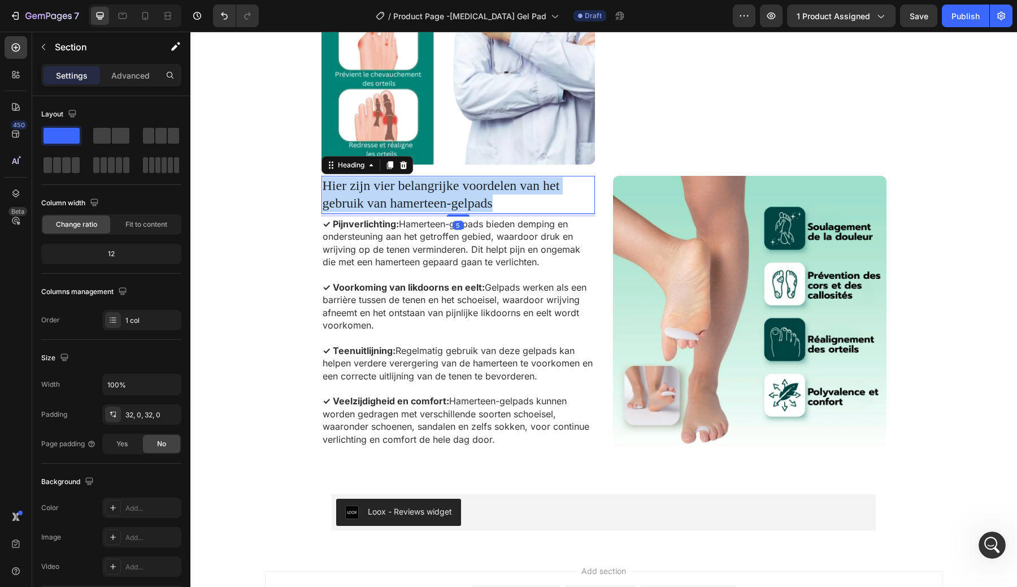
click at [420, 200] on span "Hier zijn vier belangrijke voordelen van het gebruik van hamerteen-gelpads" at bounding box center [441, 194] width 237 height 32
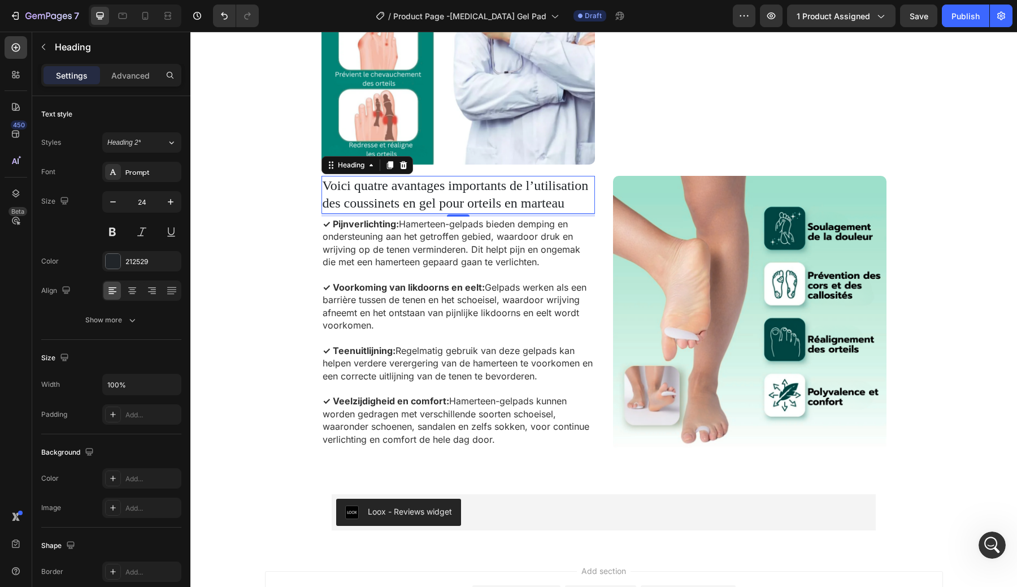
click at [426, 239] on span "✓ Pijnverlichting: Hamerteen-gelpads bieden demping en ondersteuning aan het ge…" at bounding box center [452, 243] width 258 height 50
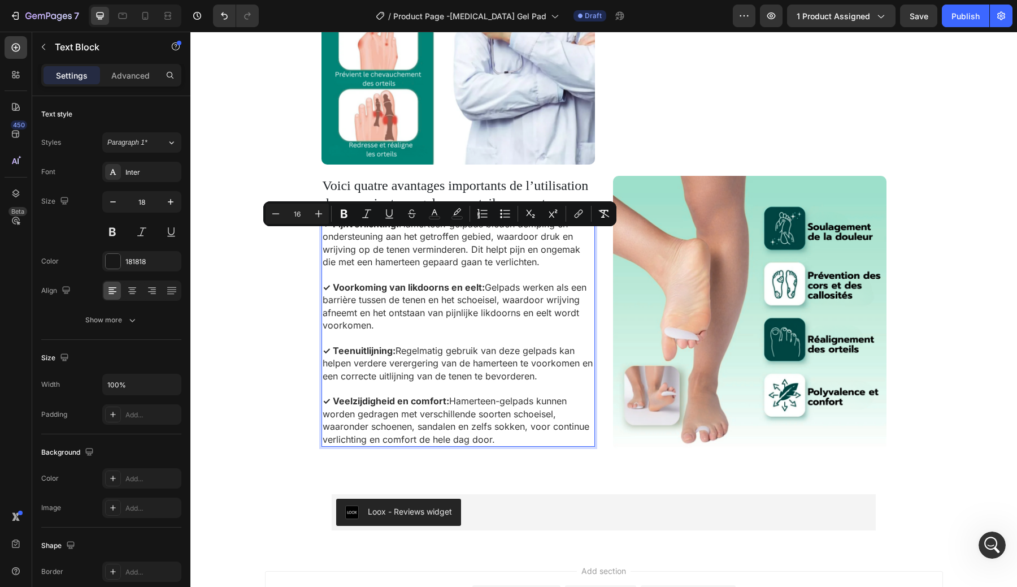
click at [450, 244] on span "✓ Pijnverlichting: Hamerteen-gelpads bieden demping en ondersteuning aan het ge…" at bounding box center [452, 243] width 258 height 50
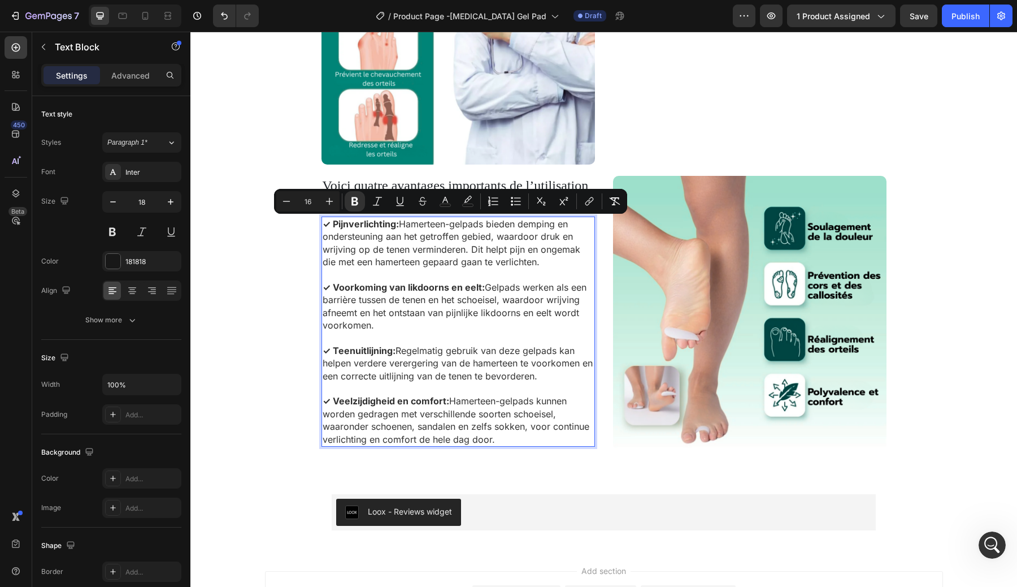
drag, startPoint x: 544, startPoint y: 265, endPoint x: 332, endPoint y: 223, distance: 216.1
click at [332, 223] on p "✓ Pijnverlichting: Hamerteen-gelpads bieden demping en ondersteuning aan het ge…" at bounding box center [458, 243] width 271 height 51
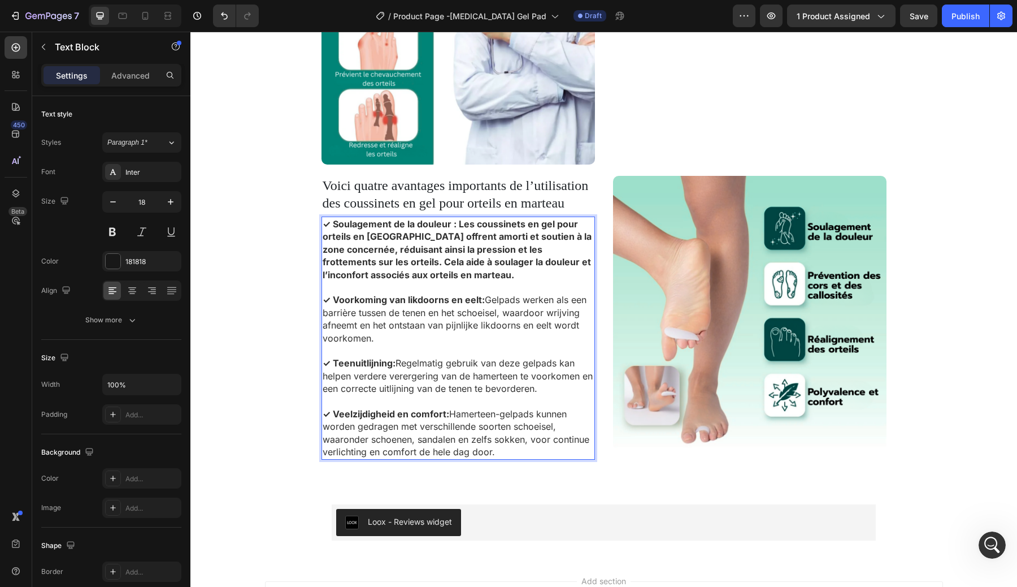
click at [402, 235] on strong "✓ Soulagement de la douleur : Les coussinets en gel pour orteils en marteau off…" at bounding box center [457, 249] width 269 height 62
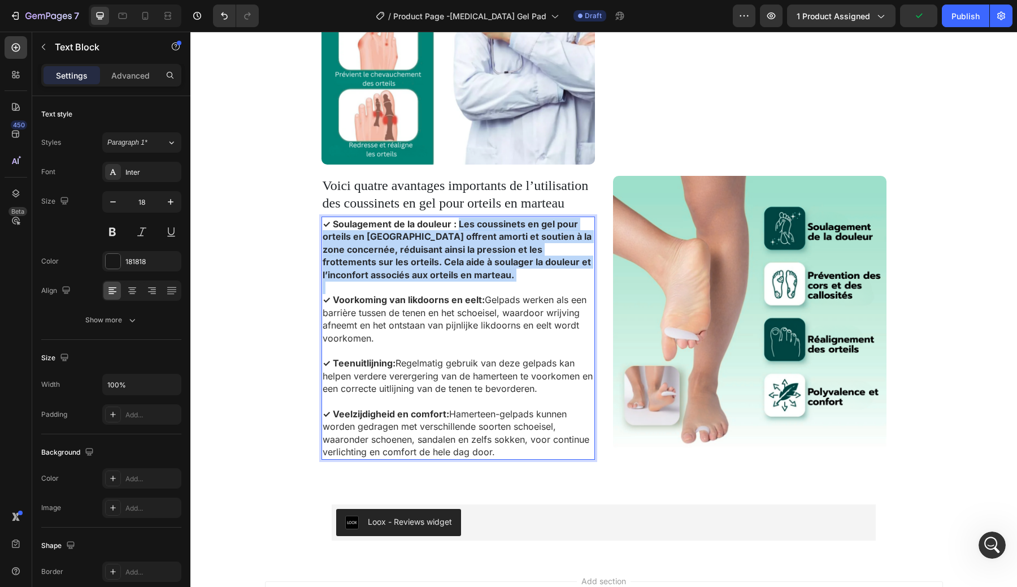
drag, startPoint x: 457, startPoint y: 225, endPoint x: 477, endPoint y: 287, distance: 65.2
click at [477, 287] on div "✓ Soulagement de la douleur : Les coussinets en gel pour orteils en marteau off…" at bounding box center [459, 337] width 274 height 243
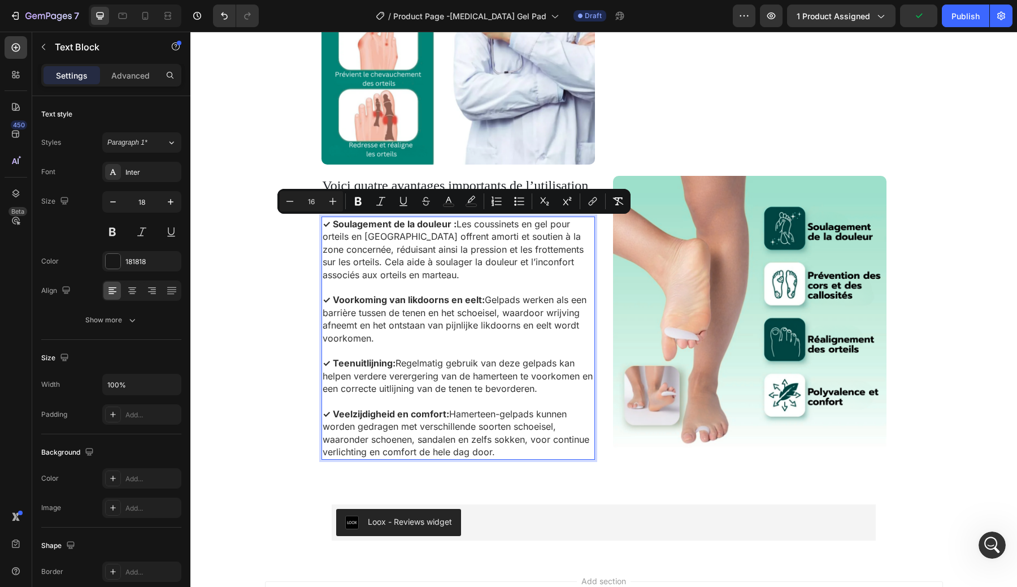
click at [477, 287] on p "Rich Text Editor. Editing area: main" at bounding box center [458, 287] width 271 height 12
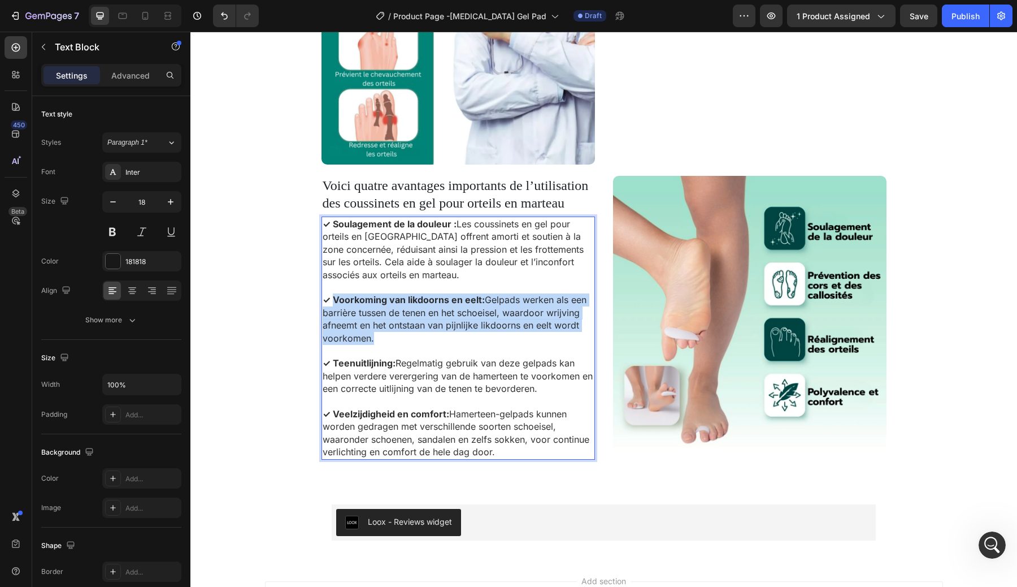
drag, startPoint x: 391, startPoint y: 340, endPoint x: 334, endPoint y: 298, distance: 70.8
click at [334, 298] on p "✓ Voorkoming van likdoorns en eelt: Gelpads werken als een barrière tussen de t…" at bounding box center [458, 318] width 271 height 51
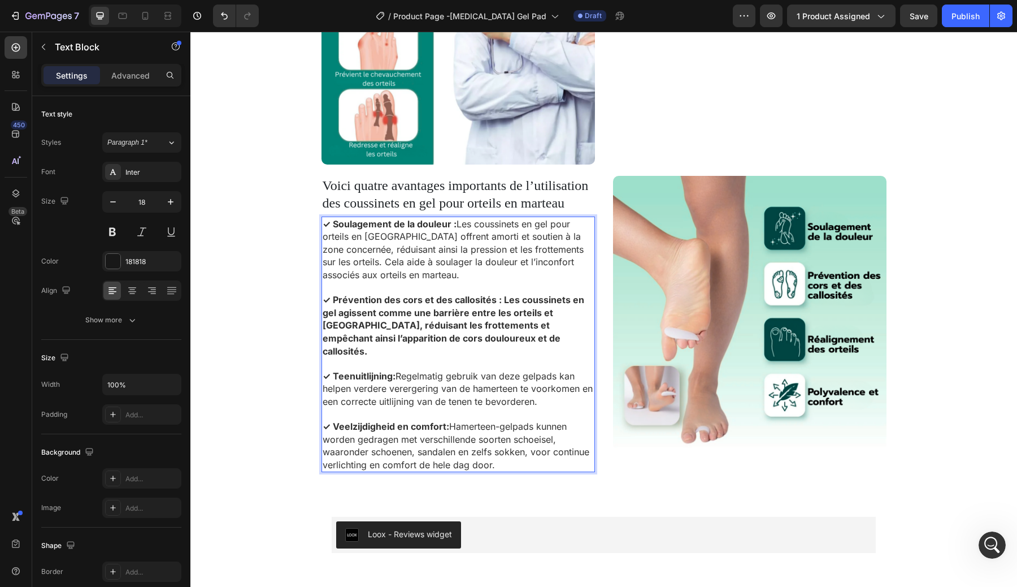
click at [408, 322] on strong "✓ Prévention des cors et des callosités : Les coussinets en gel agissent comme …" at bounding box center [454, 325] width 262 height 62
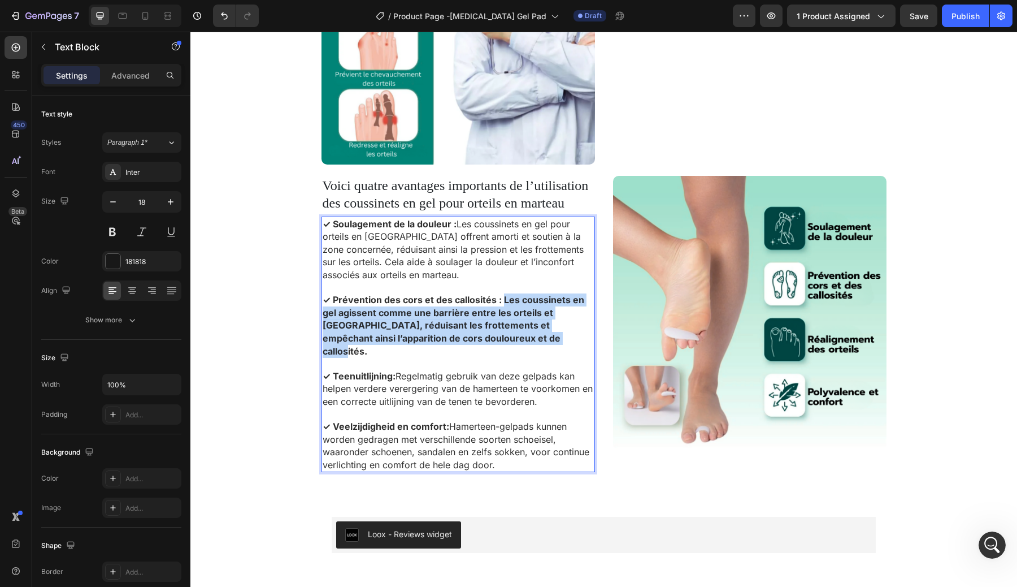
drag, startPoint x: 500, startPoint y: 299, endPoint x: 543, endPoint y: 335, distance: 55.8
click at [543, 335] on p "✓ Prévention des cors et des callosités : Les coussinets en gel agissent comme …" at bounding box center [458, 325] width 271 height 64
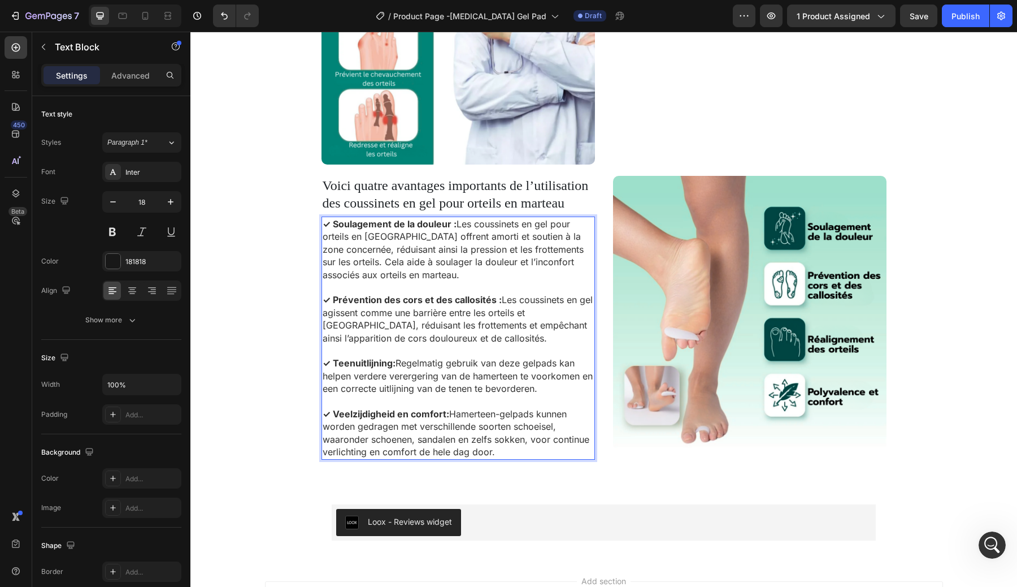
click at [520, 357] on p "✓ Teenuitlijning: Regelmatig gebruik van deze gelpads kan helpen verdere vererg…" at bounding box center [458, 376] width 271 height 38
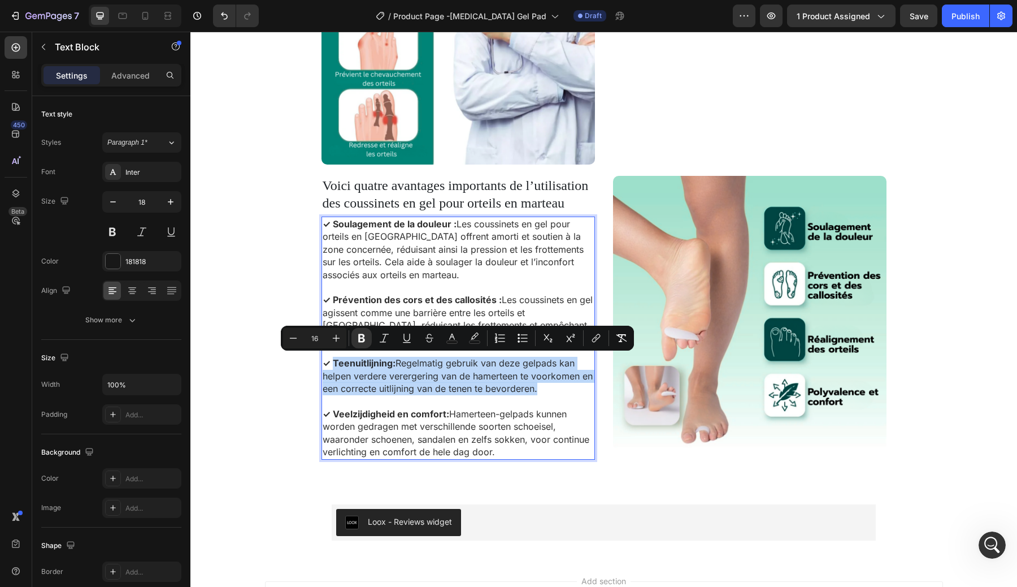
drag, startPoint x: 547, startPoint y: 387, endPoint x: 331, endPoint y: 364, distance: 217.0
click at [331, 364] on p "✓ Teenuitlijning: Regelmatig gebruik van deze gelpads kan helpen verdere vererg…" at bounding box center [458, 376] width 271 height 38
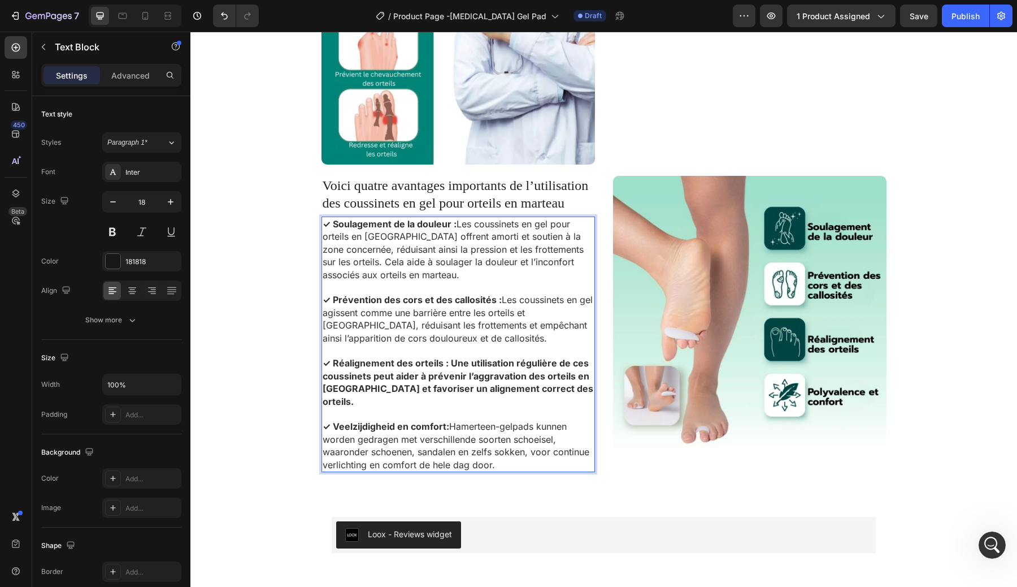
click at [424, 388] on strong "✓ Réalignement des orteils : Une utilisation régulière de ces coussinets peut a…" at bounding box center [458, 382] width 271 height 50
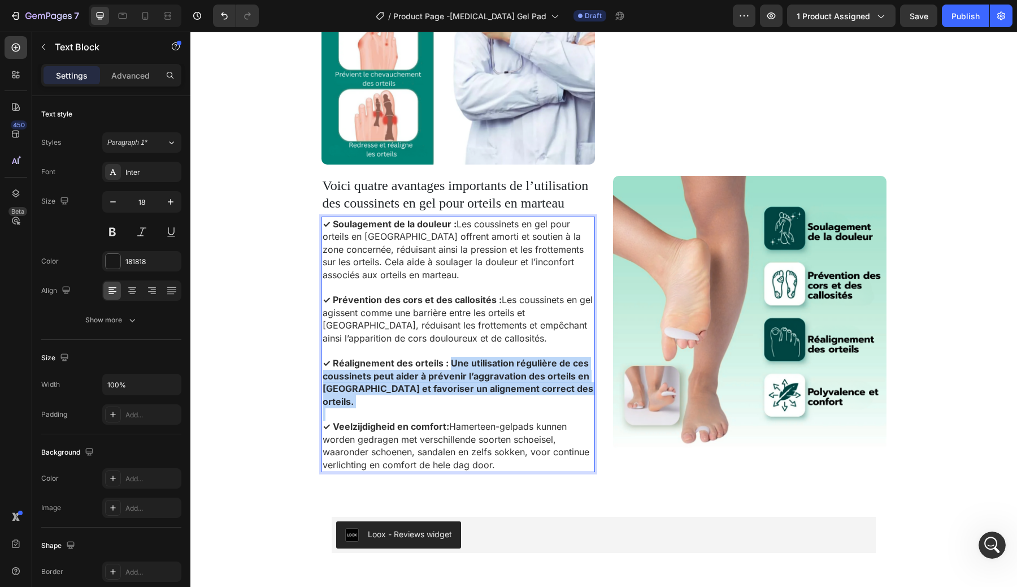
drag, startPoint x: 447, startPoint y: 359, endPoint x: 570, endPoint y: 392, distance: 127.5
click at [570, 392] on div "✓ Soulagement de la douleur : Les coussinets en gel pour orteils en marteau off…" at bounding box center [459, 344] width 274 height 256
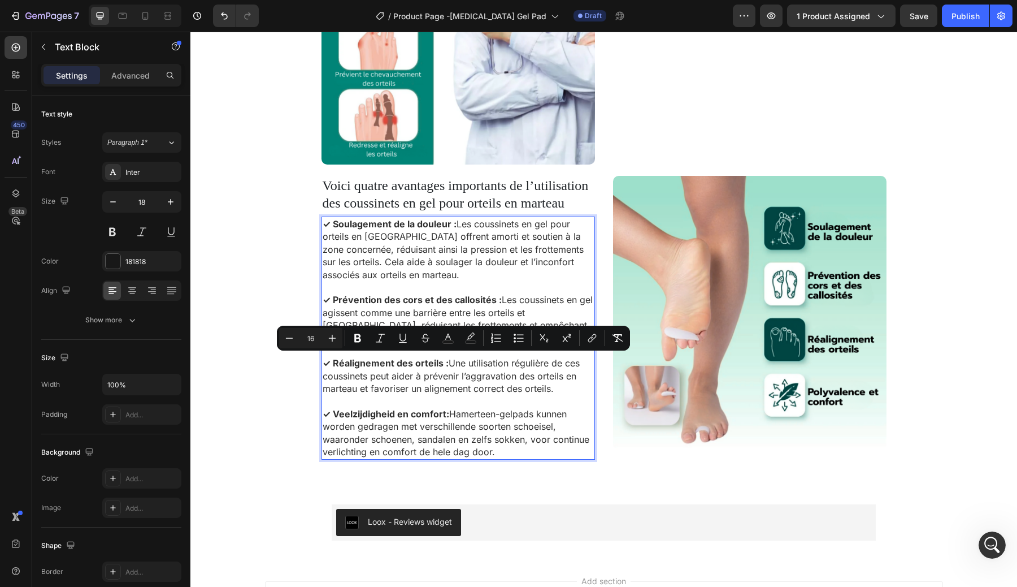
click at [537, 411] on span "✓ Veelzijdigheid en comfort: Hamerteen-gelpads kunnen worden gedragen met versc…" at bounding box center [456, 433] width 267 height 50
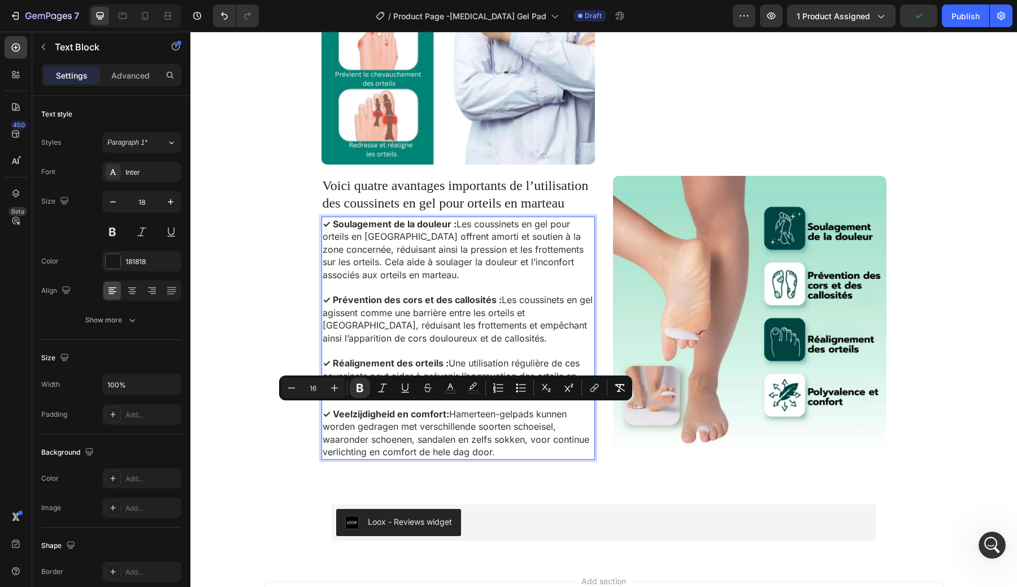
drag, startPoint x: 498, startPoint y: 445, endPoint x: 335, endPoint y: 410, distance: 167.0
click at [335, 410] on p "✓ Veelzijdigheid en comfort: Hamerteen-gelpads kunnen worden gedragen met versc…" at bounding box center [458, 432] width 271 height 51
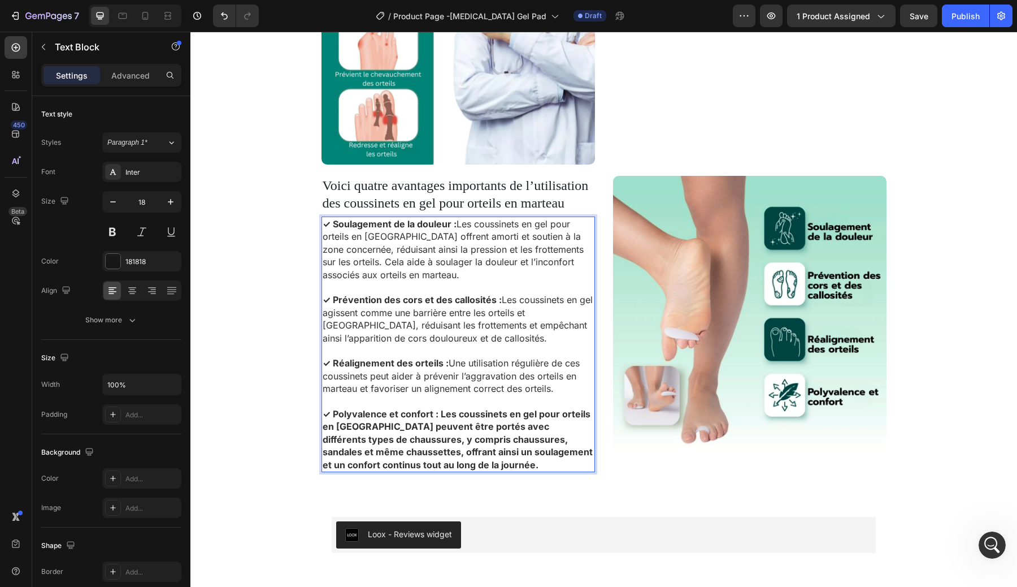
click at [398, 424] on strong "✓ Polyvalence et confort : Les coussinets en gel pour orteils en marteau peuven…" at bounding box center [458, 439] width 270 height 62
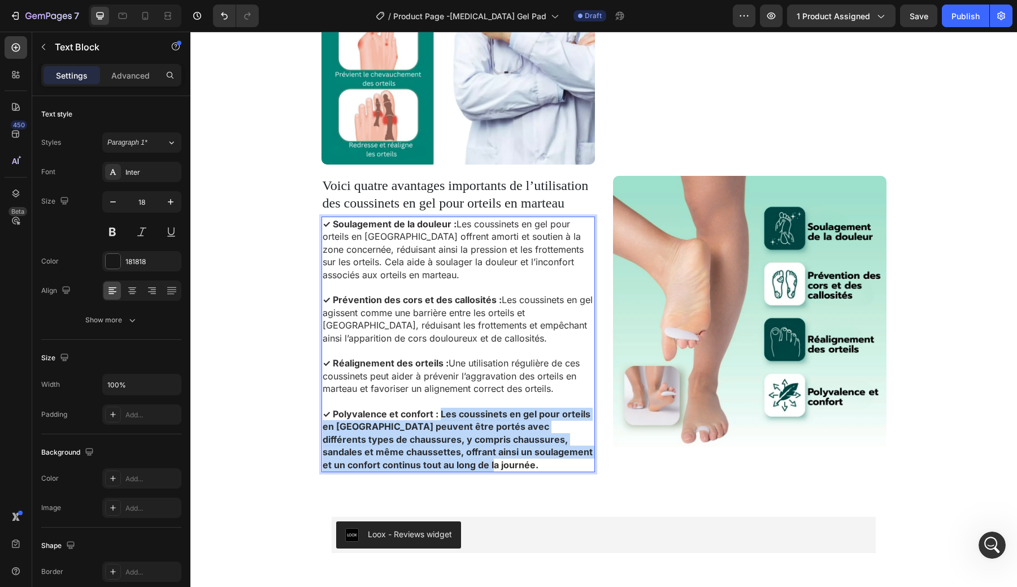
drag, startPoint x: 437, startPoint y: 407, endPoint x: 500, endPoint y: 455, distance: 78.6
click at [500, 455] on p "✓ Polyvalence et confort : Les coussinets en gel pour orteils en marteau peuven…" at bounding box center [458, 439] width 271 height 64
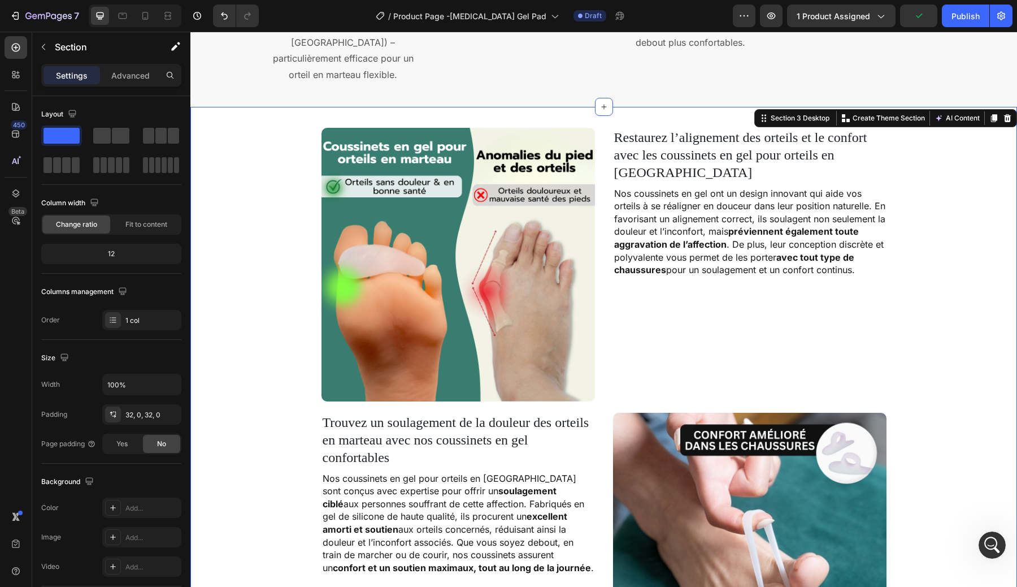
scroll to position [672, 0]
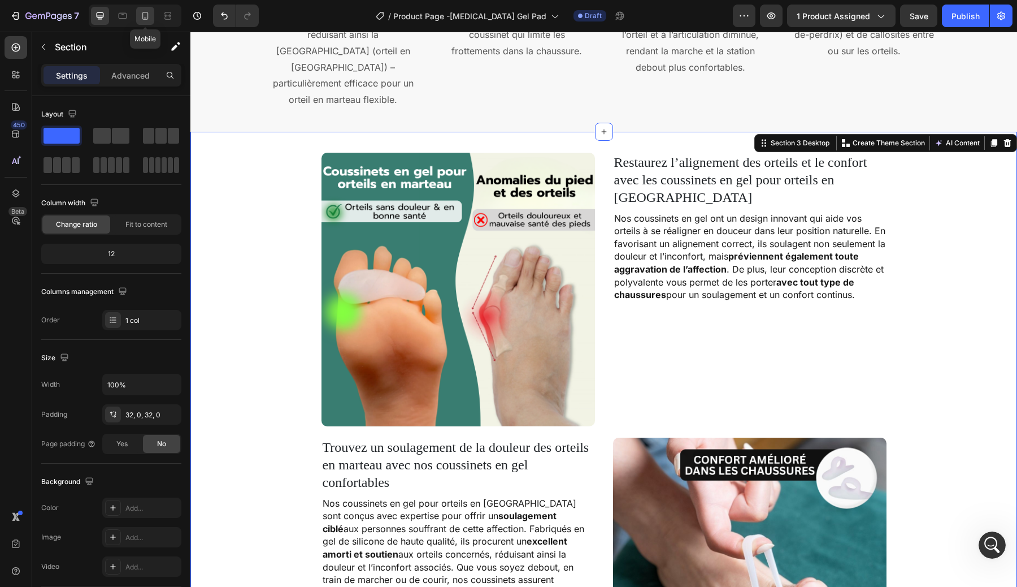
click at [147, 21] on icon at bounding box center [145, 15] width 11 height 11
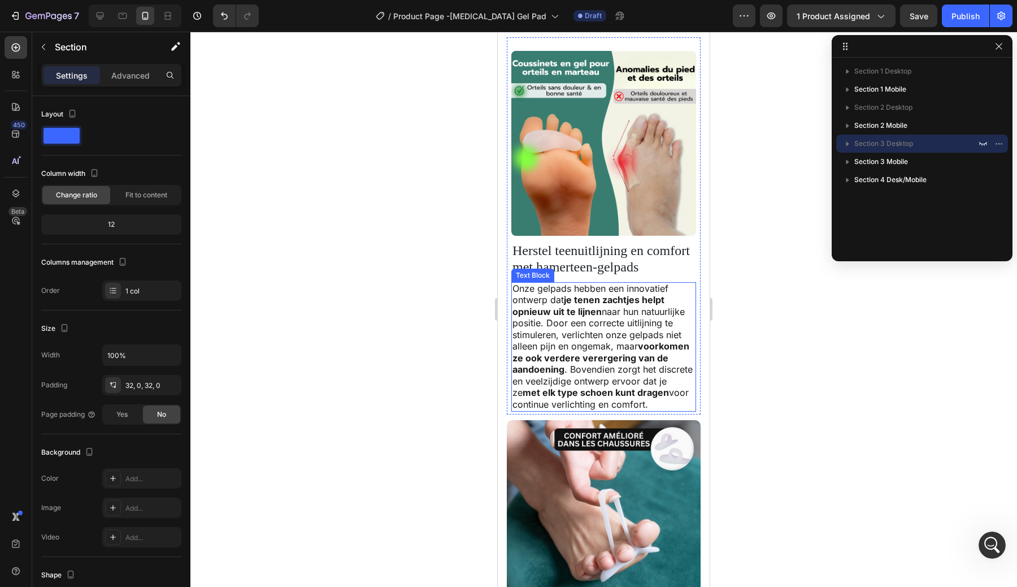
scroll to position [901, 0]
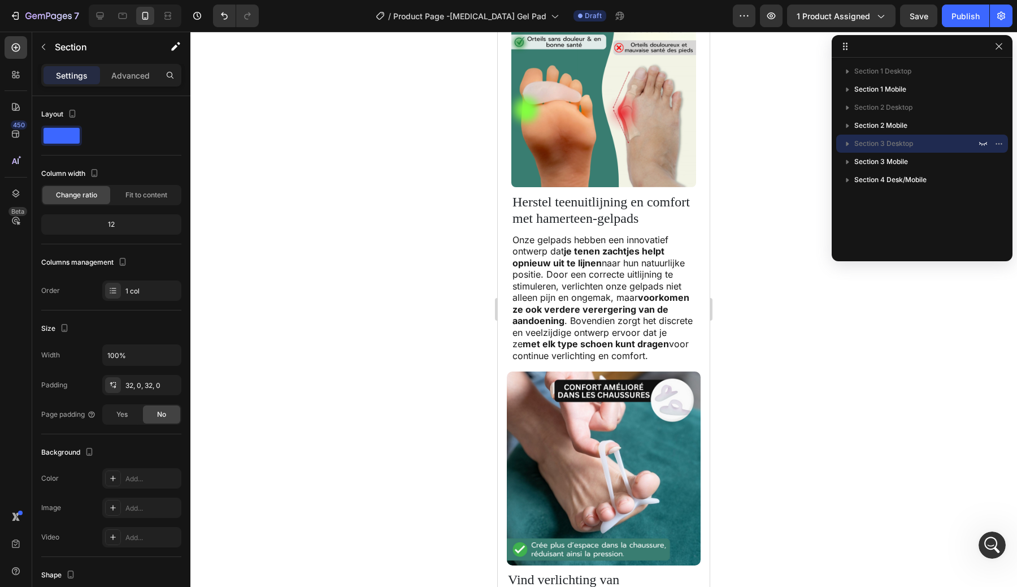
click at [563, 204] on span "Herstel teenuitlijning en comfort met hamerteen-gelpads" at bounding box center [601, 209] width 177 height 31
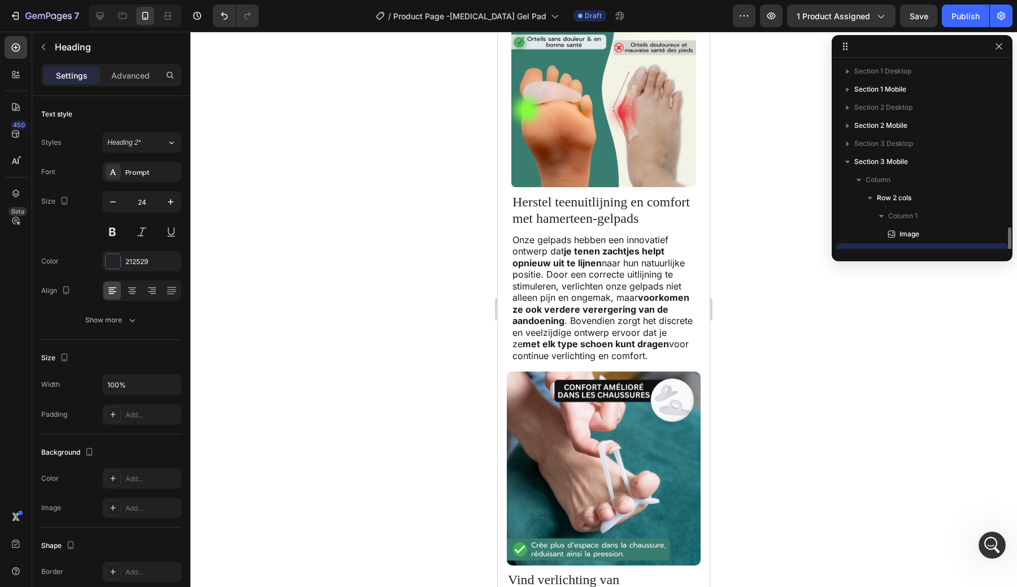
scroll to position [105, 0]
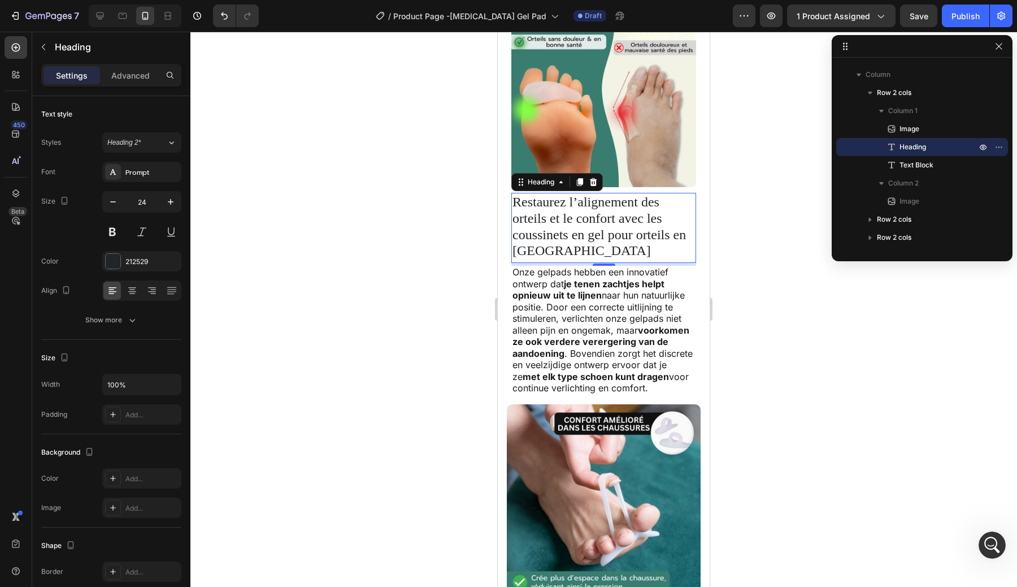
click at [607, 340] on strong "voorkomen ze ook verdere verergering van de aandoening" at bounding box center [601, 341] width 177 height 34
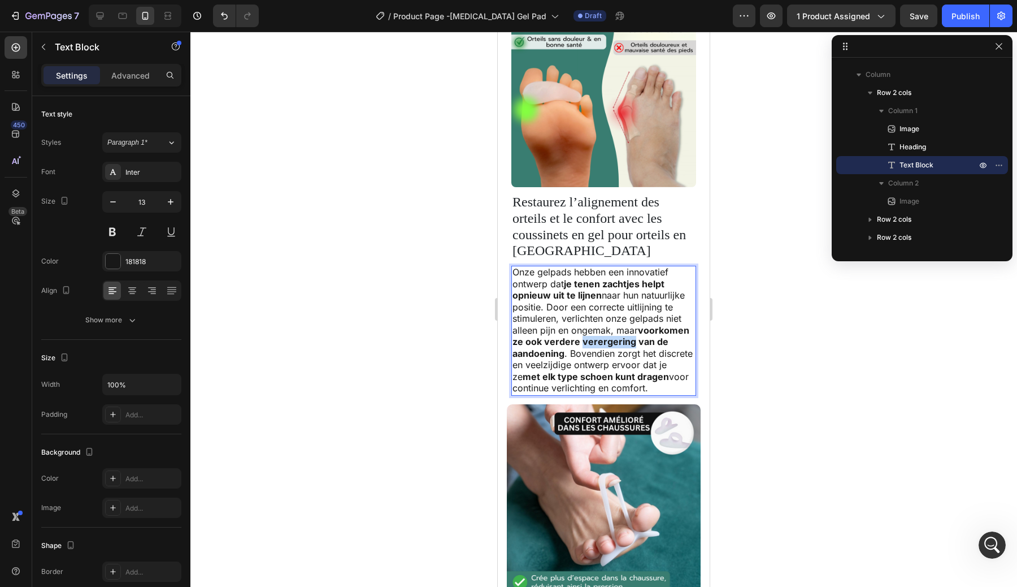
click at [607, 340] on strong "voorkomen ze ook verdere verergering van de aandoening" at bounding box center [601, 341] width 177 height 34
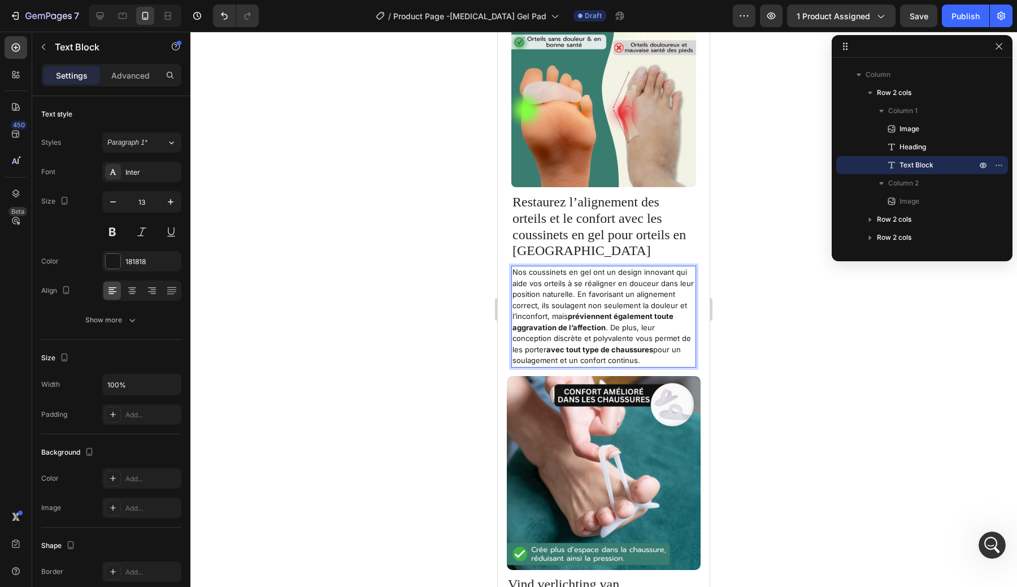
click at [549, 303] on p "Nos coussinets en gel ont un design innovant qui aide vos orteils à se réaligne…" at bounding box center [604, 316] width 183 height 99
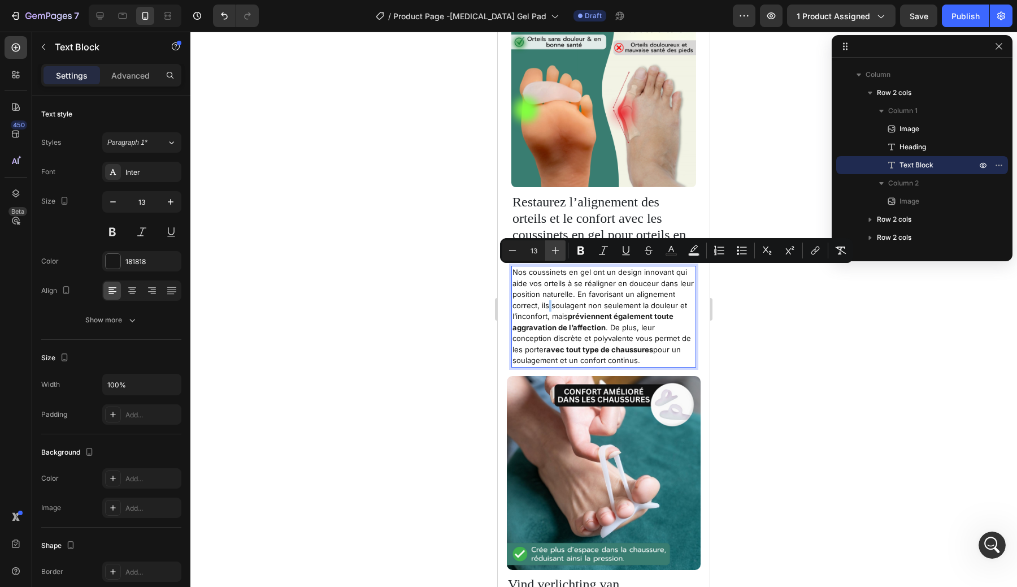
click at [551, 251] on icon "Editor contextual toolbar" at bounding box center [555, 250] width 11 height 11
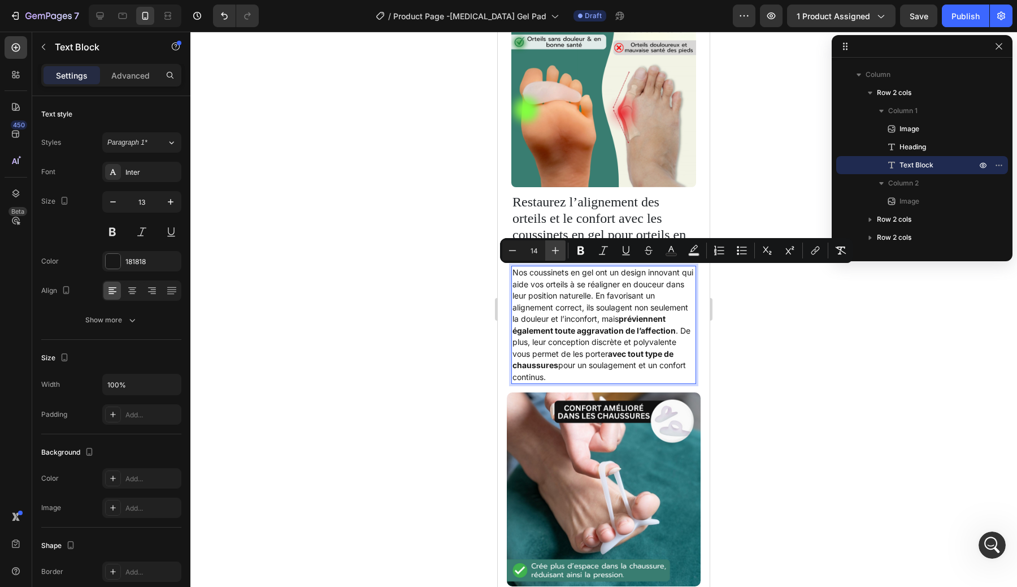
click at [551, 251] on icon "Editor contextual toolbar" at bounding box center [555, 250] width 11 height 11
type input "16"
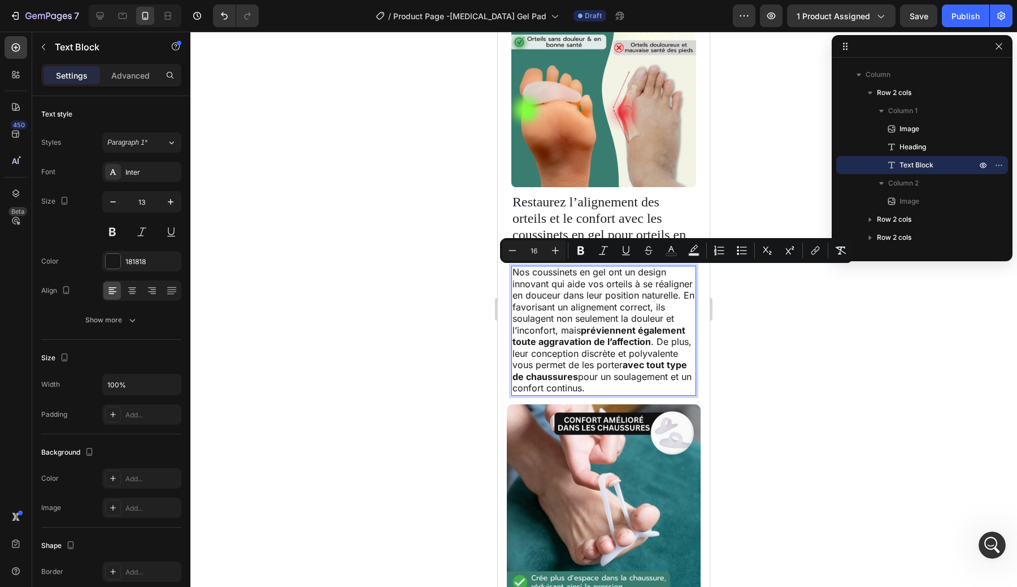
click at [761, 368] on div at bounding box center [603, 309] width 827 height 555
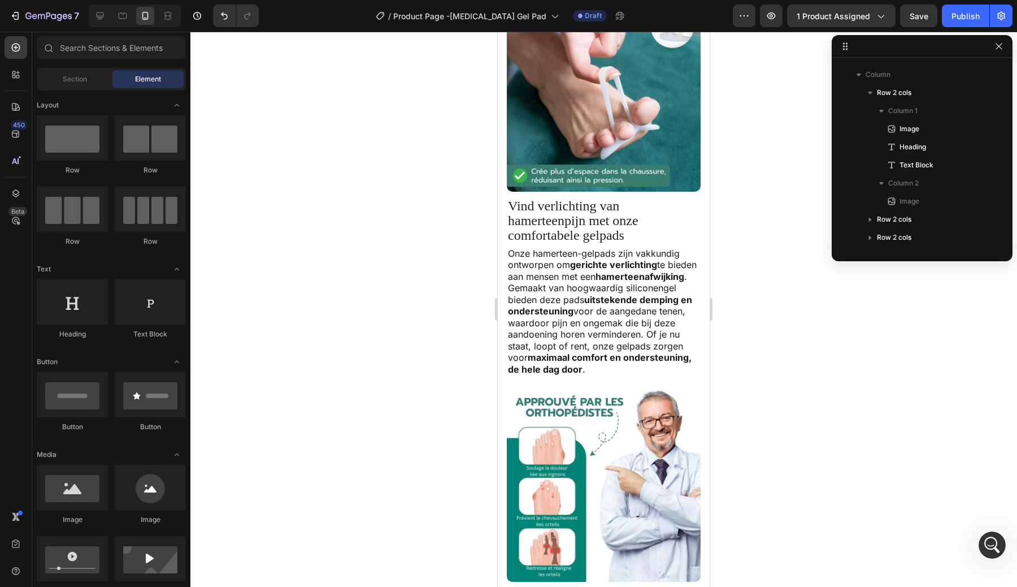
scroll to position [1326, 0]
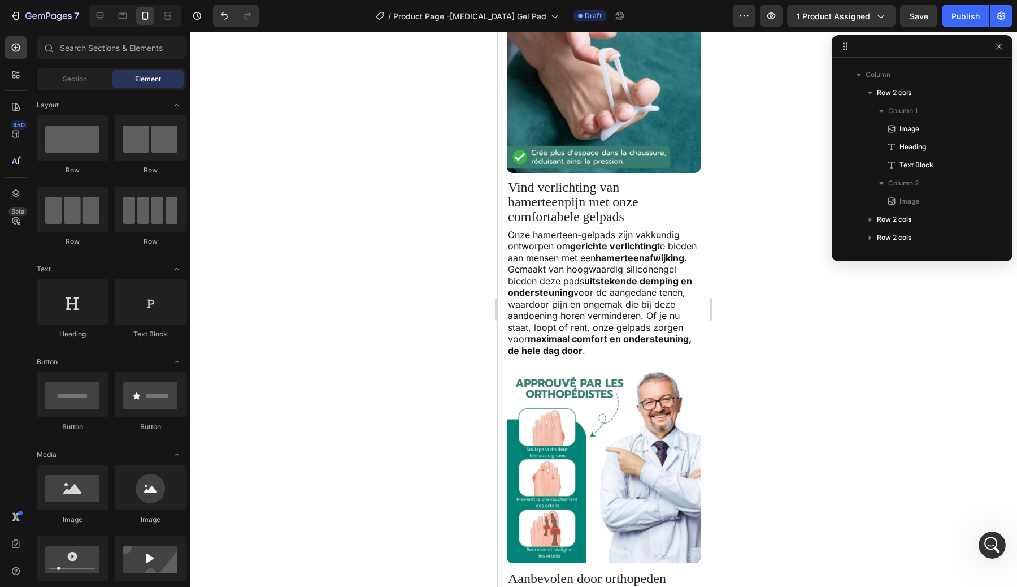
click at [563, 198] on span "Vind verlichting van hamerteenpijn met onze comfortabele gelpads" at bounding box center [573, 202] width 131 height 45
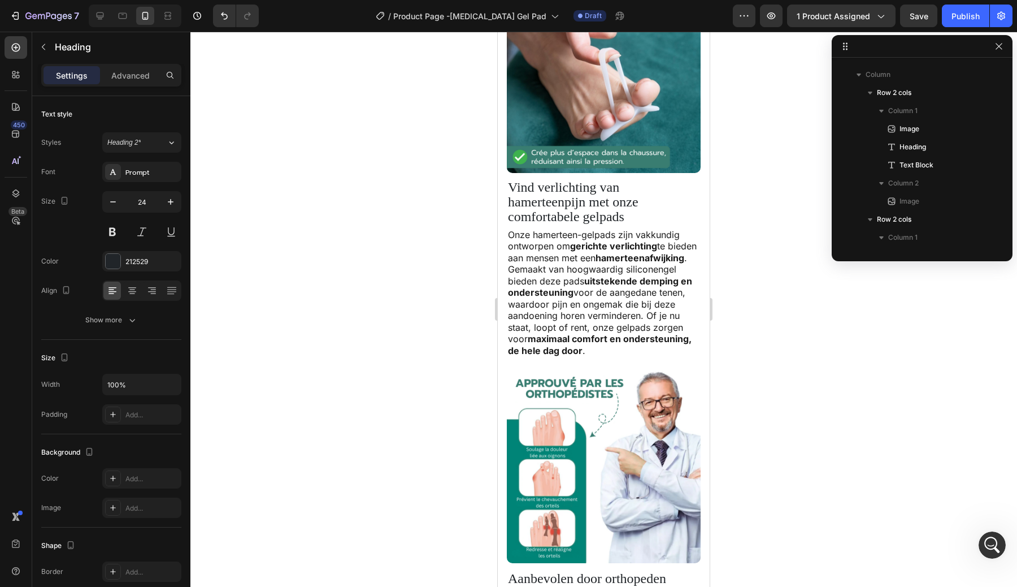
scroll to position [250, 0]
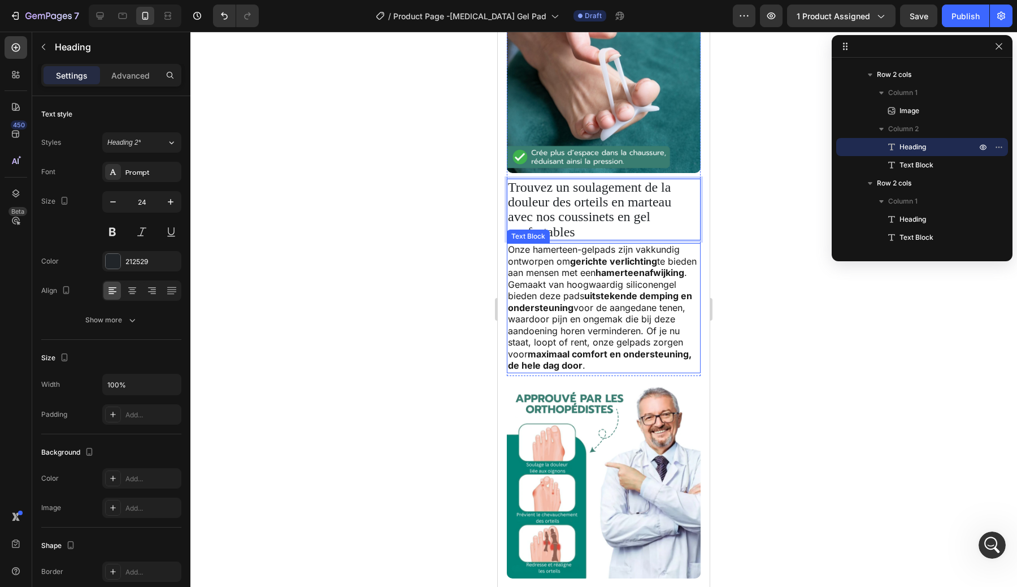
click at [630, 272] on p "Onze hamerteen-gelpads zijn vakkundig ontworpen om gerichte verlichting te bied…" at bounding box center [604, 308] width 192 height 128
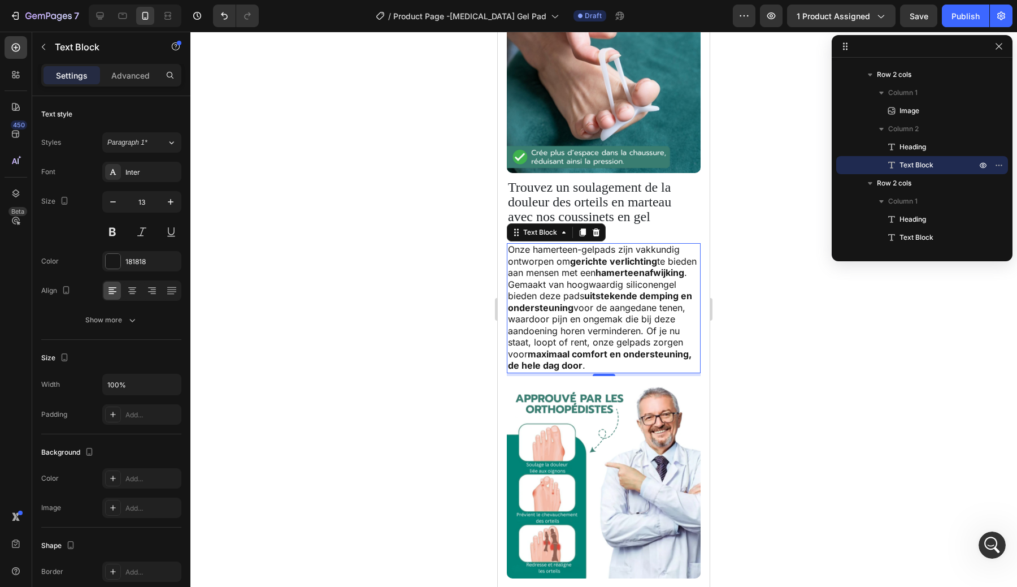
click at [611, 279] on span "Onze hamerteen-gelpads zijn vakkundig ontworpen om gerichte verlichting te bied…" at bounding box center [602, 307] width 189 height 127
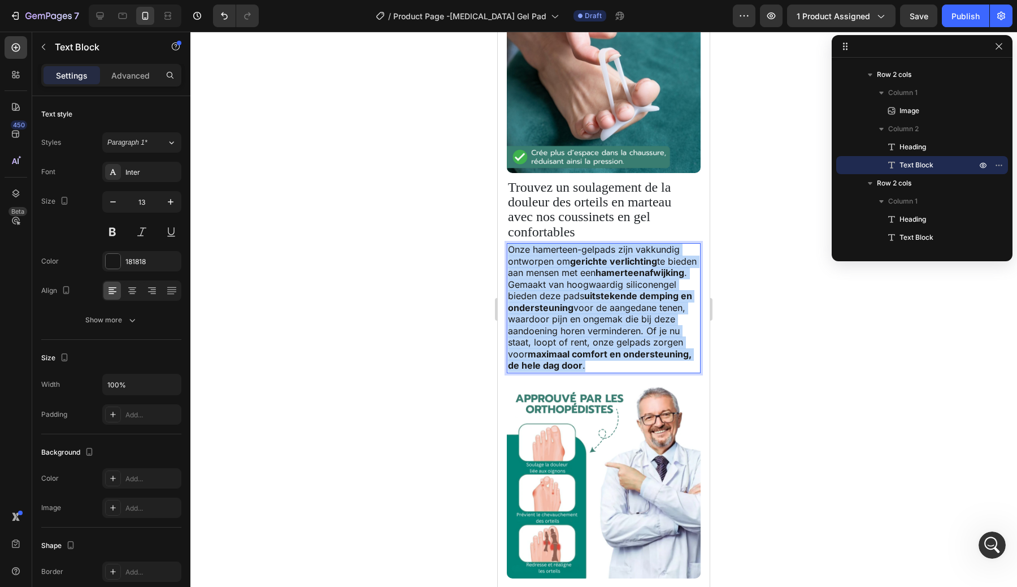
click at [611, 279] on span "Onze hamerteen-gelpads zijn vakkundig ontworpen om gerichte verlichting te bied…" at bounding box center [602, 307] width 189 height 127
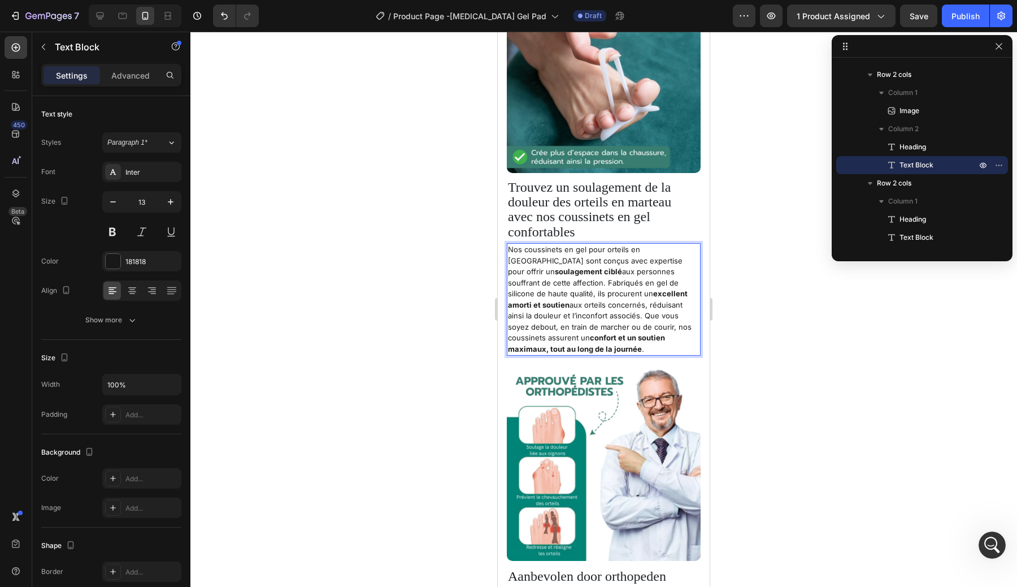
click at [588, 283] on p "Nos coussinets en gel pour orteils en marteau sont conçus avec expertise pour o…" at bounding box center [604, 299] width 192 height 110
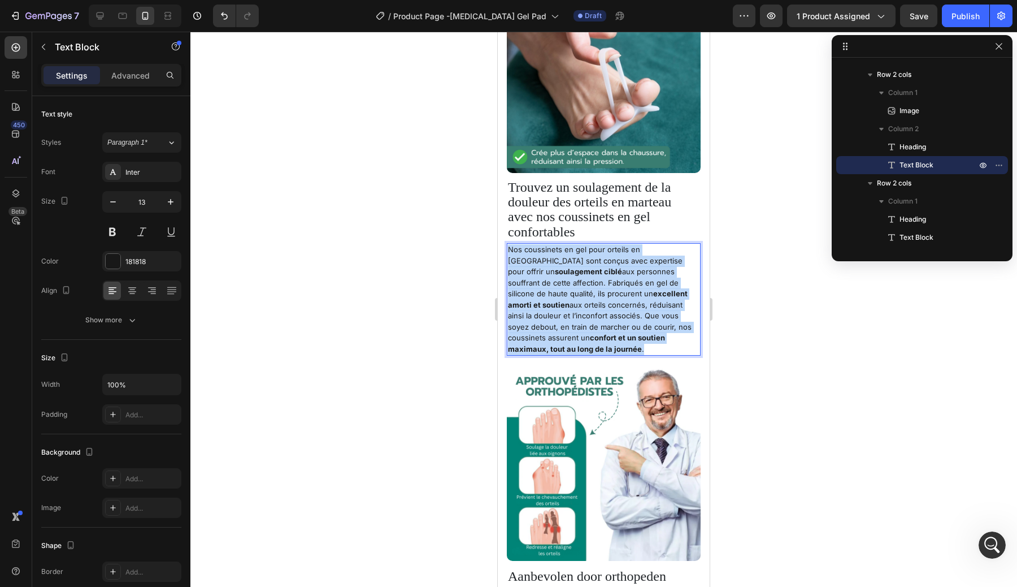
click at [588, 283] on p "Nos coussinets en gel pour orteils en marteau sont conçus avec expertise pour o…" at bounding box center [604, 299] width 192 height 110
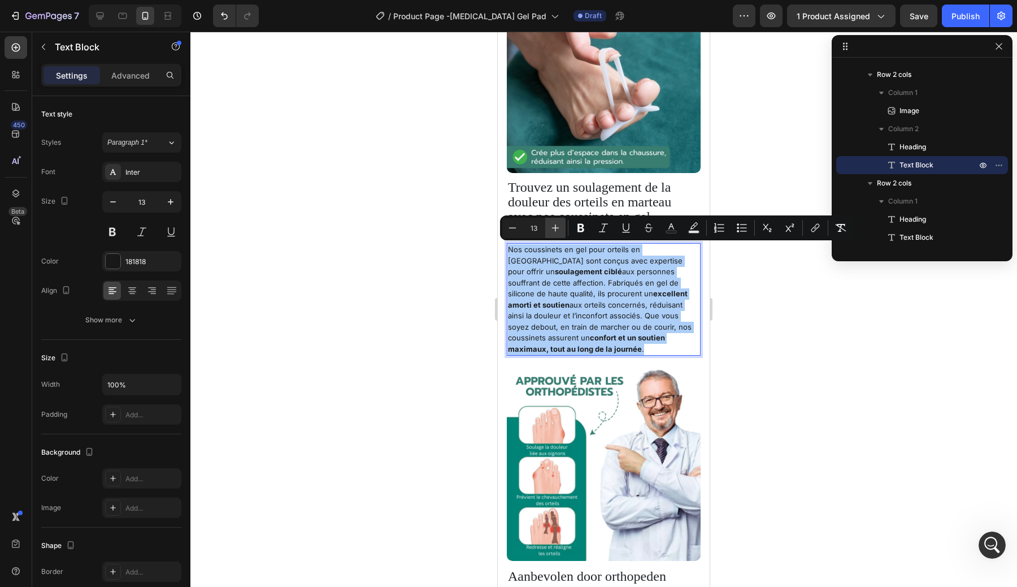
click at [561, 231] on icon "Editor contextual toolbar" at bounding box center [555, 227] width 11 height 11
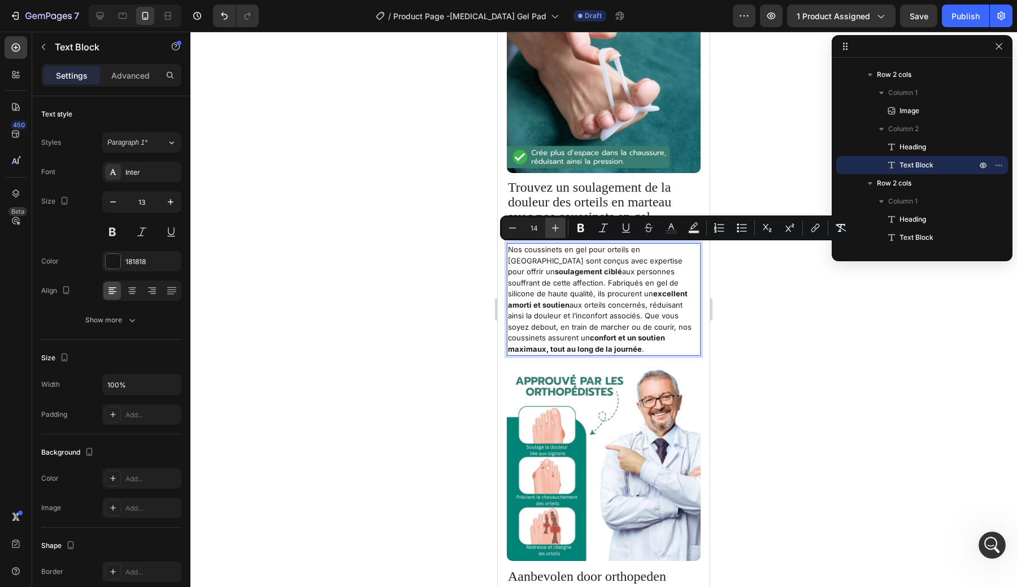
click at [561, 231] on icon "Editor contextual toolbar" at bounding box center [555, 227] width 11 height 11
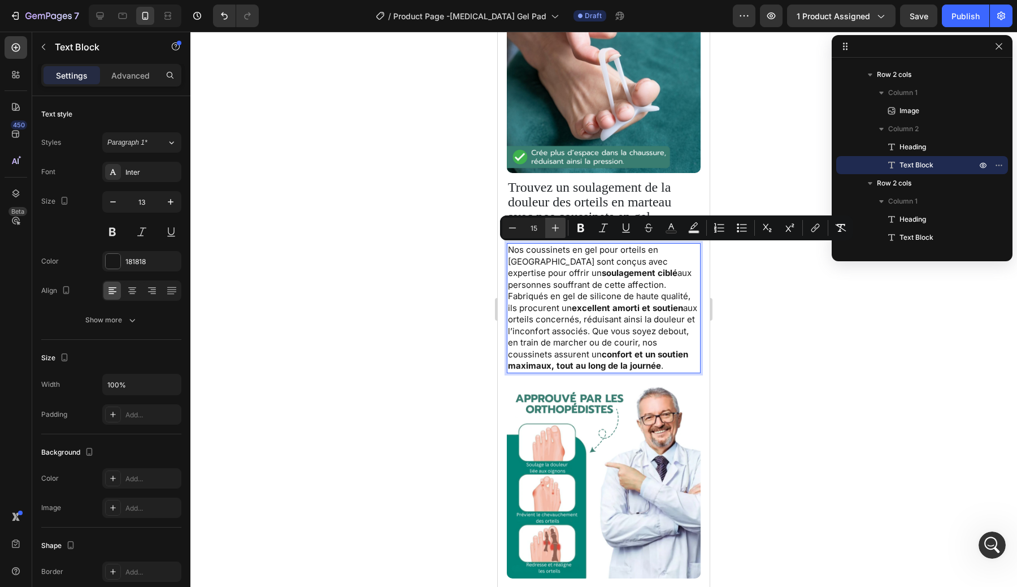
click at [561, 231] on icon "Editor contextual toolbar" at bounding box center [555, 227] width 11 height 11
type input "16"
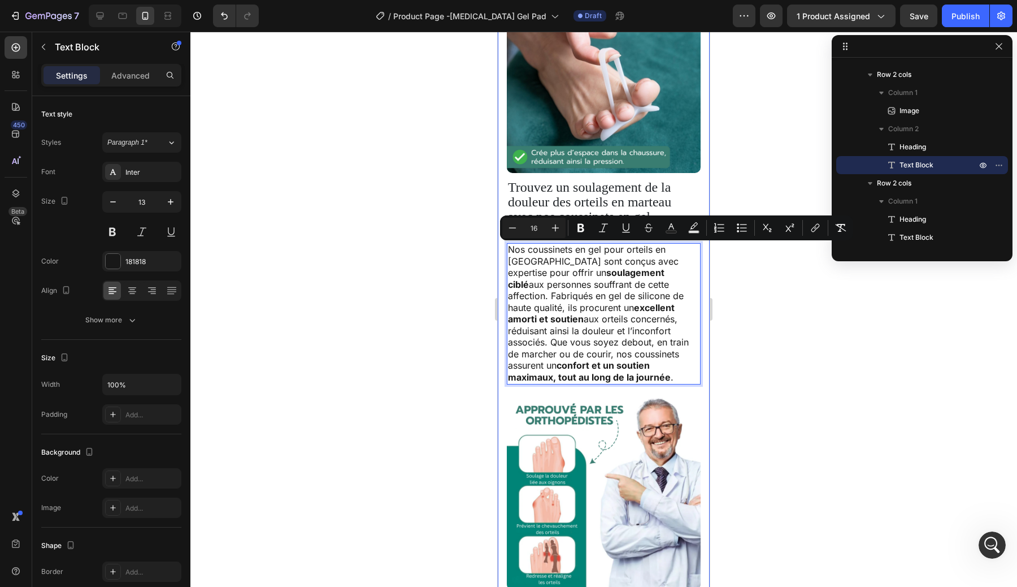
click at [763, 328] on div at bounding box center [603, 309] width 827 height 555
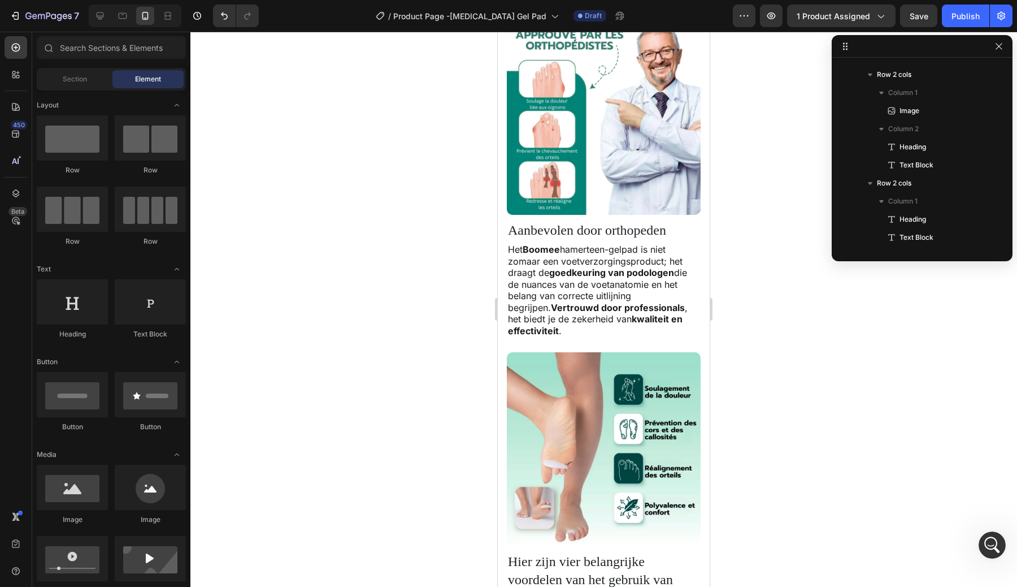
scroll to position [1710, 0]
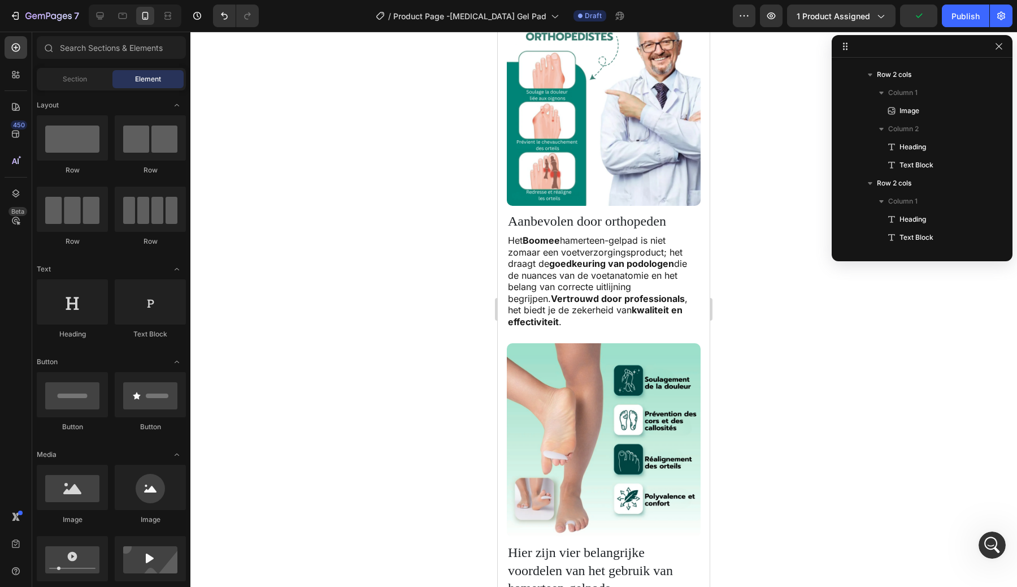
click at [604, 214] on span "Aanbevolen door orthopeden" at bounding box center [587, 221] width 158 height 15
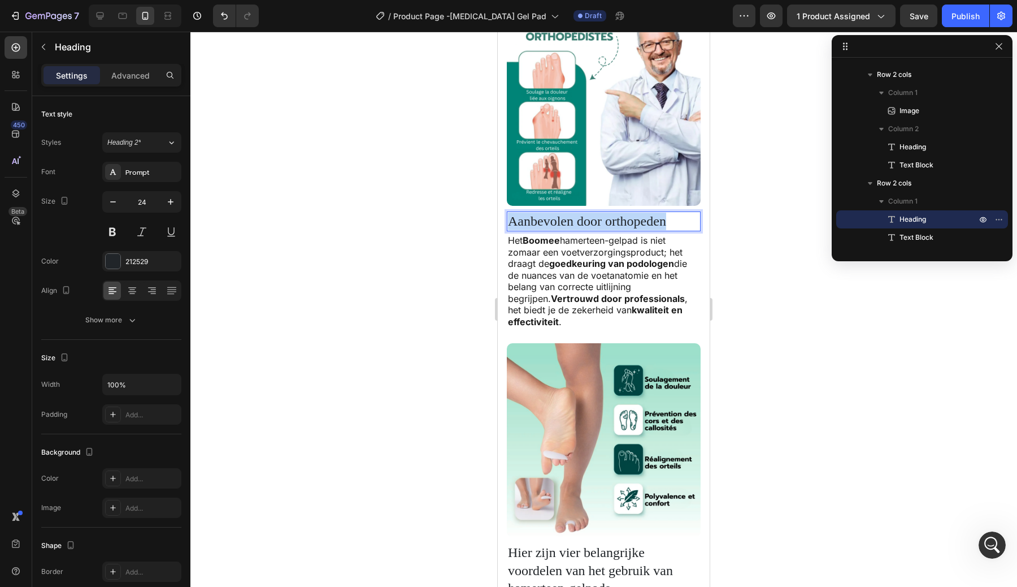
click at [604, 214] on span "Aanbevolen door orthopeden" at bounding box center [587, 221] width 158 height 15
click at [607, 245] on span "Het Boomee hamerteen-gelpad is niet zomaar een voetverzorgingsproduct; het draa…" at bounding box center [598, 281] width 180 height 93
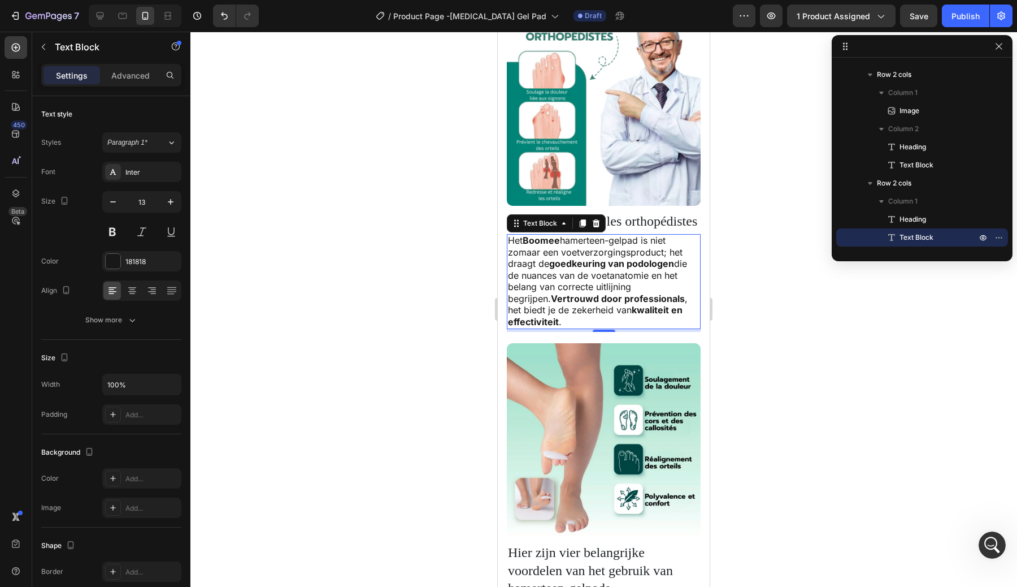
click at [597, 276] on span "Het Boomee hamerteen-gelpad is niet zomaar een voetverzorgingsproduct; het draa…" at bounding box center [598, 281] width 180 height 93
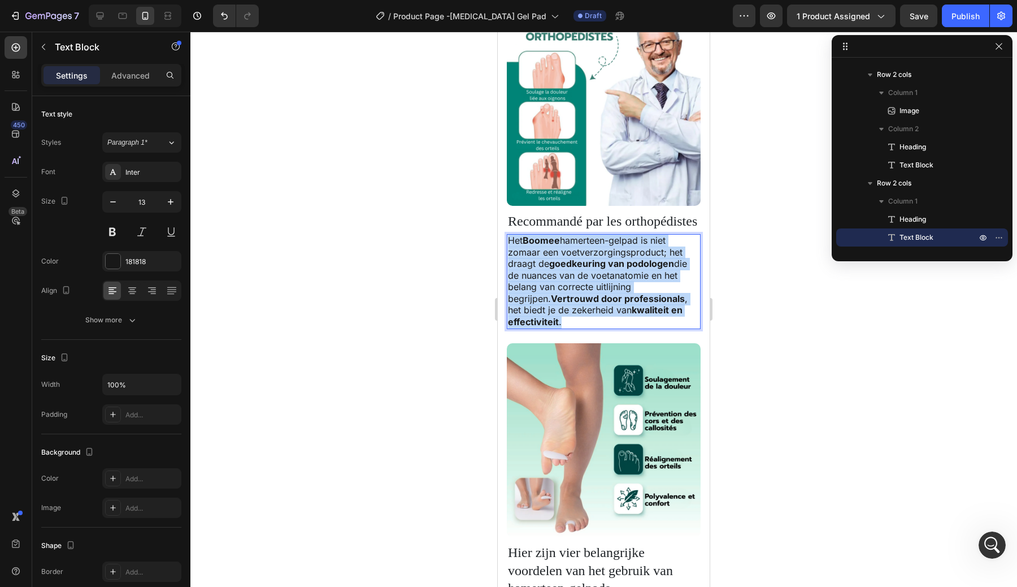
click at [597, 276] on span "Het Boomee hamerteen-gelpad is niet zomaar een voetverzorgingsproduct; het draa…" at bounding box center [598, 281] width 180 height 93
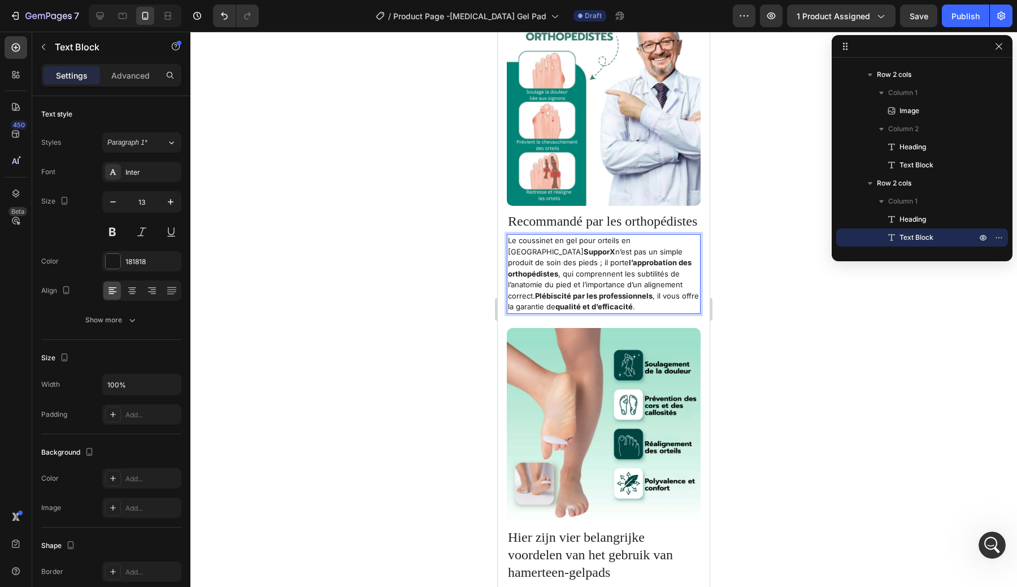
click at [548, 254] on p "Le coussinet en gel pour orteils en marteau SupporX n’est pas un simple produit…" at bounding box center [604, 273] width 192 height 77
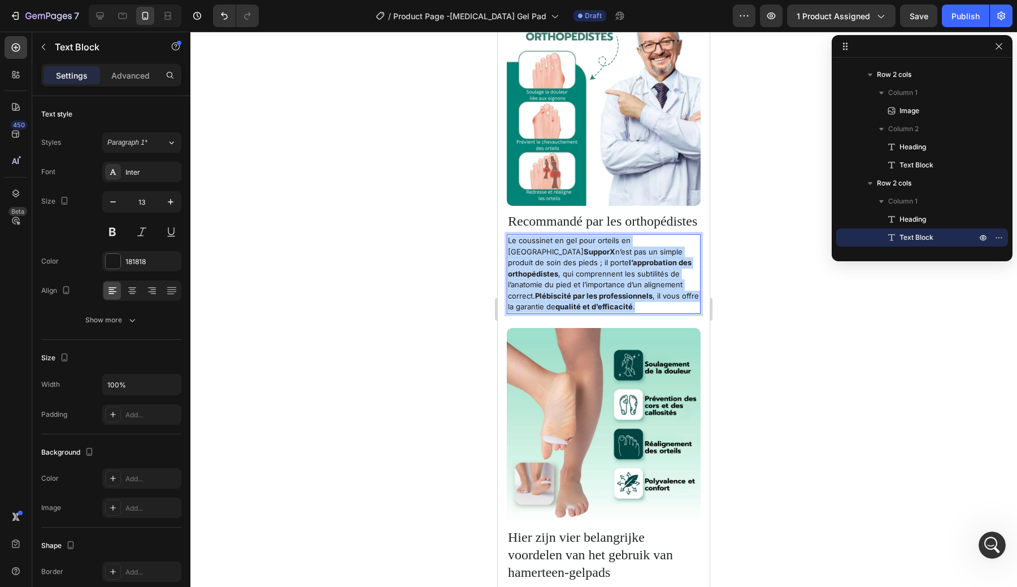
click at [548, 254] on p "Le coussinet en gel pour orteils en marteau SupporX n’est pas un simple produit…" at bounding box center [604, 273] width 192 height 77
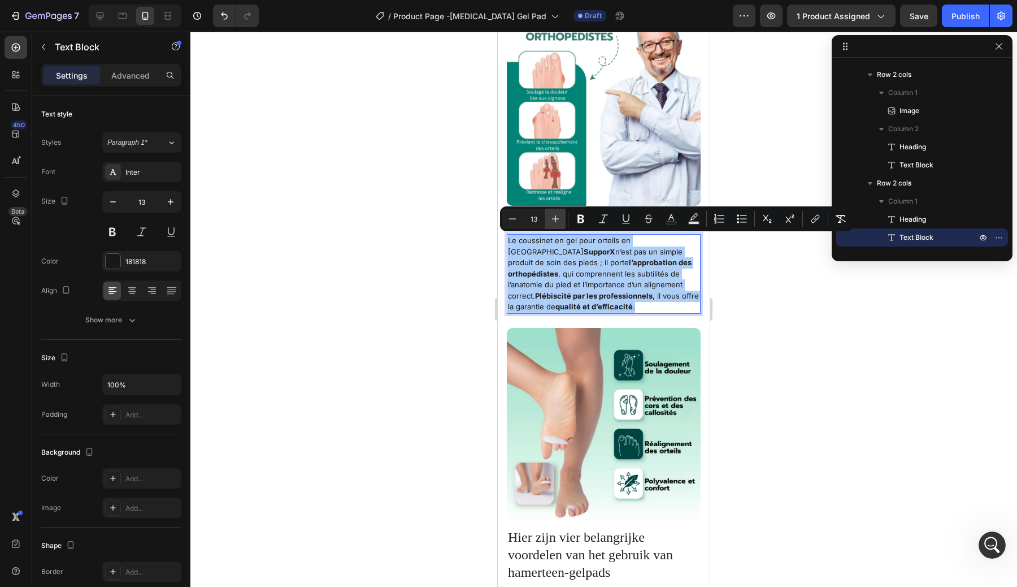
click at [555, 222] on icon "Editor contextual toolbar" at bounding box center [555, 218] width 11 height 11
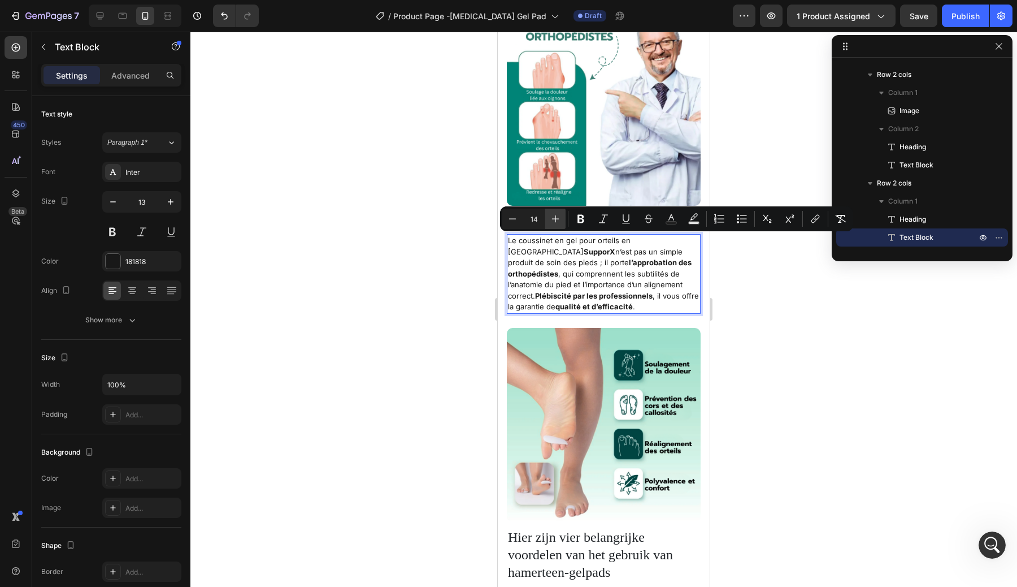
click at [555, 222] on icon "Editor contextual toolbar" at bounding box center [555, 218] width 11 height 11
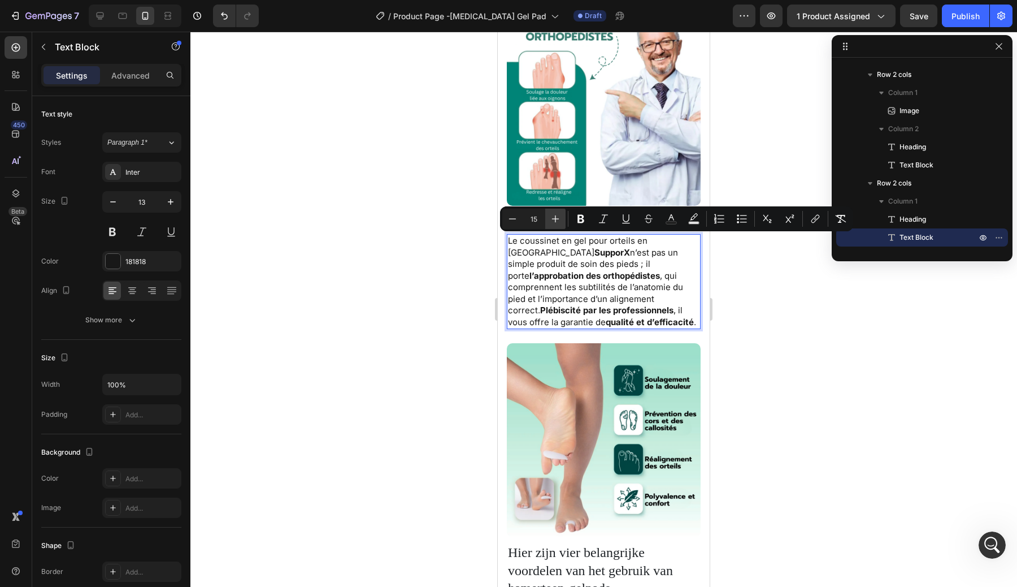
click at [555, 222] on icon "Editor contextual toolbar" at bounding box center [555, 218] width 11 height 11
type input "16"
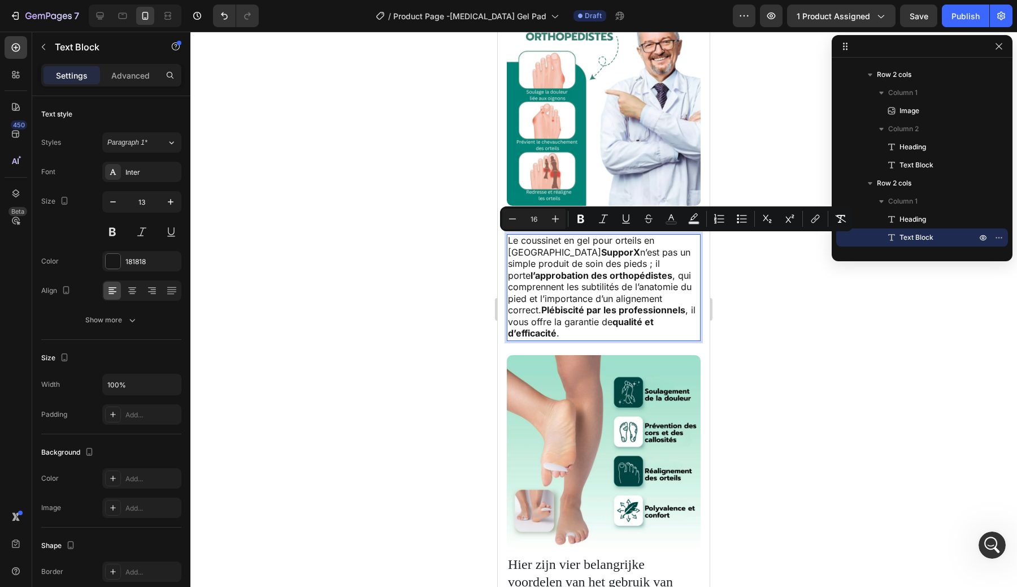
click at [426, 306] on div at bounding box center [603, 309] width 827 height 555
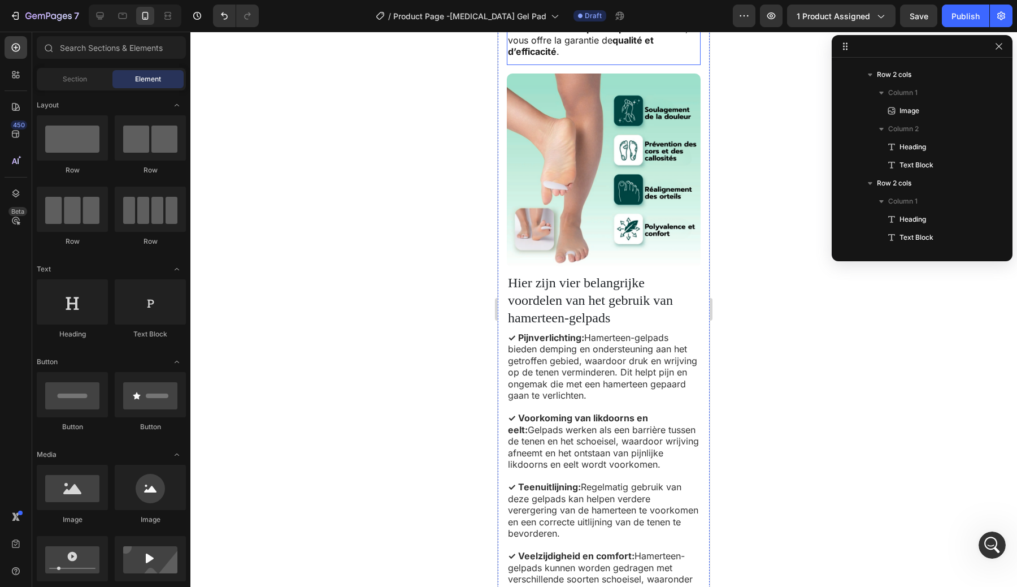
scroll to position [2002, 0]
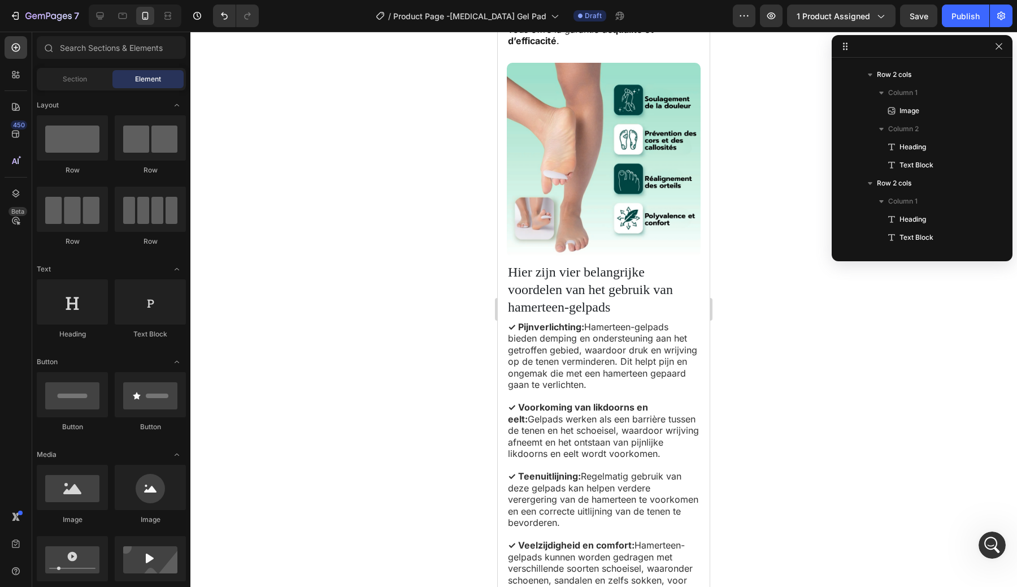
click at [532, 267] on span "Hier zijn vier belangrijke voordelen van het gebruik van hamerteen-gelpads" at bounding box center [590, 289] width 165 height 50
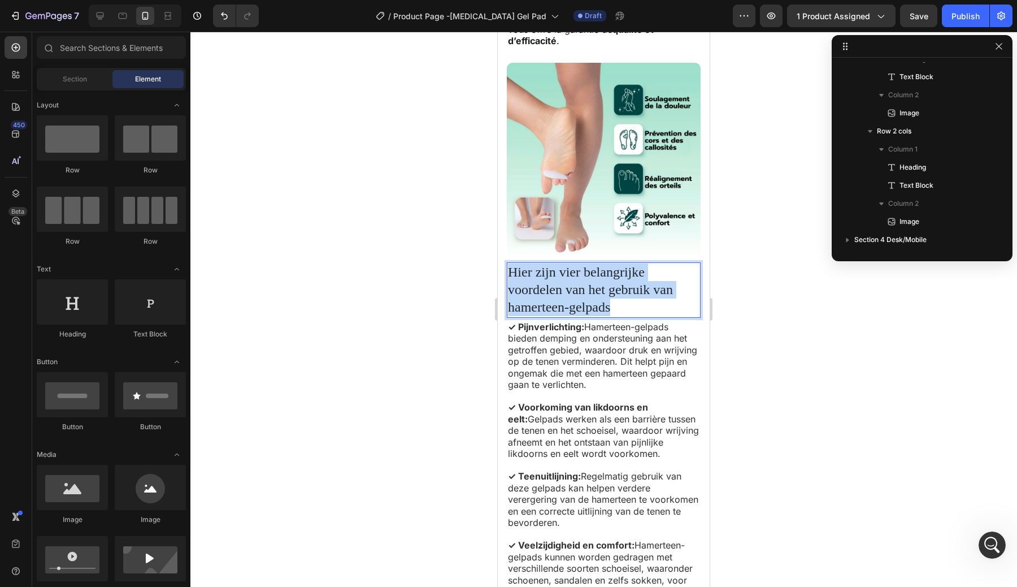
click at [532, 267] on span "Hier zijn vier belangrijke voordelen van het gebruik van hamerteen-gelpads" at bounding box center [590, 289] width 165 height 50
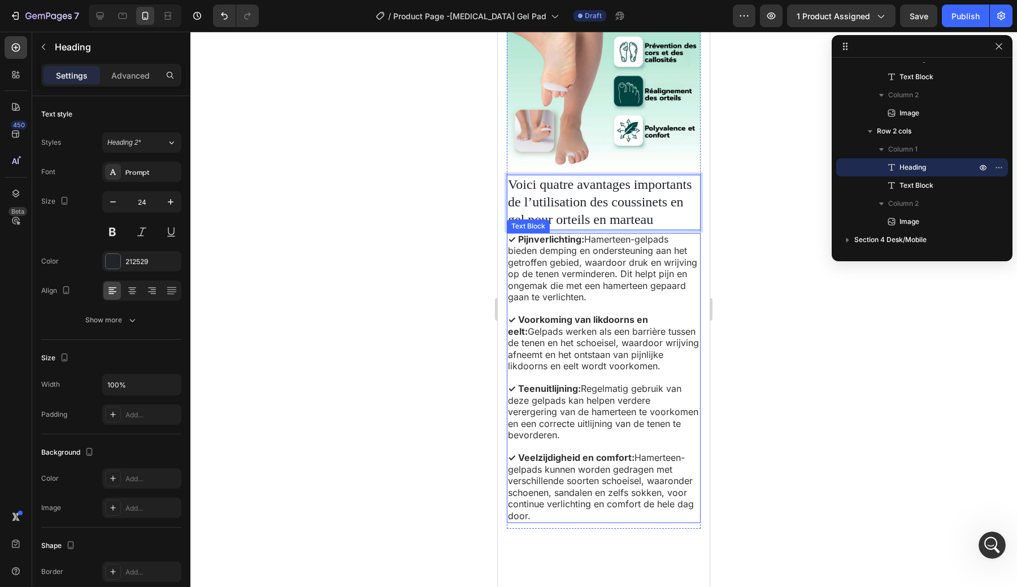
scroll to position [2143, 0]
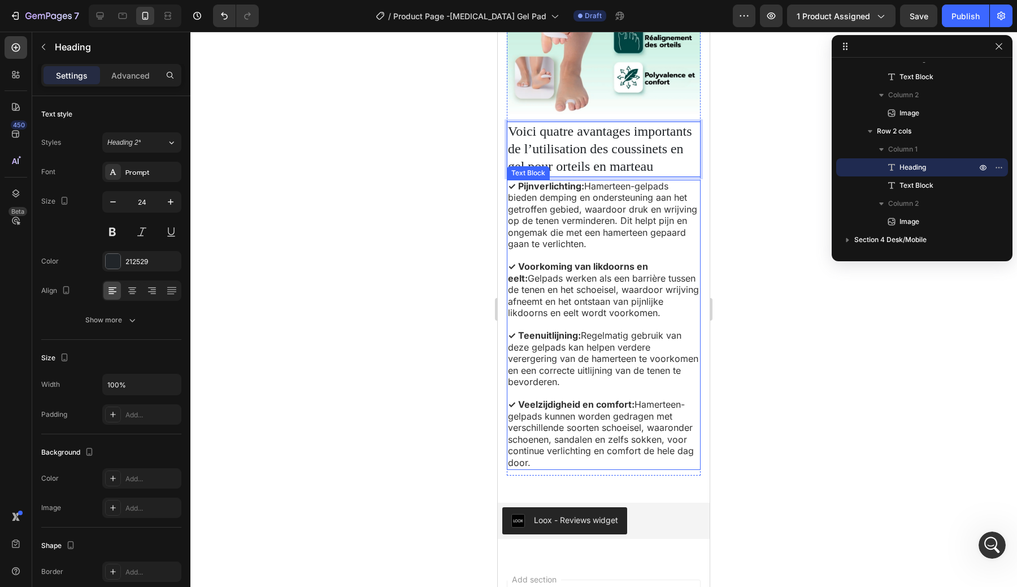
click at [835, 302] on div at bounding box center [603, 309] width 827 height 555
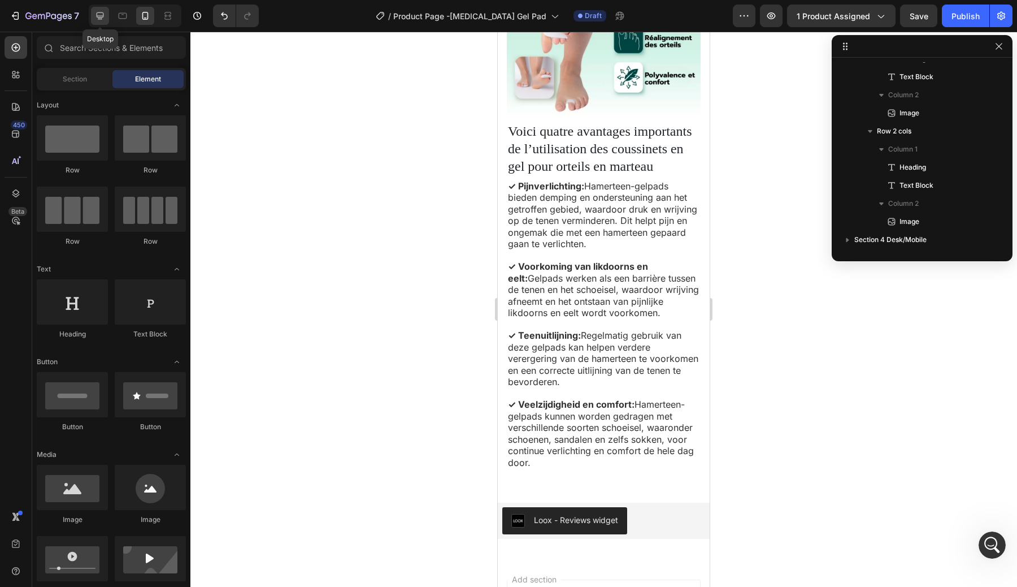
click at [95, 17] on icon at bounding box center [99, 15] width 11 height 11
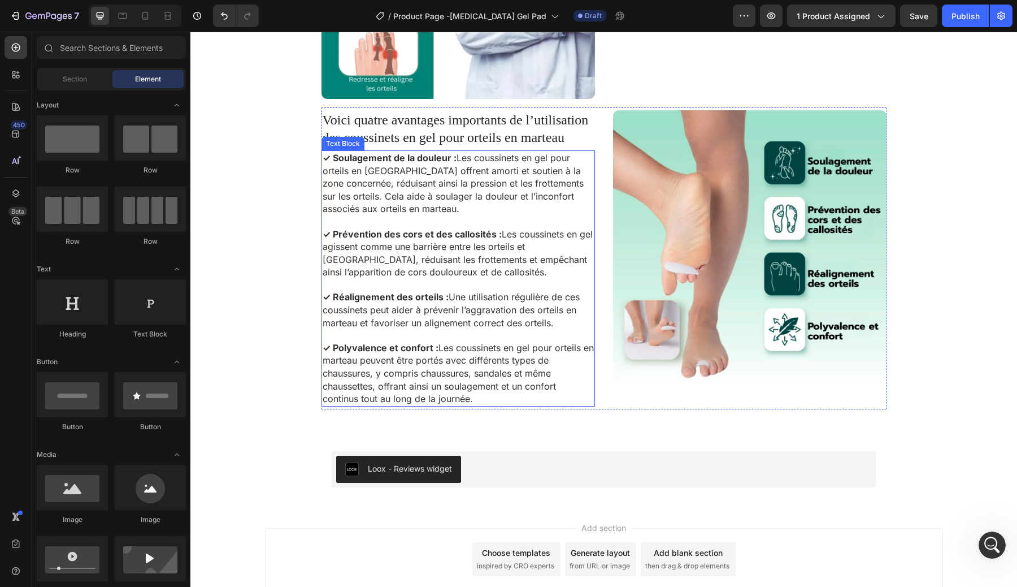
scroll to position [1703, 0]
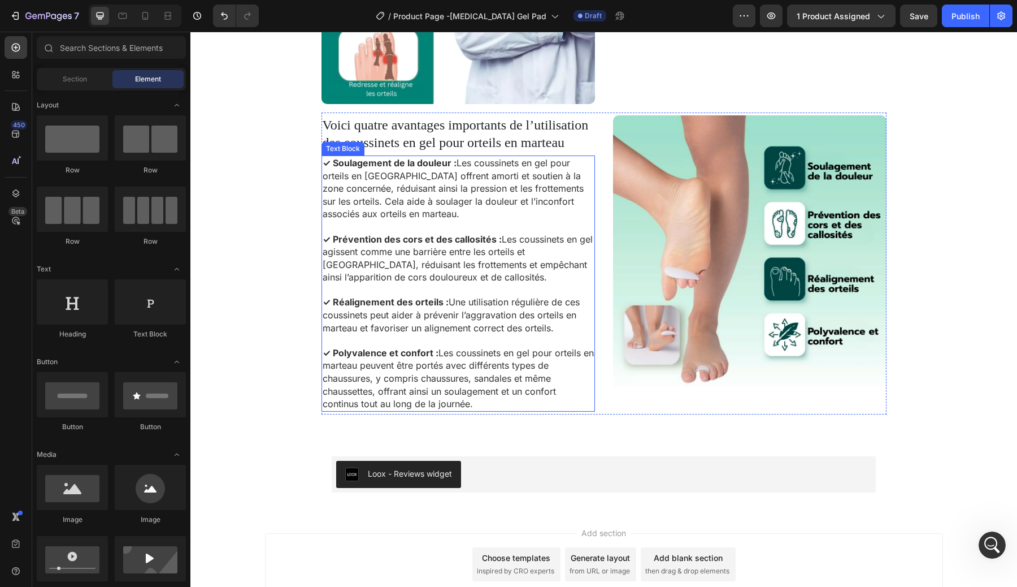
click at [439, 259] on span "✓ Prévention des cors et des callosités : Les coussinets en gel agissent comme …" at bounding box center [458, 258] width 270 height 50
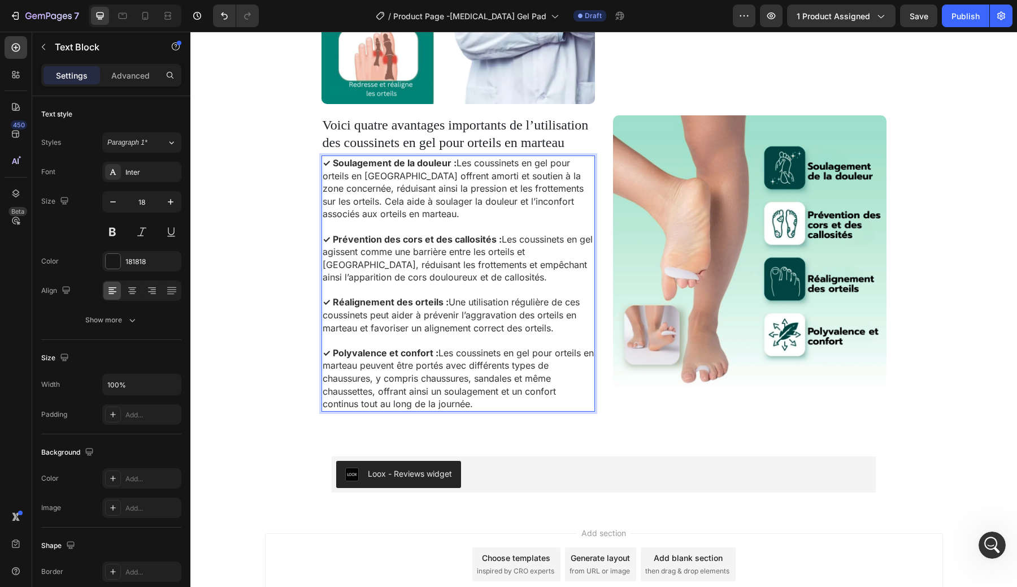
click at [439, 259] on span "✓ Prévention des cors et des callosités : Les coussinets en gel agissent comme …" at bounding box center [458, 258] width 270 height 50
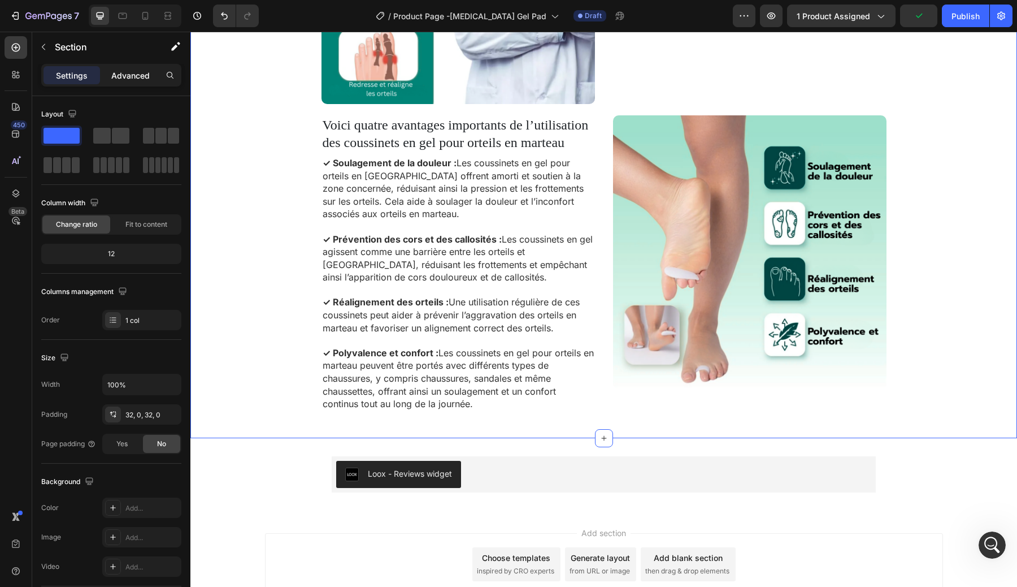
click at [131, 72] on p "Advanced" at bounding box center [130, 76] width 38 height 12
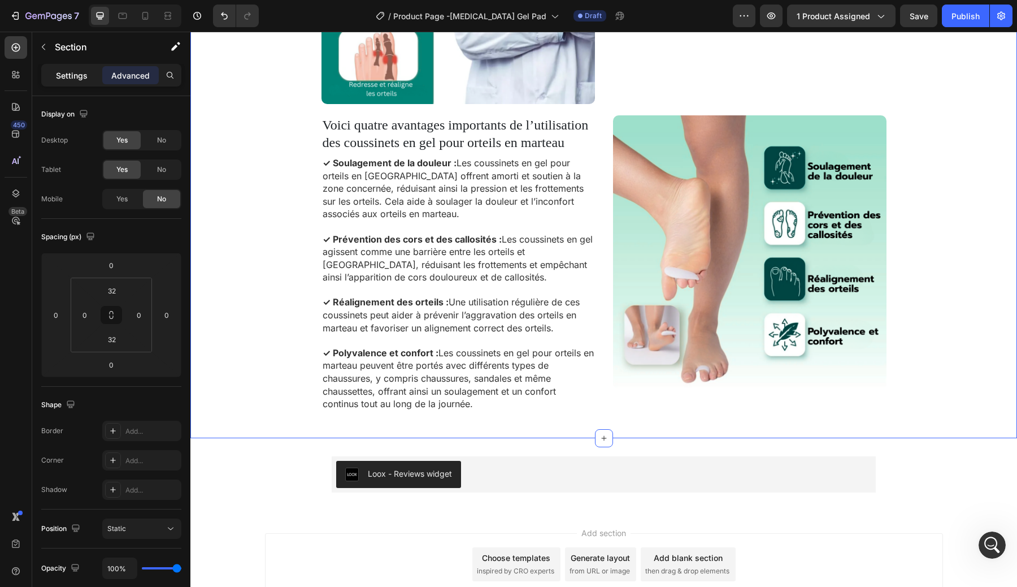
click at [67, 74] on p "Settings" at bounding box center [72, 76] width 32 height 12
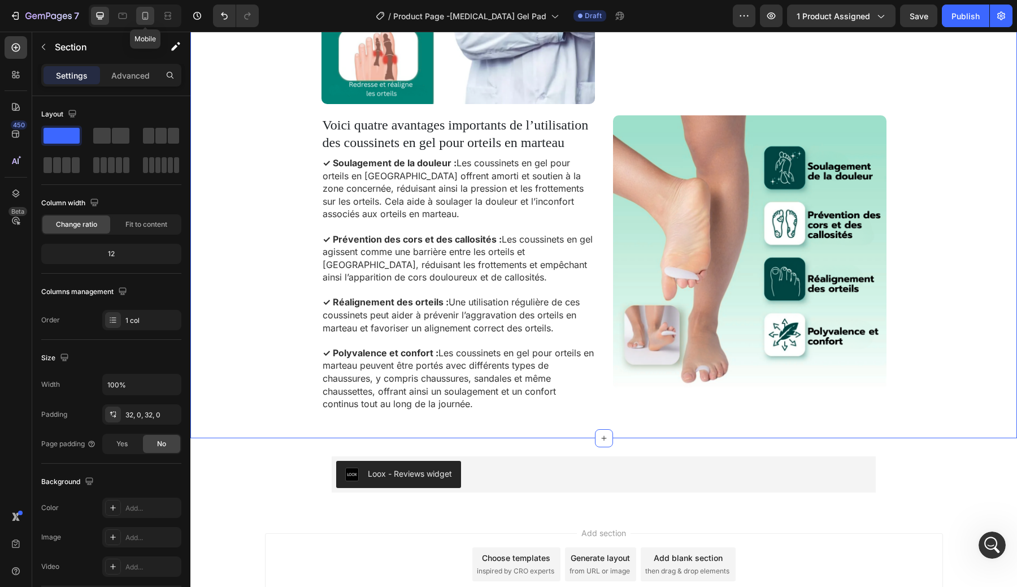
click at [148, 23] on div at bounding box center [145, 16] width 18 height 18
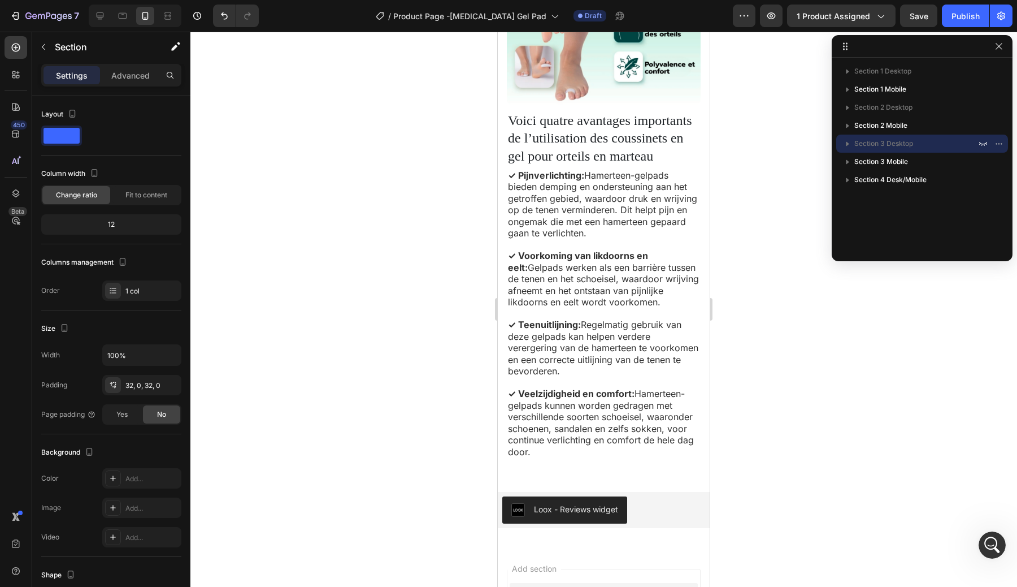
scroll to position [2400, 0]
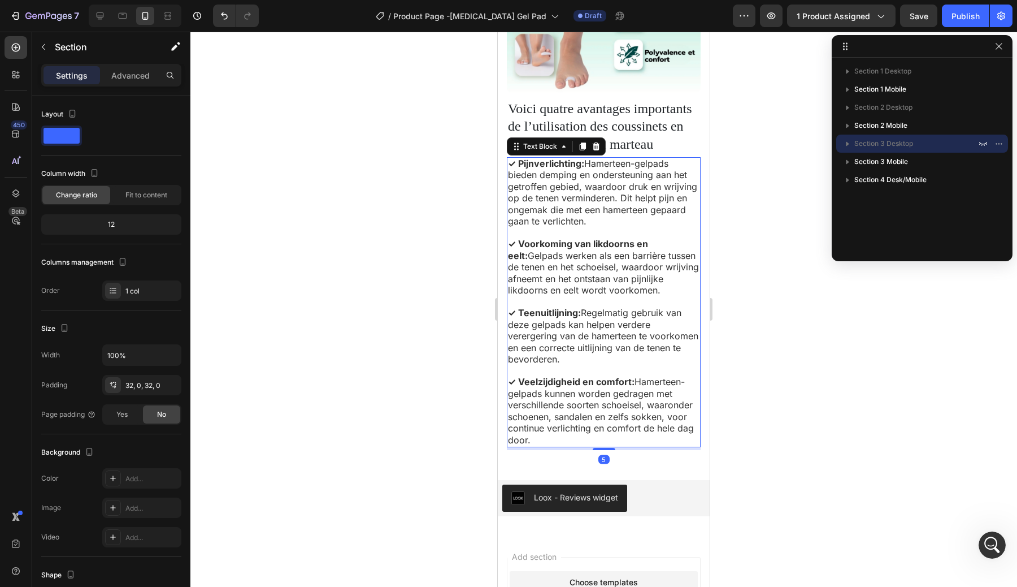
click at [562, 335] on span "✓ Teenuitlijning: Regelmatig gebruik van deze gelpads kan helpen verdere vererg…" at bounding box center [603, 336] width 190 height 58
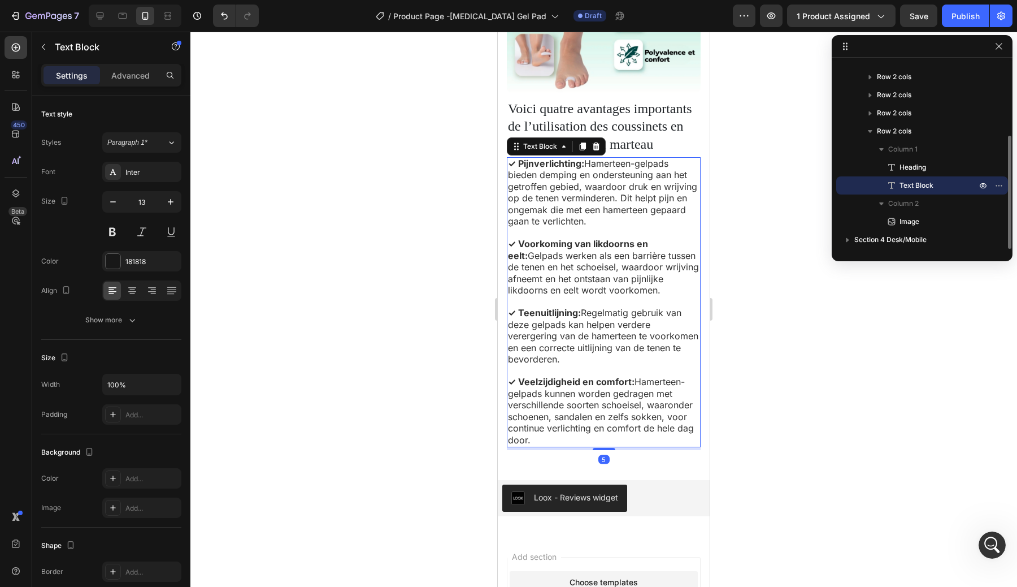
click at [562, 335] on span "✓ Teenuitlijning: Regelmatig gebruik van deze gelpads kan helpen verdere vererg…" at bounding box center [603, 336] width 190 height 58
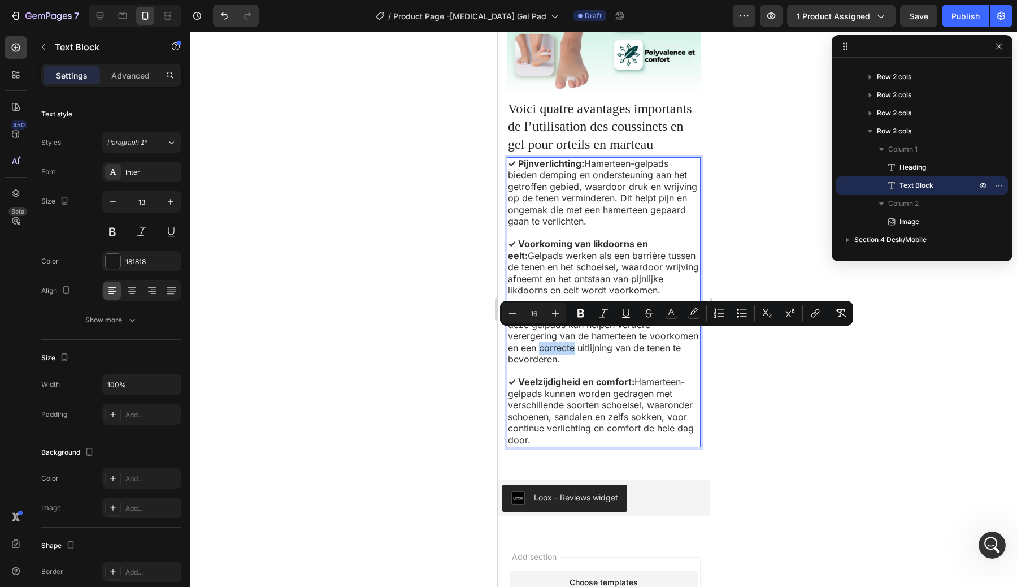
click at [562, 336] on span "✓ Teenuitlijning: Regelmatig gebruik van deze gelpads kan helpen verdere vererg…" at bounding box center [603, 336] width 190 height 58
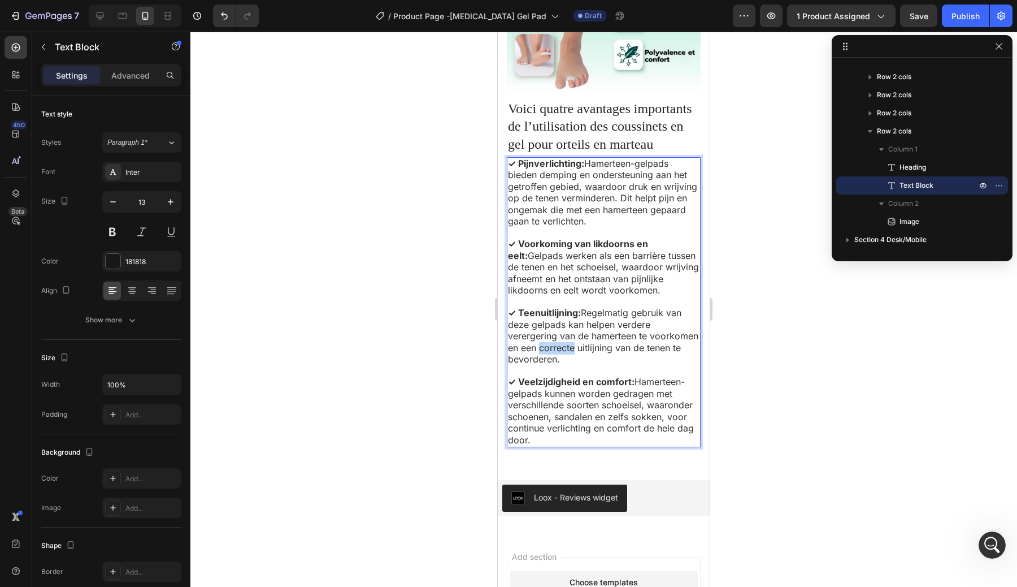
click at [562, 336] on span "✓ Teenuitlijning: Regelmatig gebruik van deze gelpads kan helpen verdere vererg…" at bounding box center [603, 336] width 190 height 58
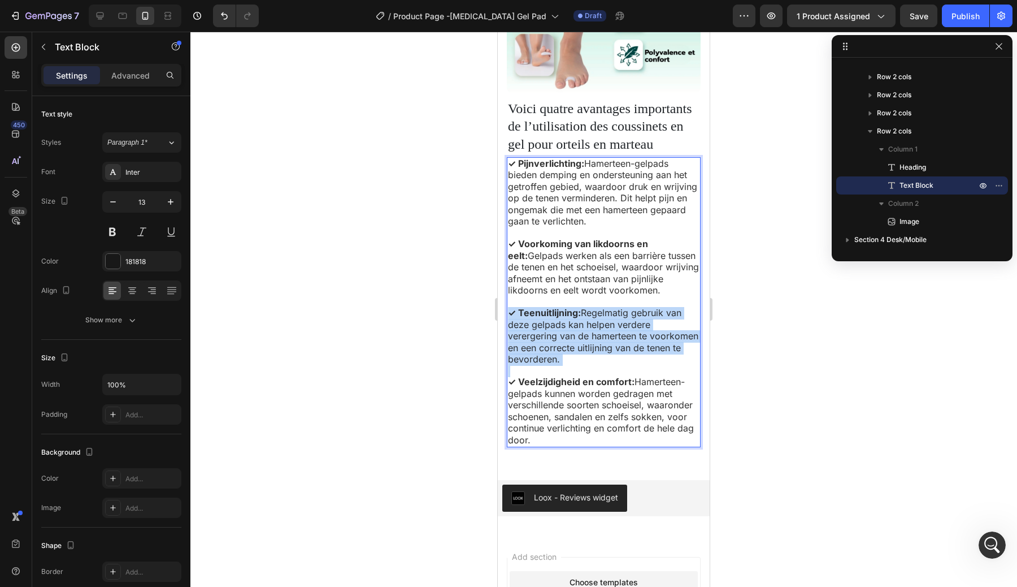
click at [562, 336] on span "✓ Teenuitlijning: Regelmatig gebruik van deze gelpads kan helpen verdere vererg…" at bounding box center [603, 336] width 190 height 58
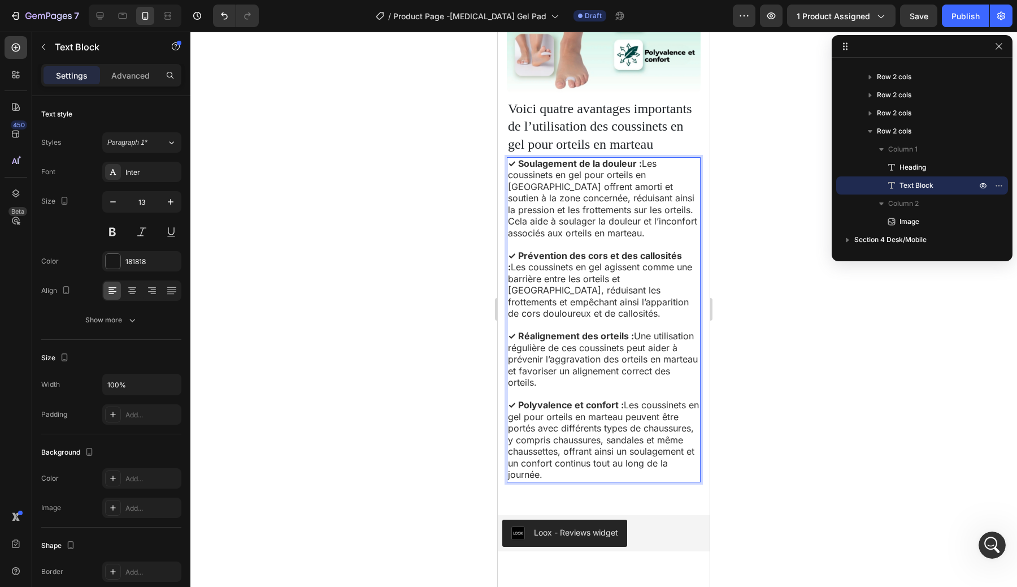
click at [579, 272] on span "✓ Prévention des cors et des callosités : Les coussinets en gel agissent comme …" at bounding box center [600, 285] width 184 height 70
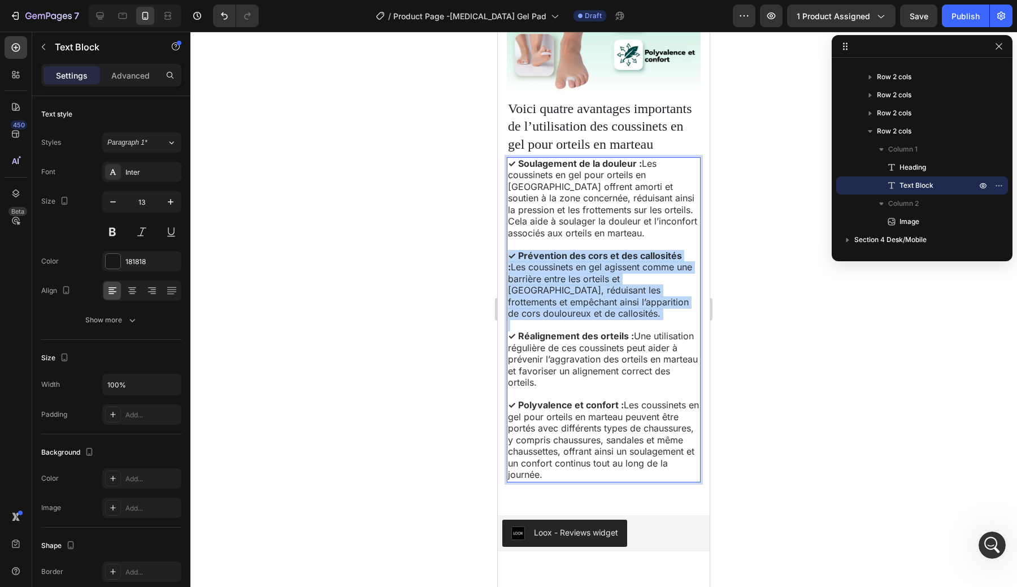
click at [579, 272] on span "✓ Prévention des cors et des callosités : Les coussinets en gel agissent comme …" at bounding box center [600, 285] width 184 height 70
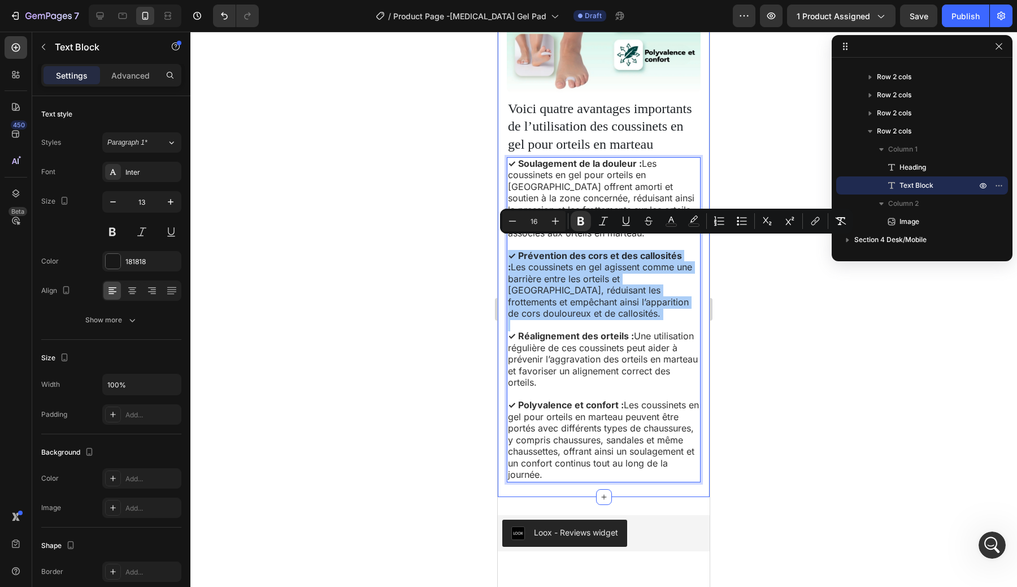
click at [414, 306] on div at bounding box center [603, 309] width 827 height 555
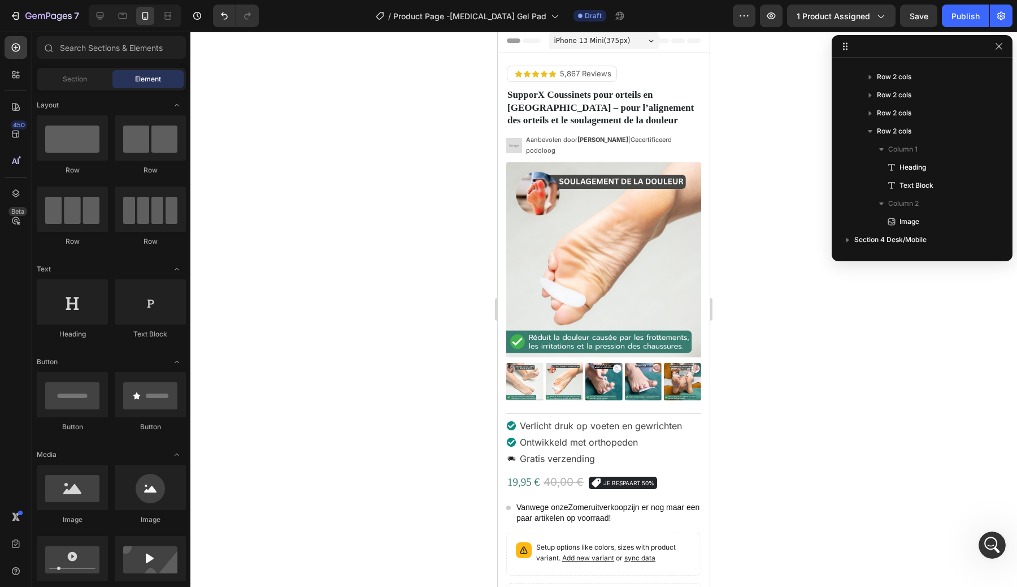
scroll to position [0, 0]
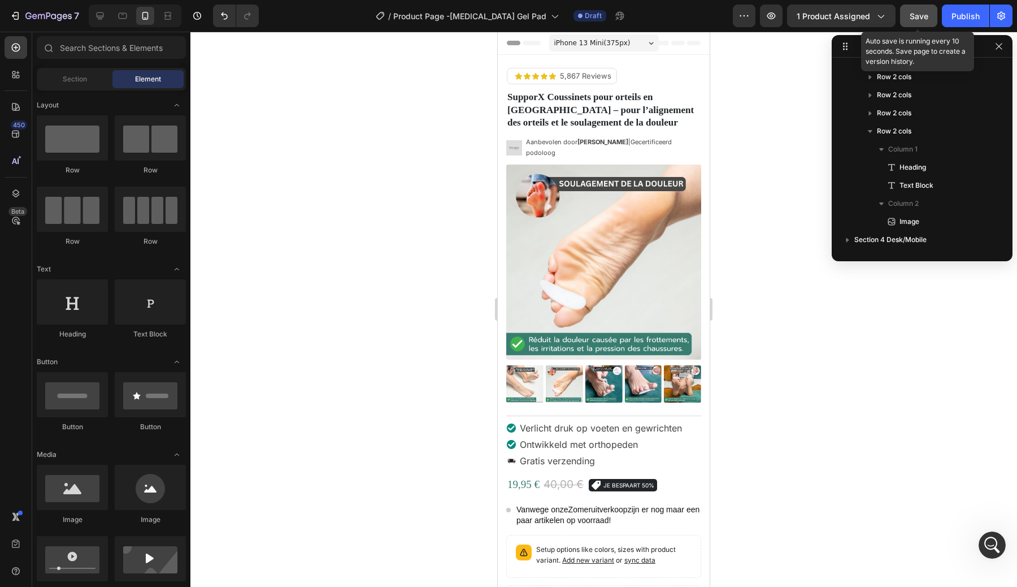
click at [926, 15] on span "Save" at bounding box center [919, 16] width 19 height 10
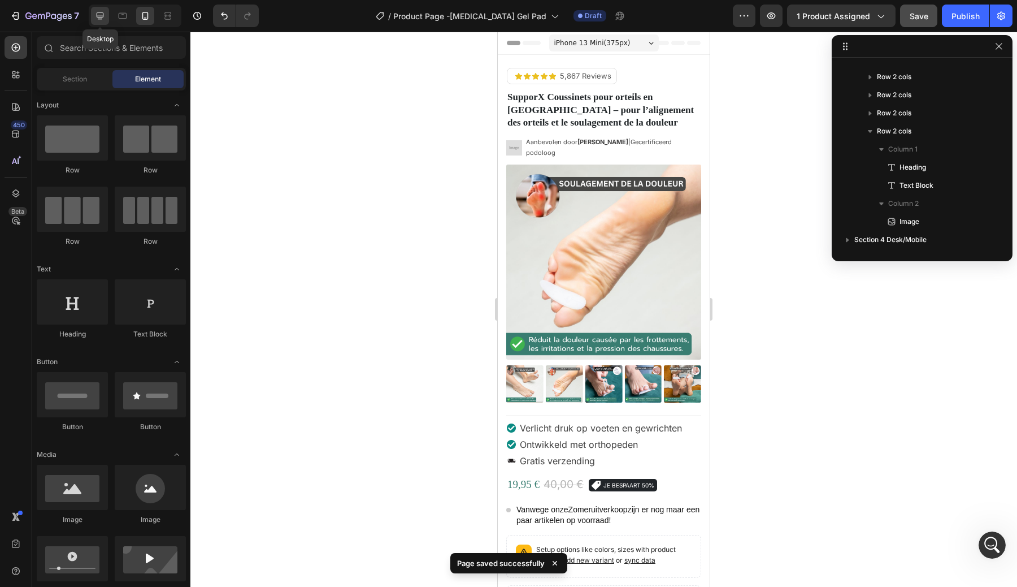
click at [95, 17] on icon at bounding box center [99, 15] width 11 height 11
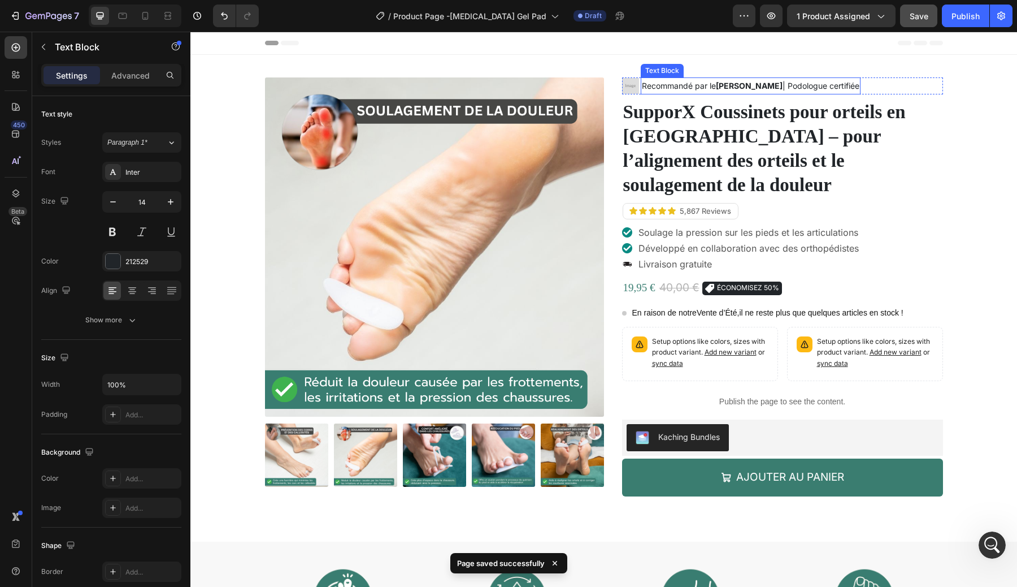
click at [719, 87] on strong "Dr. Marie Dupont" at bounding box center [749, 86] width 67 height 10
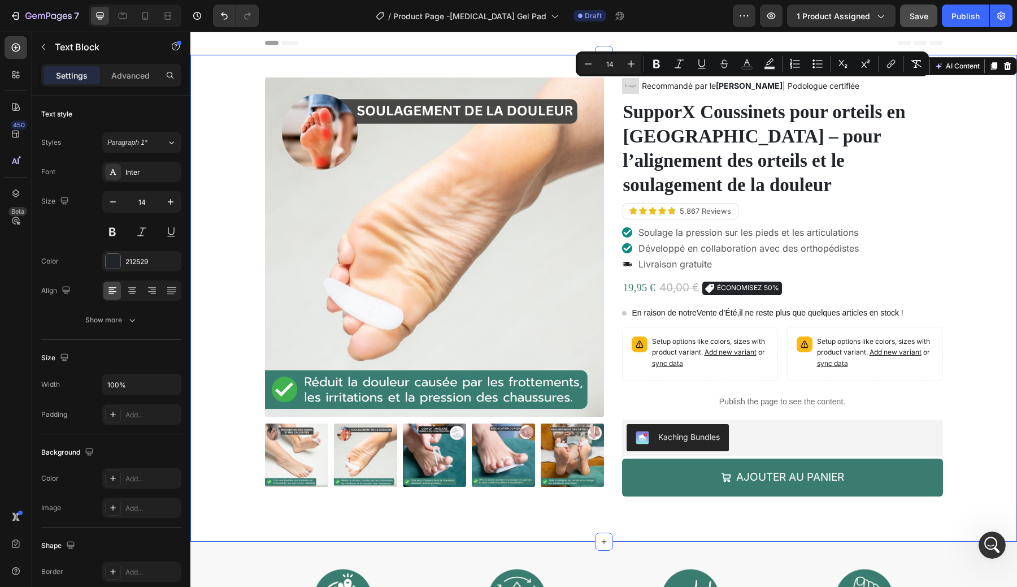
click at [953, 97] on div "Product Images Image Recommandé par le Dr. Marie Dupont | Podologue certifiée T…" at bounding box center [604, 297] width 810 height 441
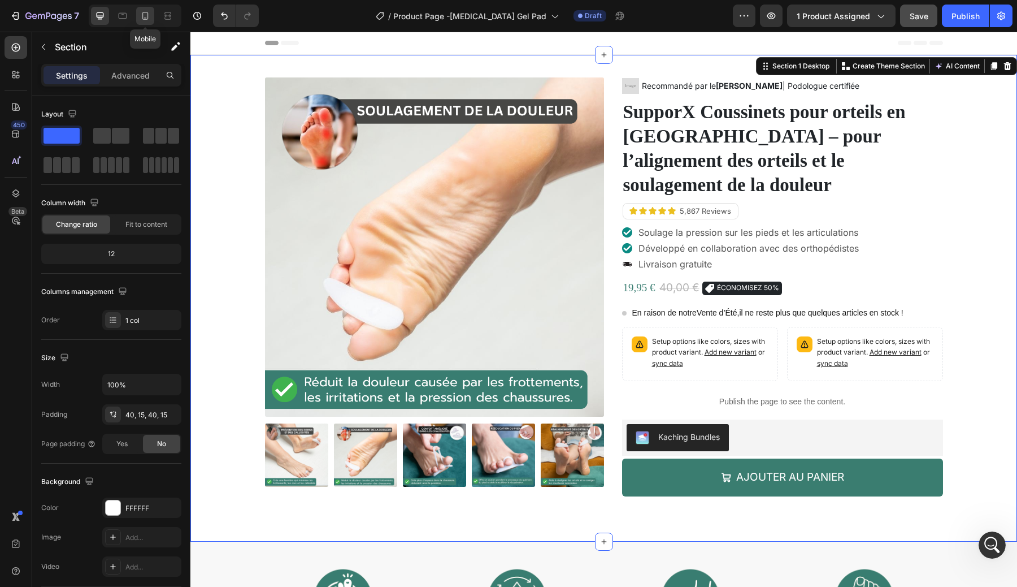
click at [142, 10] on div at bounding box center [145, 16] width 18 height 18
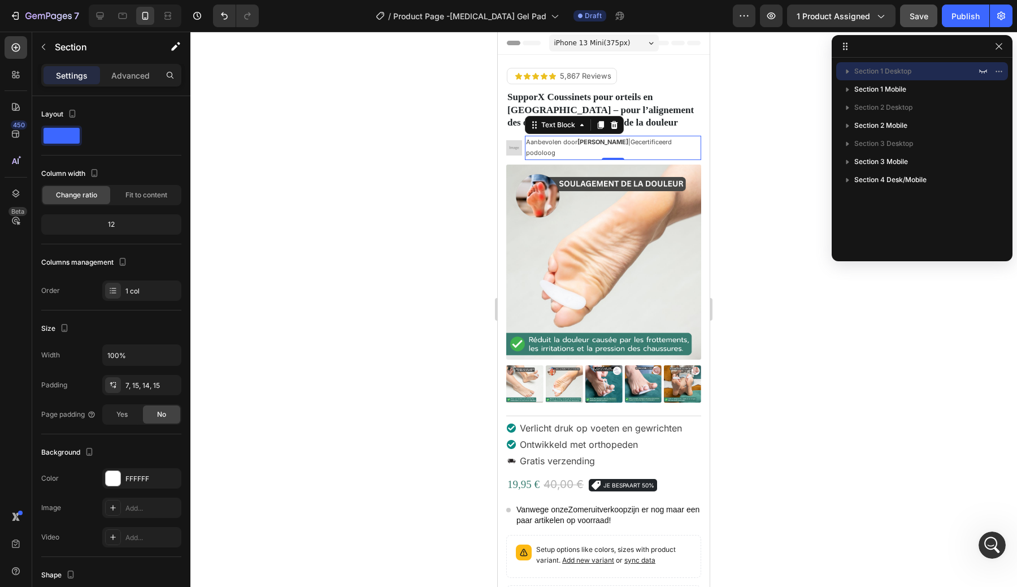
click at [550, 139] on span "Aanbevolen door Dr. Marieke De Vries |Gecertificeerd podoloog" at bounding box center [599, 147] width 146 height 19
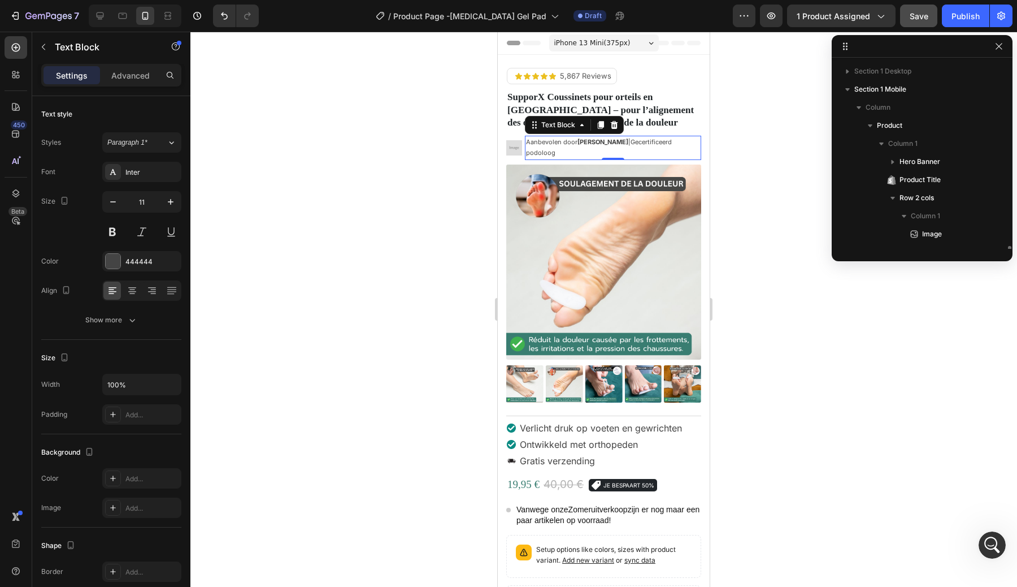
scroll to position [123, 0]
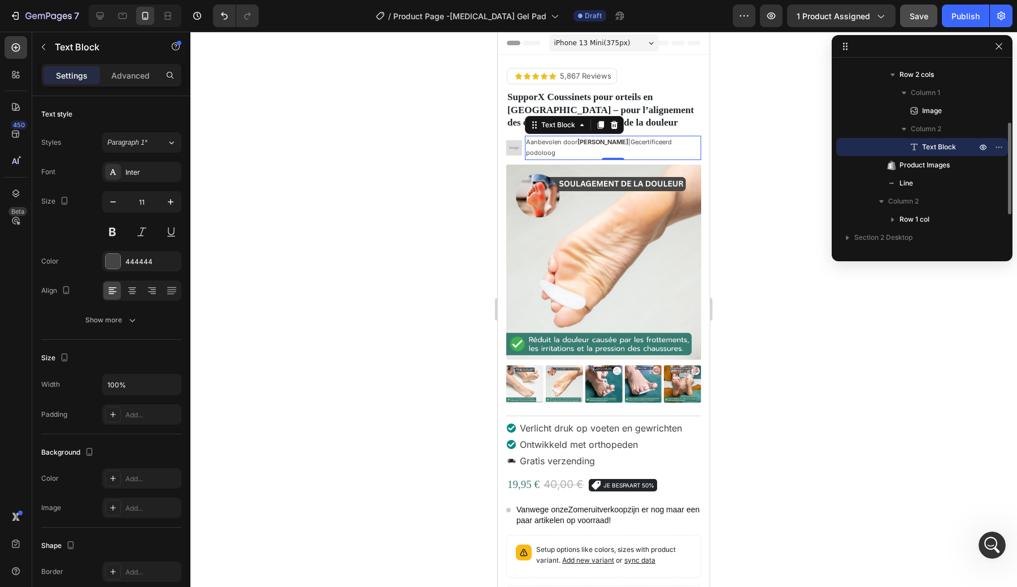
click at [550, 139] on span "Aanbevolen door Dr. Marieke De Vries |Gecertificeerd podoloog" at bounding box center [599, 147] width 146 height 19
click at [584, 145] on span "Recommandé par le Dr. Marie Dupont | Podologue certifiée" at bounding box center [601, 147] width 150 height 19
drag, startPoint x: 587, startPoint y: 144, endPoint x: 637, endPoint y: 145, distance: 50.3
click at [637, 145] on span "Recommandé par le Dr. Marie Dupont | Podologue certifiée" at bounding box center [601, 147] width 150 height 19
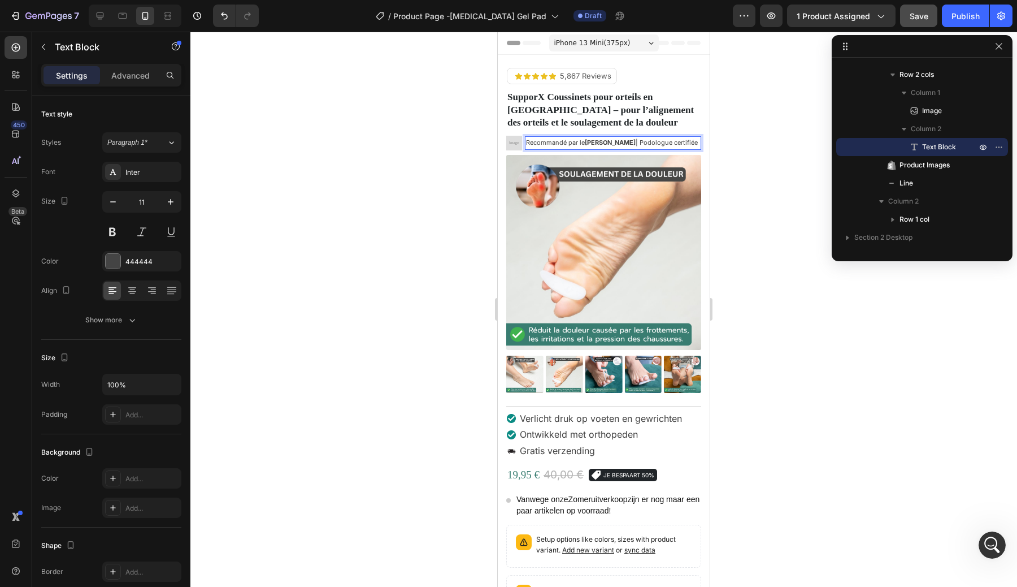
click at [578, 149] on p "Recommandé par le Dr. Marie Dupont | Podologue certifiée" at bounding box center [613, 142] width 174 height 11
click at [473, 181] on div at bounding box center [603, 309] width 827 height 555
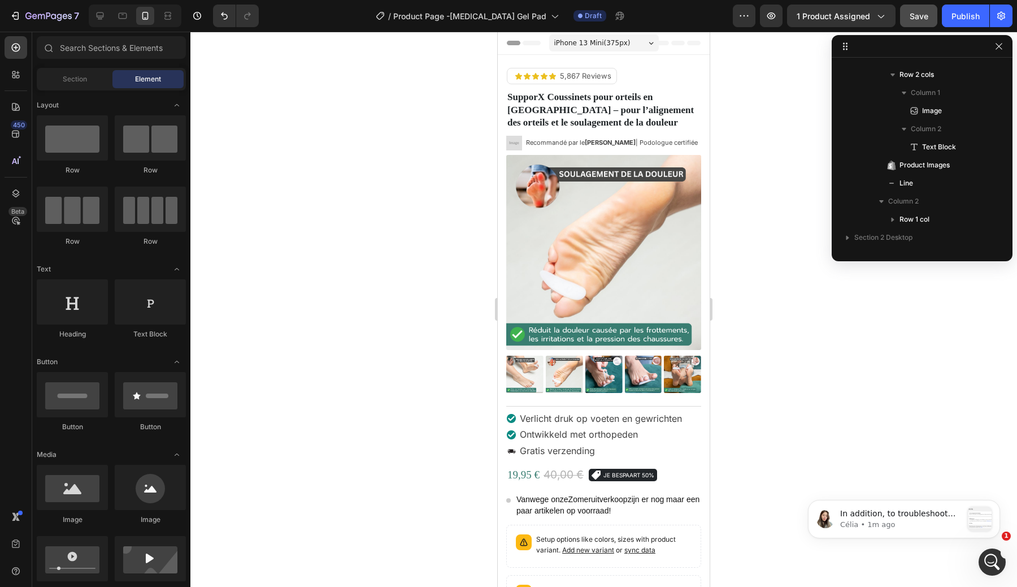
scroll to position [0, 0]
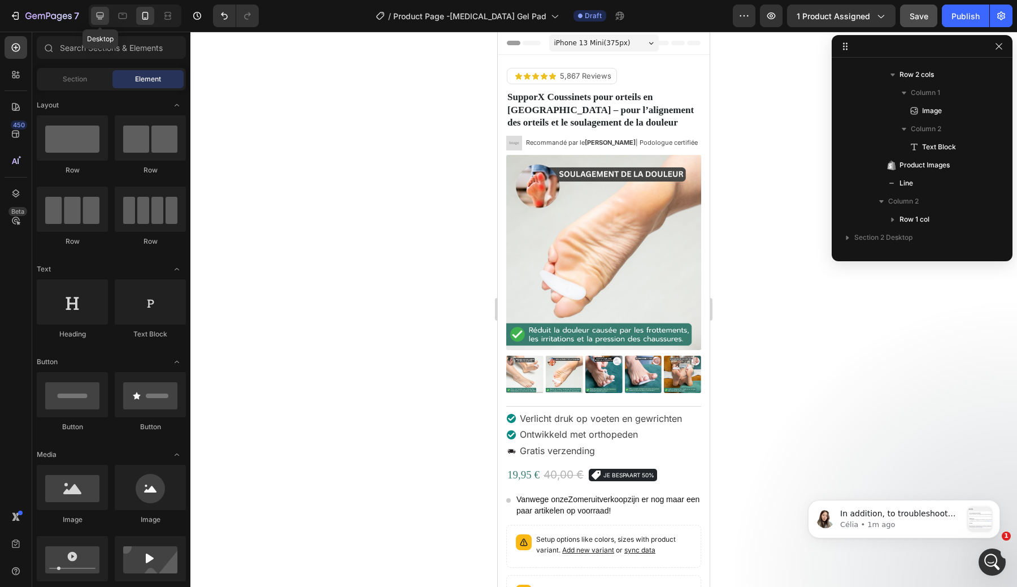
click at [95, 20] on icon at bounding box center [99, 15] width 11 height 11
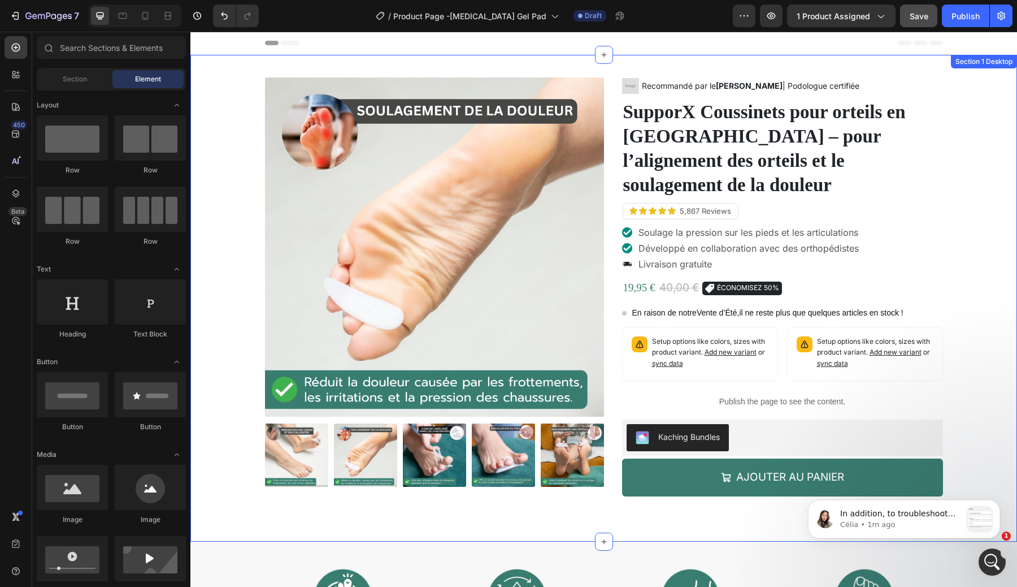
click at [223, 144] on div "Product Images Image Recommandé par le Dr. Marie Dupont | Podologue certifiée T…" at bounding box center [604, 297] width 810 height 441
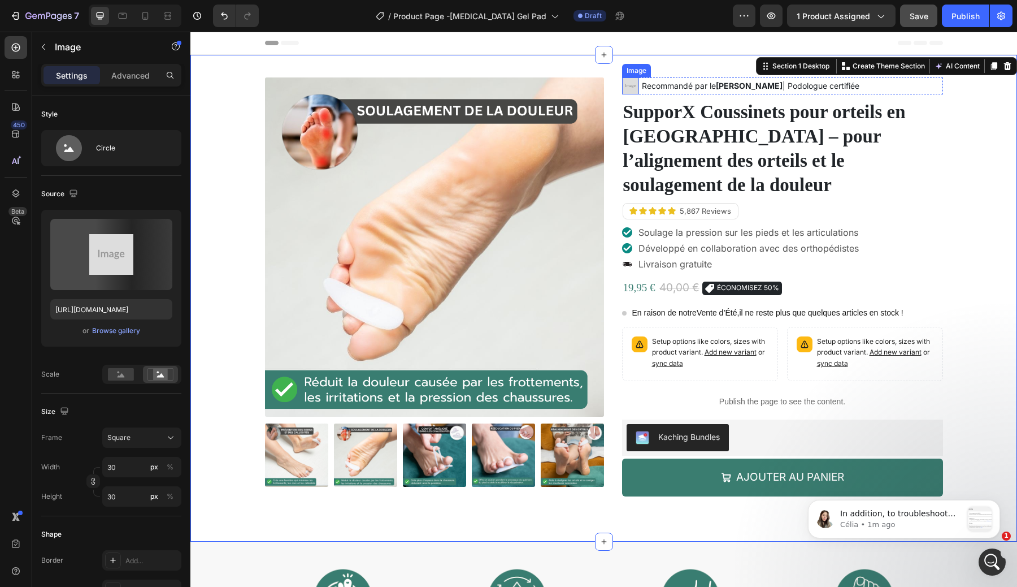
click at [626, 90] on img at bounding box center [630, 85] width 17 height 17
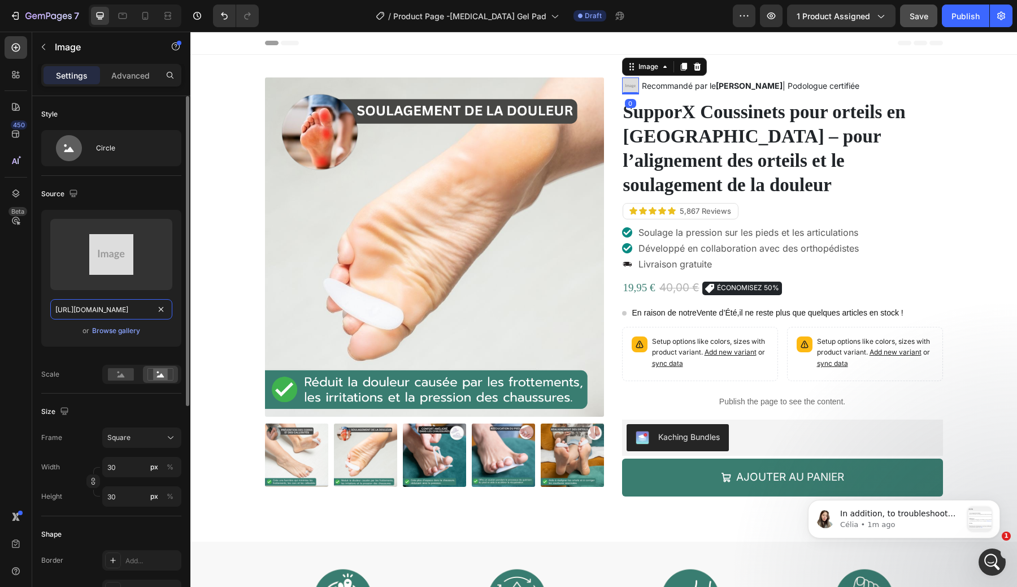
click at [118, 311] on input "https://placehold.co/78x72?text=Image" at bounding box center [111, 309] width 122 height 20
paste input "cdn.shopify.com/s/files/1/0906/9330/4706/files/gempages_565365115889648402-3185…"
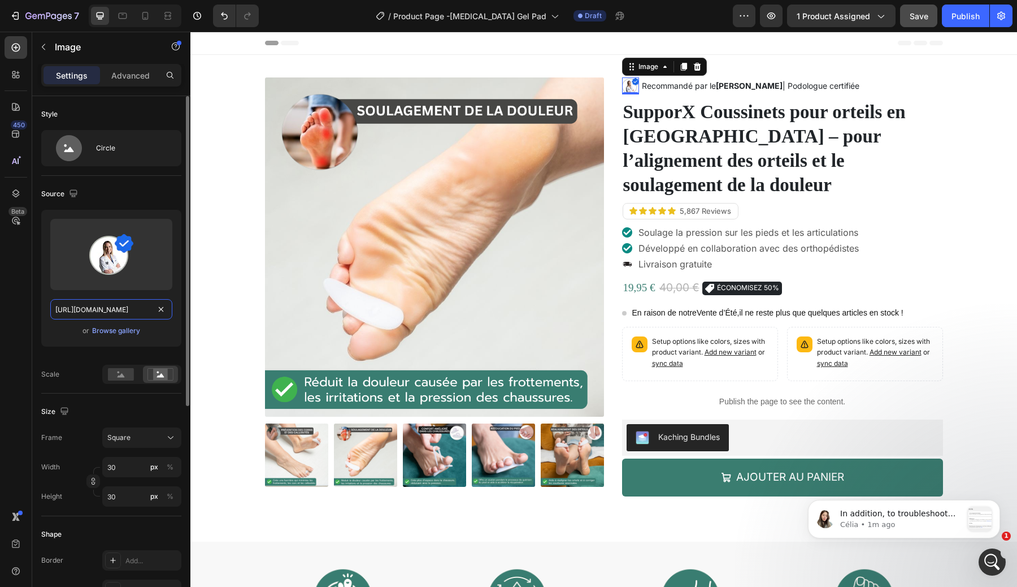
type input "https://cdn.shopify.com/s/files/1/0906/9330/4706/files/gempages_565365115889648…"
click at [149, 344] on div "Upload Image https://cdn.shopify.com/s/files/1/0906/9330/4706/files/gempages_56…" at bounding box center [111, 278] width 140 height 137
click at [137, 18] on div at bounding box center [145, 16] width 18 height 18
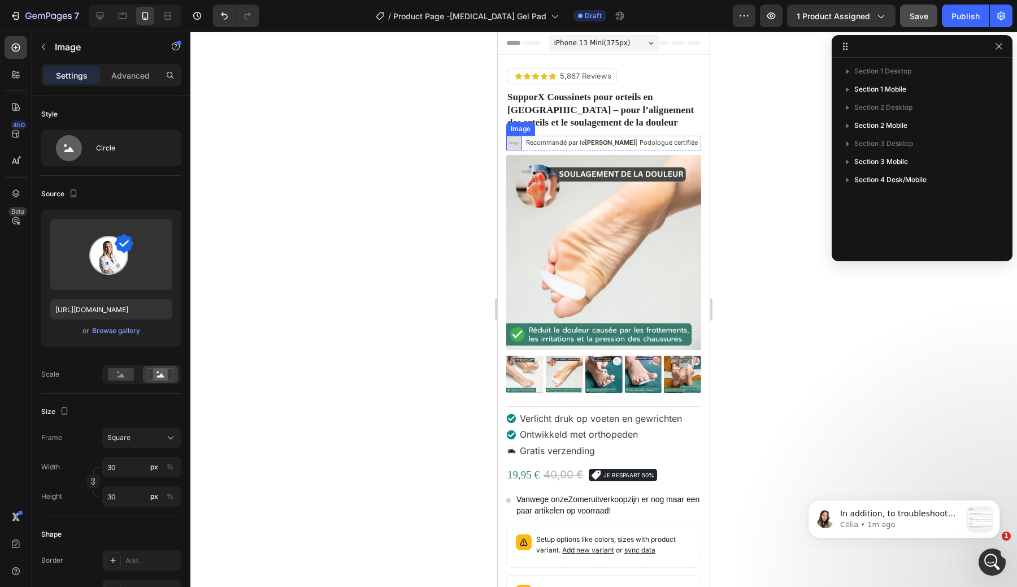
click at [515, 149] on img at bounding box center [514, 143] width 16 height 15
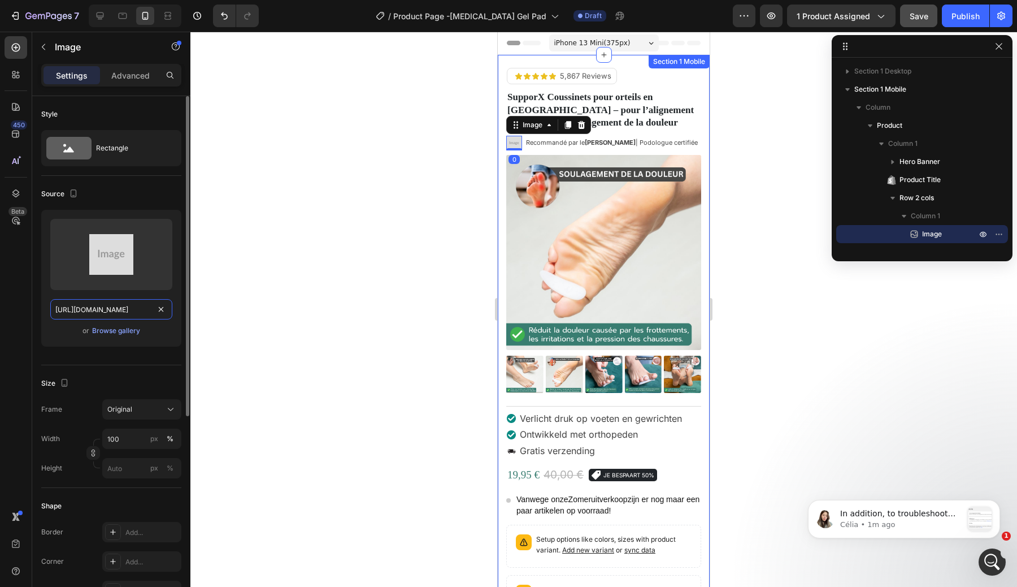
click at [108, 310] on input "https://placehold.co/78x72?text=Image" at bounding box center [111, 309] width 122 height 20
paste input "cdn.shopify.com/s/files/1/0906/9330/4706/files/gempages_565365115889648402-3185…"
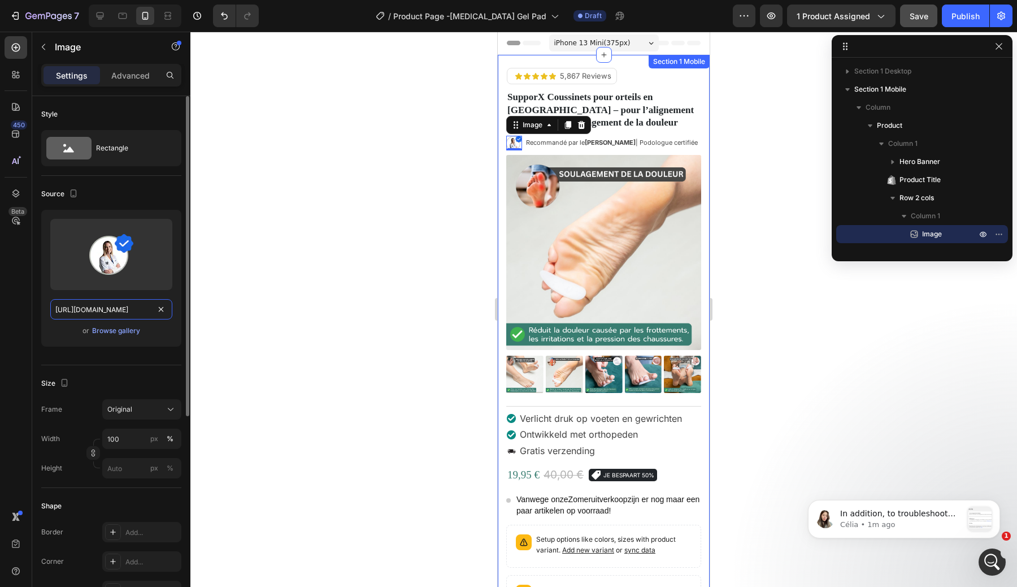
type input "https://cdn.shopify.com/s/files/1/0906/9330/4706/files/gempages_565365115889648…"
click at [160, 344] on div "Upload Image https://cdn.shopify.com/s/files/1/0906/9330/4706/files/gempages_56…" at bounding box center [111, 278] width 140 height 137
click at [766, 164] on div at bounding box center [603, 309] width 827 height 555
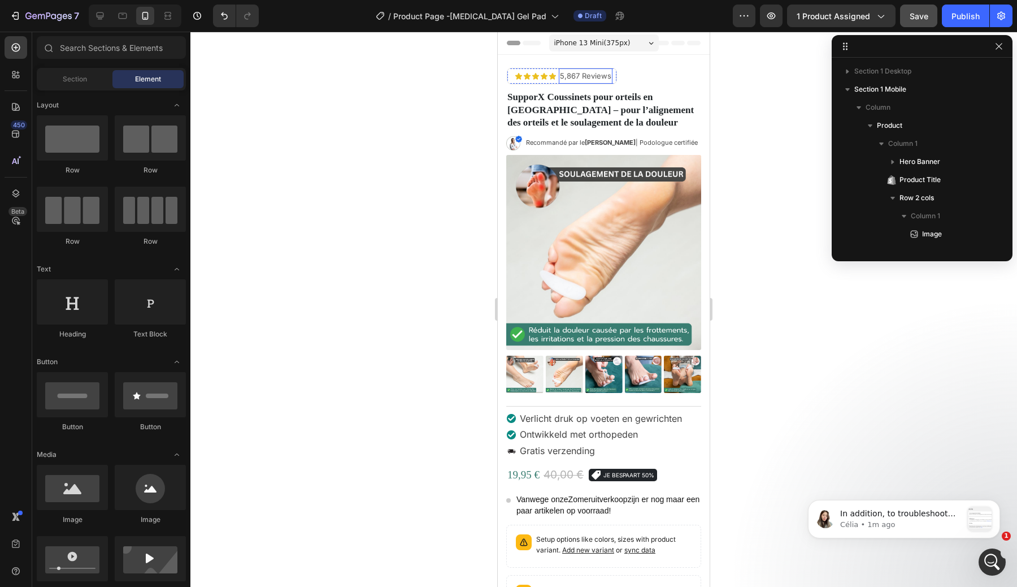
click at [611, 76] on p "5,867 Reviews" at bounding box center [585, 76] width 51 height 13
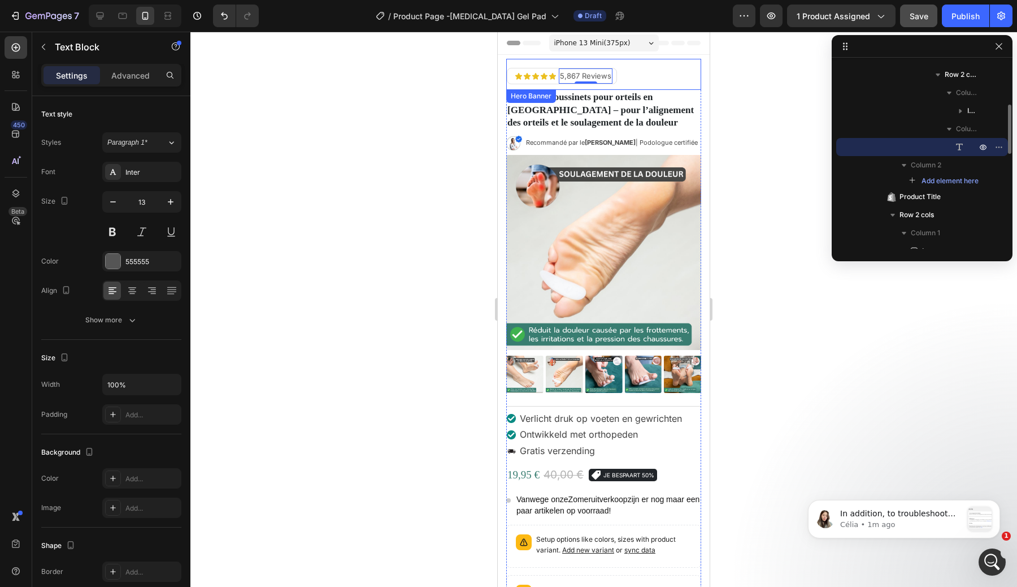
click at [635, 71] on div "Icon Icon Icon Icon Icon Icon List 5,867 Reviews Text Block 0 Row Row" at bounding box center [603, 74] width 195 height 31
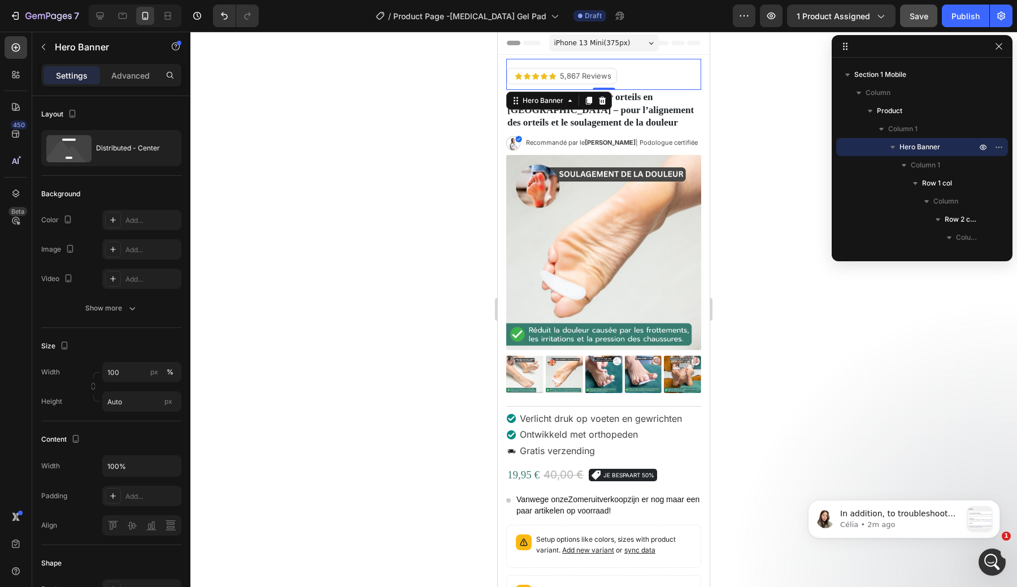
click at [359, 96] on div at bounding box center [603, 309] width 827 height 555
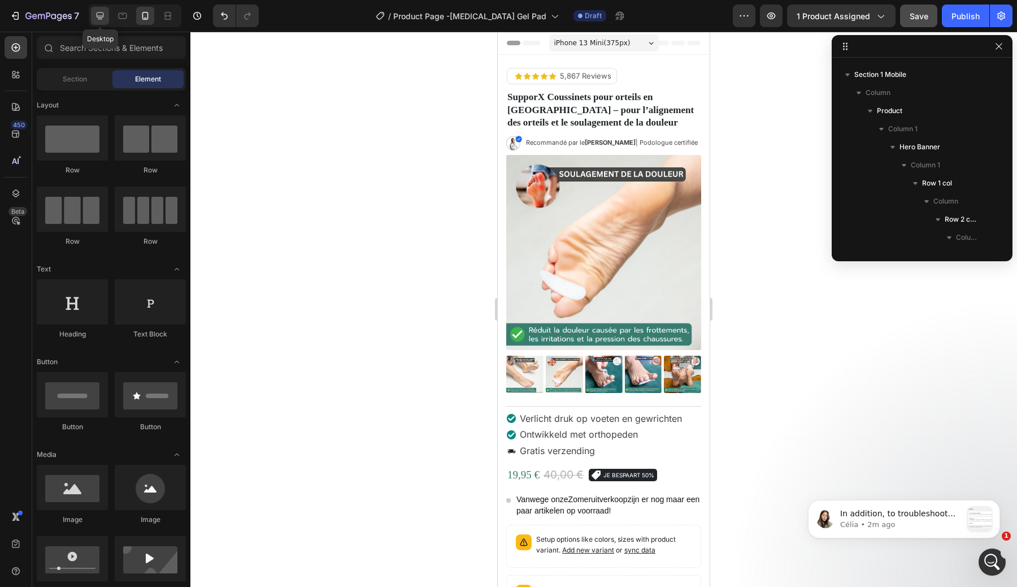
click at [104, 14] on icon at bounding box center [99, 15] width 11 height 11
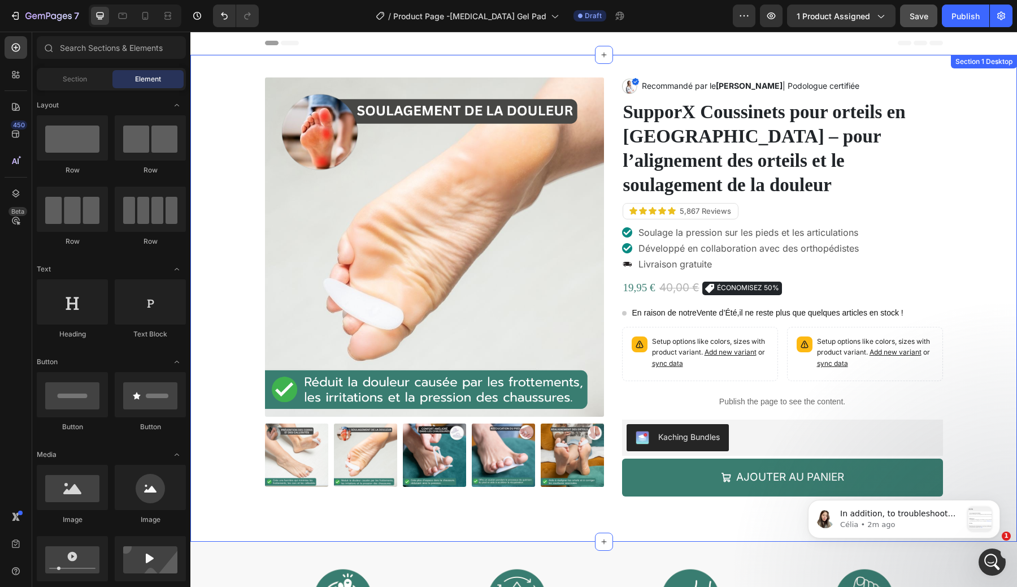
click at [244, 110] on div "Product Images Image Recommandé par le Dr. Marie Dupont | Podologue certifiée T…" at bounding box center [604, 297] width 810 height 441
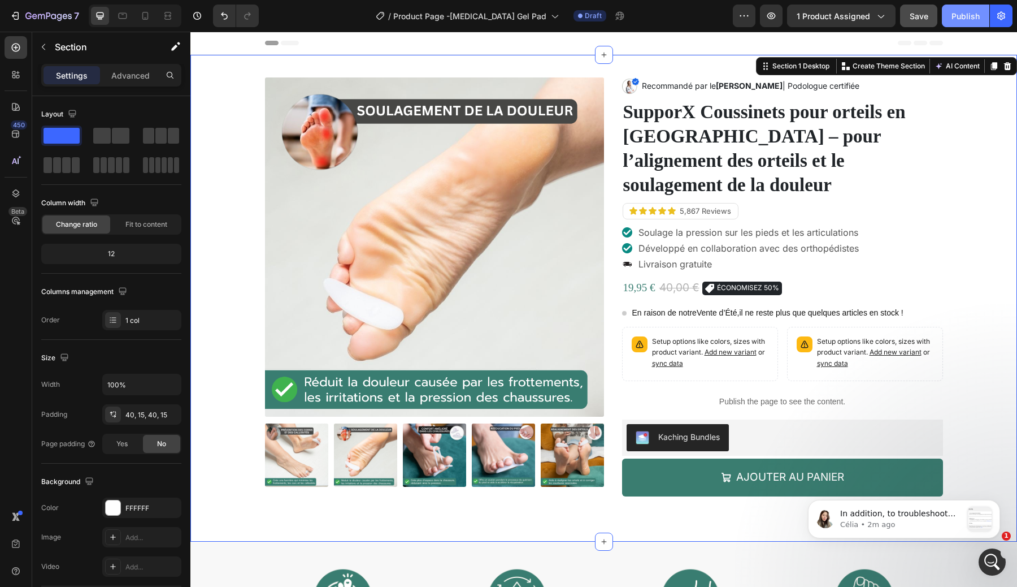
click at [958, 20] on div "Publish" at bounding box center [966, 16] width 28 height 12
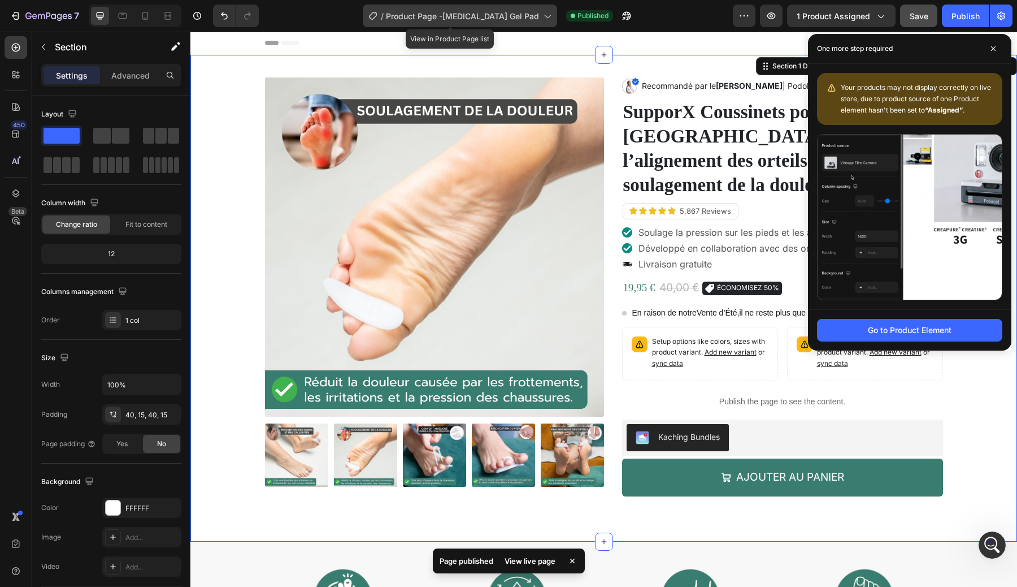
click at [480, 21] on span "Product Page -HammerToe Gel Pad" at bounding box center [462, 16] width 153 height 12
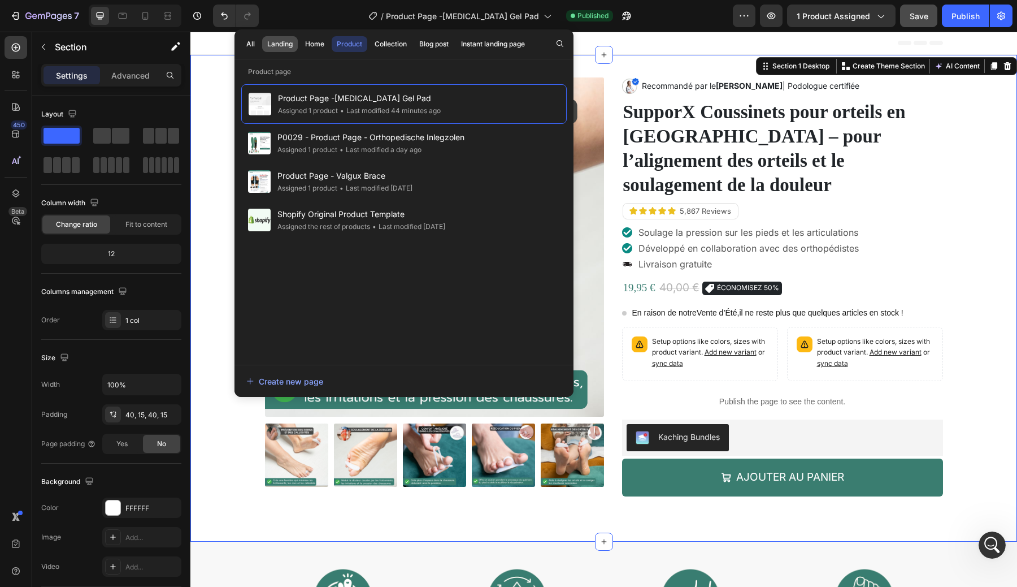
click at [271, 43] on div "Landing" at bounding box center [279, 44] width 25 height 10
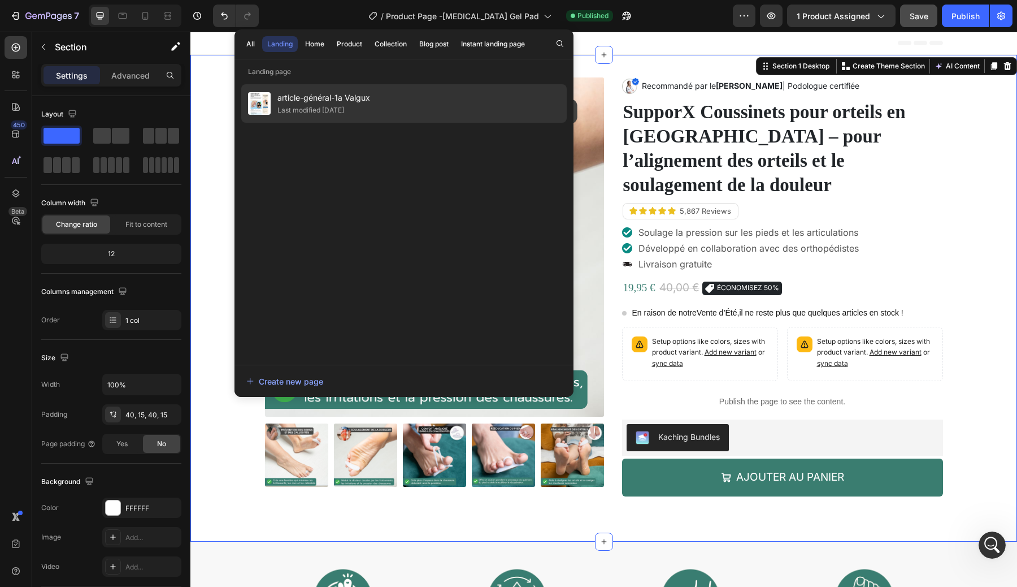
click at [307, 99] on span "article-général-1a Valgux" at bounding box center [323, 98] width 93 height 14
